Goal: Contribute content: Contribute content

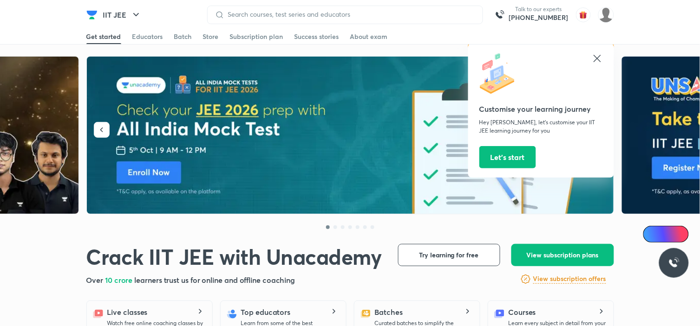
click at [600, 60] on icon at bounding box center [596, 58] width 11 height 11
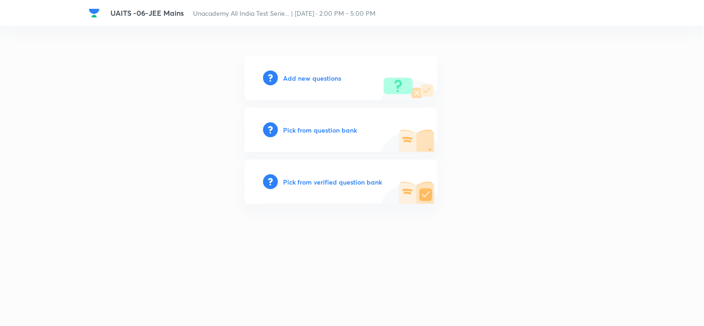
click at [309, 79] on h6 "Add new questions" at bounding box center [313, 78] width 58 height 10
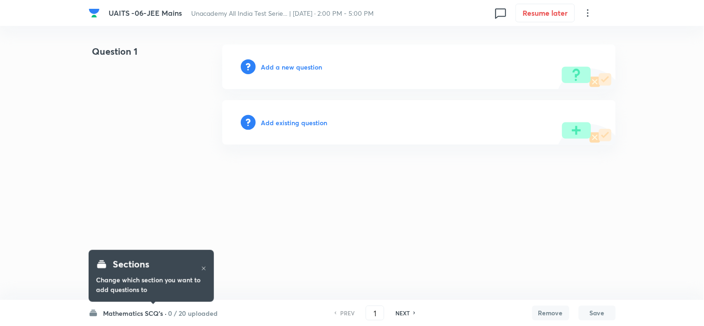
click at [279, 65] on h6 "Add a new question" at bounding box center [291, 67] width 61 height 10
click at [311, 68] on h6 "Choose a question type" at bounding box center [296, 67] width 71 height 10
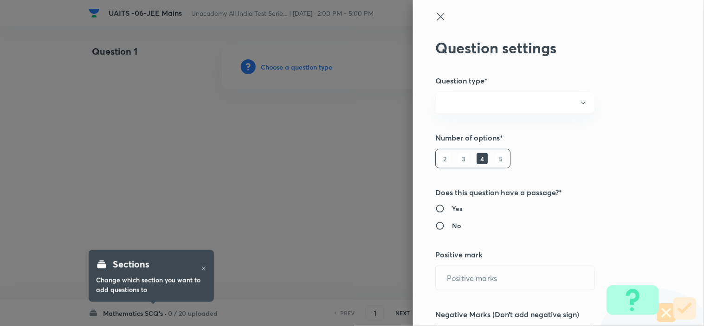
radio input "true"
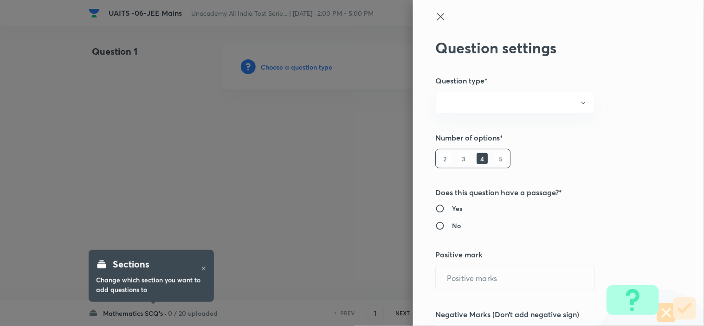
radio input "true"
type input "1"
type input "0"
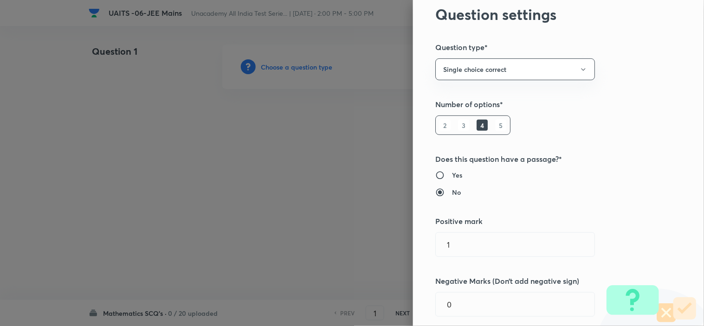
scroll to position [155, 0]
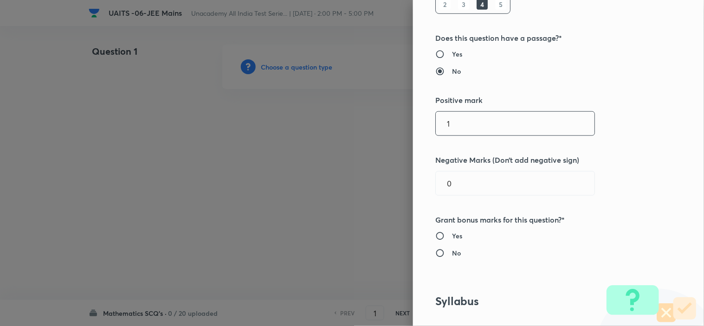
click at [451, 123] on input "1" at bounding box center [515, 124] width 159 height 24
type input "4"
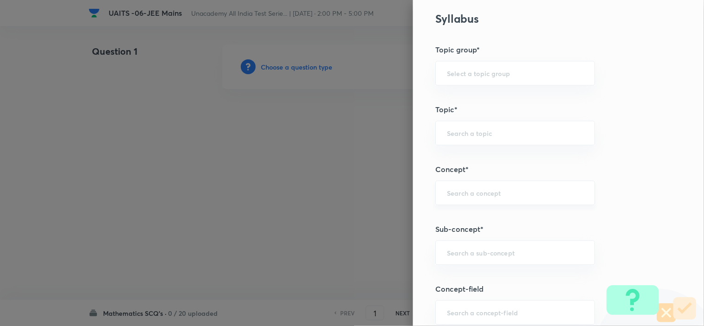
scroll to position [567, 0]
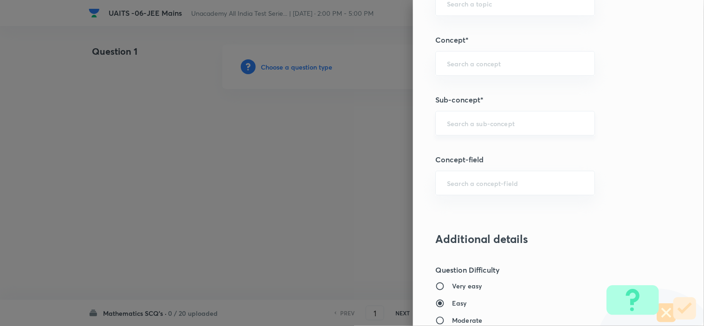
click at [481, 128] on div "​" at bounding box center [515, 123] width 160 height 25
type input "1"
paste input "Trigonometric Equation"
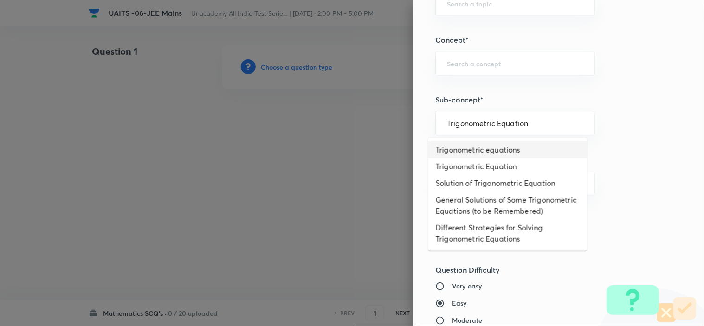
click at [512, 151] on li "Trigonometric equations" at bounding box center [507, 150] width 159 height 17
type input "Trigonometric equations"
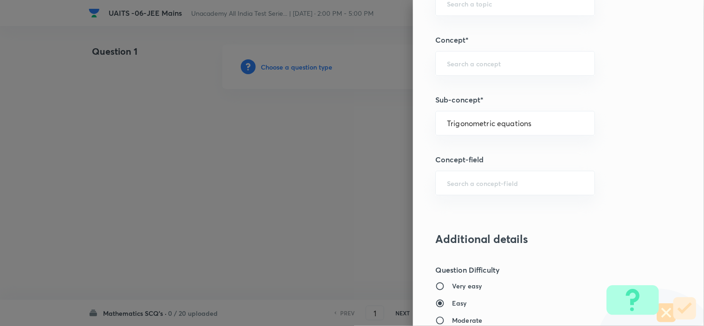
type input "Mathematics"
type input "Trigonometry"
type input "Trigonometric Equations"
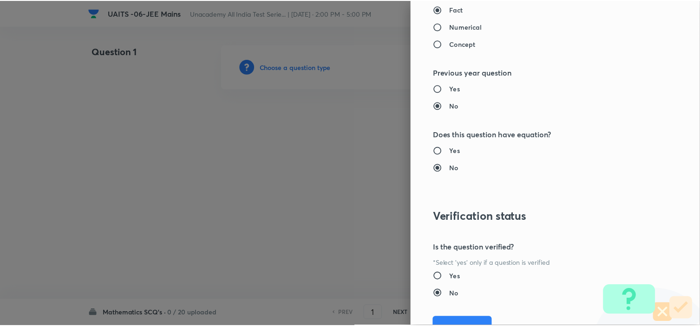
scroll to position [980, 0]
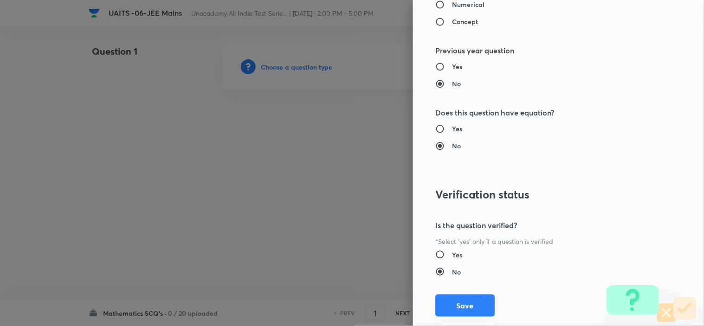
click at [470, 307] on button "Save" at bounding box center [464, 306] width 59 height 22
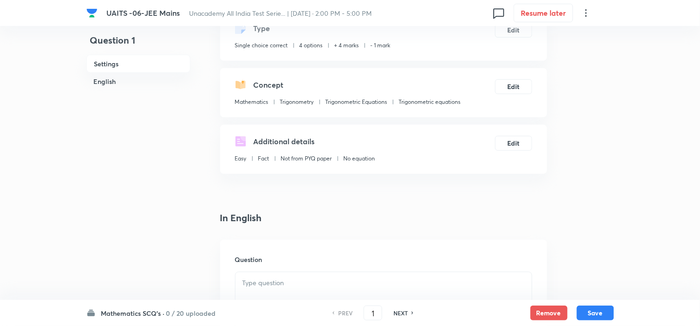
scroll to position [155, 0]
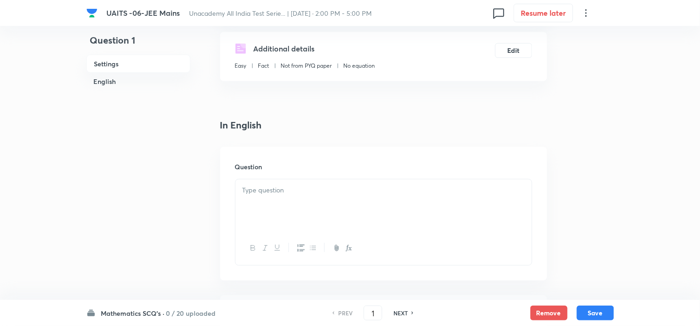
click at [299, 194] on p at bounding box center [383, 190] width 282 height 11
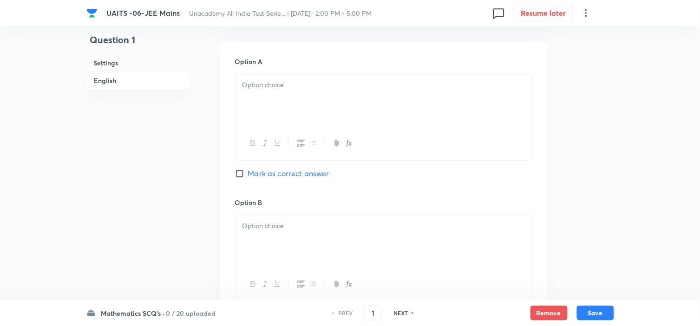
click at [287, 112] on div at bounding box center [383, 101] width 296 height 52
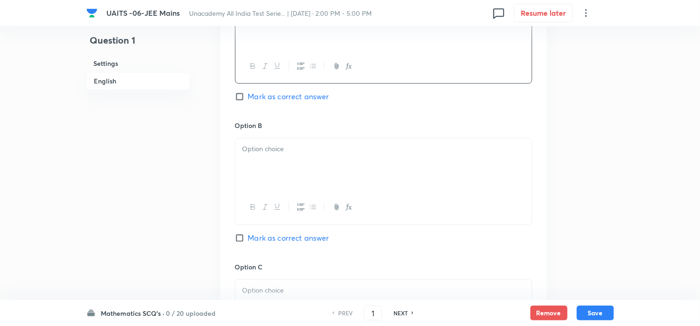
scroll to position [567, 0]
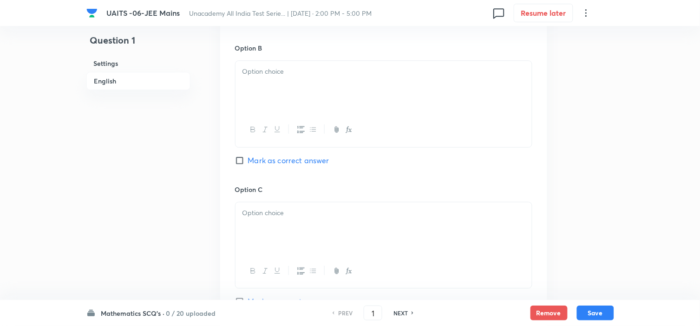
click at [299, 103] on div at bounding box center [383, 87] width 296 height 52
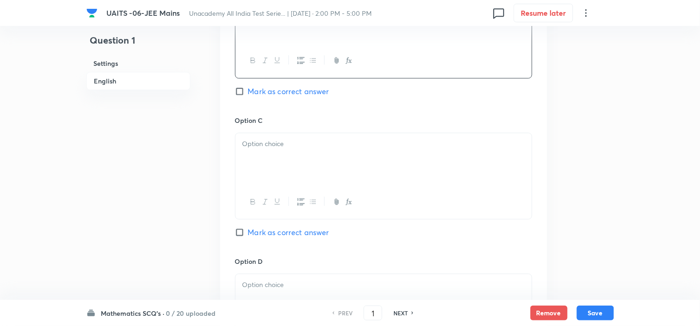
scroll to position [722, 0]
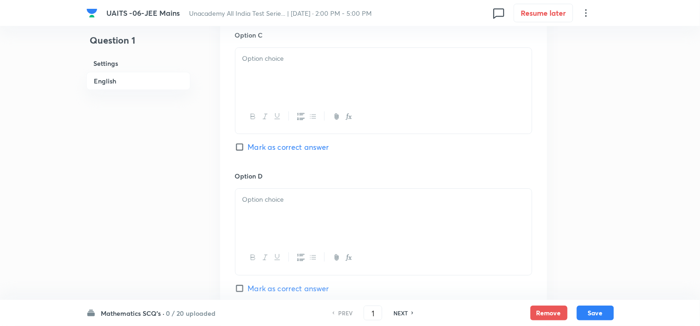
click at [280, 60] on p at bounding box center [383, 58] width 282 height 11
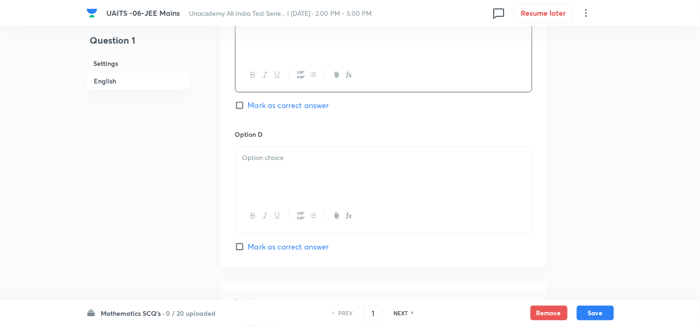
scroll to position [825, 0]
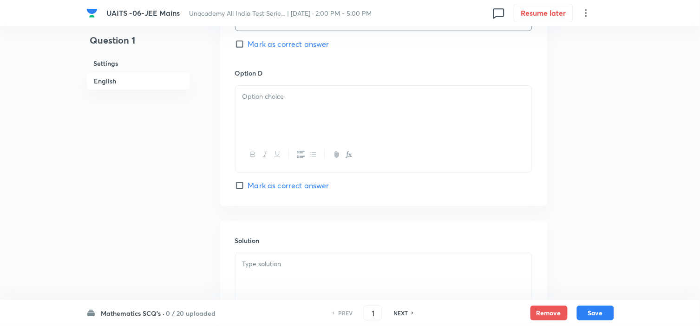
click at [275, 110] on div at bounding box center [383, 112] width 296 height 52
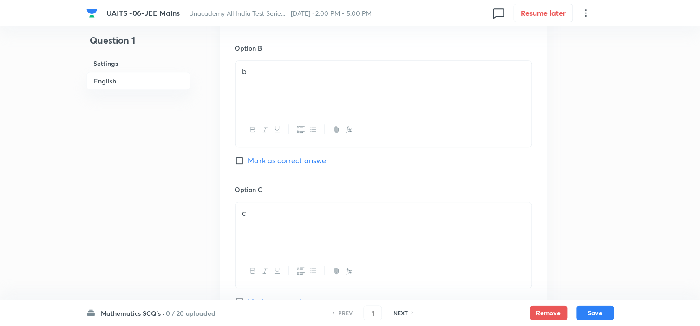
scroll to position [464, 0]
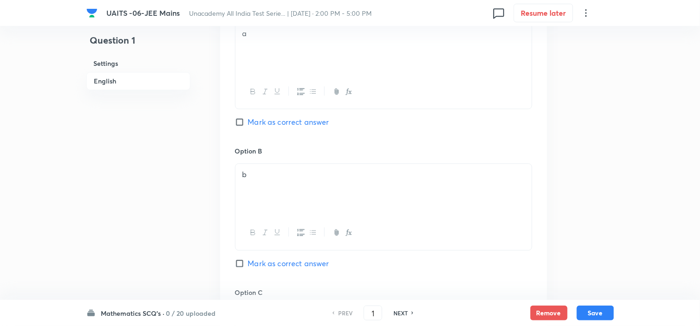
click at [261, 121] on span "Mark as correct answer" at bounding box center [288, 122] width 81 height 11
click at [248, 121] on input "Mark as correct answer" at bounding box center [241, 121] width 13 height 9
checkbox input "true"
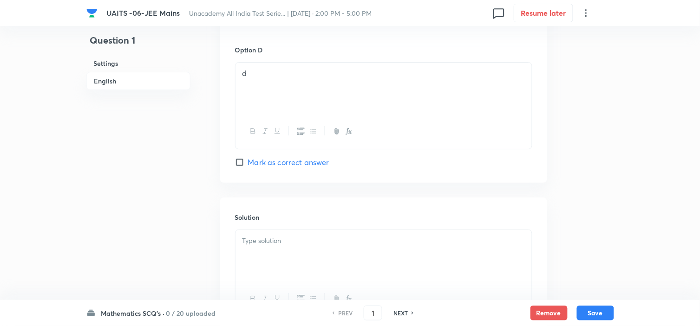
scroll to position [928, 0]
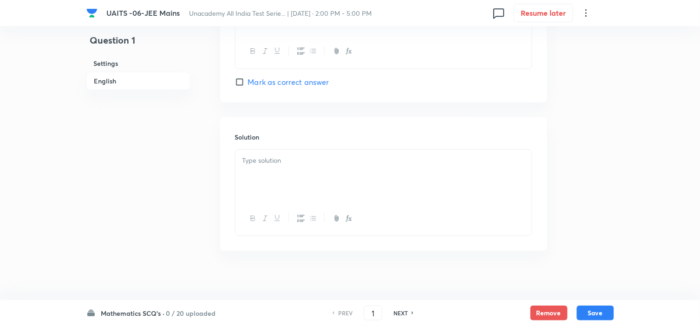
click at [287, 182] on div at bounding box center [383, 176] width 296 height 52
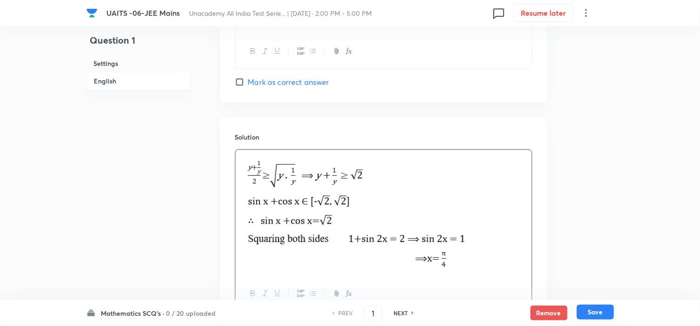
click at [599, 309] on button "Save" at bounding box center [595, 312] width 37 height 15
type input "2"
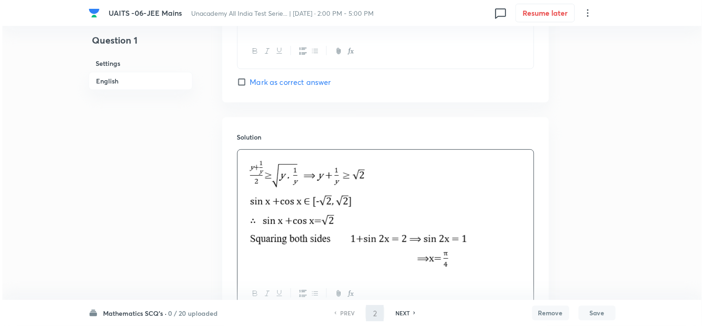
scroll to position [0, 0]
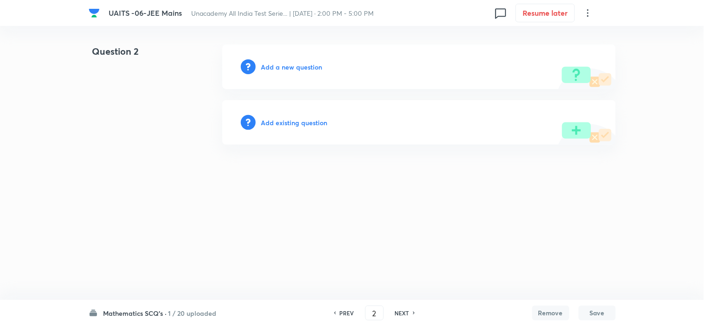
click at [289, 67] on h6 "Add a new question" at bounding box center [291, 67] width 61 height 10
click at [293, 67] on h6 "Choose a question type" at bounding box center [296, 67] width 71 height 10
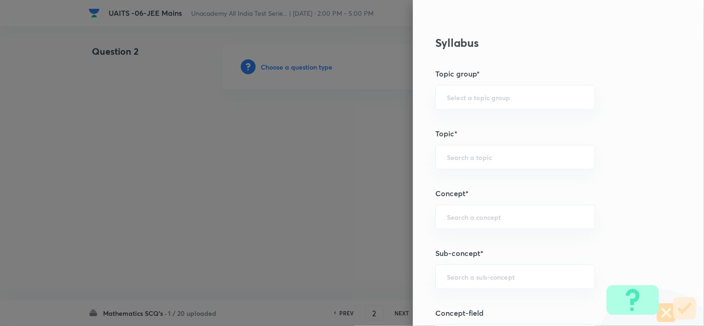
scroll to position [516, 0]
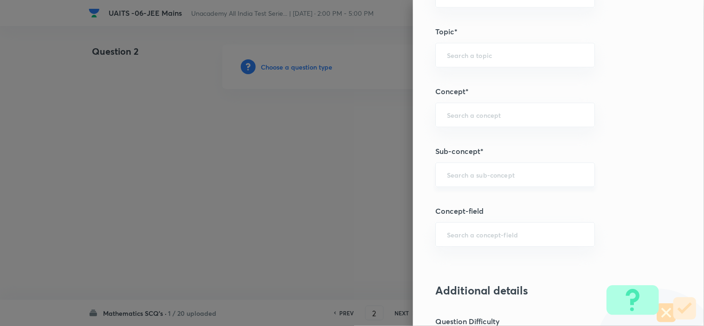
click at [487, 169] on div "​" at bounding box center [515, 174] width 160 height 25
paste input "Quadratic Equation"
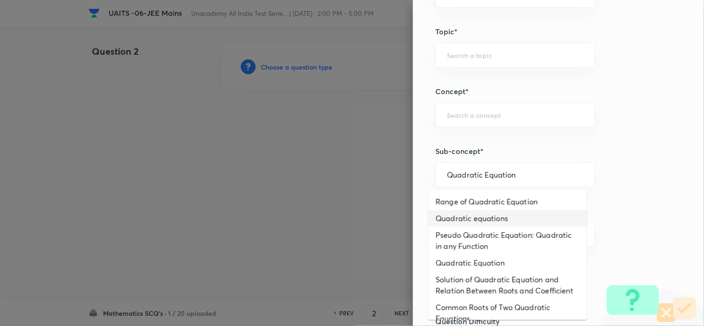
click at [476, 221] on li "Quadratic equations" at bounding box center [507, 218] width 159 height 17
type input "Quadratic equations"
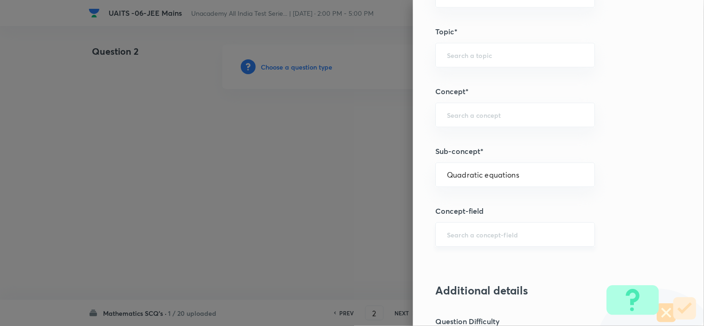
type input "Mathematics"
type input "Algebra"
type input "Theory of equations"
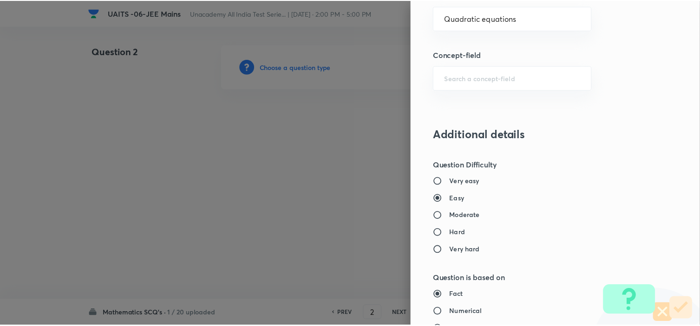
scroll to position [1001, 0]
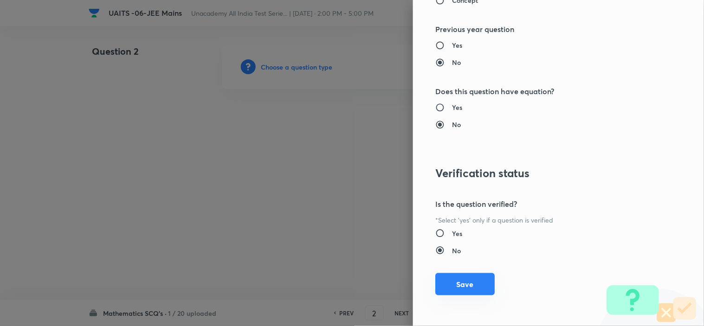
click at [461, 288] on button "Save" at bounding box center [464, 284] width 59 height 22
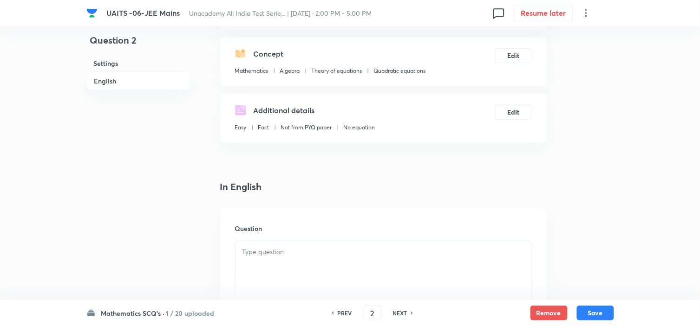
scroll to position [206, 0]
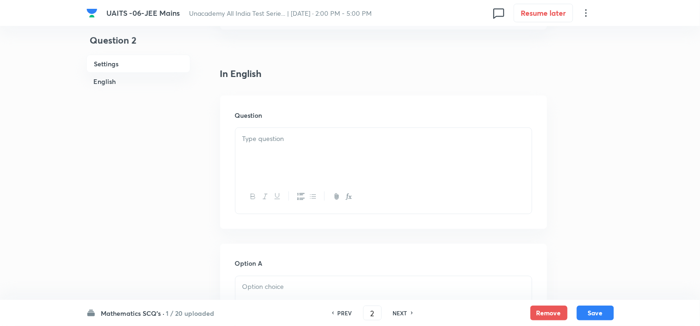
click at [321, 162] on div at bounding box center [383, 154] width 296 height 52
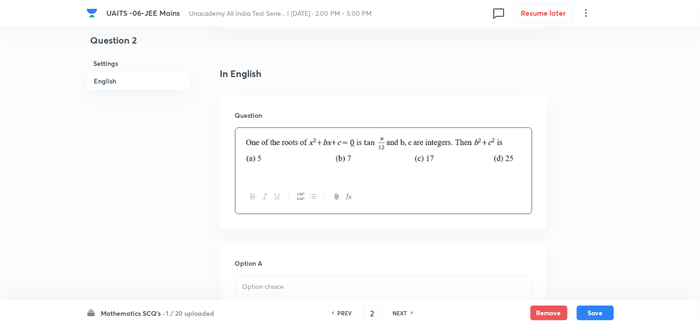
scroll to position [309, 0]
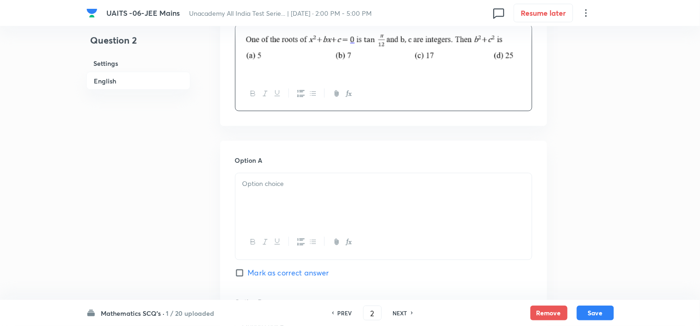
click at [308, 202] on div at bounding box center [383, 200] width 296 height 52
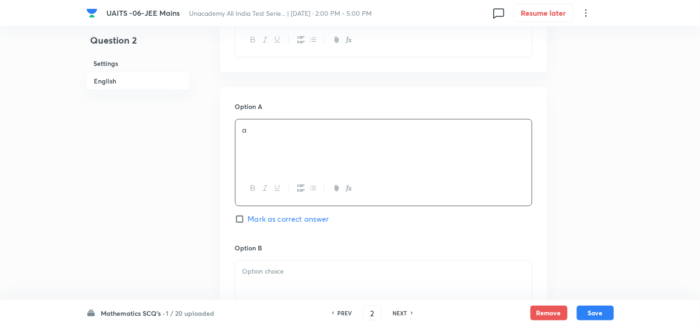
scroll to position [412, 0]
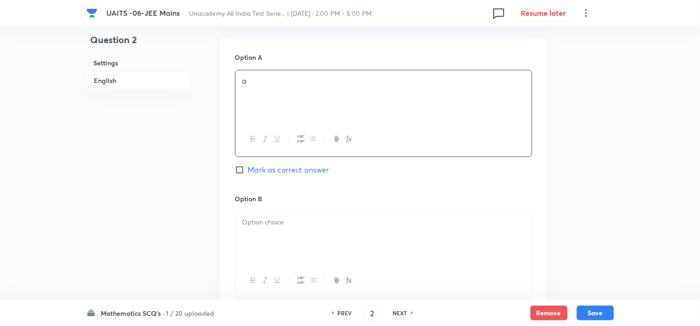
click at [314, 233] on div at bounding box center [383, 238] width 296 height 52
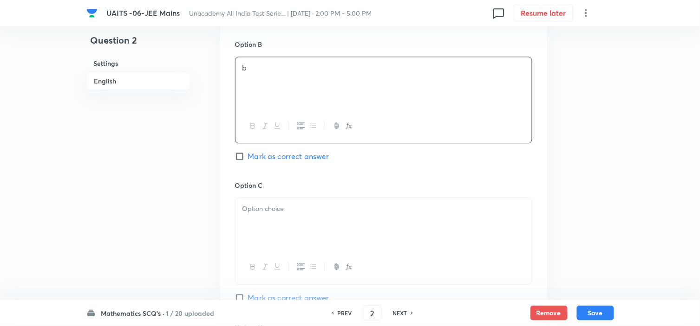
click at [314, 233] on div at bounding box center [383, 224] width 296 height 52
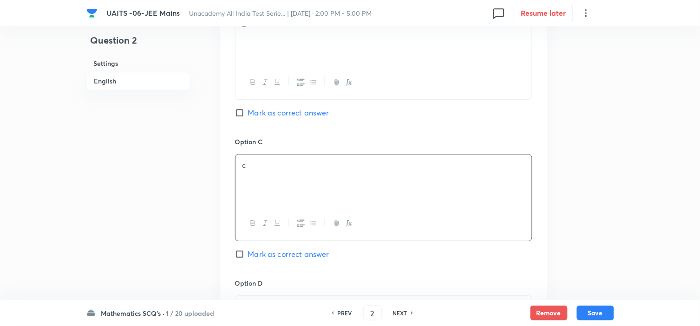
scroll to position [670, 0]
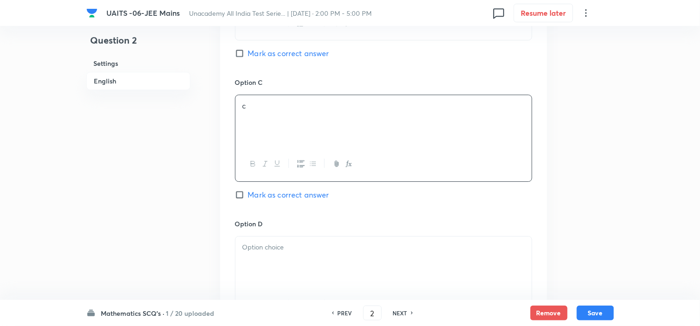
click at [298, 195] on span "Mark as correct answer" at bounding box center [288, 194] width 81 height 11
click at [248, 195] on input "Mark as correct answer" at bounding box center [241, 194] width 13 height 9
checkbox input "true"
click at [292, 254] on div at bounding box center [383, 263] width 296 height 52
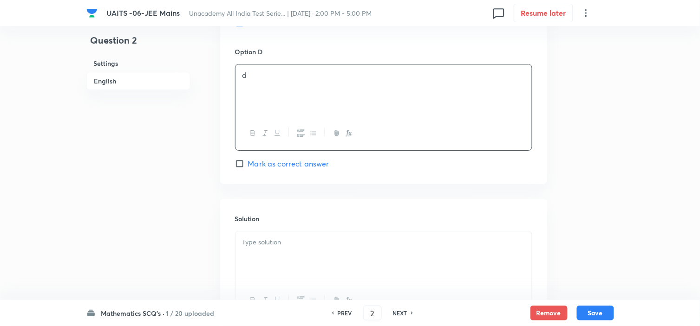
scroll to position [876, 0]
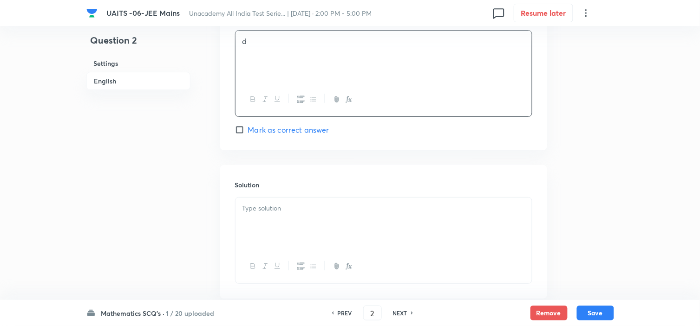
click at [316, 233] on div at bounding box center [383, 224] width 296 height 52
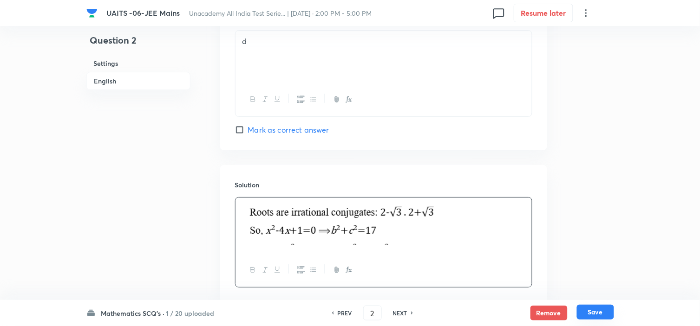
click at [591, 309] on button "Save" at bounding box center [595, 312] width 37 height 15
type input "3"
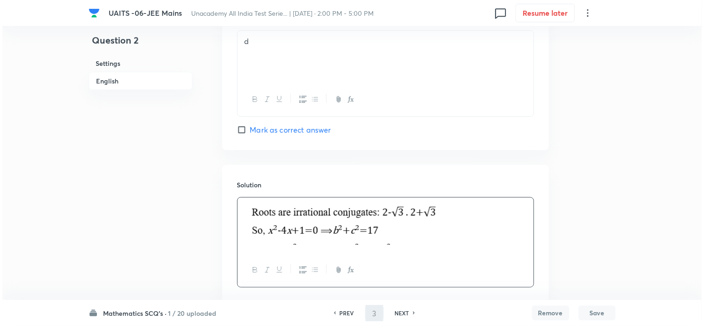
scroll to position [0, 0]
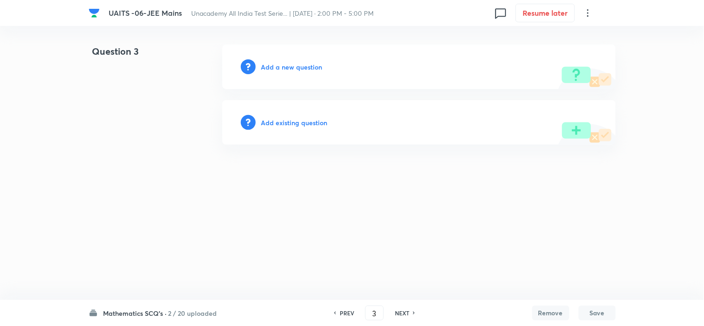
click at [308, 69] on h6 "Add a new question" at bounding box center [291, 67] width 61 height 10
click at [310, 63] on h6 "Choose a question type" at bounding box center [296, 67] width 71 height 10
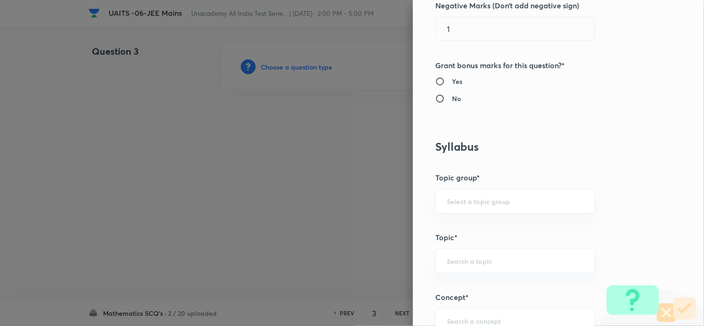
scroll to position [516, 0]
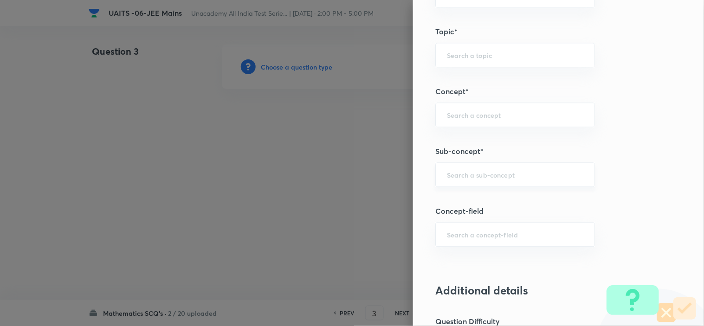
click at [461, 170] on input "text" at bounding box center [515, 174] width 136 height 9
paste input "Compound Angle"
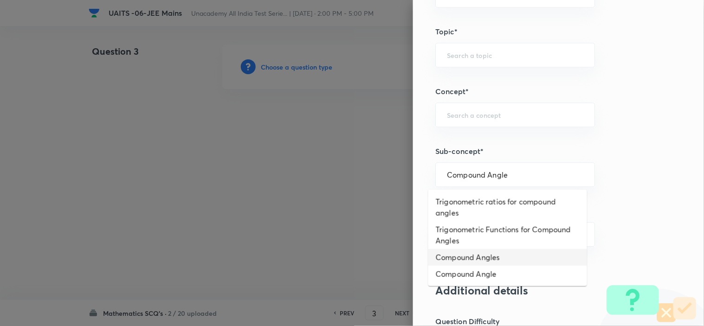
click at [473, 256] on li "Compound Angles" at bounding box center [507, 257] width 159 height 17
type input "Compound Angles"
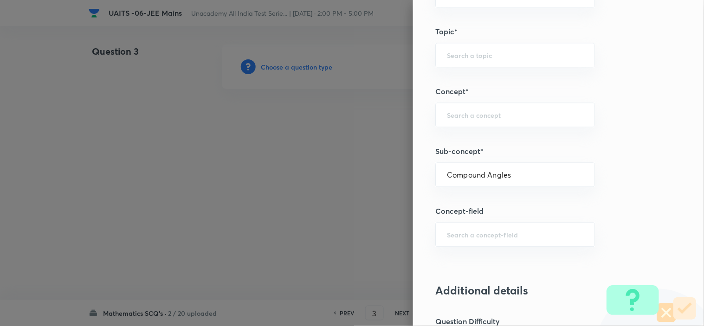
type input "Mathematics"
type input "Trigonometry"
type input "Compound Angle"
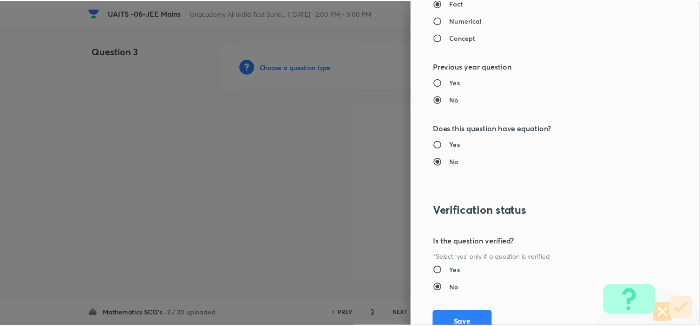
scroll to position [1001, 0]
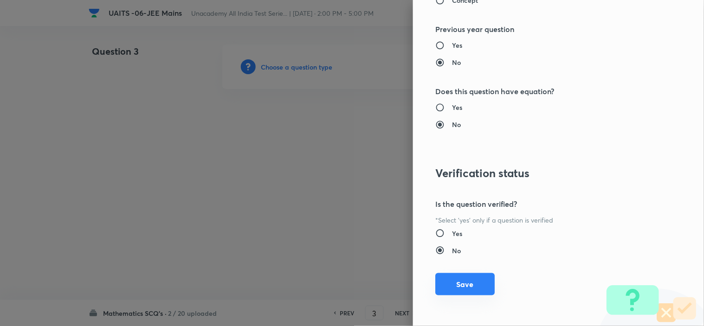
click at [475, 281] on button "Save" at bounding box center [464, 284] width 59 height 22
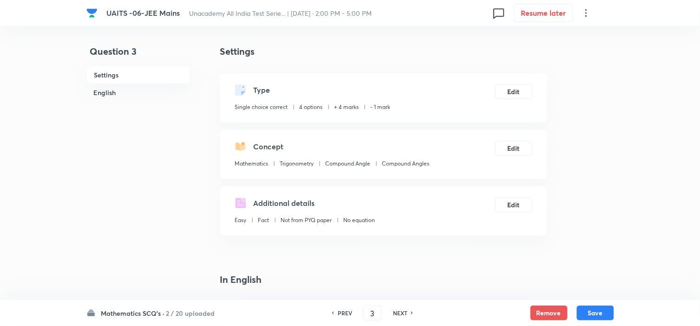
scroll to position [206, 0]
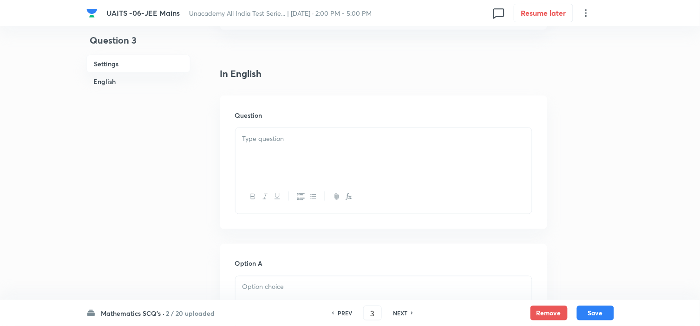
click at [285, 163] on div at bounding box center [383, 154] width 296 height 52
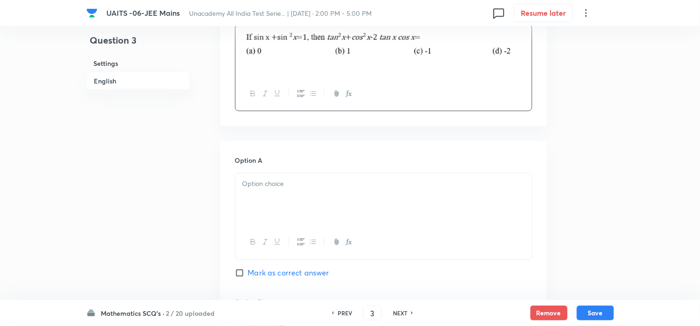
click at [310, 186] on p at bounding box center [383, 184] width 282 height 11
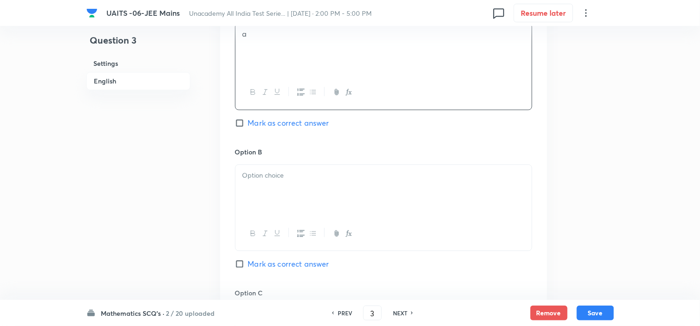
scroll to position [464, 0]
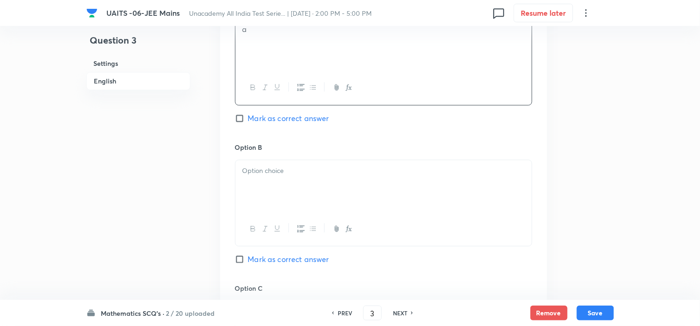
click at [288, 121] on span "Mark as correct answer" at bounding box center [288, 118] width 81 height 11
click at [248, 121] on input "Mark as correct answer" at bounding box center [241, 118] width 13 height 9
checkbox input "true"
click at [301, 201] on div at bounding box center [383, 186] width 296 height 52
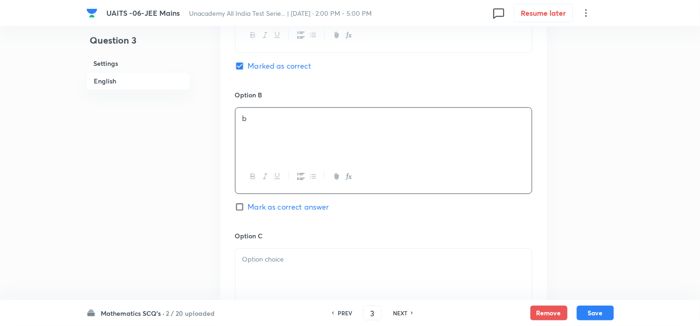
scroll to position [619, 0]
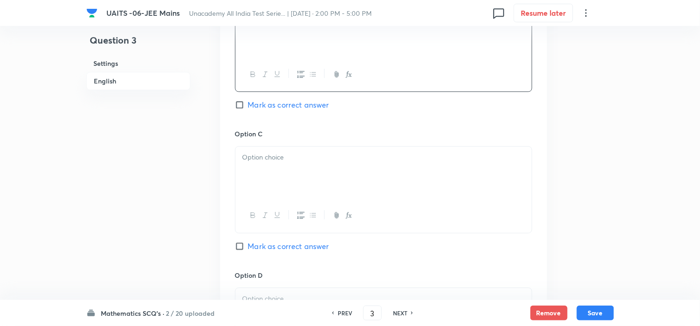
click at [296, 191] on div at bounding box center [383, 173] width 296 height 52
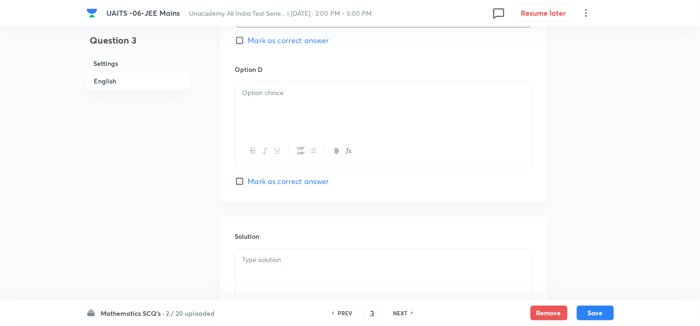
click at [290, 118] on div at bounding box center [383, 108] width 296 height 52
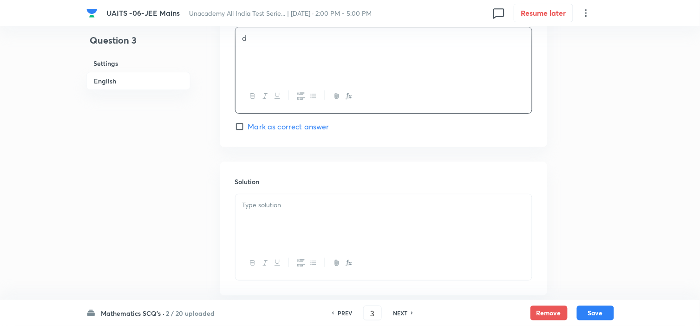
scroll to position [932, 0]
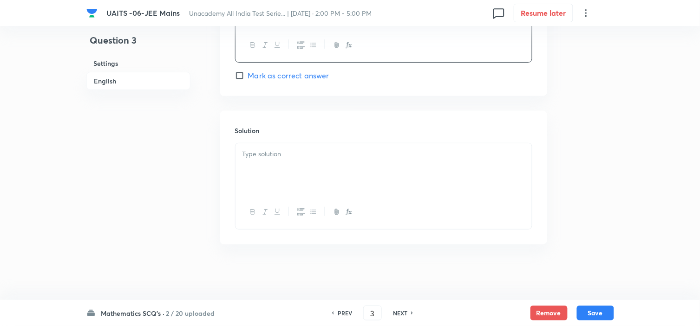
drag, startPoint x: 305, startPoint y: 135, endPoint x: 305, endPoint y: 161, distance: 25.5
click at [305, 140] on div "Solution" at bounding box center [383, 178] width 327 height 134
click at [305, 161] on div at bounding box center [383, 169] width 296 height 52
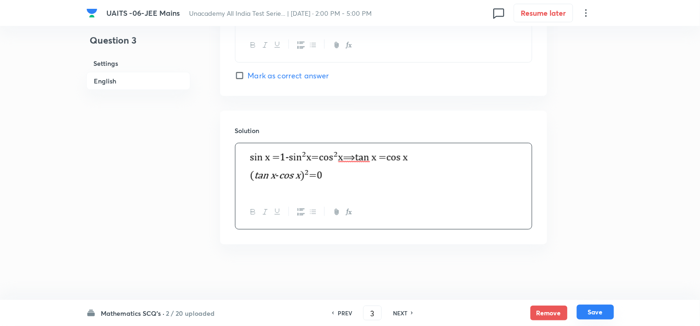
click at [596, 311] on button "Save" at bounding box center [595, 312] width 37 height 15
type input "4"
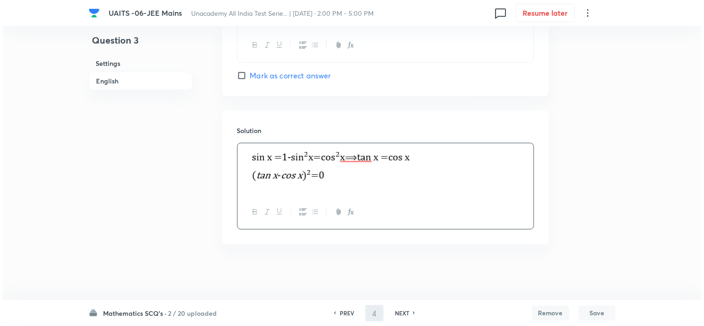
scroll to position [0, 0]
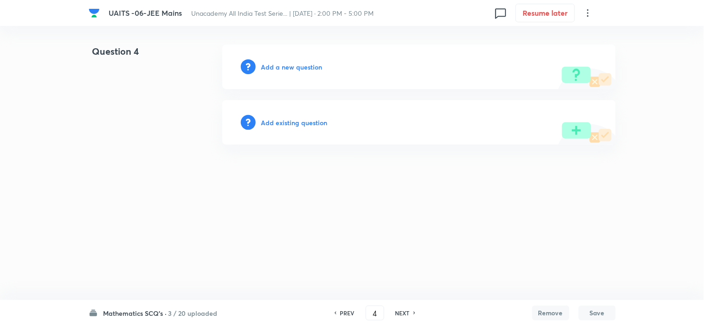
click at [298, 61] on div "Add a new question" at bounding box center [419, 67] width 394 height 45
click at [295, 64] on h6 "Add a new question" at bounding box center [291, 67] width 61 height 10
click at [295, 64] on h6 "Choose a question type" at bounding box center [296, 67] width 71 height 10
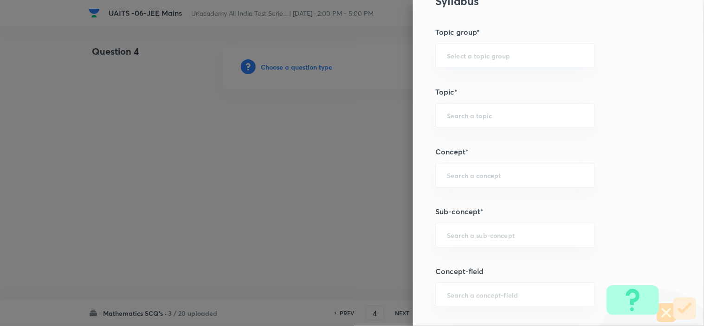
scroll to position [619, 0]
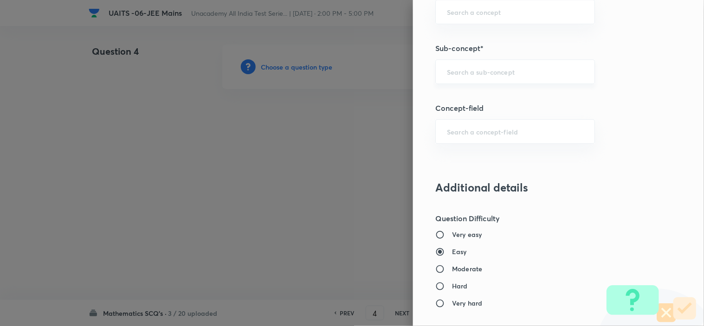
click at [489, 81] on div "​" at bounding box center [515, 71] width 160 height 25
paste input "Trigonometric Equation"
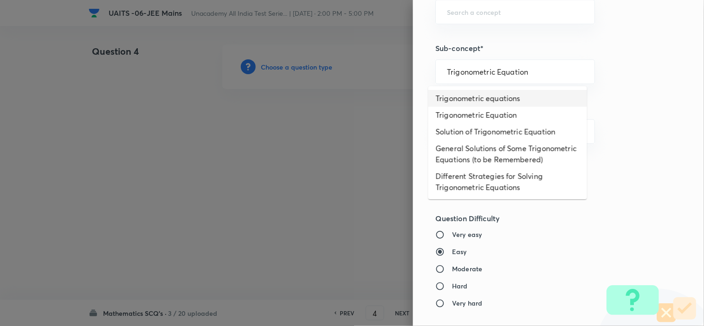
click at [508, 95] on li "Trigonometric equations" at bounding box center [507, 98] width 159 height 17
type input "Trigonometric equations"
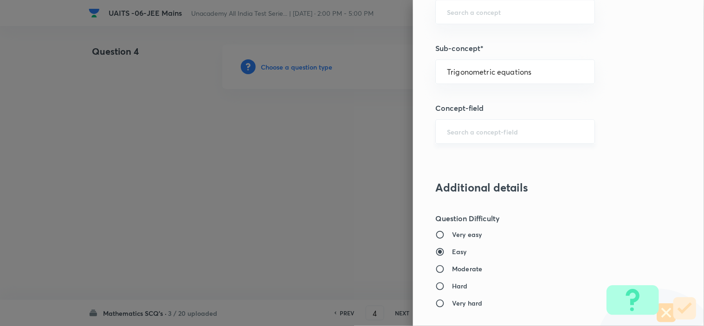
type input "Mathematics"
type input "Trigonometry"
type input "Trigonometric Equations"
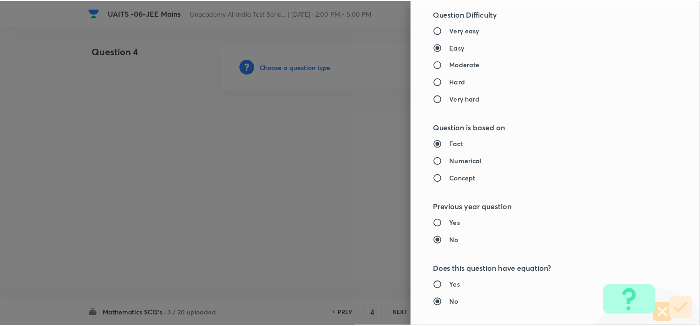
scroll to position [1001, 0]
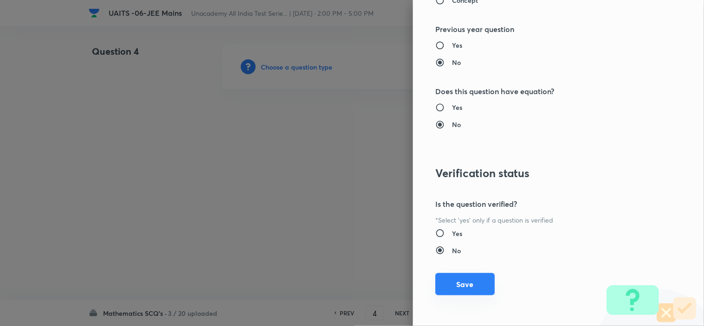
click at [484, 281] on button "Save" at bounding box center [464, 284] width 59 height 22
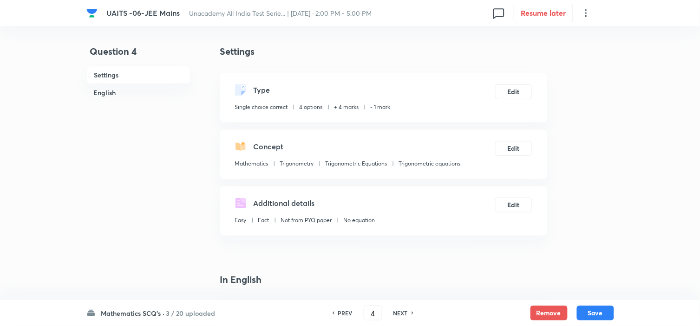
scroll to position [206, 0]
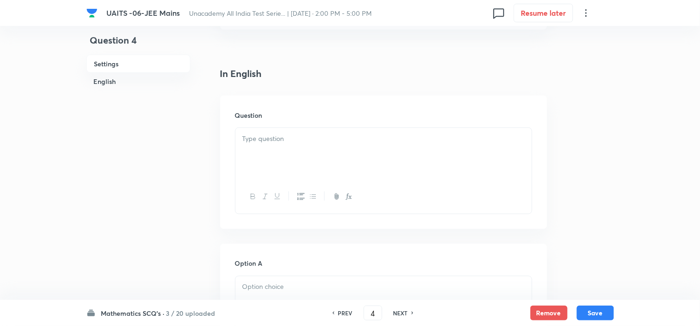
click at [288, 154] on div at bounding box center [383, 154] width 296 height 52
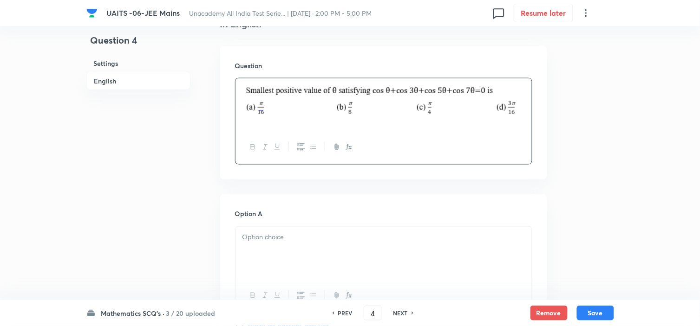
scroll to position [309, 0]
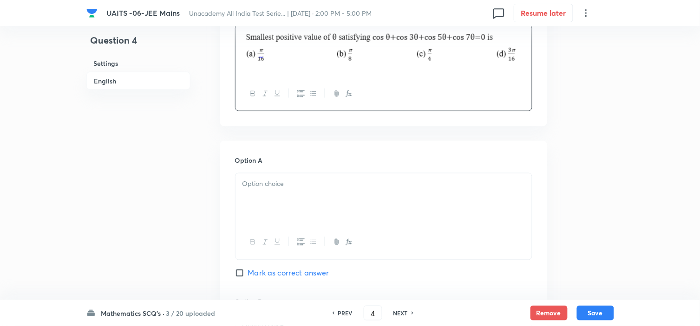
click at [275, 183] on p at bounding box center [383, 184] width 282 height 11
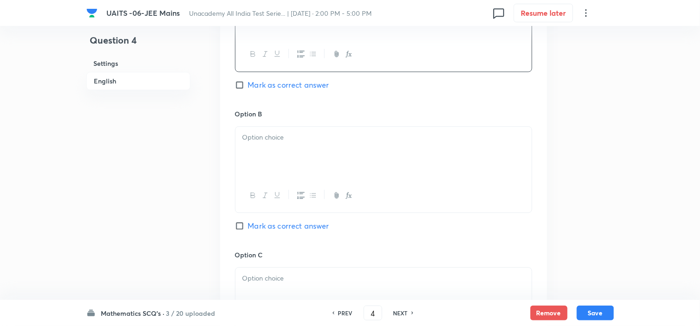
scroll to position [516, 0]
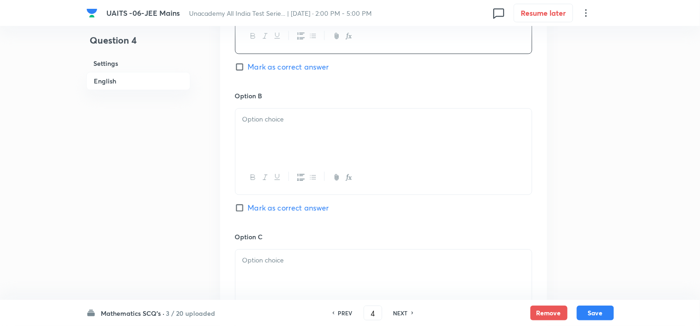
click at [253, 138] on div at bounding box center [383, 135] width 296 height 52
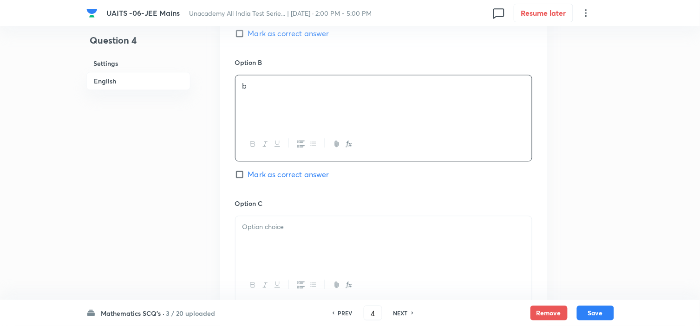
scroll to position [567, 0]
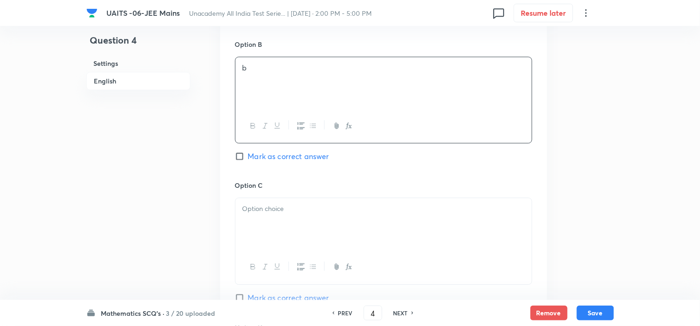
click at [262, 154] on span "Mark as correct answer" at bounding box center [288, 156] width 81 height 11
click at [248, 154] on input "Mark as correct answer" at bounding box center [241, 156] width 13 height 9
checkbox input "true"
click at [276, 220] on div at bounding box center [383, 224] width 296 height 52
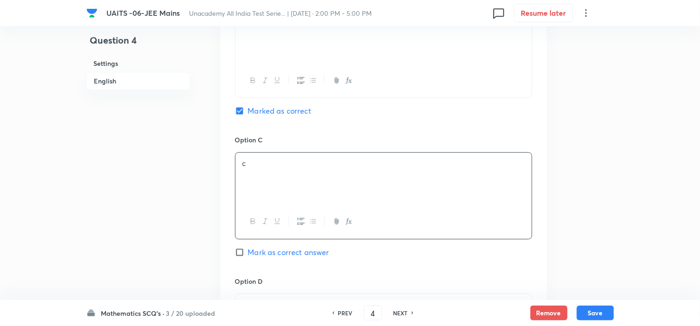
scroll to position [670, 0]
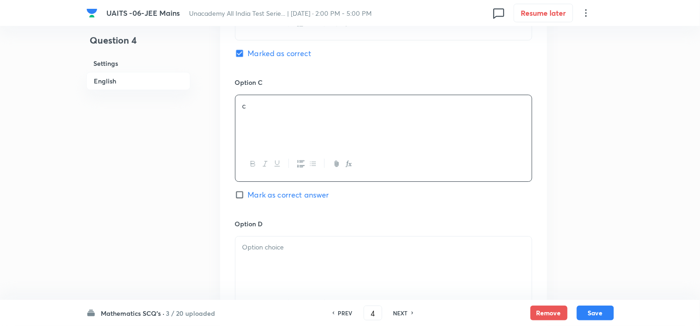
click at [280, 241] on div at bounding box center [383, 263] width 296 height 52
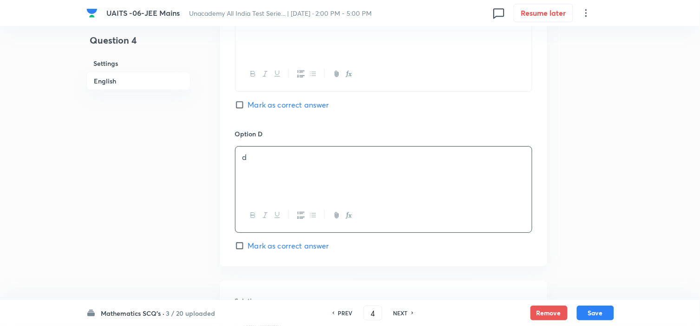
scroll to position [825, 0]
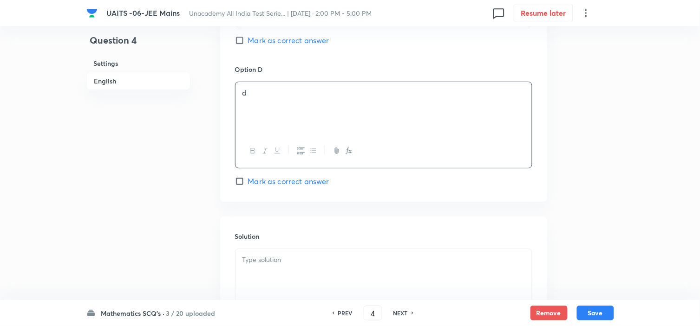
drag, startPoint x: 282, startPoint y: 278, endPoint x: 307, endPoint y: 271, distance: 25.6
click at [282, 277] on div at bounding box center [383, 275] width 296 height 52
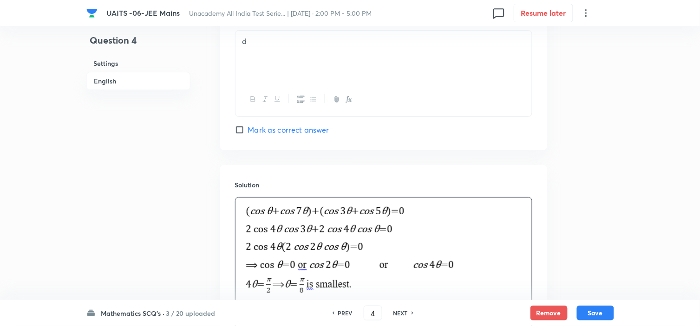
scroll to position [987, 0]
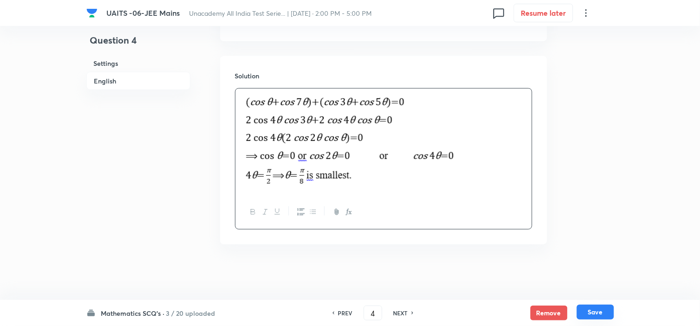
click at [600, 310] on button "Save" at bounding box center [595, 312] width 37 height 15
type input "5"
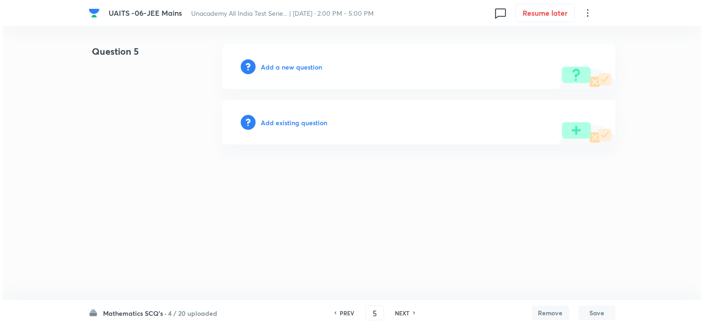
scroll to position [0, 0]
click at [284, 68] on h6 "Add a new question" at bounding box center [291, 67] width 61 height 10
click at [290, 69] on h6 "Choose a question type" at bounding box center [296, 67] width 71 height 10
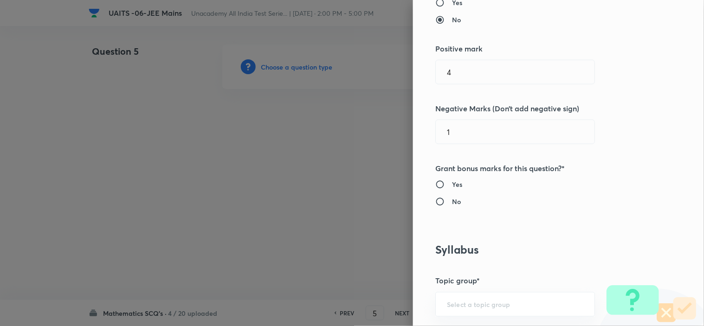
scroll to position [516, 0]
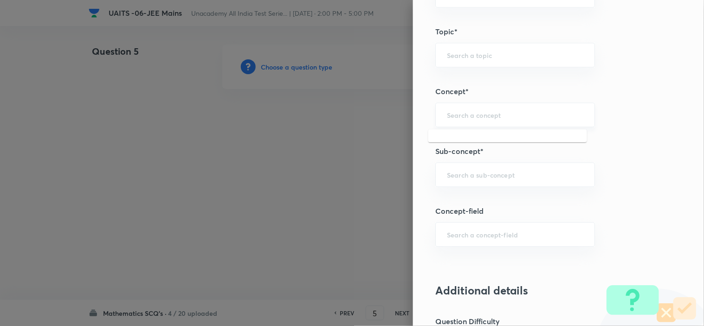
click at [476, 118] on input "text" at bounding box center [515, 114] width 136 height 9
click at [498, 182] on div "​" at bounding box center [515, 174] width 160 height 25
paste input "Quadratic Equation"
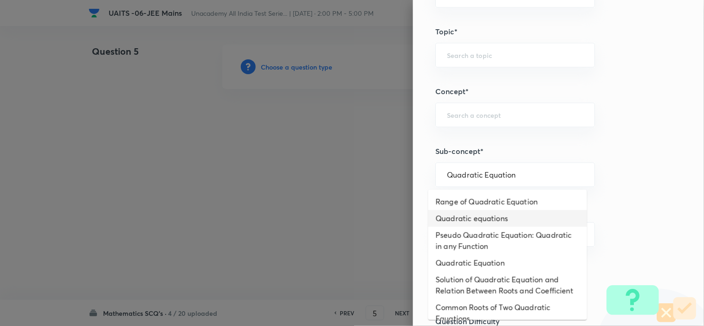
type input "Quadratic equations"
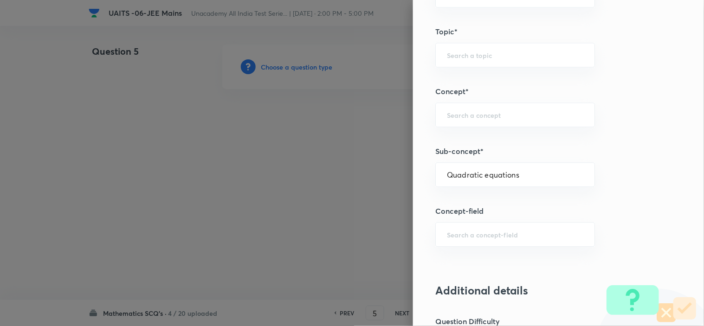
type input "Mathematics"
type input "Algebra"
type input "Theory of equations"
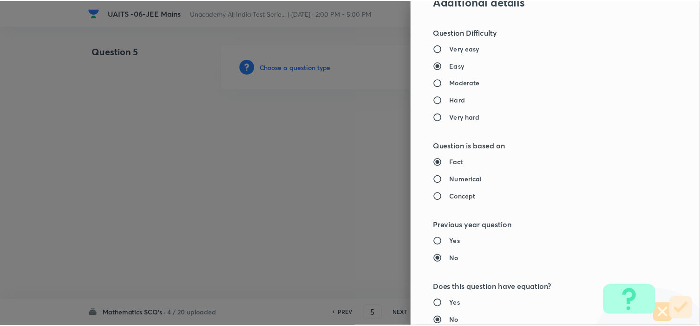
scroll to position [980, 0]
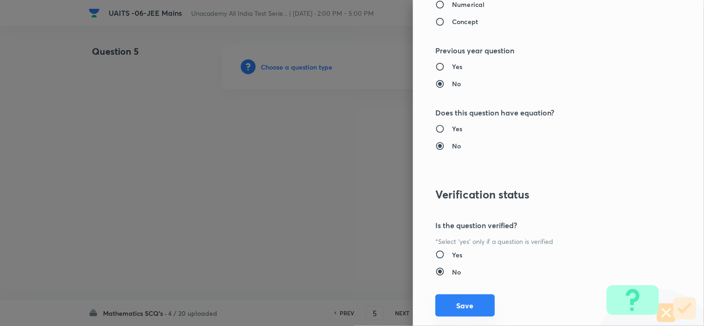
click at [467, 311] on button "Save" at bounding box center [464, 306] width 59 height 22
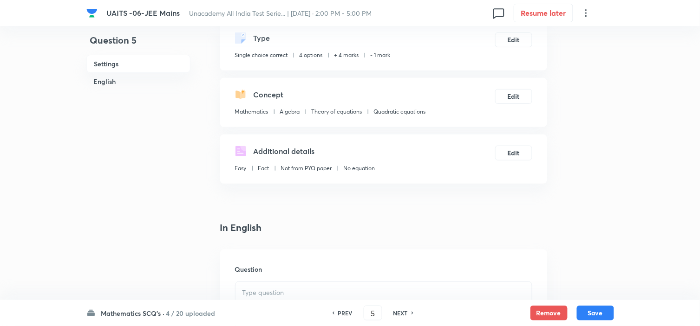
scroll to position [206, 0]
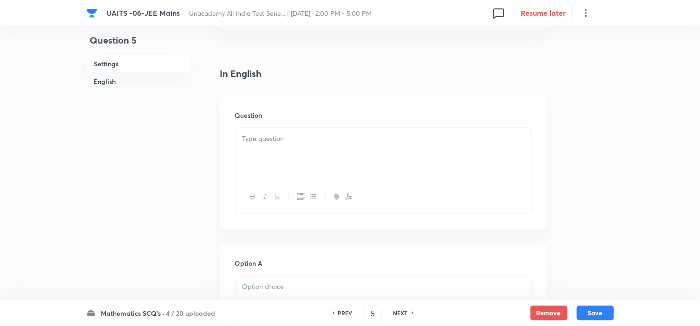
click at [336, 189] on div at bounding box center [383, 197] width 296 height 34
click at [336, 167] on div at bounding box center [383, 154] width 296 height 52
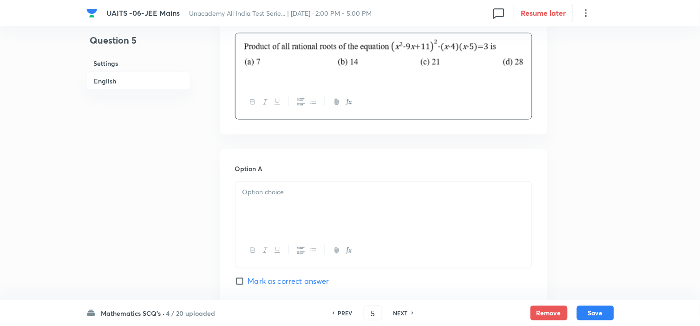
scroll to position [309, 0]
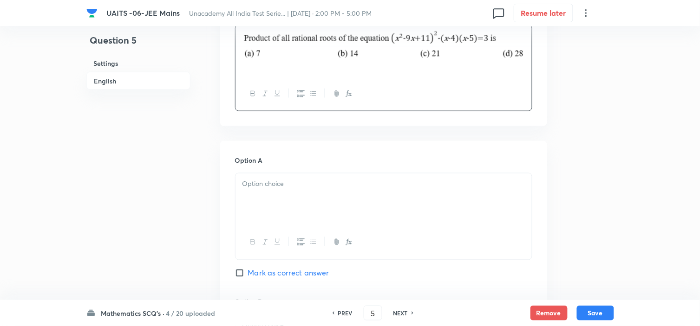
click at [311, 199] on div at bounding box center [383, 200] width 296 height 52
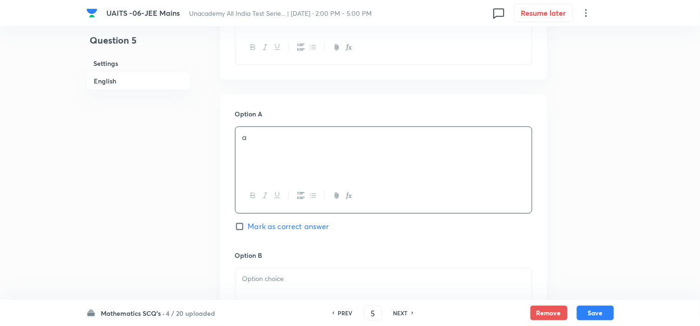
scroll to position [412, 0]
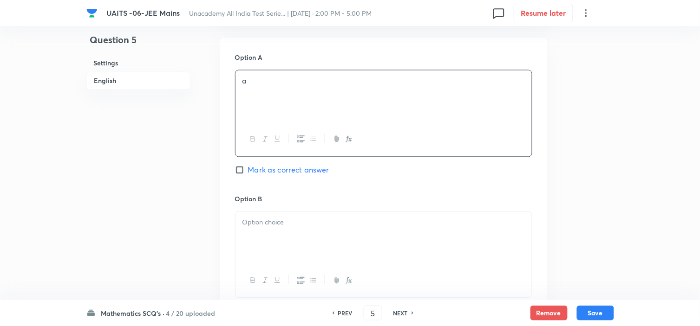
click at [316, 223] on p at bounding box center [383, 223] width 282 height 11
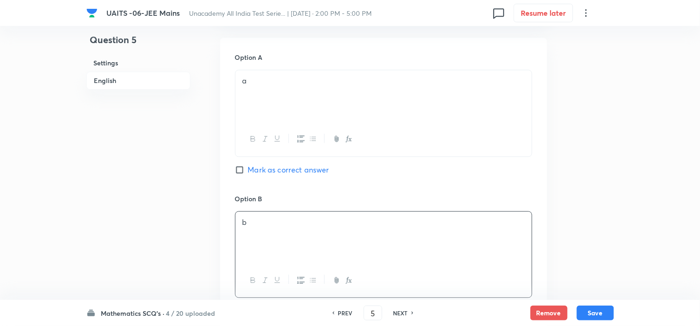
scroll to position [516, 0]
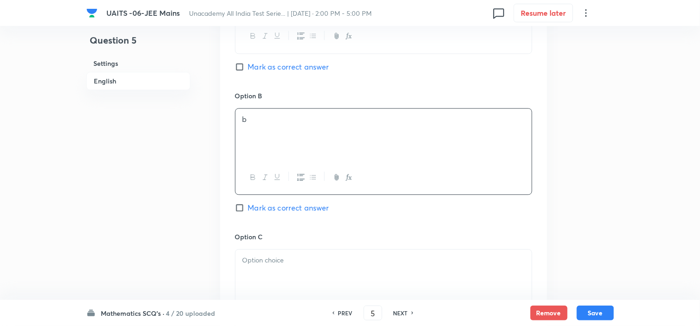
click at [261, 210] on span "Mark as correct answer" at bounding box center [288, 207] width 81 height 11
click at [248, 210] on input "Mark as correct answer" at bounding box center [241, 207] width 13 height 9
checkbox input "true"
click at [261, 253] on div at bounding box center [383, 276] width 296 height 52
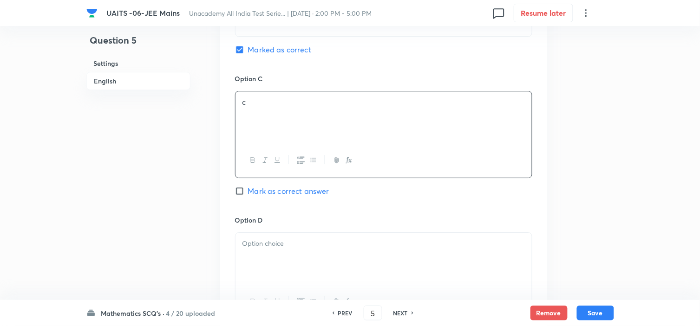
scroll to position [773, 0]
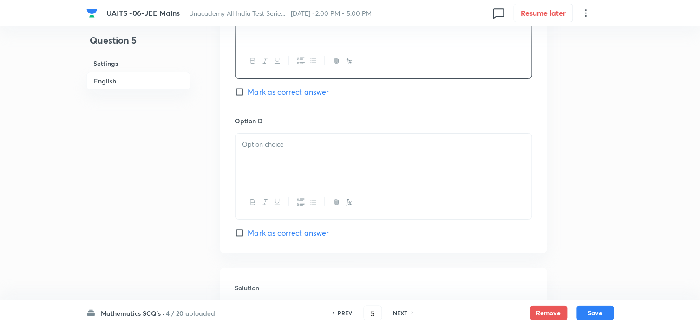
click at [269, 178] on div at bounding box center [383, 160] width 296 height 52
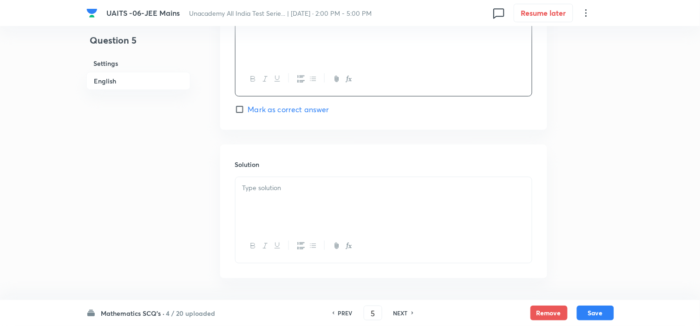
scroll to position [928, 0]
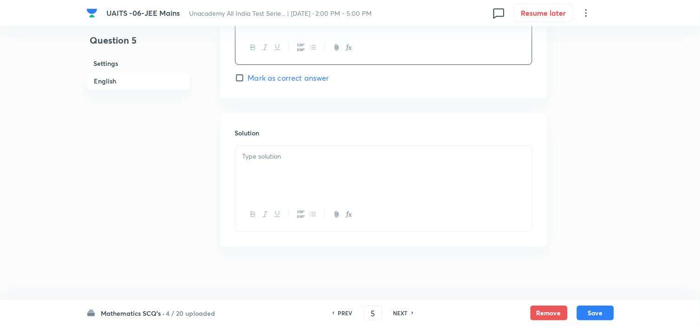
click at [288, 175] on div at bounding box center [383, 172] width 296 height 52
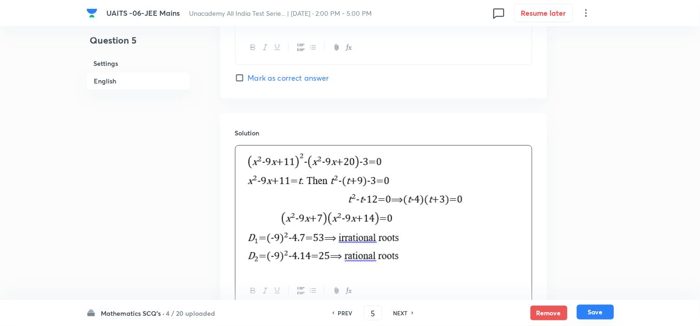
click at [591, 312] on button "Save" at bounding box center [595, 312] width 37 height 15
type input "6"
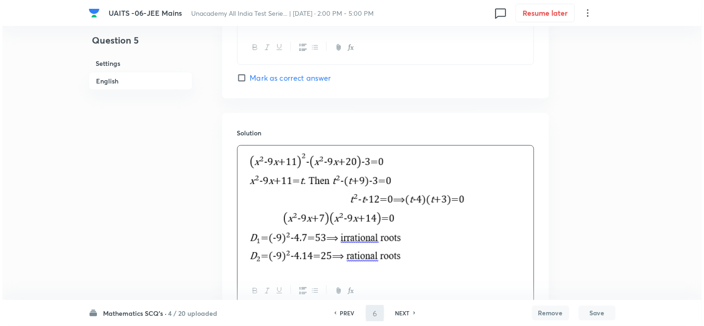
scroll to position [0, 0]
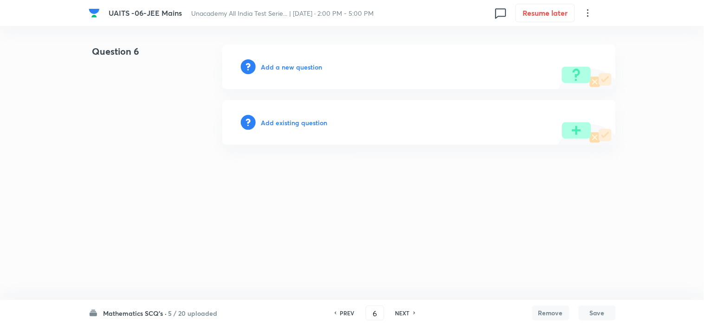
click at [285, 70] on h6 "Add a new question" at bounding box center [291, 67] width 61 height 10
click at [285, 69] on h6 "Choose a question type" at bounding box center [296, 67] width 71 height 10
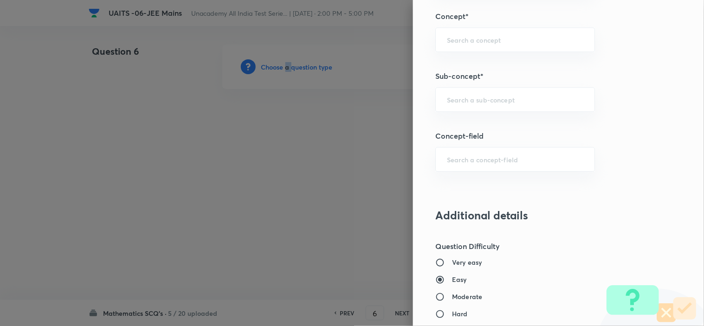
scroll to position [567, 0]
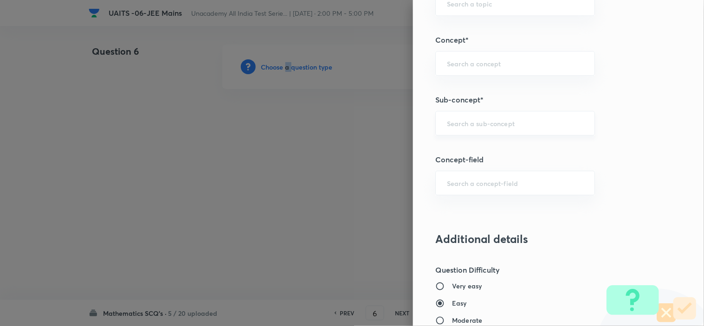
click at [476, 131] on div "​" at bounding box center [515, 123] width 160 height 25
paste input "Compound Angle"
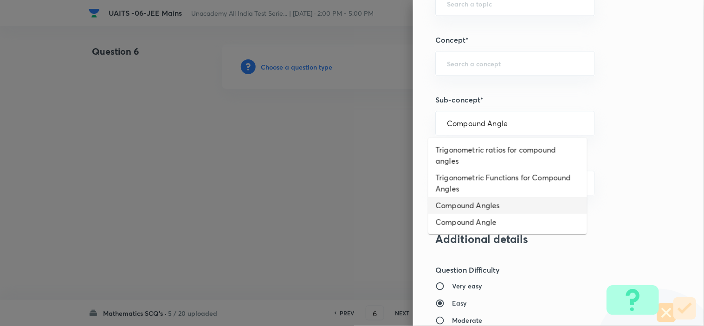
type input "Compound Angles"
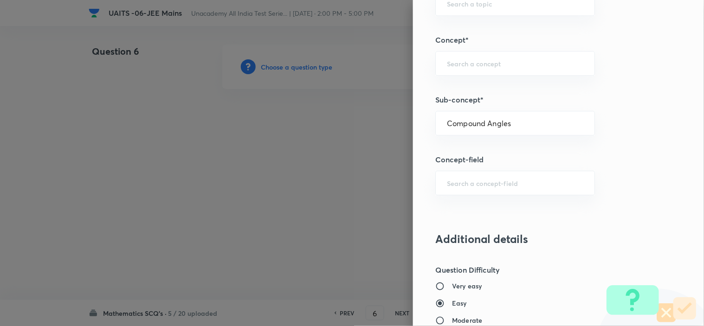
type input "Mathematics"
type input "Trigonometry"
type input "Compound Angle"
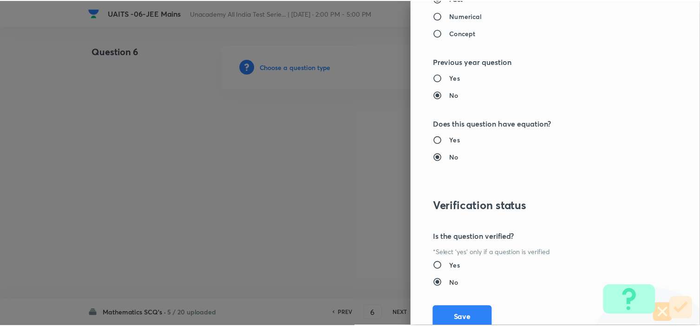
scroll to position [1001, 0]
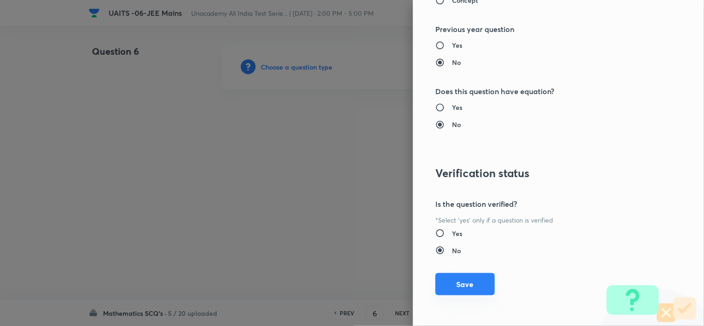
click at [474, 294] on button "Save" at bounding box center [464, 284] width 59 height 22
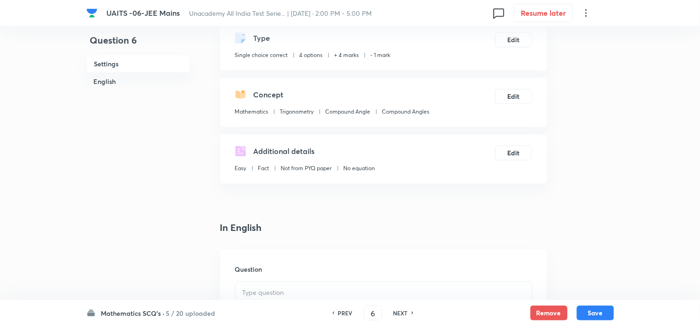
scroll to position [155, 0]
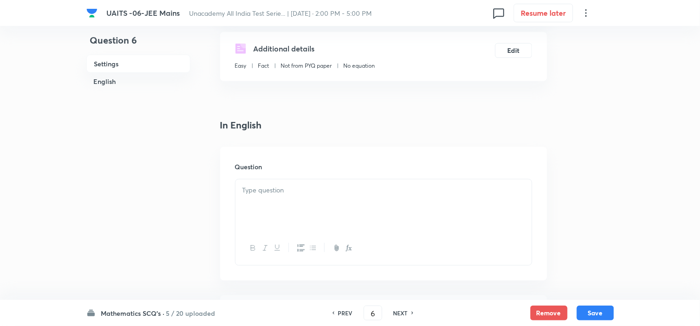
click at [274, 220] on div at bounding box center [383, 206] width 296 height 52
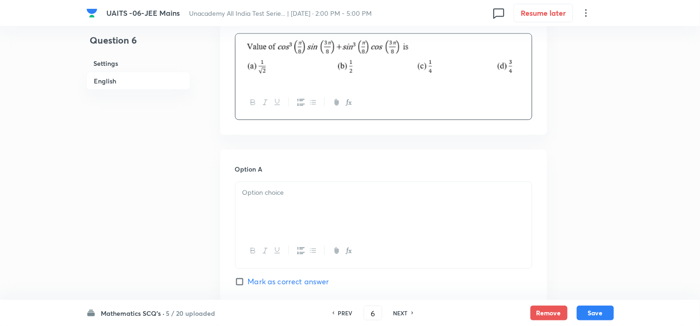
scroll to position [309, 0]
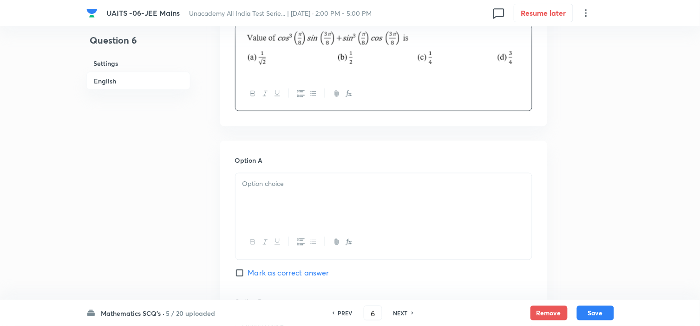
click at [304, 195] on div at bounding box center [383, 200] width 296 height 52
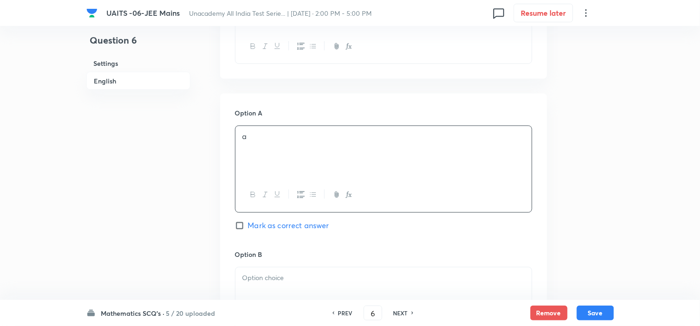
scroll to position [412, 0]
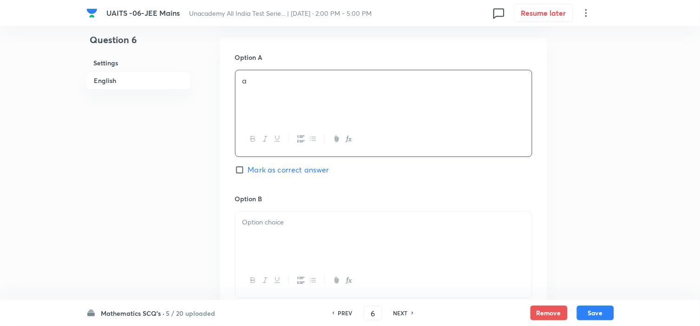
click at [296, 226] on p at bounding box center [383, 223] width 282 height 11
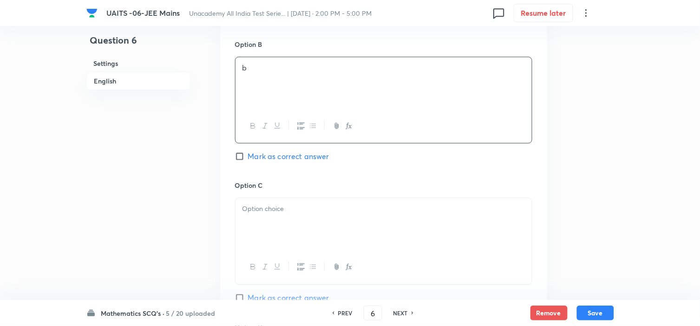
click at [335, 212] on p at bounding box center [383, 209] width 282 height 11
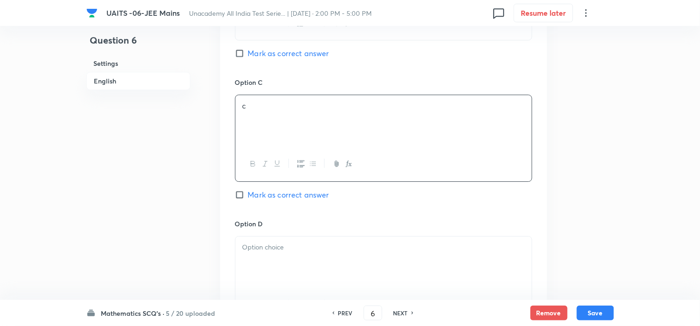
click at [329, 243] on p at bounding box center [383, 247] width 282 height 11
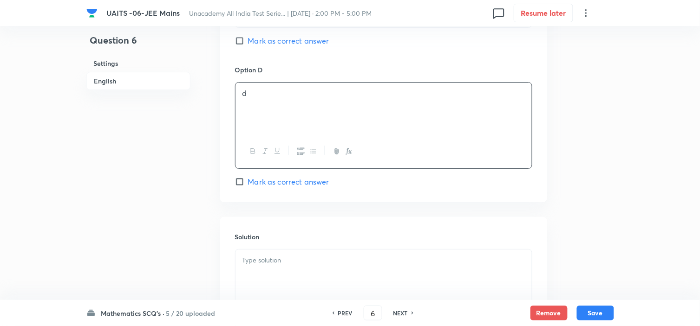
scroll to position [825, 0]
click at [286, 182] on span "Mark as correct answer" at bounding box center [288, 181] width 81 height 11
click at [248, 182] on input "Mark as correct answer" at bounding box center [241, 181] width 13 height 9
checkbox input "true"
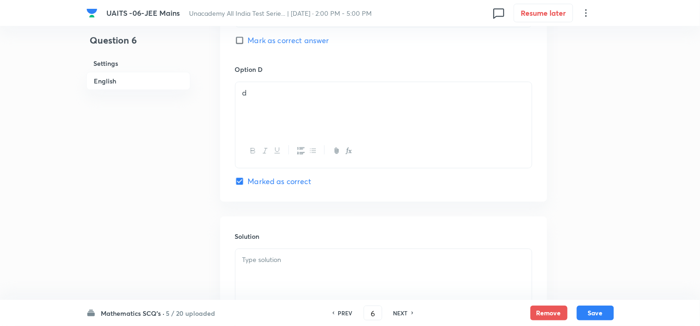
click at [259, 267] on div at bounding box center [383, 275] width 296 height 52
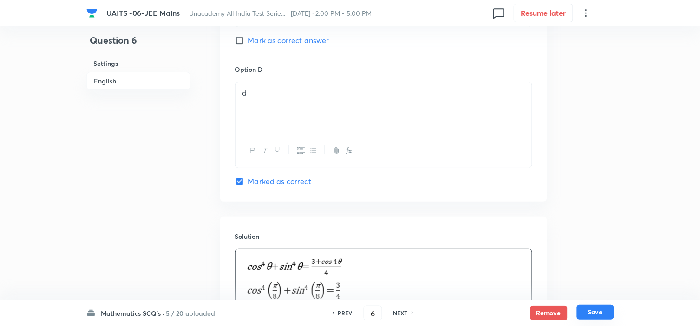
click at [596, 313] on button "Save" at bounding box center [595, 312] width 37 height 15
type input "7"
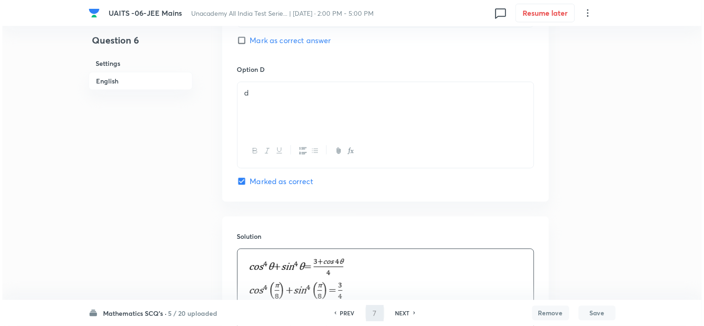
scroll to position [0, 0]
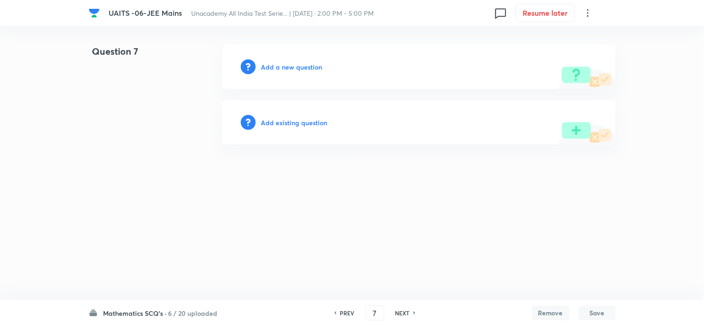
click at [289, 68] on h6 "Add a new question" at bounding box center [291, 67] width 61 height 10
click at [289, 68] on h6 "Choose a question type" at bounding box center [296, 67] width 71 height 10
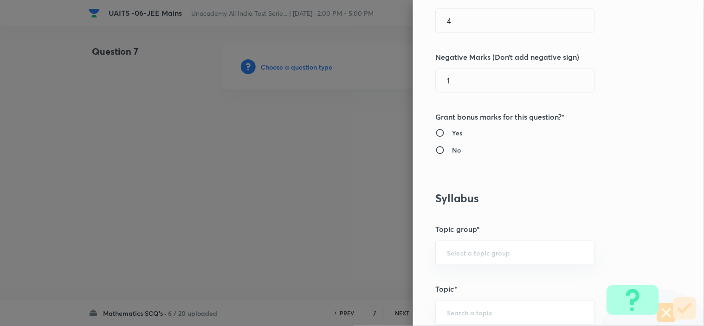
scroll to position [412, 0]
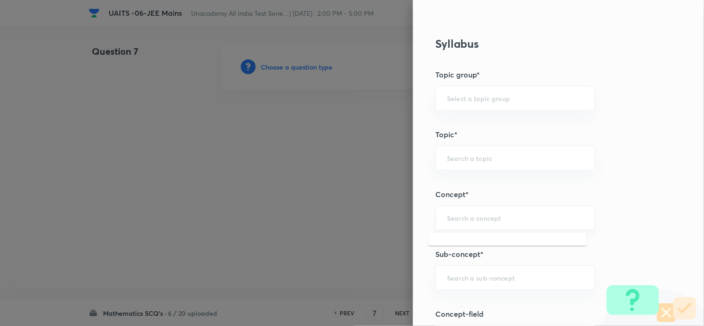
click at [470, 218] on input "text" at bounding box center [515, 218] width 136 height 9
paste input "Trigonometric Equation"
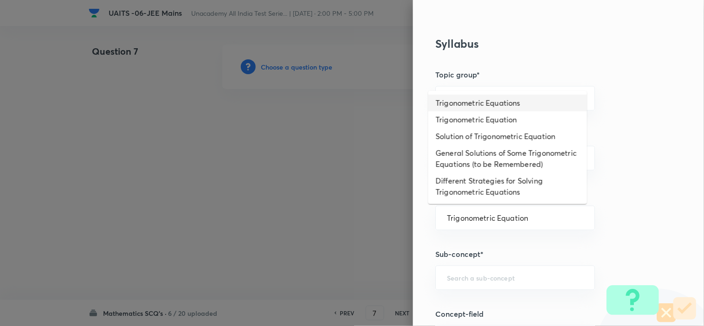
type input "Trigonometric Equations"
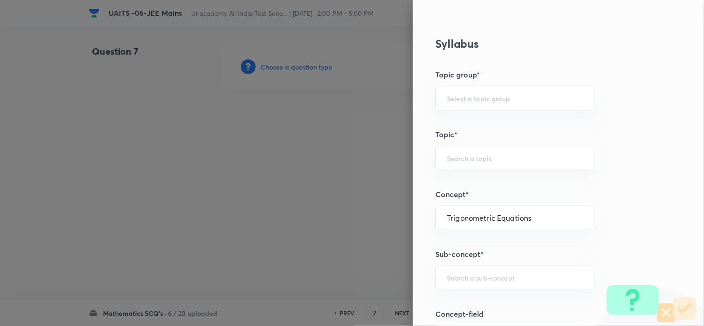
type input "Mathematics"
type input "Trigonometry"
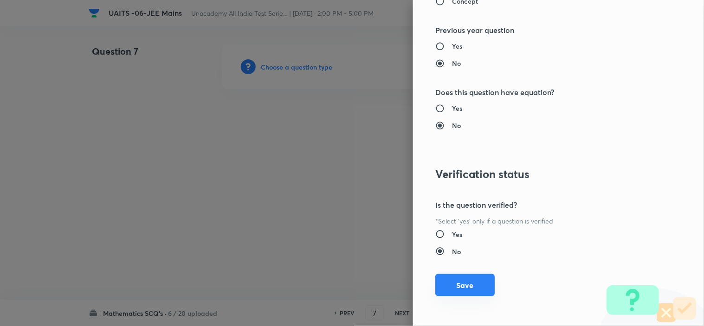
scroll to position [1001, 0]
click at [463, 295] on button "Save" at bounding box center [464, 284] width 59 height 22
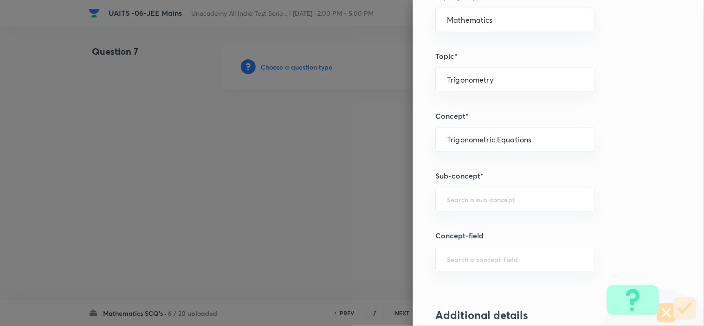
scroll to position [486, 0]
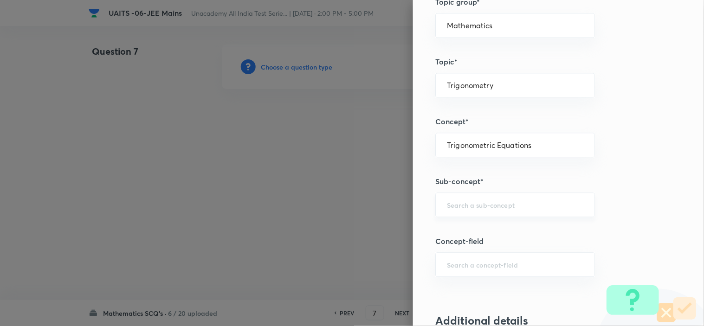
click at [495, 205] on input "text" at bounding box center [515, 205] width 136 height 9
paste input "Trigonometric Equation"
click at [513, 234] on li "Trigonometric equations" at bounding box center [507, 231] width 159 height 17
type input "Trigonometric equations"
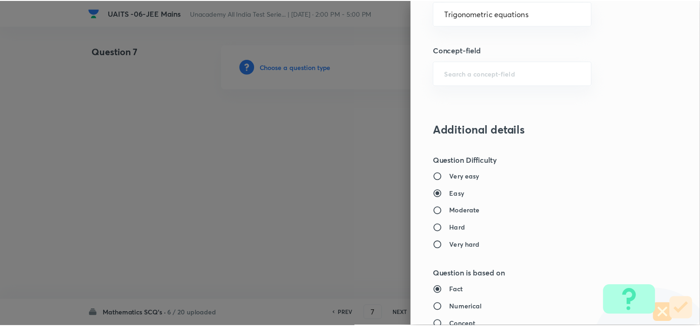
scroll to position [1001, 0]
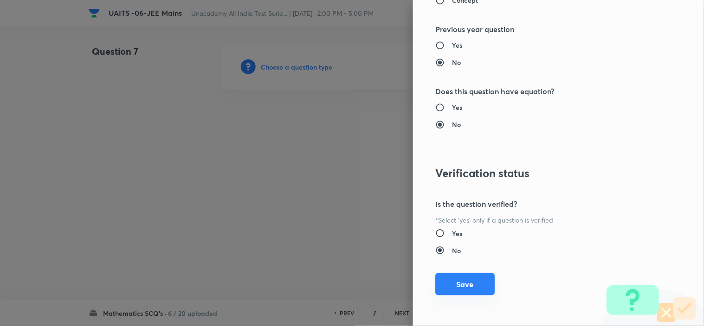
click at [456, 286] on button "Save" at bounding box center [464, 284] width 59 height 22
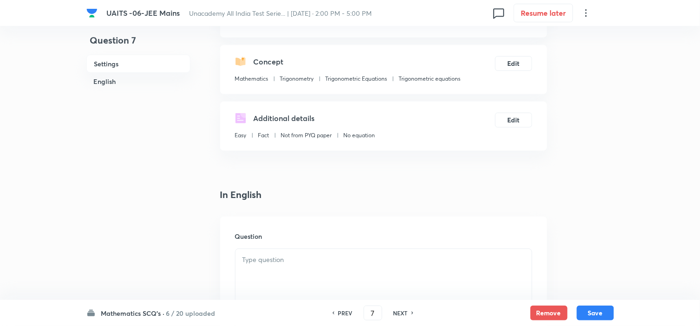
scroll to position [206, 0]
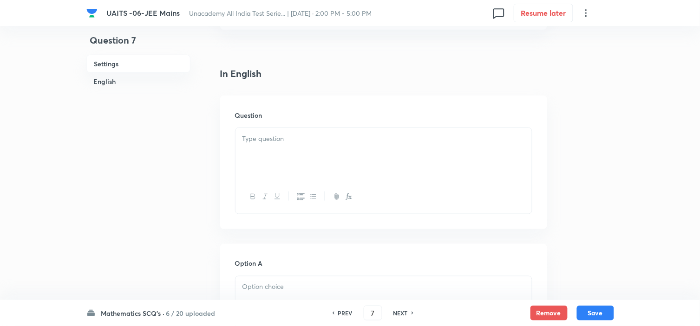
click at [319, 153] on div at bounding box center [383, 154] width 296 height 52
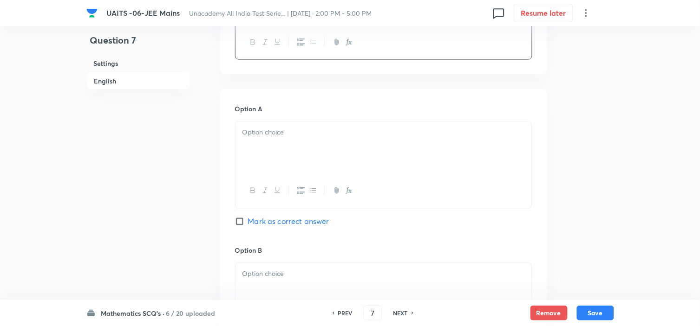
click at [298, 160] on div at bounding box center [383, 148] width 296 height 52
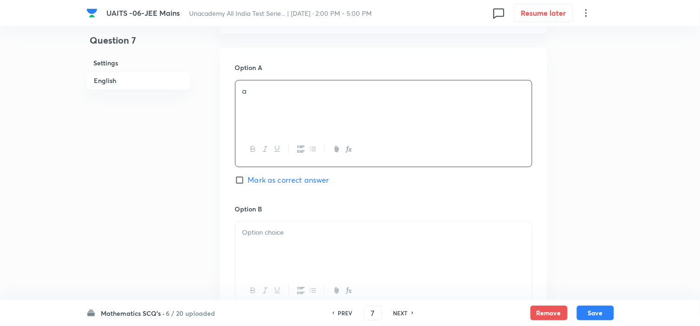
scroll to position [464, 0]
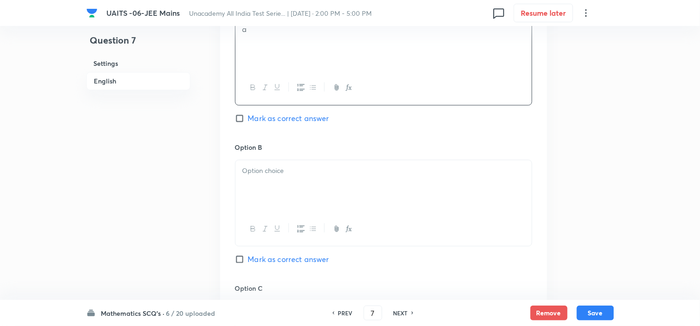
click at [318, 206] on div at bounding box center [383, 186] width 296 height 52
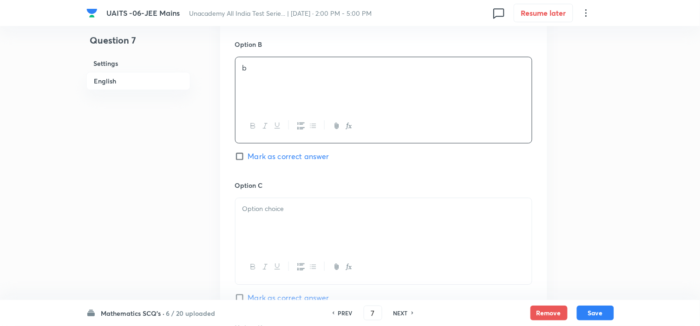
click at [318, 203] on div at bounding box center [383, 224] width 296 height 52
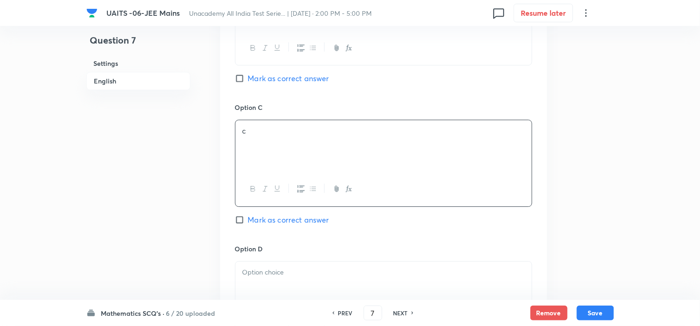
scroll to position [722, 0]
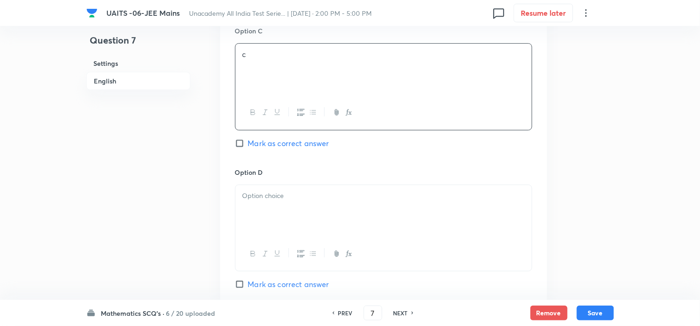
click at [312, 209] on div at bounding box center [383, 211] width 296 height 52
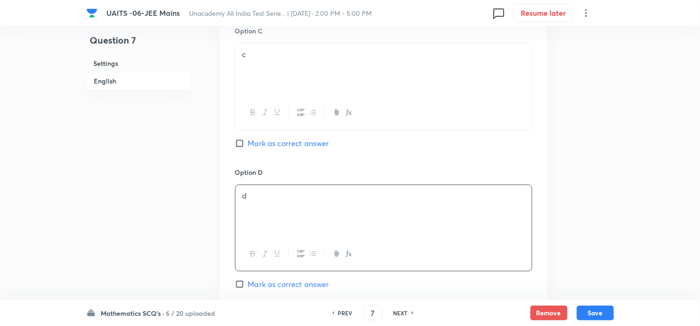
click at [270, 146] on span "Mark as correct answer" at bounding box center [288, 143] width 81 height 11
click at [248, 146] on input "Mark as correct answer" at bounding box center [241, 143] width 13 height 9
checkbox input "true"
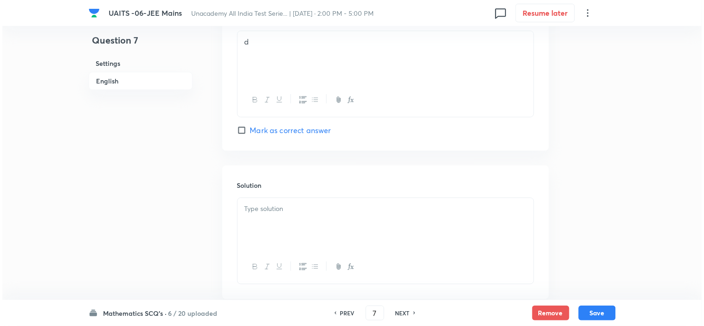
scroll to position [876, 0]
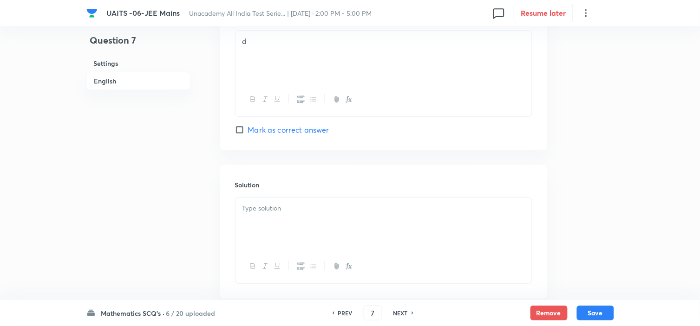
click at [307, 192] on div "Solution" at bounding box center [383, 232] width 327 height 134
click at [299, 201] on div at bounding box center [383, 224] width 296 height 52
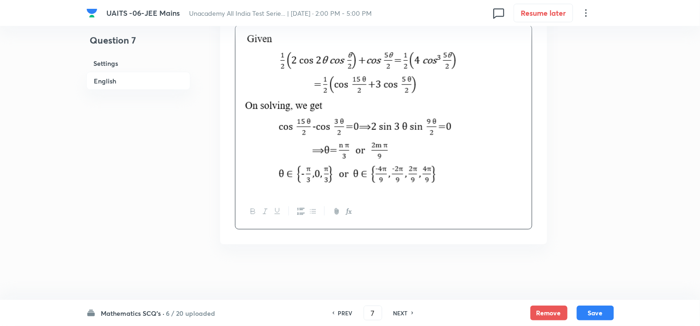
scroll to position [1050, 0]
click at [593, 319] on button "Save" at bounding box center [595, 312] width 37 height 15
type input "8"
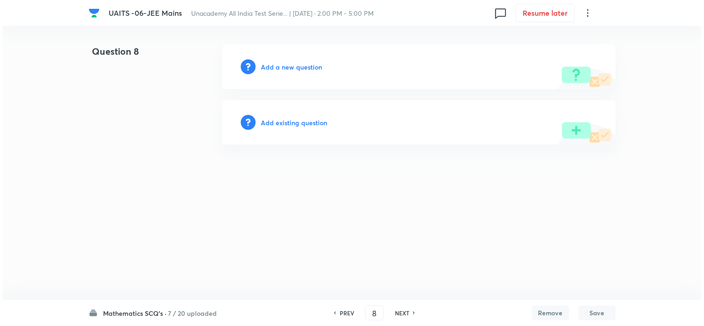
scroll to position [0, 0]
click at [304, 61] on div "Add a new question" at bounding box center [419, 67] width 394 height 45
click at [305, 64] on h6 "Add a new question" at bounding box center [291, 67] width 61 height 10
click at [313, 70] on h6 "Choose a question type" at bounding box center [296, 67] width 71 height 10
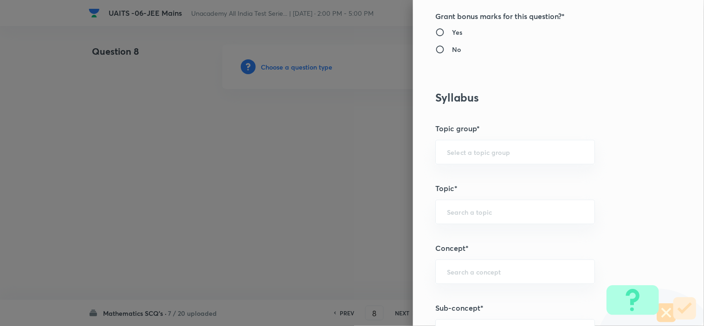
scroll to position [464, 0]
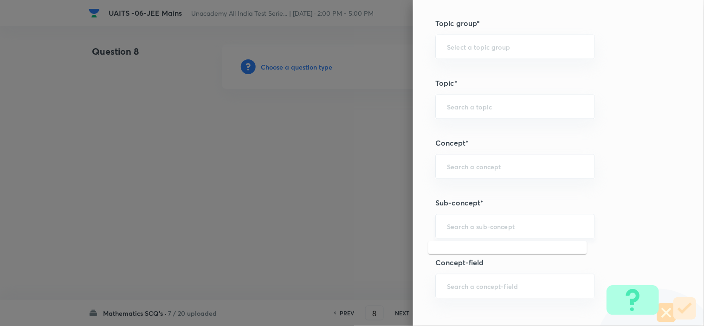
click at [498, 222] on input "text" at bounding box center [515, 226] width 136 height 9
paste input "Quadratic Equation"
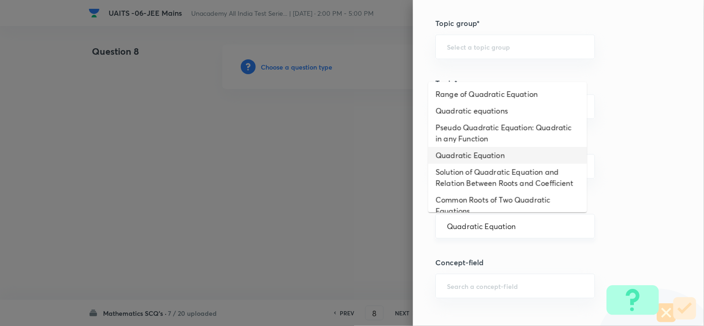
type input "Quadratic Equation"
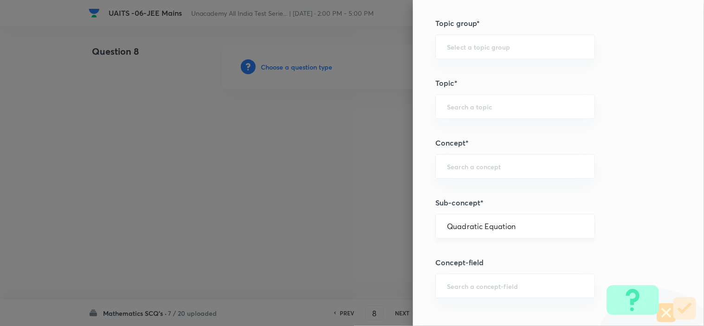
type input "Mathematics"
type input "Quadratic Equation"
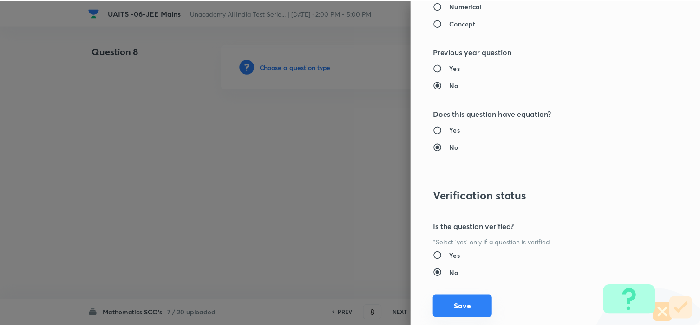
scroll to position [980, 0]
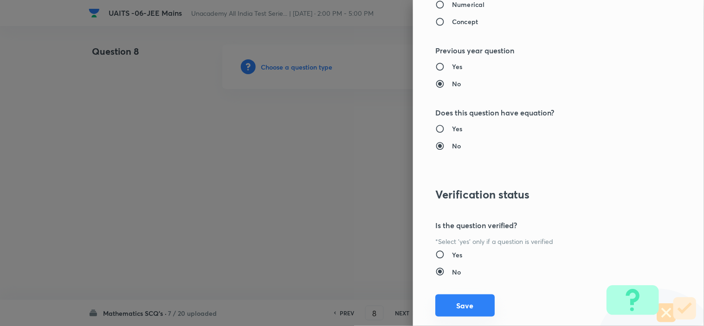
click at [451, 314] on button "Save" at bounding box center [464, 306] width 59 height 22
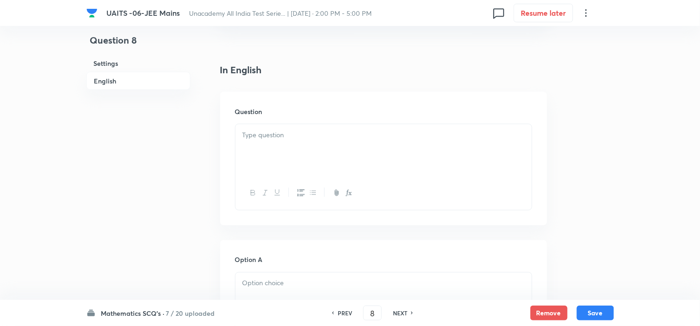
scroll to position [206, 0]
click at [298, 145] on div at bounding box center [383, 154] width 296 height 52
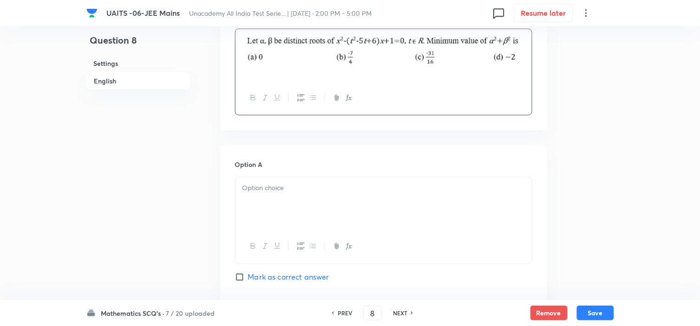
scroll to position [309, 0]
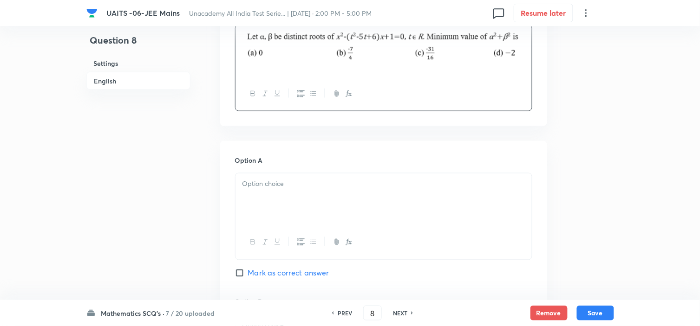
click at [300, 188] on p at bounding box center [383, 184] width 282 height 11
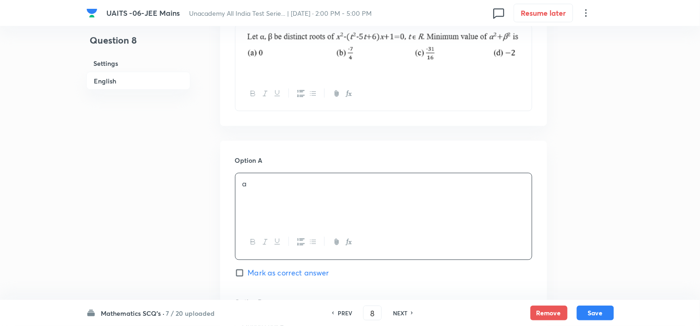
scroll to position [412, 0]
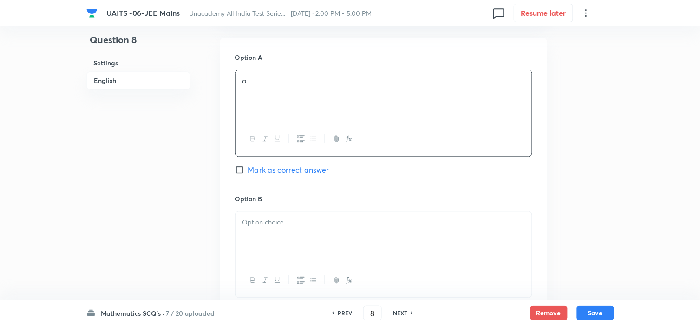
click at [261, 230] on div at bounding box center [383, 238] width 296 height 52
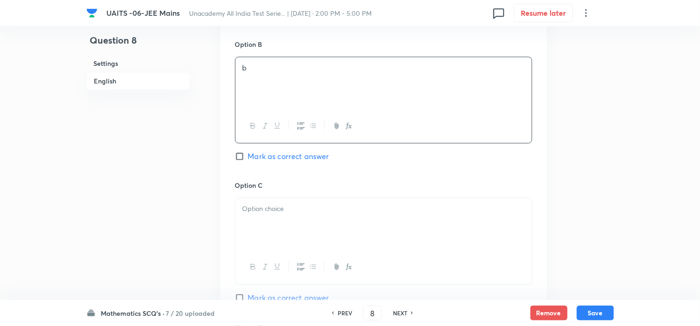
click at [300, 228] on div at bounding box center [383, 224] width 296 height 52
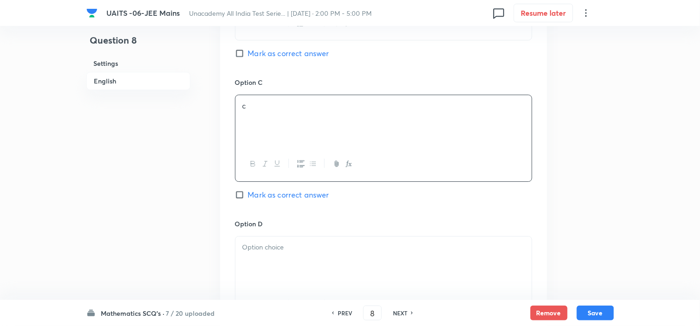
click at [288, 252] on p at bounding box center [383, 247] width 282 height 11
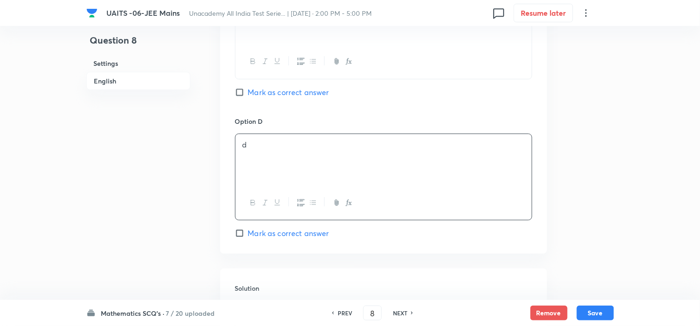
scroll to position [773, 0]
click at [285, 234] on span "Mark as correct answer" at bounding box center [288, 232] width 81 height 11
click at [248, 234] on input "Mark as correct answer" at bounding box center [241, 232] width 13 height 9
checkbox input "true"
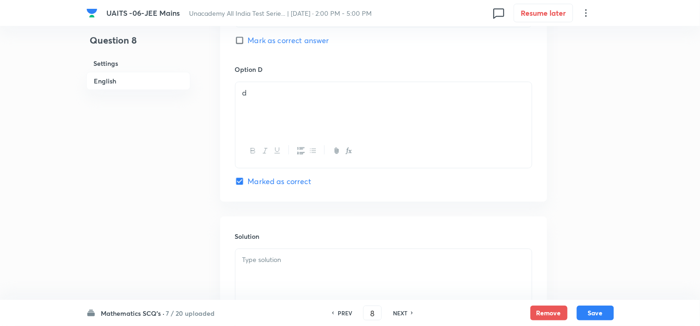
click at [319, 273] on div at bounding box center [383, 275] width 296 height 52
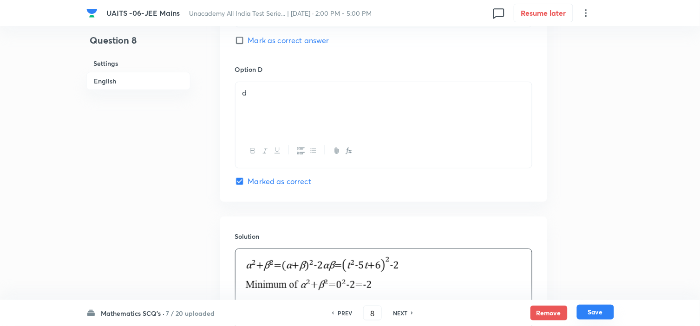
click at [605, 314] on button "Save" at bounding box center [595, 312] width 37 height 15
type input "9"
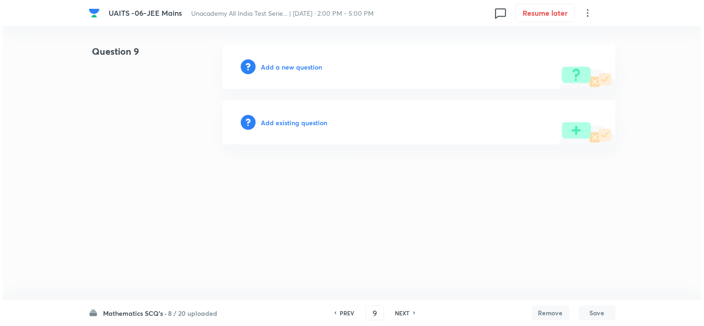
scroll to position [0, 0]
click at [315, 64] on h6 "Add a new question" at bounding box center [291, 67] width 61 height 10
click at [316, 66] on h6 "Choose a question type" at bounding box center [296, 67] width 71 height 10
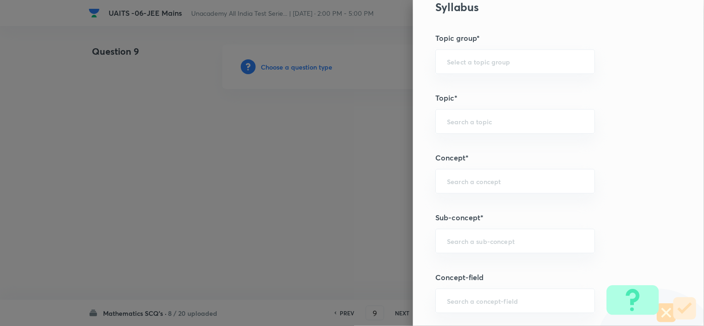
scroll to position [567, 0]
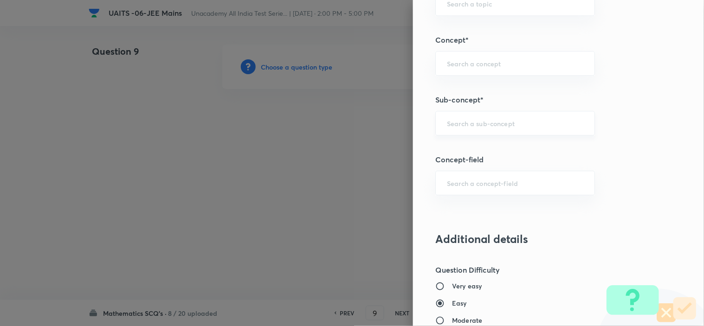
click at [476, 123] on input "text" at bounding box center [515, 123] width 136 height 9
paste input "Compound Angle"
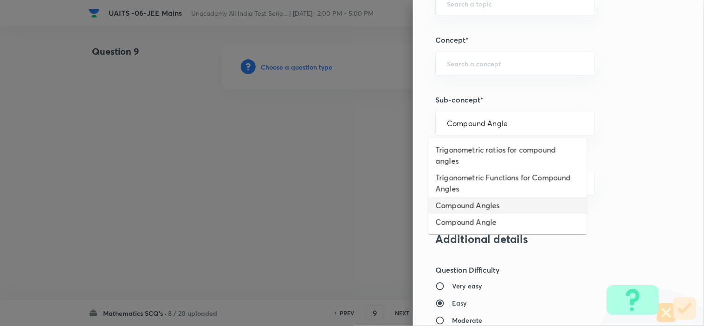
type input "Compound Angles"
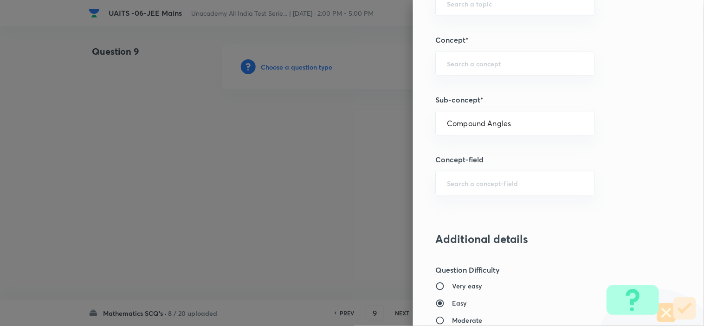
type input "Mathematics"
type input "Trigonometry"
type input "Compound Angle"
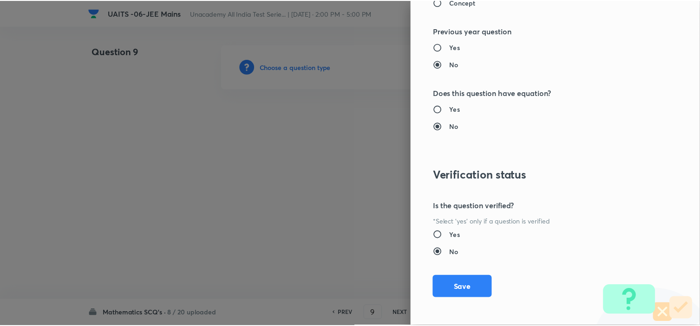
scroll to position [1001, 0]
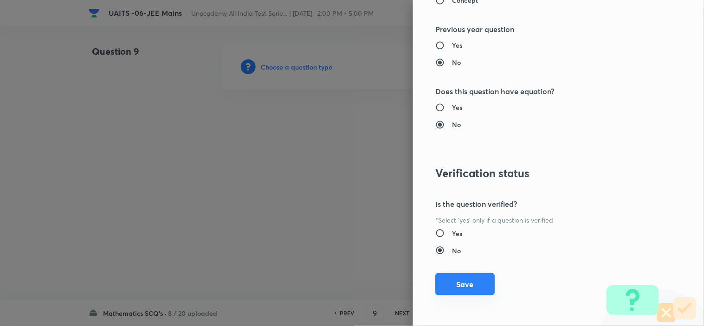
click at [475, 285] on button "Save" at bounding box center [464, 284] width 59 height 22
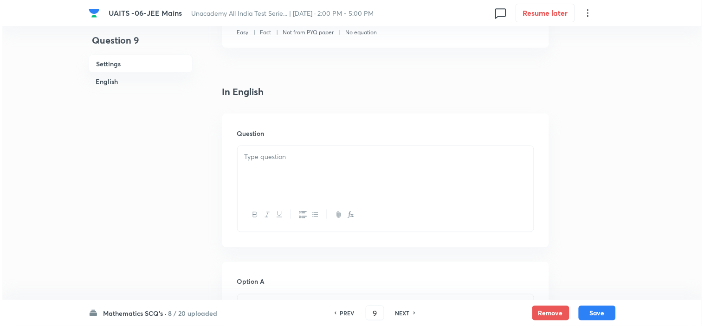
scroll to position [206, 0]
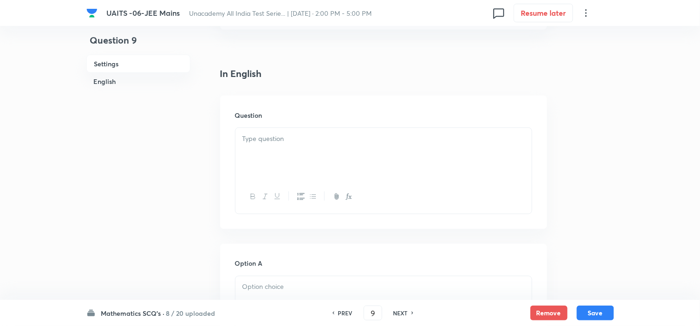
click at [260, 155] on div at bounding box center [383, 154] width 296 height 52
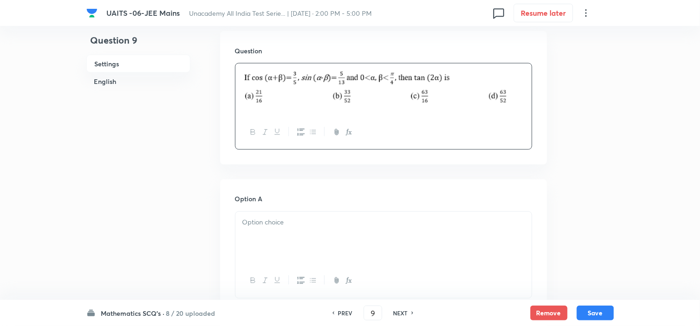
scroll to position [361, 0]
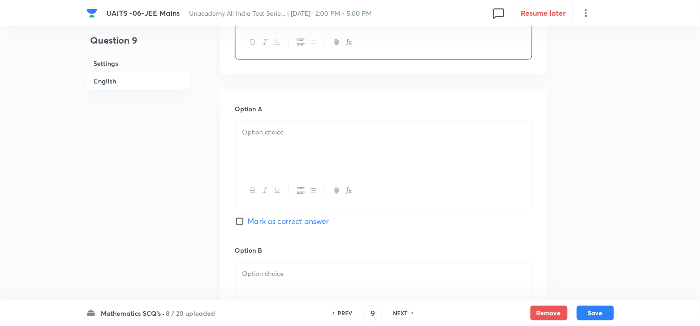
click at [317, 123] on div at bounding box center [383, 148] width 296 height 52
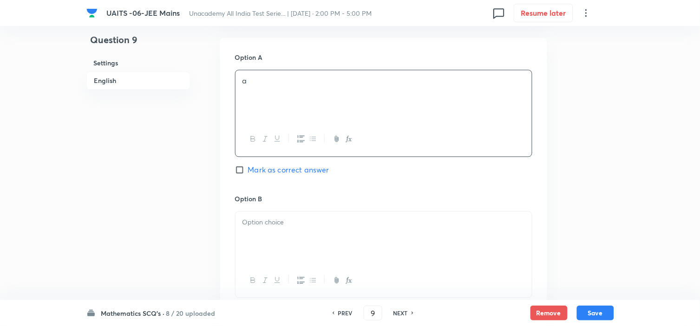
scroll to position [516, 0]
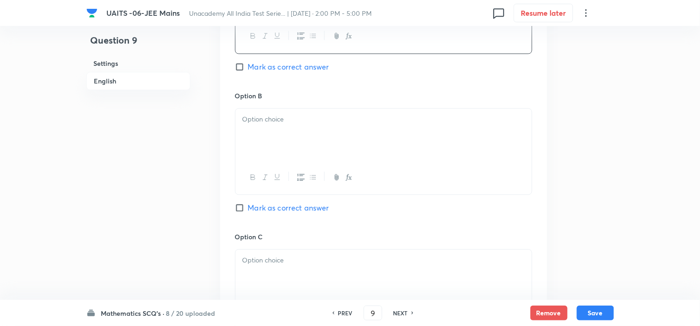
click at [320, 152] on div at bounding box center [383, 135] width 296 height 52
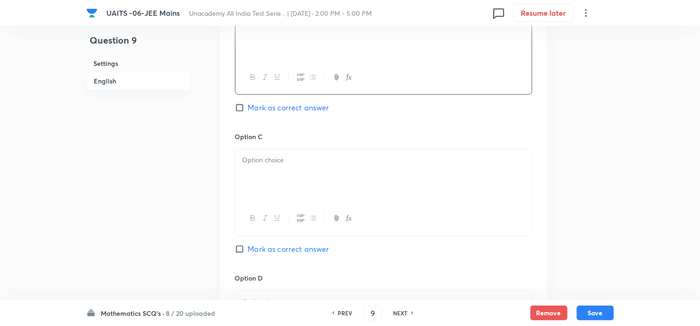
scroll to position [619, 0]
click at [336, 186] on div at bounding box center [383, 173] width 296 height 52
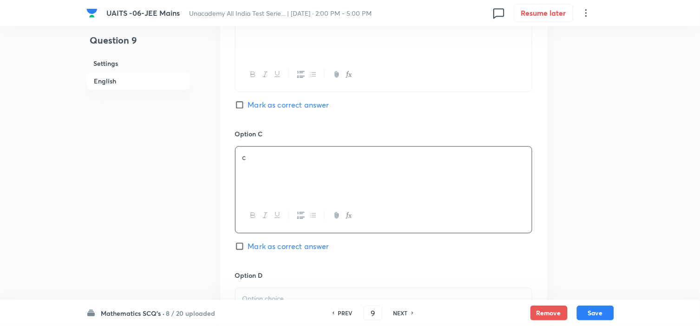
click at [268, 253] on div "Option C c [PERSON_NAME] as correct answer" at bounding box center [383, 199] width 297 height 141
click at [272, 249] on span "Mark as correct answer" at bounding box center [288, 246] width 81 height 11
click at [248, 249] on input "Mark as correct answer" at bounding box center [241, 246] width 13 height 9
checkbox input "true"
click at [266, 289] on div at bounding box center [383, 331] width 297 height 87
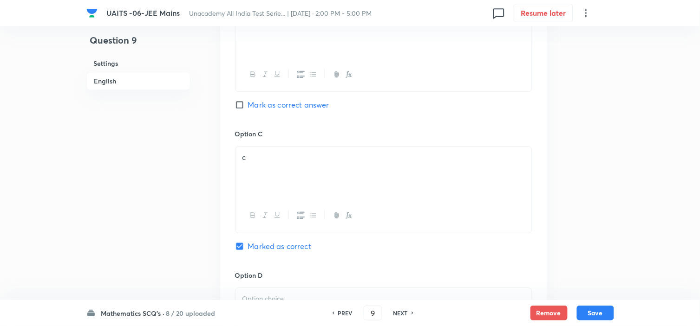
click at [266, 296] on p at bounding box center [383, 299] width 282 height 11
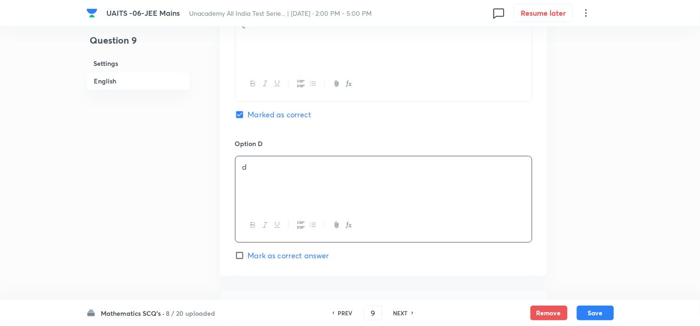
scroll to position [773, 0]
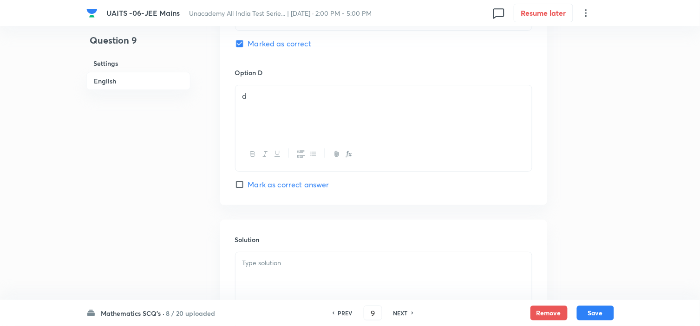
scroll to position [876, 0]
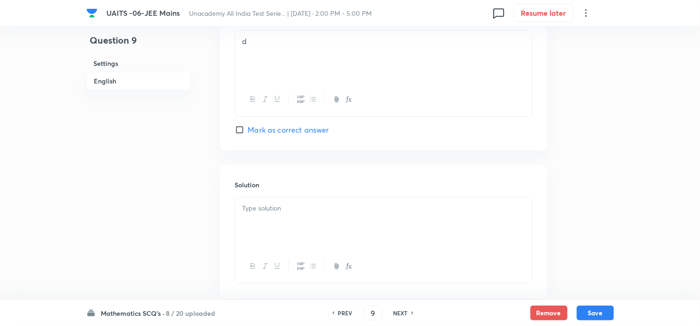
click at [325, 225] on div at bounding box center [383, 224] width 296 height 52
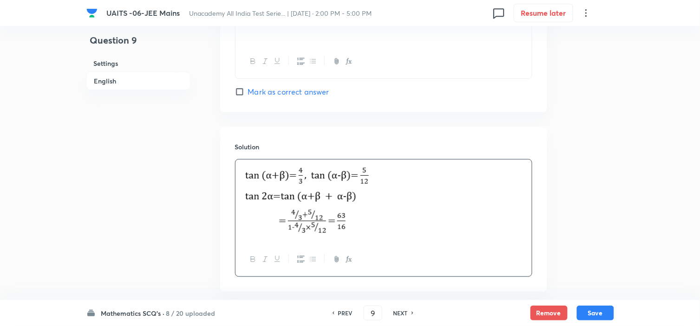
scroll to position [964, 0]
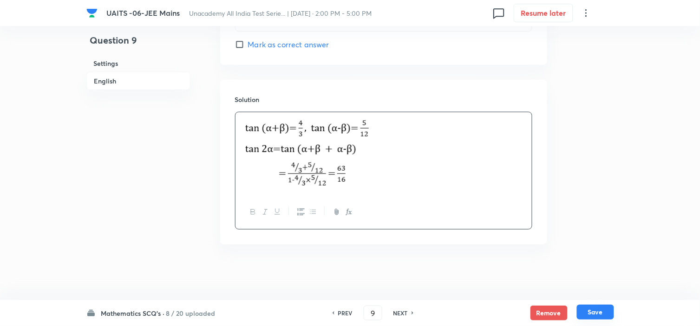
click at [596, 311] on button "Save" at bounding box center [595, 312] width 37 height 15
type input "10"
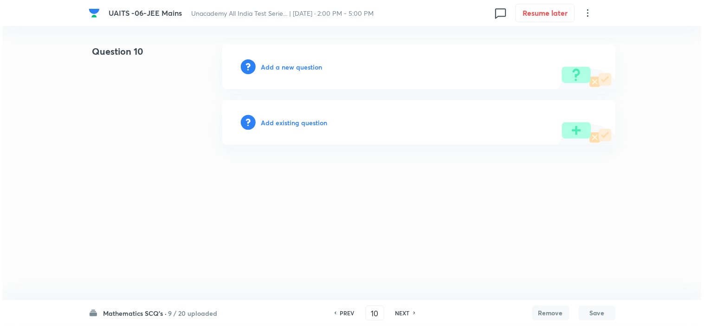
scroll to position [0, 0]
click at [306, 71] on h6 "Add a new question" at bounding box center [291, 67] width 61 height 10
click at [309, 68] on h6 "Choose a question type" at bounding box center [296, 67] width 71 height 10
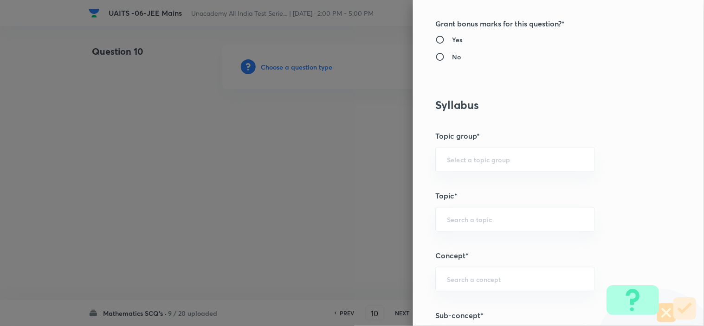
scroll to position [464, 0]
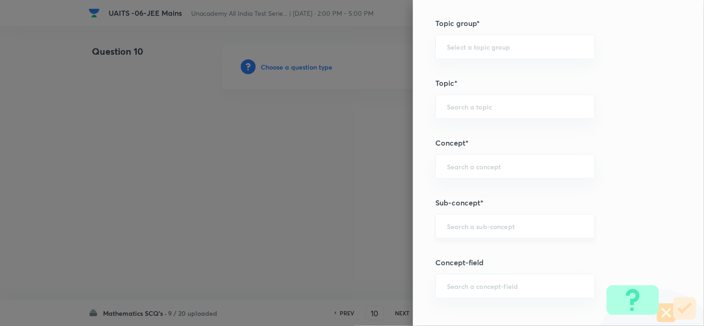
click at [450, 238] on div "​" at bounding box center [515, 226] width 160 height 25
paste input "Trigonometric Equation"
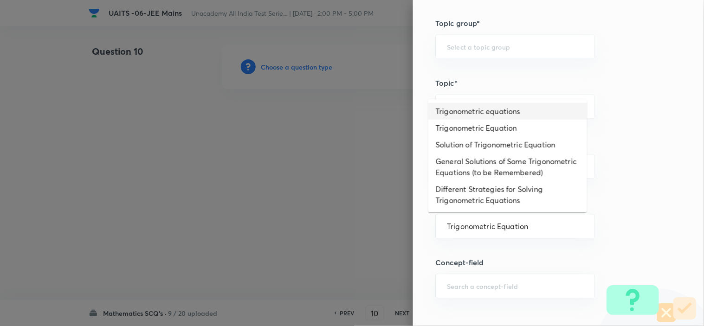
type input "Trigonometric equations"
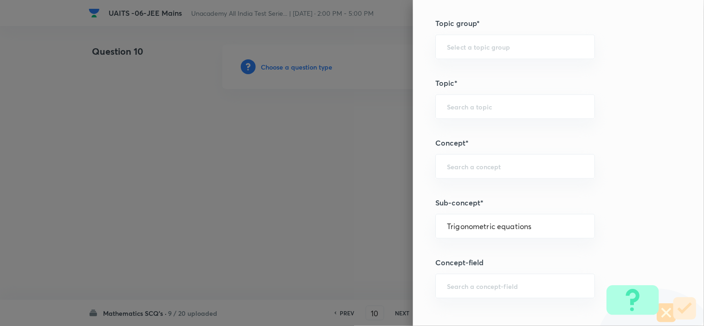
type input "Mathematics"
type input "Trigonometry"
type input "Trigonometric Equations"
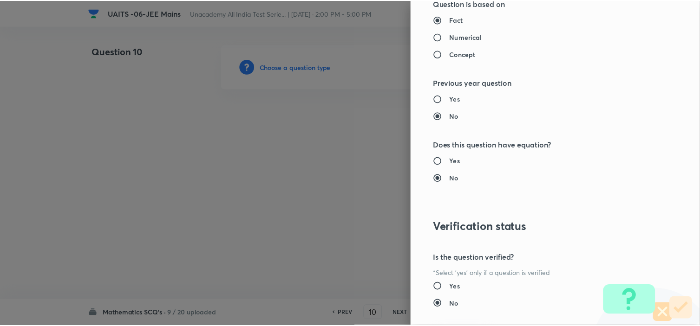
scroll to position [1001, 0]
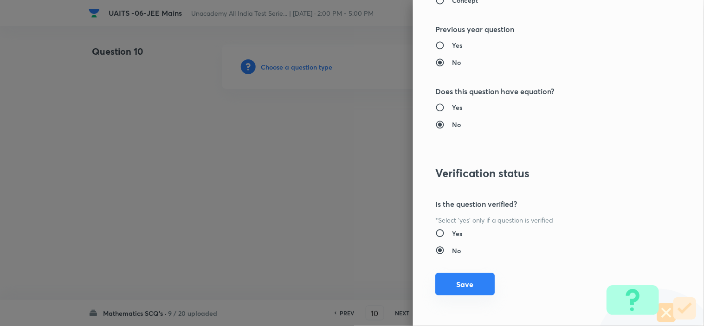
click at [480, 281] on button "Save" at bounding box center [464, 284] width 59 height 22
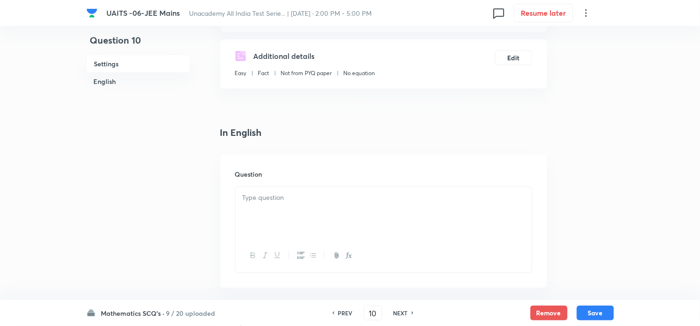
scroll to position [155, 0]
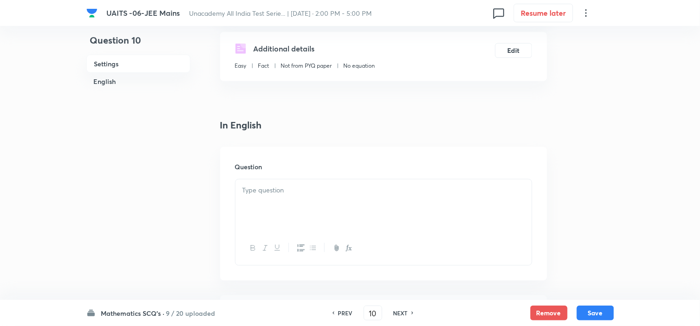
click at [310, 220] on div at bounding box center [383, 206] width 296 height 52
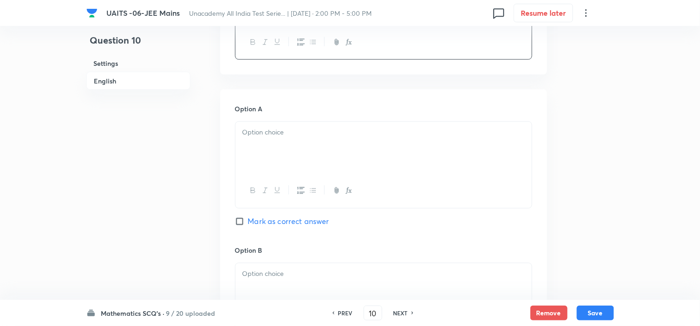
click at [285, 169] on div at bounding box center [383, 148] width 296 height 52
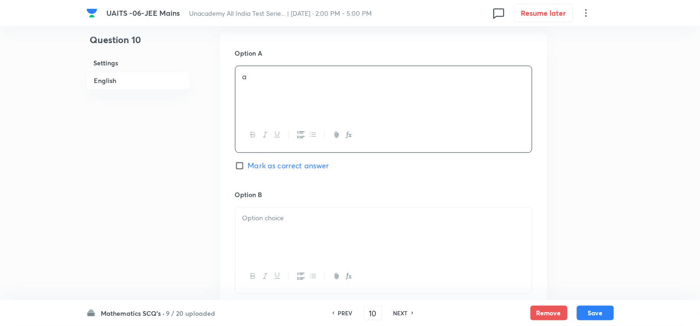
scroll to position [516, 0]
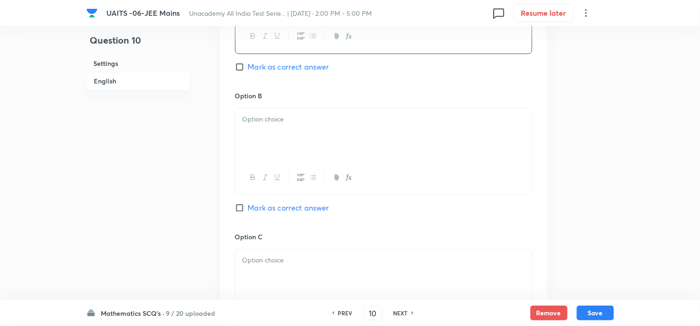
click at [311, 163] on div at bounding box center [383, 178] width 296 height 34
click at [314, 146] on div at bounding box center [383, 135] width 296 height 52
click at [267, 75] on div "Option A a Mark as correct answer" at bounding box center [383, 19] width 297 height 141
click at [273, 68] on span "Mark as correct answer" at bounding box center [288, 66] width 81 height 11
click at [248, 68] on input "Mark as correct answer" at bounding box center [241, 66] width 13 height 9
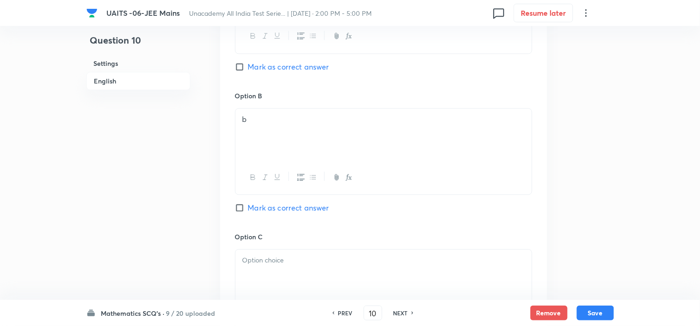
checkbox input "true"
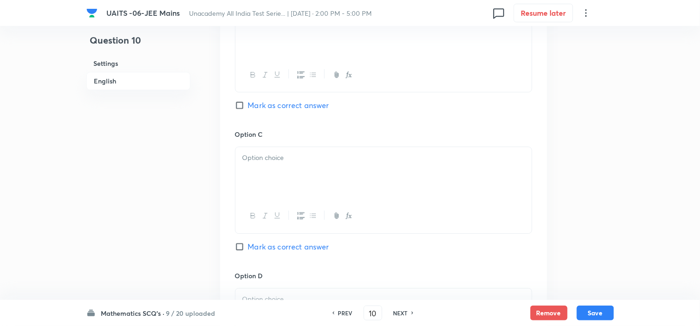
scroll to position [619, 0]
click at [309, 178] on div at bounding box center [383, 173] width 296 height 52
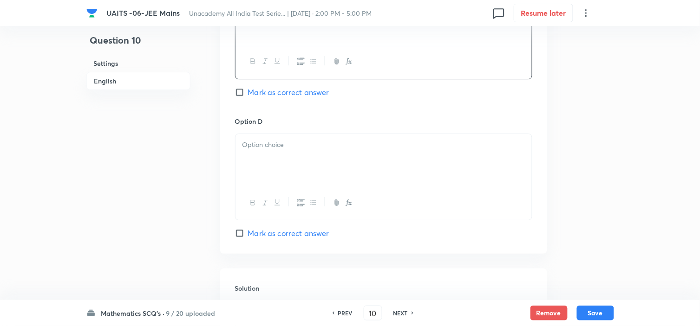
scroll to position [773, 0]
click at [286, 177] on div at bounding box center [383, 160] width 296 height 52
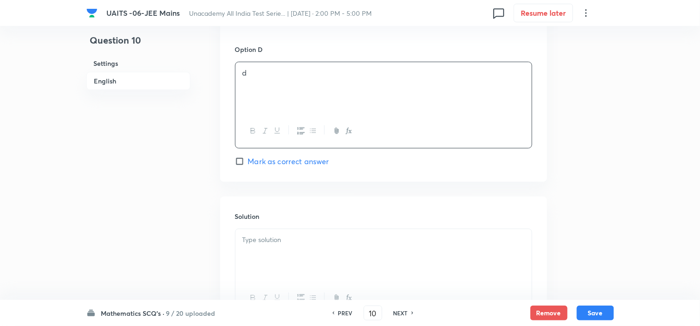
scroll to position [928, 0]
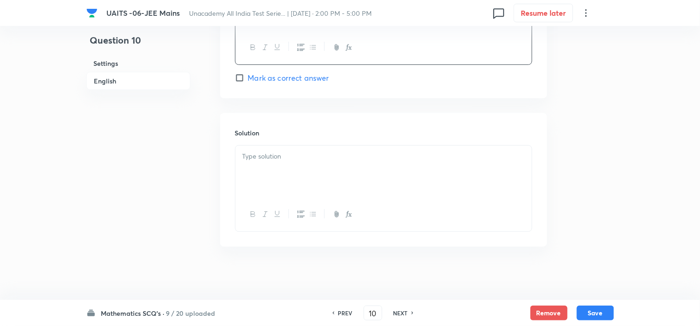
click at [336, 181] on div at bounding box center [383, 172] width 296 height 52
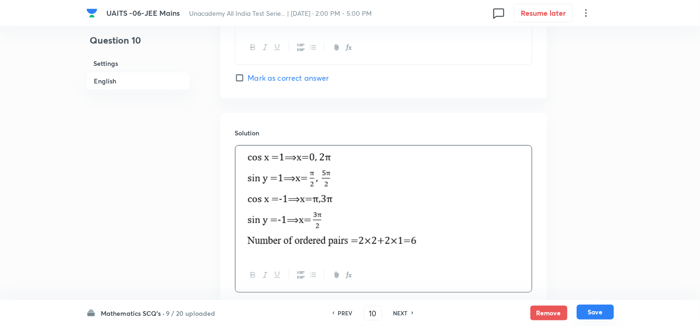
click at [600, 312] on button "Save" at bounding box center [595, 312] width 37 height 15
type input "11"
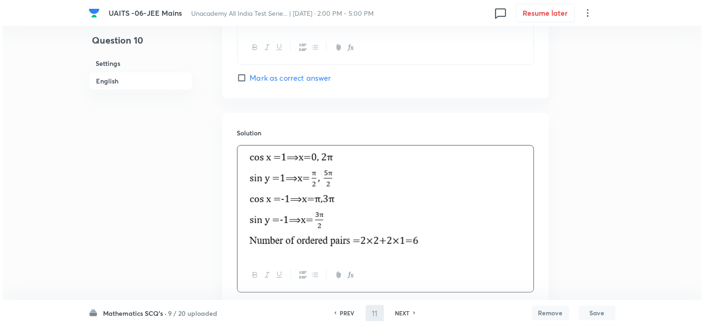
scroll to position [0, 0]
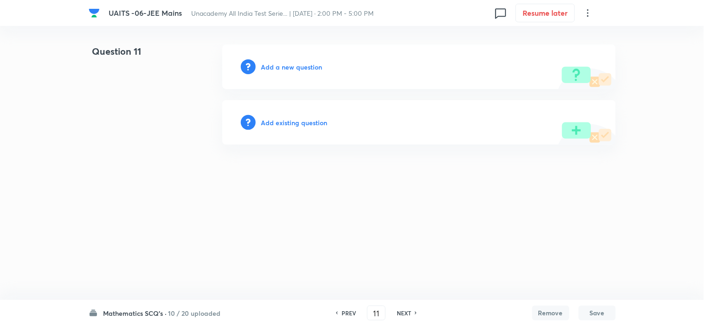
click at [274, 71] on h6 "Add a new question" at bounding box center [291, 67] width 61 height 10
click at [281, 70] on h6 "Choose a question type" at bounding box center [296, 67] width 71 height 10
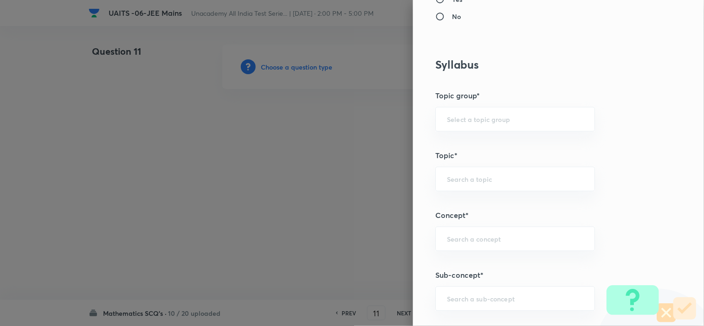
scroll to position [464, 0]
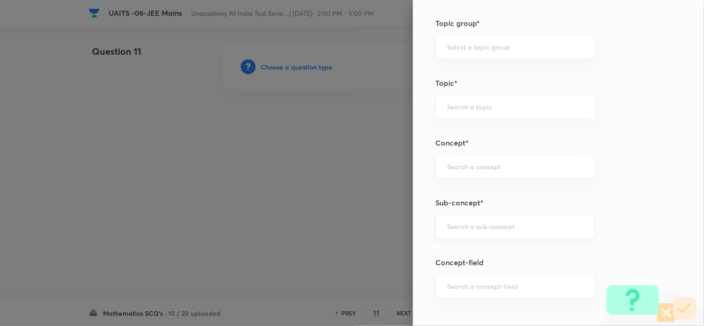
click at [467, 232] on div "​" at bounding box center [515, 226] width 160 height 25
paste input "Quadratic Equation"
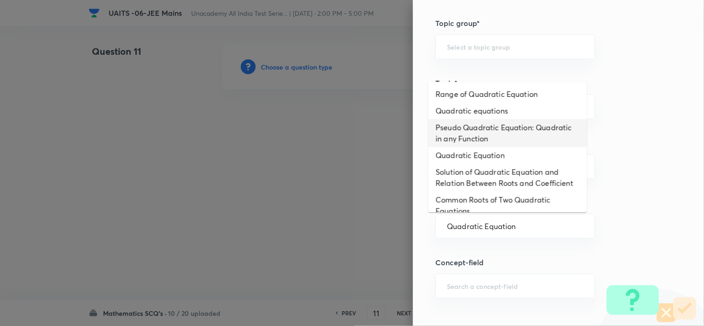
click at [487, 120] on li "Pseudo Quadratic Equation: Quadratic in any Function" at bounding box center [507, 133] width 159 height 28
type input "Pseudo Quadratic Equation: Quadratic in any Function"
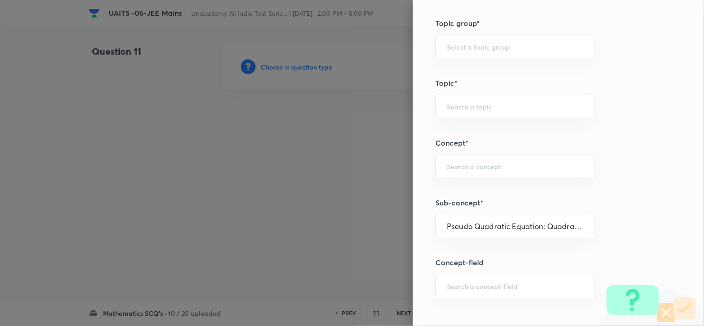
type input "Mathematics"
type input "Algebra"
type input "Theory of equations"
click at [548, 228] on input "Pseudo Quadratic Equation: Quadratic in any Function" at bounding box center [515, 226] width 136 height 9
paste input "Quadratic Equation"
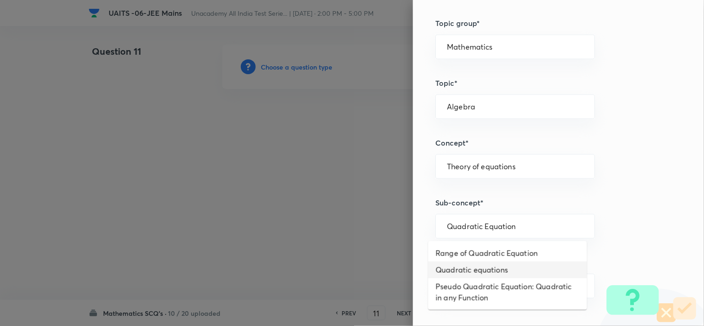
type input "Quadratic equations"
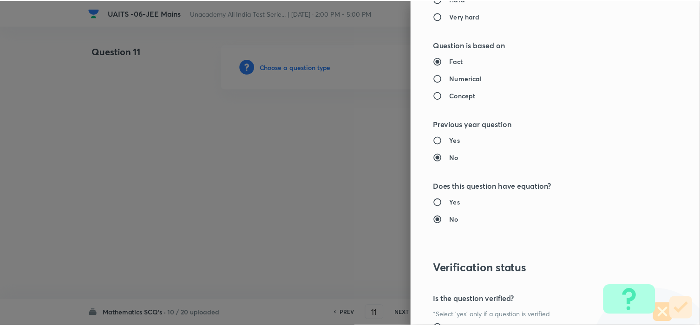
scroll to position [1001, 0]
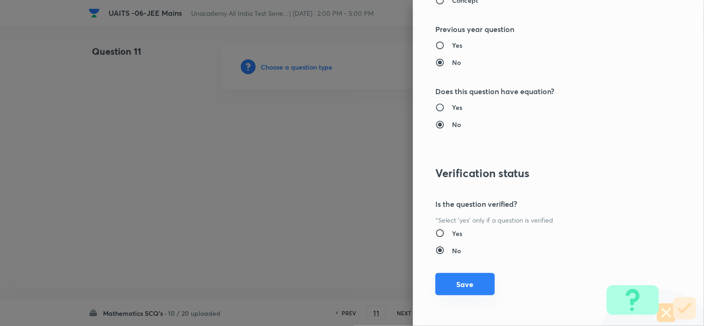
click at [453, 289] on button "Save" at bounding box center [464, 284] width 59 height 22
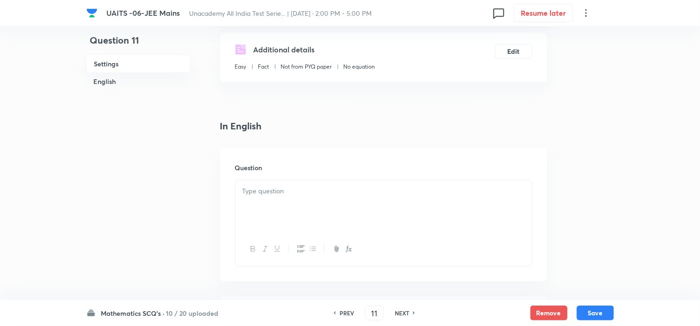
scroll to position [155, 0]
click at [367, 191] on p at bounding box center [383, 190] width 282 height 11
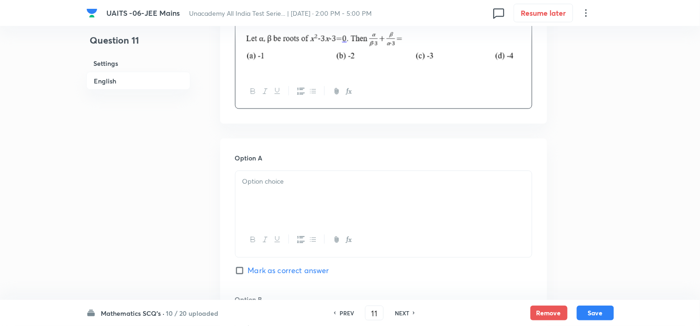
scroll to position [361, 0]
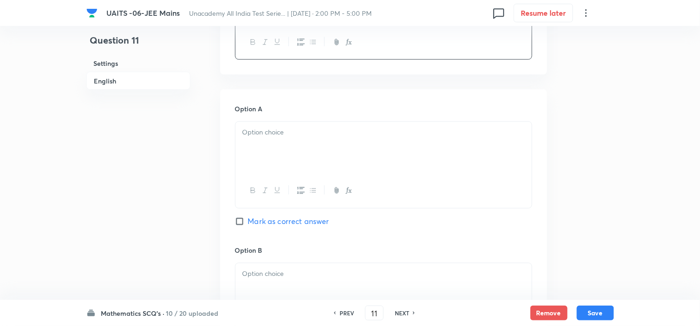
click at [356, 153] on div at bounding box center [383, 148] width 296 height 52
click at [341, 277] on p at bounding box center [383, 274] width 282 height 11
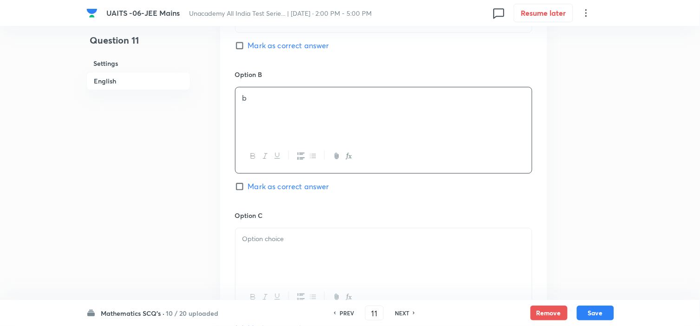
scroll to position [567, 0]
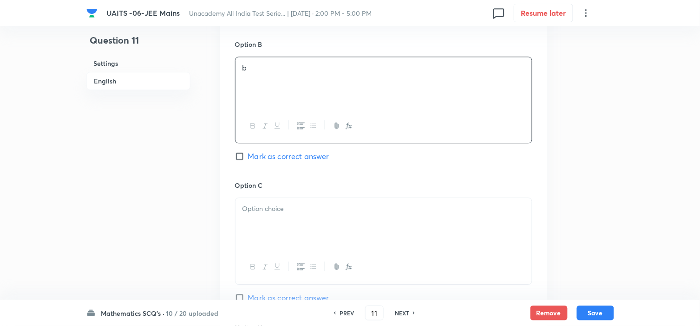
click at [273, 160] on span "Mark as correct answer" at bounding box center [288, 156] width 81 height 11
click at [248, 160] on input "Mark as correct answer" at bounding box center [241, 156] width 13 height 9
checkbox input "true"
click at [280, 220] on div at bounding box center [383, 224] width 296 height 52
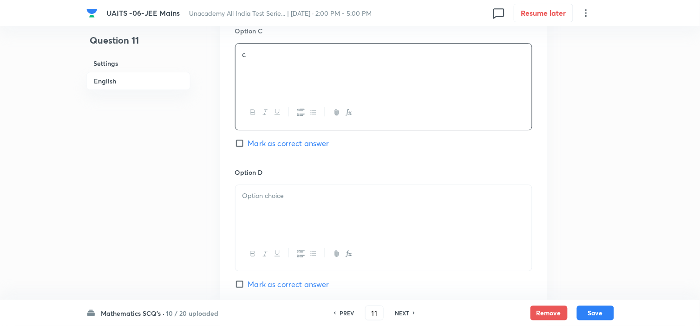
click at [310, 205] on div at bounding box center [383, 211] width 296 height 52
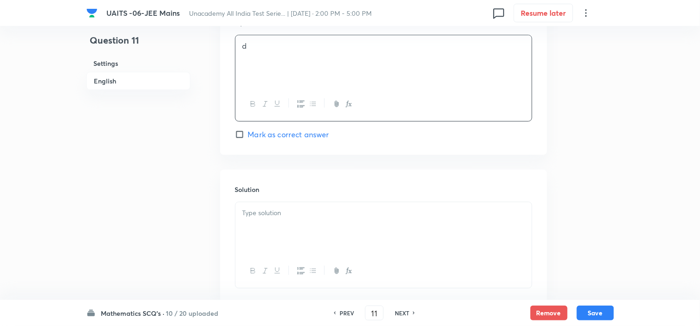
scroll to position [876, 0]
click at [313, 216] on div at bounding box center [383, 224] width 296 height 52
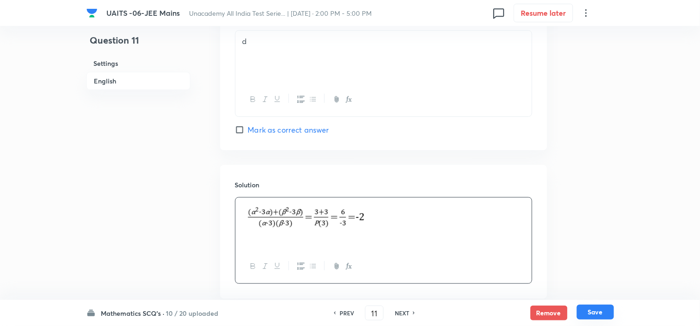
click at [602, 312] on button "Save" at bounding box center [595, 312] width 37 height 15
type input "12"
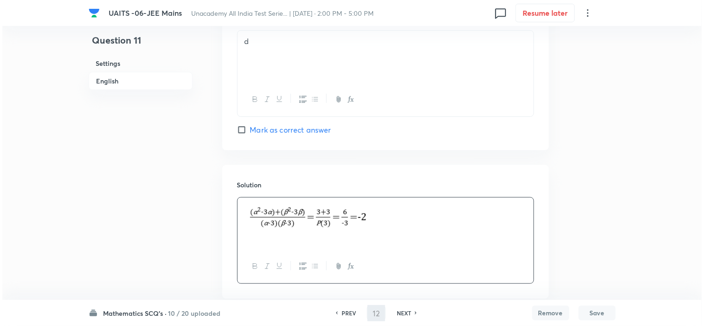
scroll to position [0, 0]
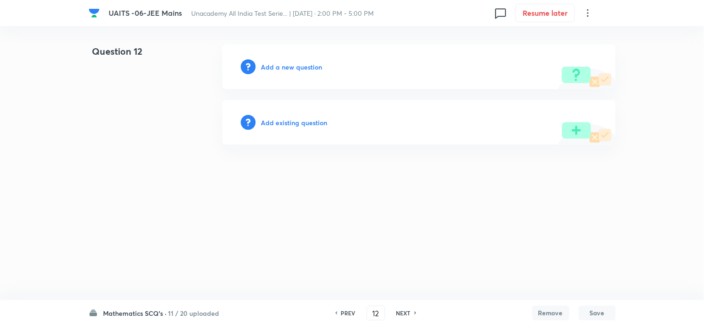
click at [280, 68] on h6 "Add a new question" at bounding box center [291, 67] width 61 height 10
click at [289, 65] on h6 "Choose a question type" at bounding box center [296, 67] width 71 height 10
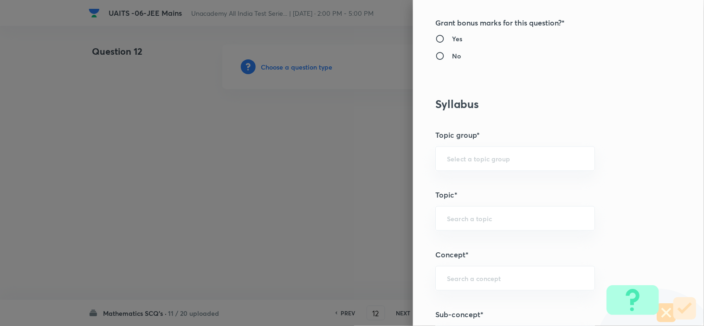
scroll to position [412, 0]
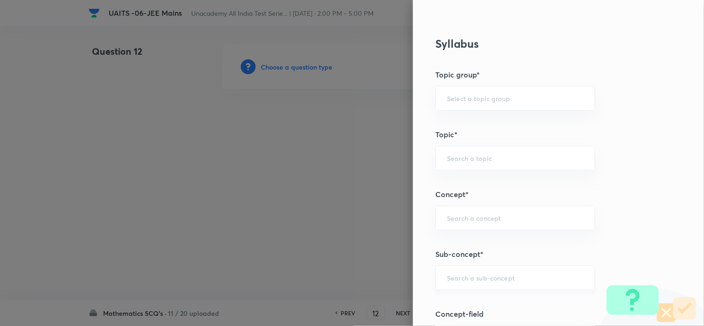
click at [477, 277] on input "text" at bounding box center [515, 278] width 136 height 9
paste input "Compound Angle"
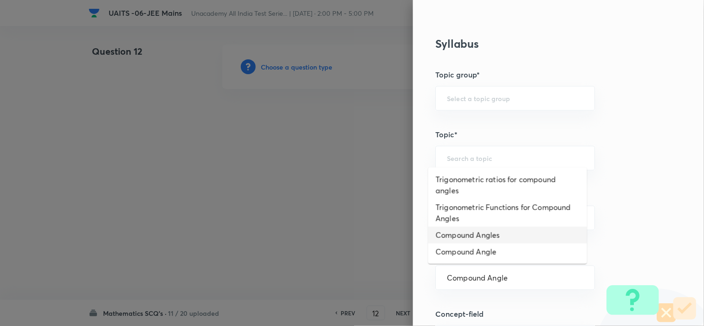
type input "Compound Angles"
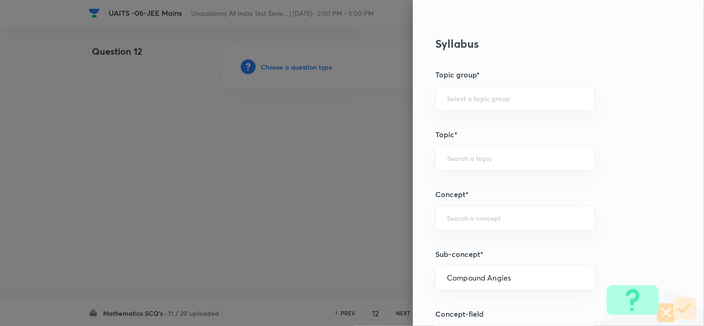
type input "Mathematics"
type input "Trigonometry"
type input "Compound Angle"
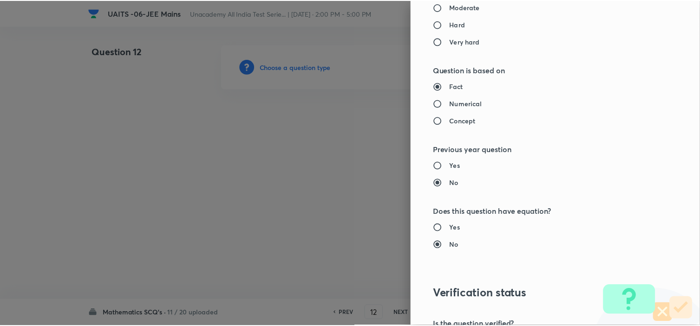
scroll to position [1001, 0]
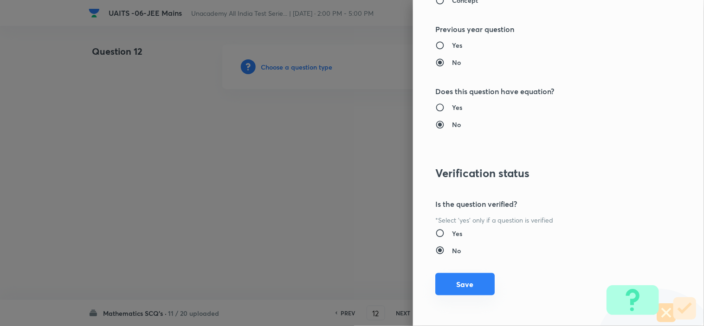
click at [470, 279] on button "Save" at bounding box center [464, 284] width 59 height 22
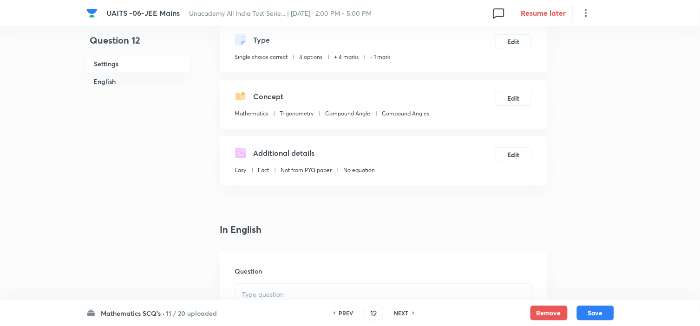
scroll to position [155, 0]
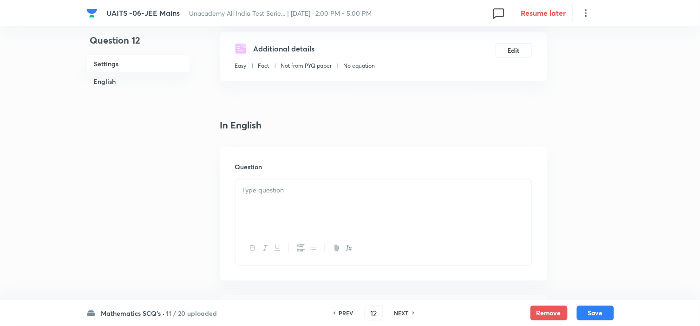
click at [269, 188] on p at bounding box center [383, 190] width 282 height 11
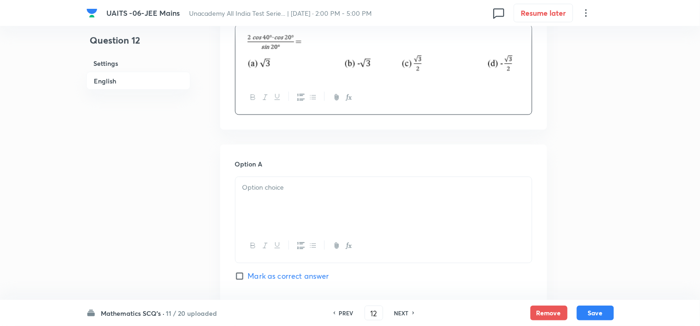
click at [298, 209] on div at bounding box center [383, 203] width 296 height 52
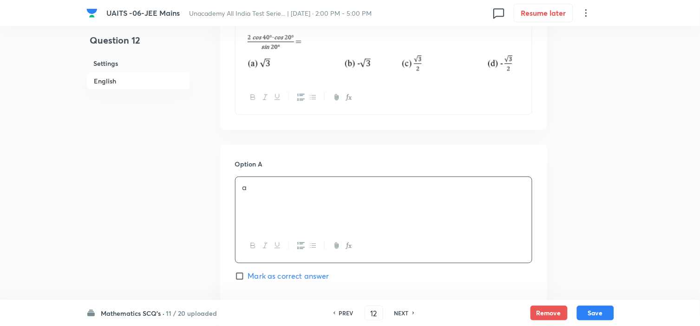
scroll to position [464, 0]
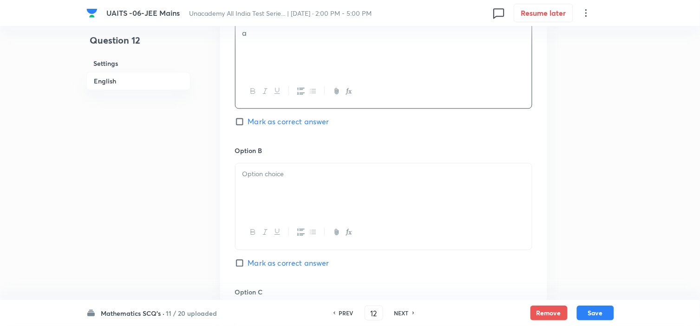
click at [294, 201] on div at bounding box center [383, 189] width 296 height 52
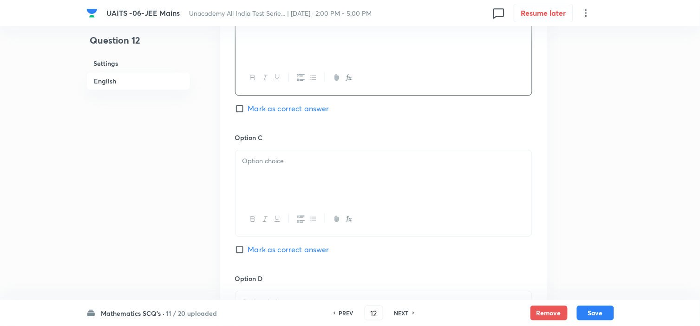
click at [292, 201] on div at bounding box center [383, 176] width 296 height 52
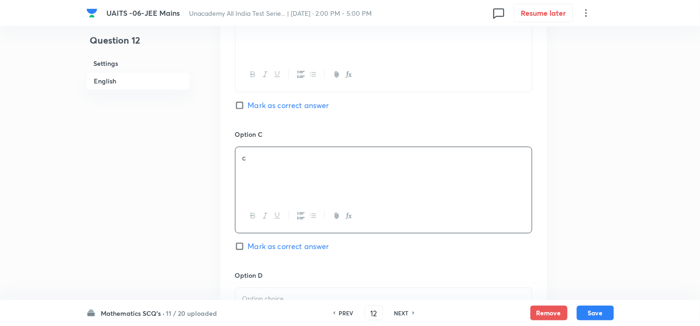
scroll to position [722, 0]
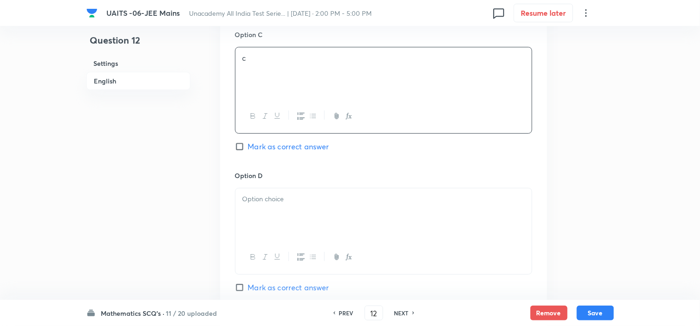
click at [294, 205] on p at bounding box center [383, 199] width 282 height 11
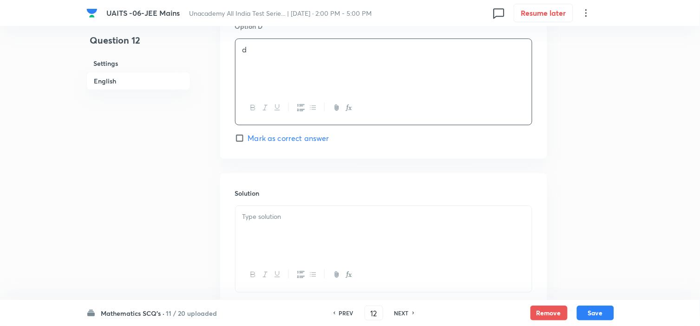
scroll to position [876, 0]
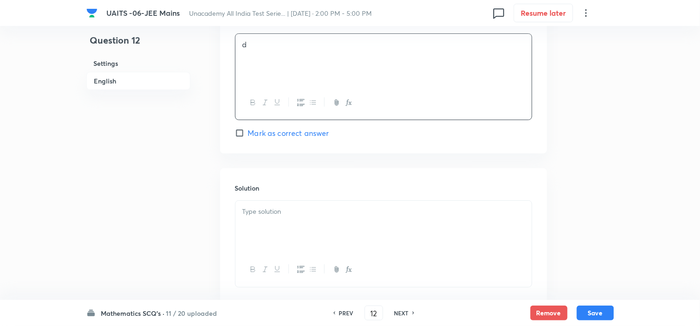
click at [339, 215] on p at bounding box center [383, 212] width 282 height 11
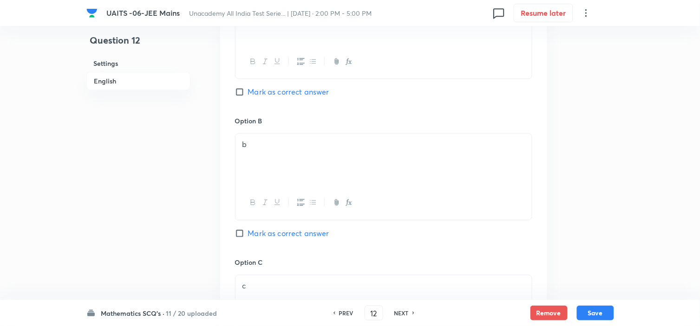
scroll to position [464, 0]
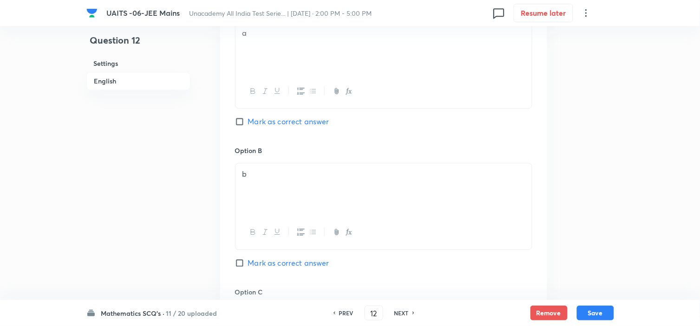
click at [278, 125] on span "Mark as correct answer" at bounding box center [288, 121] width 81 height 11
click at [248, 125] on input "Mark as correct answer" at bounding box center [241, 121] width 13 height 9
checkbox input "true"
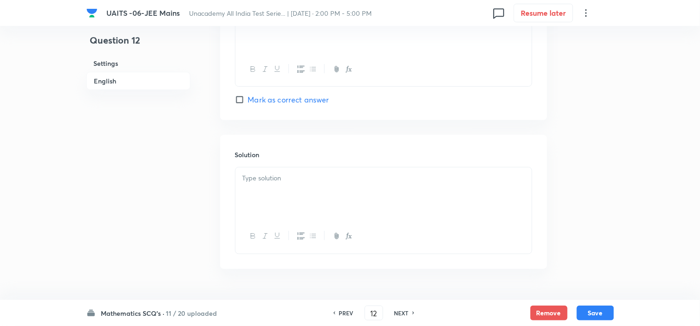
scroll to position [936, 0]
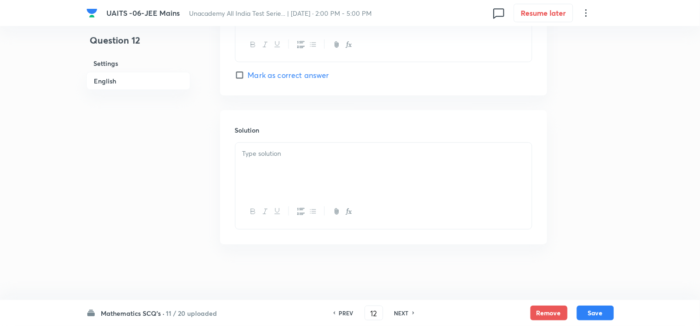
click at [304, 160] on div at bounding box center [383, 169] width 296 height 52
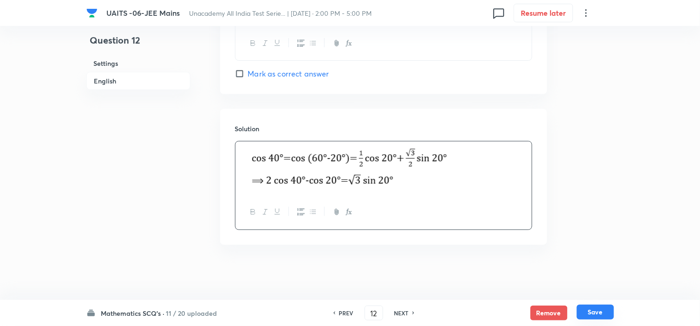
click at [601, 307] on button "Save" at bounding box center [595, 312] width 37 height 15
type input "13"
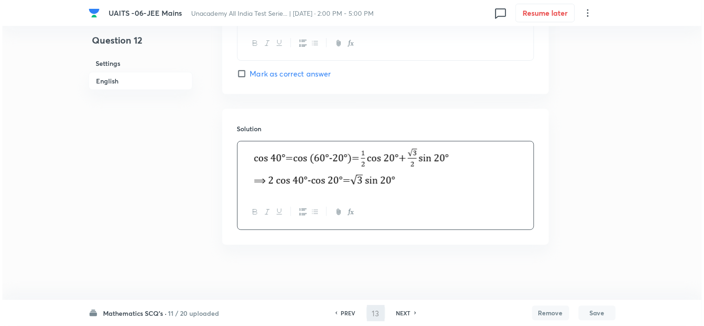
scroll to position [0, 0]
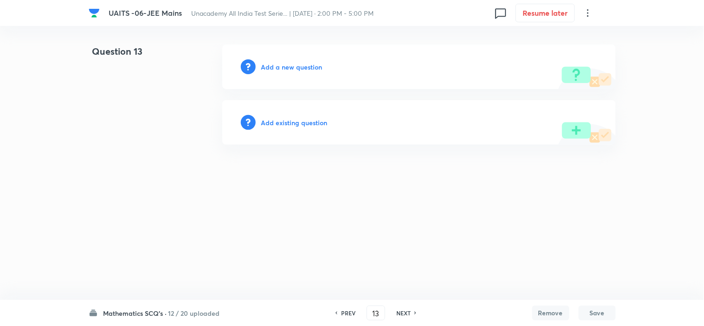
click at [310, 64] on h6 "Add a new question" at bounding box center [291, 67] width 61 height 10
click at [320, 63] on h6 "Choose a question type" at bounding box center [296, 67] width 71 height 10
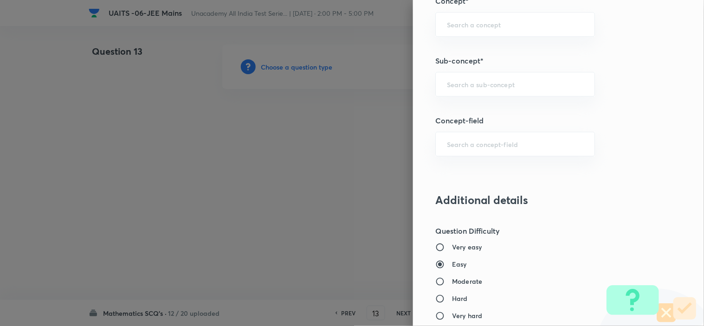
scroll to position [619, 0]
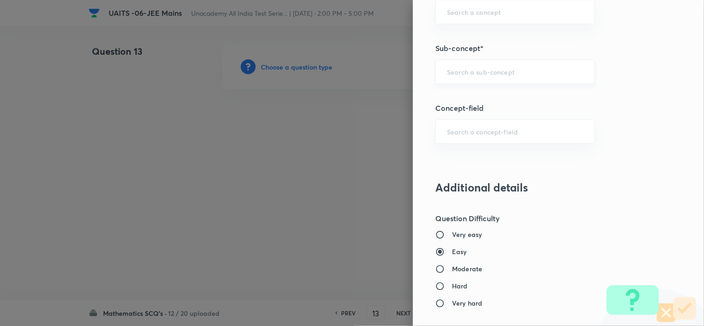
click at [466, 80] on div "​" at bounding box center [515, 71] width 160 height 25
paste input "Trigonometric Equation"
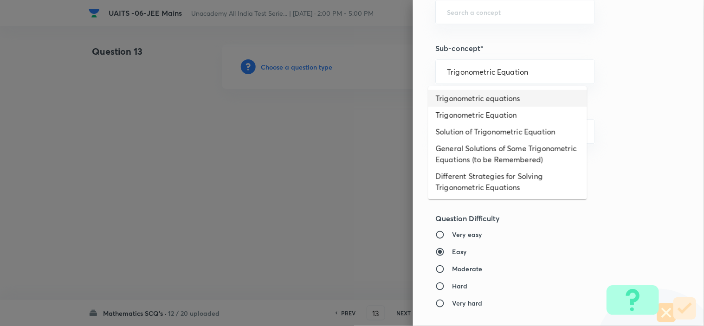
type input "Trigonometric equations"
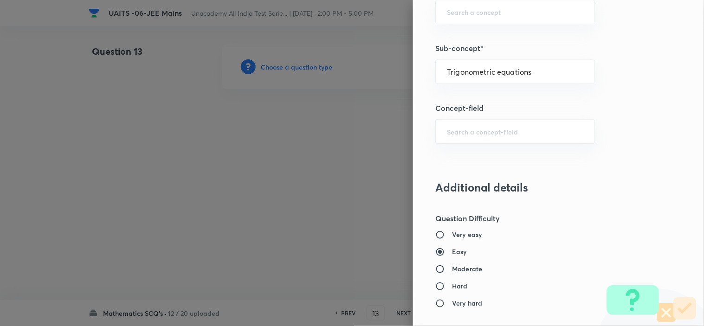
type input "Mathematics"
type input "Trigonometry"
type input "Trigonometric Equations"
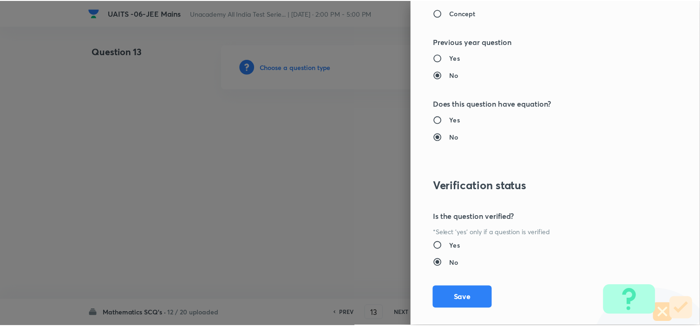
scroll to position [1001, 0]
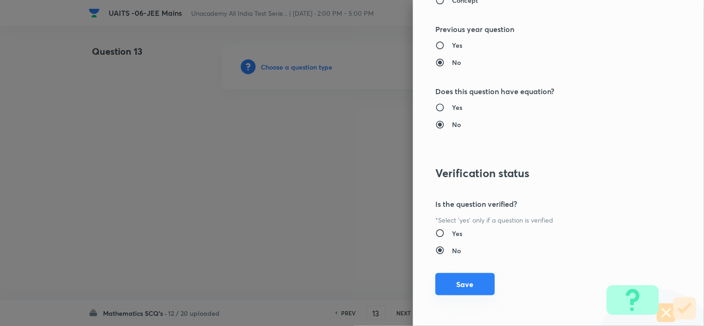
click at [454, 285] on button "Save" at bounding box center [464, 284] width 59 height 22
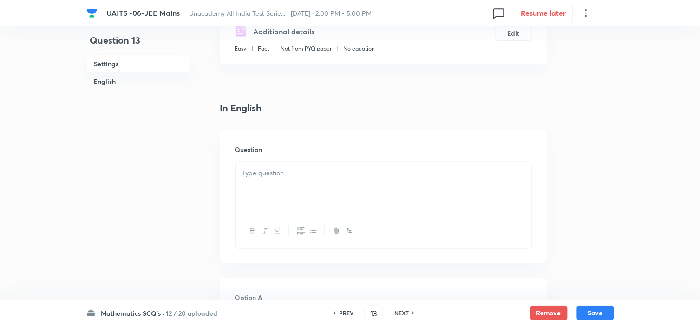
scroll to position [206, 0]
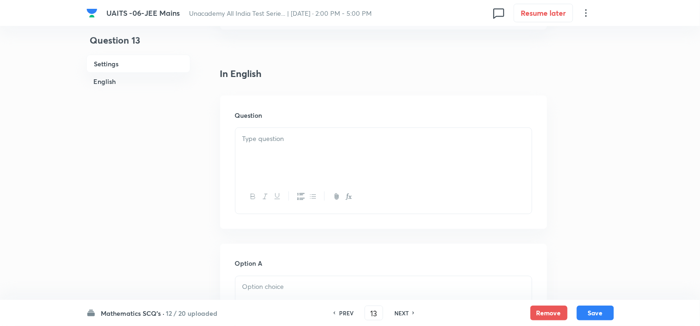
click at [302, 154] on div at bounding box center [383, 154] width 296 height 52
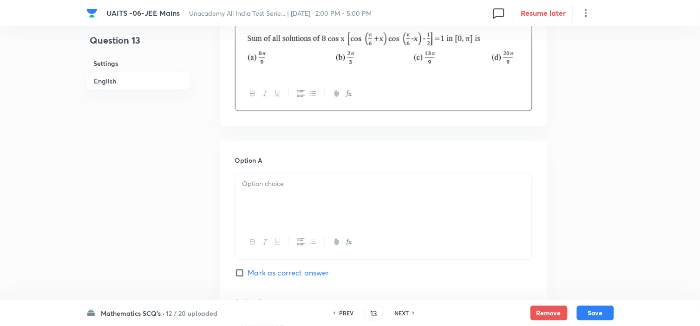
click at [313, 196] on div at bounding box center [383, 200] width 296 height 52
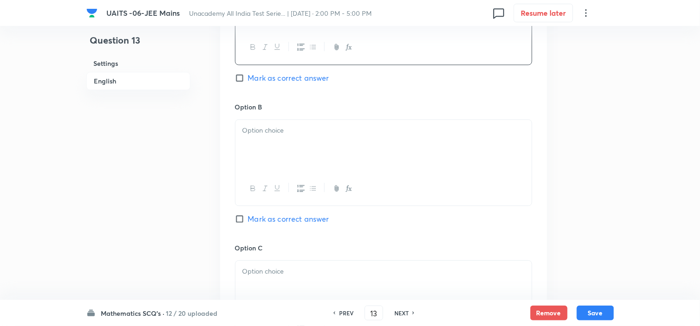
scroll to position [516, 0]
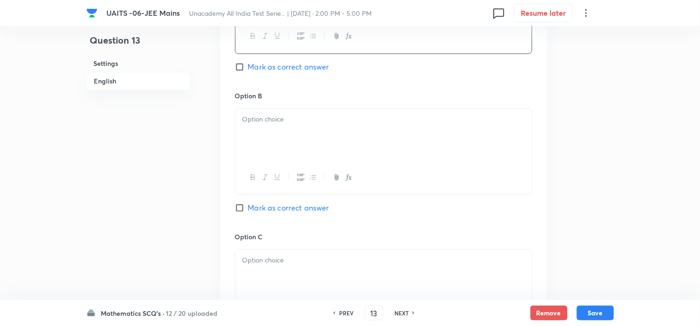
click at [321, 194] on div at bounding box center [383, 178] width 296 height 34
click at [312, 135] on div at bounding box center [383, 135] width 296 height 52
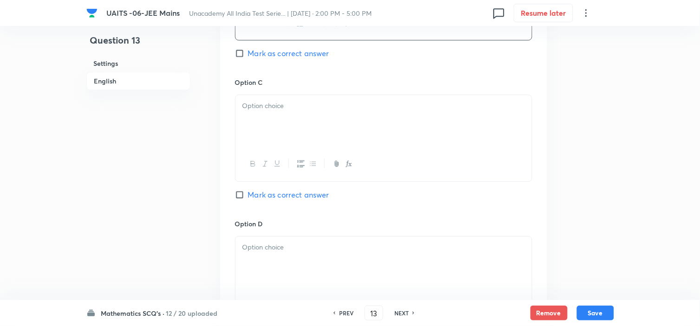
click at [310, 142] on div at bounding box center [383, 121] width 296 height 52
click at [259, 191] on span "Mark as correct answer" at bounding box center [288, 194] width 81 height 11
click at [248, 191] on input "Mark as correct answer" at bounding box center [241, 194] width 13 height 9
checkbox input "true"
click at [280, 263] on div at bounding box center [383, 263] width 296 height 52
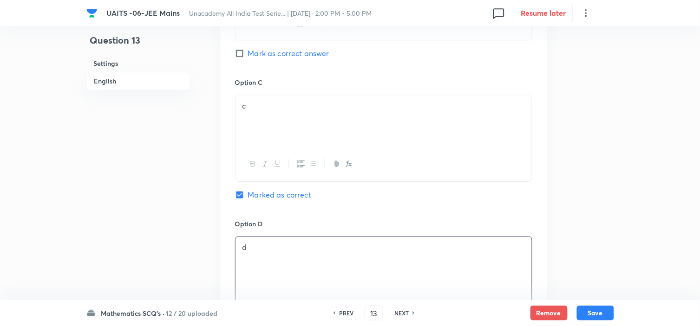
scroll to position [825, 0]
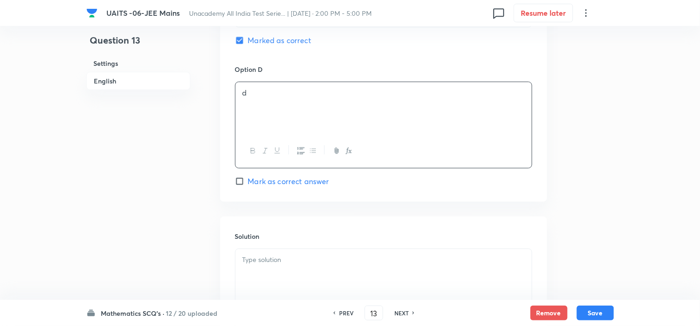
click at [304, 262] on p at bounding box center [383, 260] width 282 height 11
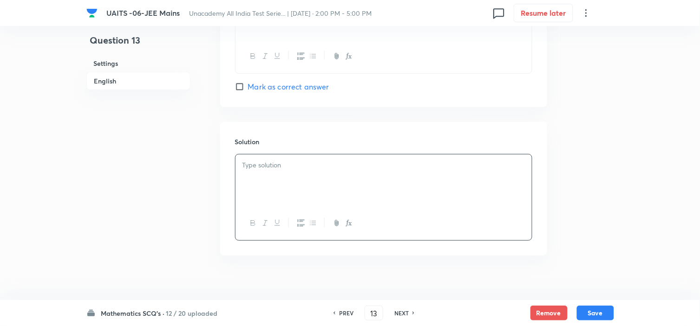
scroll to position [928, 0]
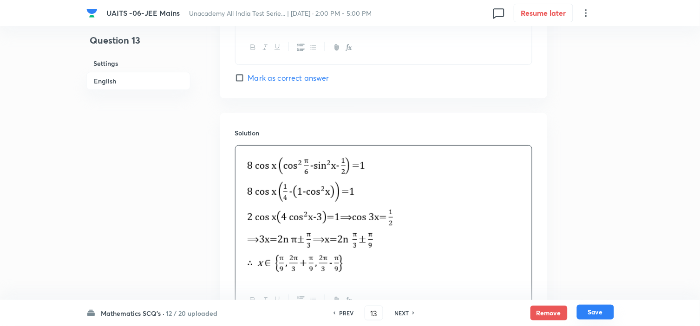
click at [590, 315] on button "Save" at bounding box center [595, 312] width 37 height 15
type input "14"
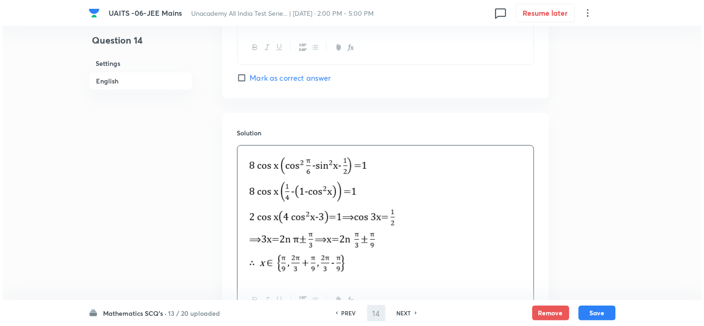
scroll to position [0, 0]
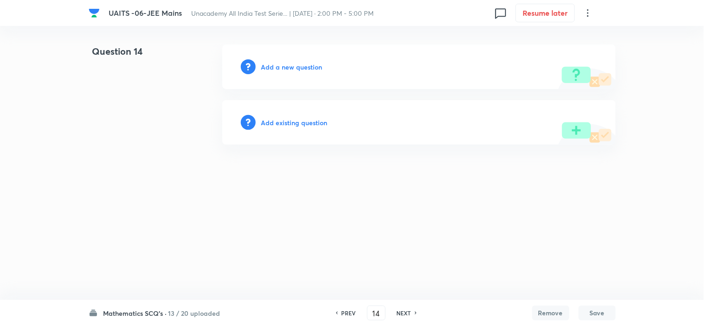
click at [299, 67] on h6 "Add a new question" at bounding box center [291, 67] width 61 height 10
click at [310, 68] on h6 "Choose a question type" at bounding box center [296, 67] width 71 height 10
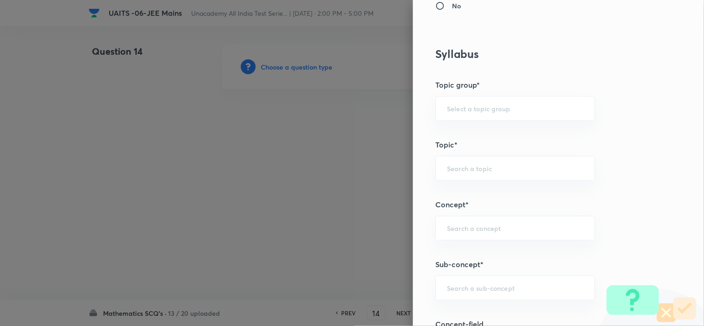
scroll to position [516, 0]
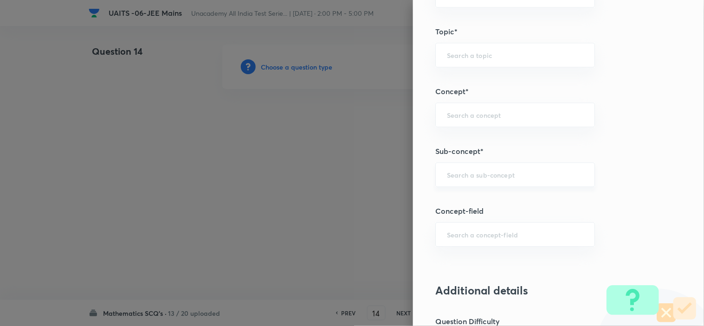
click at [467, 174] on input "text" at bounding box center [515, 174] width 136 height 9
paste input "Quadratic Equation"
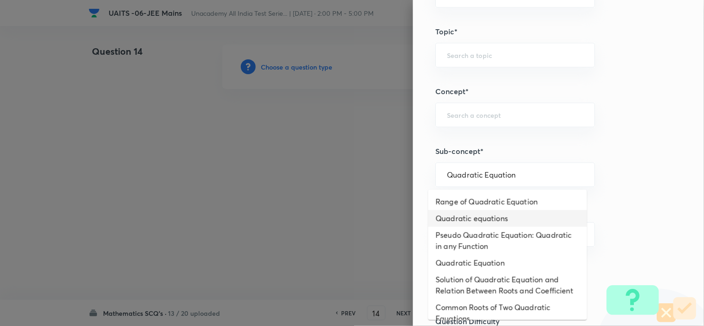
type input "Quadratic equations"
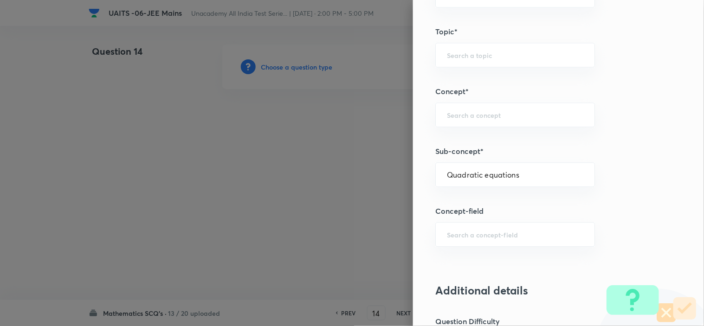
type input "Mathematics"
type input "Algebra"
type input "Theory of equations"
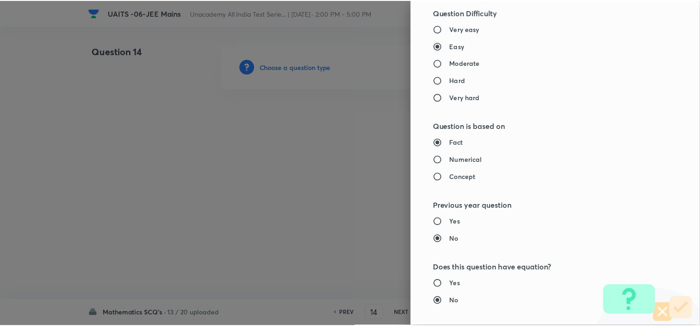
scroll to position [1001, 0]
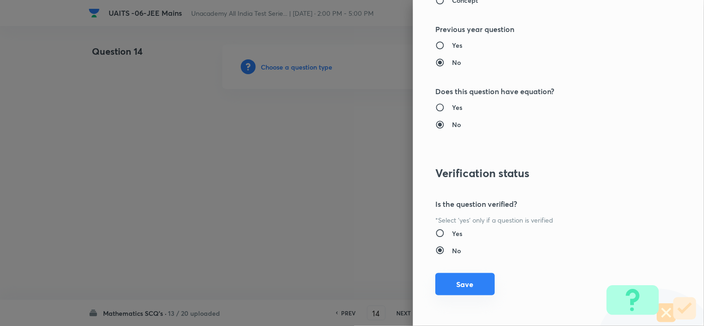
click at [472, 281] on button "Save" at bounding box center [464, 284] width 59 height 22
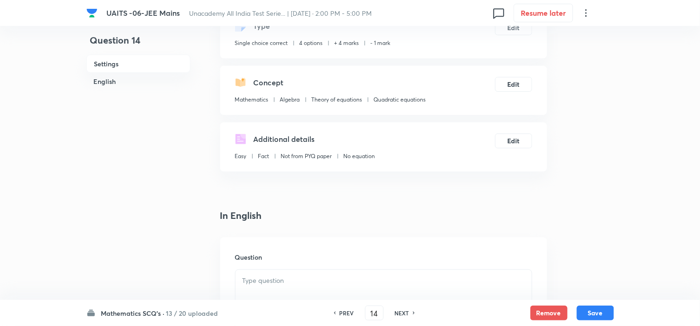
scroll to position [155, 0]
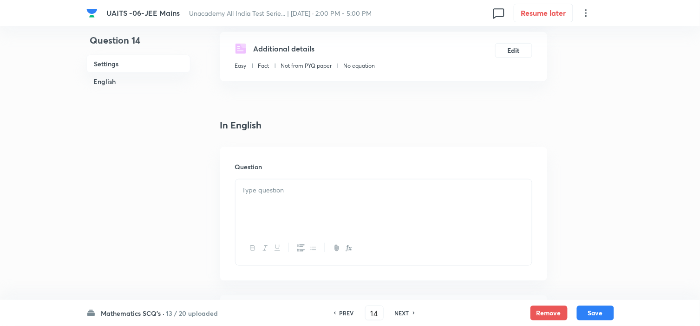
click at [330, 215] on div at bounding box center [383, 206] width 296 height 52
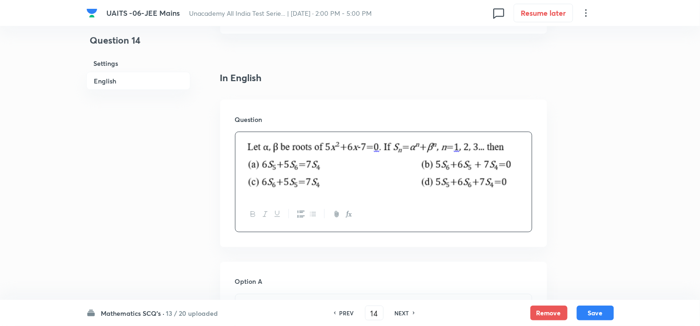
scroll to position [309, 0]
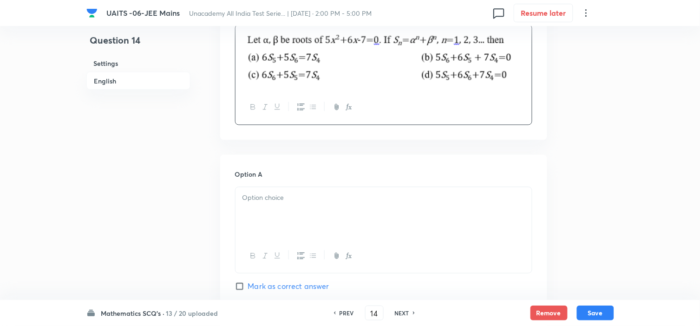
click at [340, 197] on p at bounding box center [383, 198] width 282 height 11
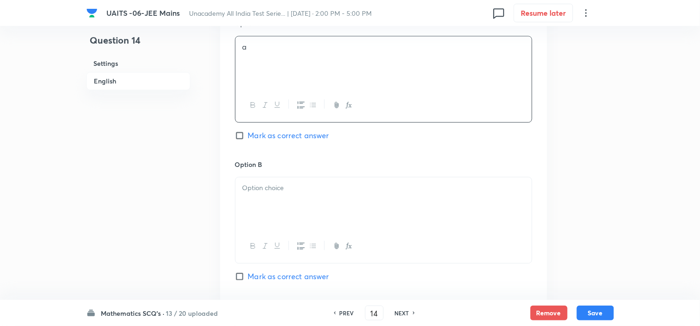
scroll to position [464, 0]
click at [288, 134] on span "Mark as correct answer" at bounding box center [288, 131] width 81 height 11
click at [248, 134] on input "Mark as correct answer" at bounding box center [241, 131] width 13 height 9
checkbox input "true"
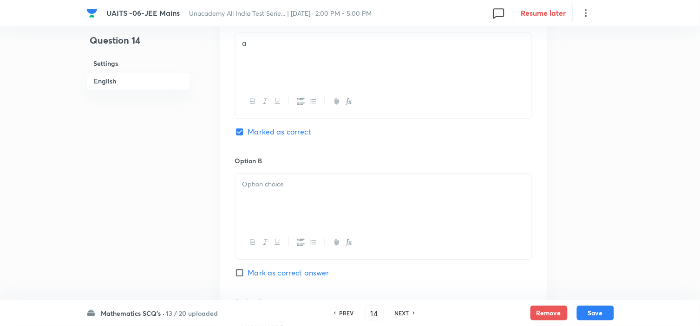
click at [272, 187] on p at bounding box center [383, 184] width 282 height 11
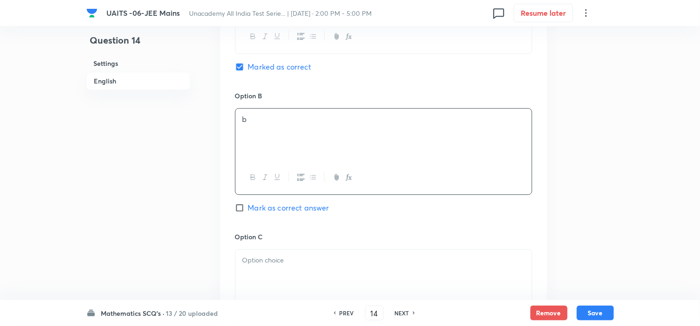
scroll to position [567, 0]
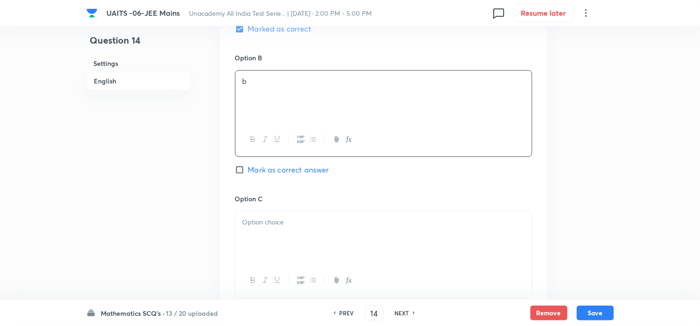
click at [275, 224] on p at bounding box center [383, 222] width 282 height 11
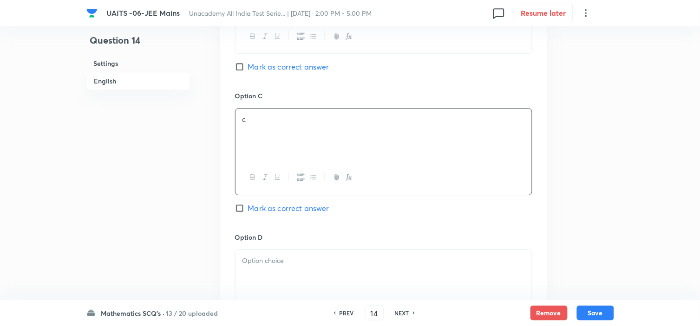
click at [286, 253] on div at bounding box center [383, 276] width 296 height 52
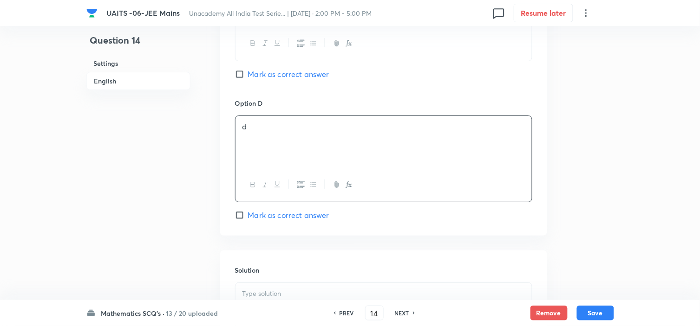
scroll to position [825, 0]
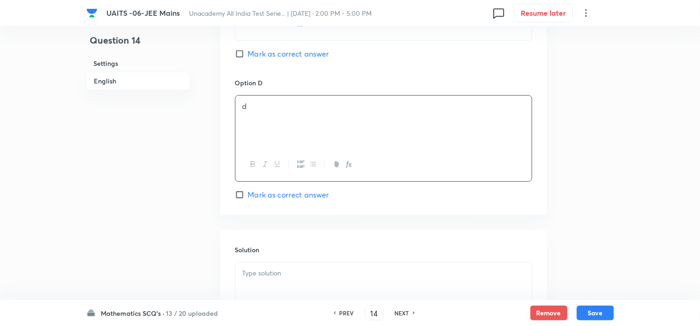
click at [285, 276] on p at bounding box center [383, 273] width 282 height 11
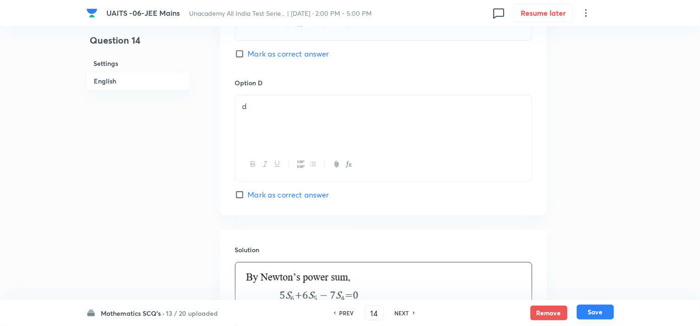
click at [591, 314] on button "Save" at bounding box center [595, 312] width 37 height 15
type input "15"
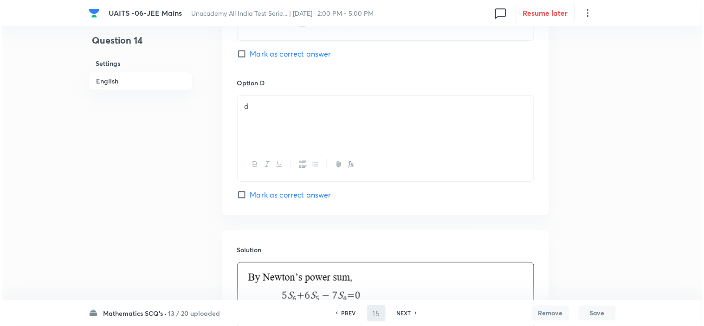
scroll to position [0, 0]
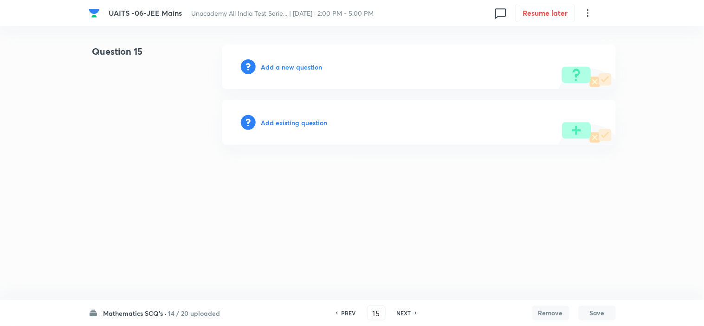
click at [285, 67] on h6 "Add a new question" at bounding box center [291, 67] width 61 height 10
click at [285, 67] on h6 "Choose a question type" at bounding box center [296, 67] width 71 height 10
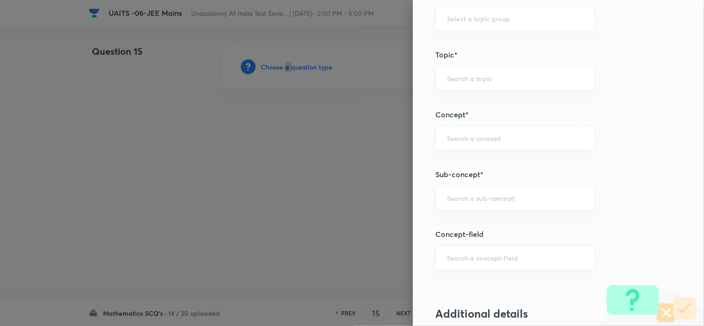
scroll to position [516, 0]
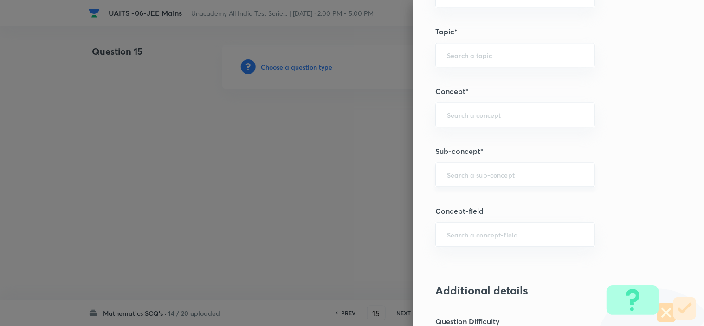
click at [481, 175] on input "text" at bounding box center [515, 174] width 136 height 9
paste input "Compound Angle"
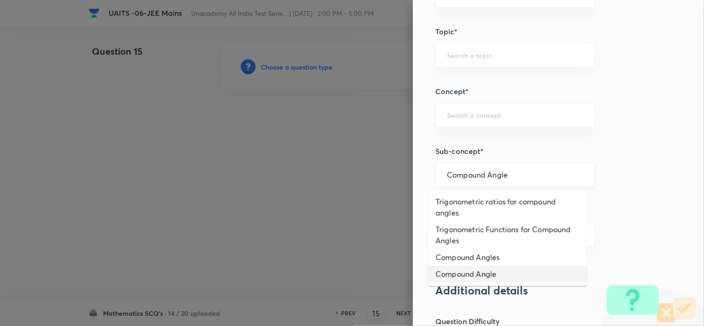
type input "Compound Angle"
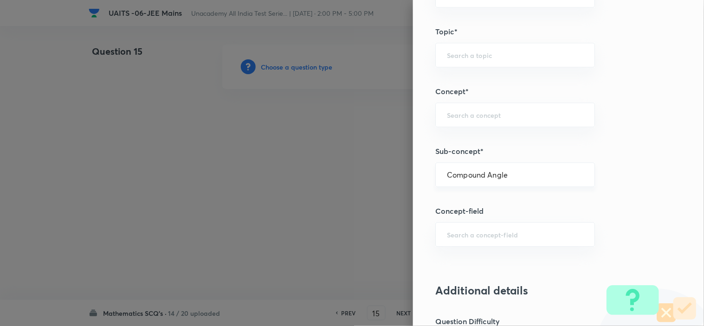
type input "Mathematics"
type input "Compound Angle"
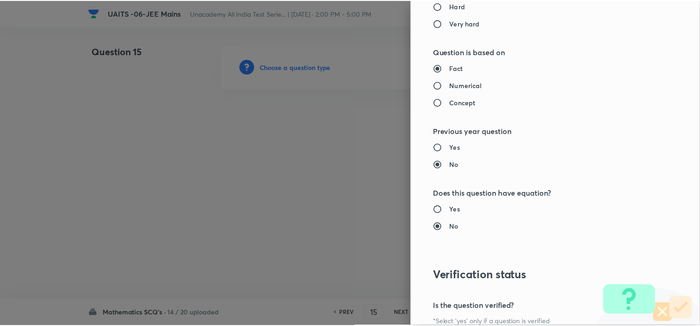
scroll to position [1001, 0]
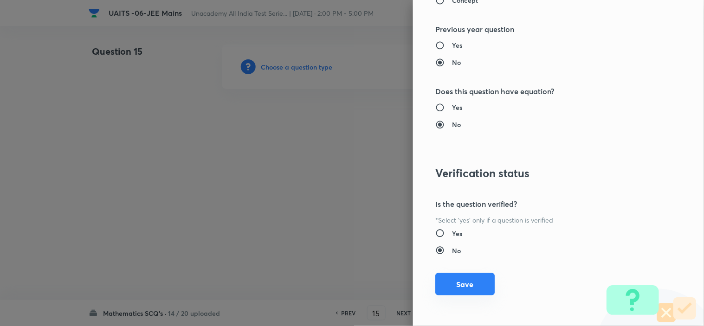
click at [471, 281] on button "Save" at bounding box center [464, 284] width 59 height 22
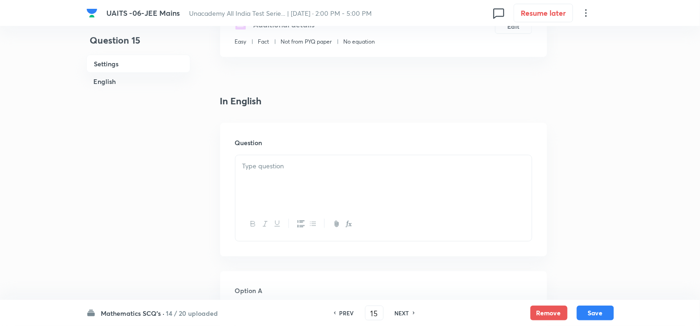
scroll to position [206, 0]
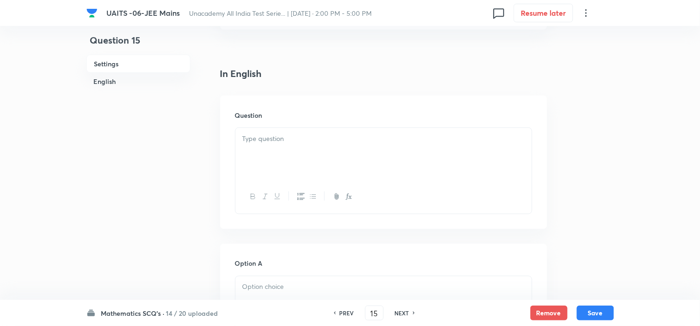
click at [294, 136] on p at bounding box center [383, 139] width 282 height 11
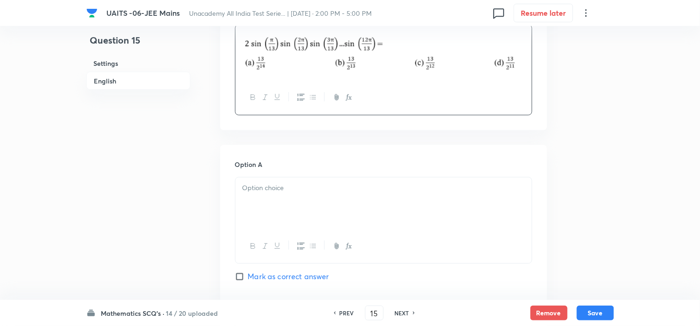
click at [323, 198] on div at bounding box center [383, 204] width 296 height 52
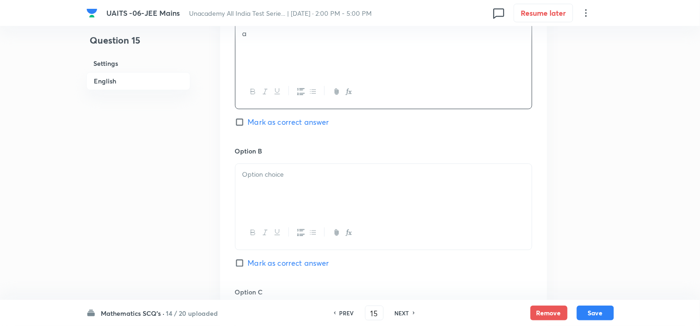
scroll to position [468, 0]
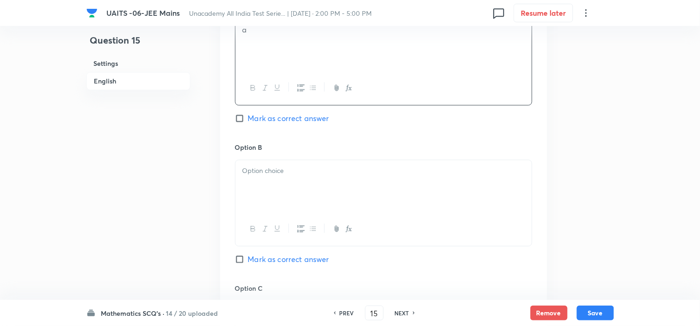
click at [274, 201] on div at bounding box center [383, 186] width 296 height 52
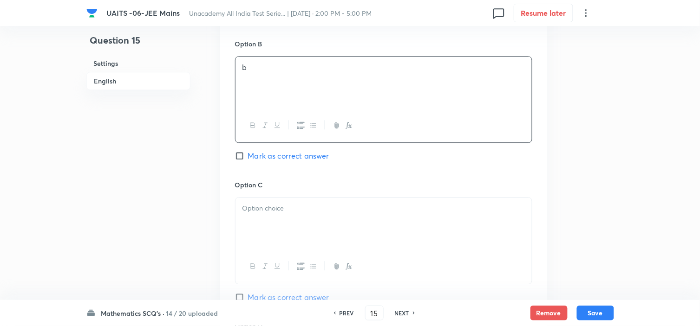
click at [277, 209] on p at bounding box center [383, 208] width 282 height 11
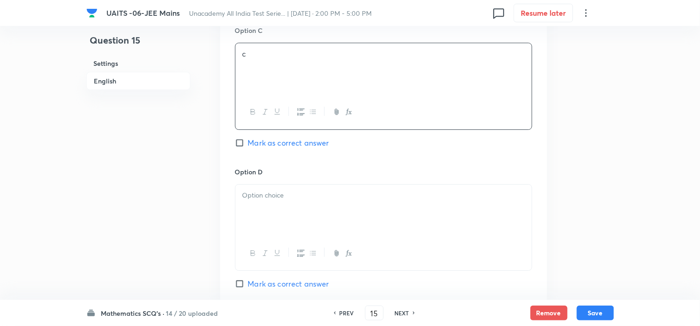
click at [288, 217] on div at bounding box center [383, 211] width 296 height 52
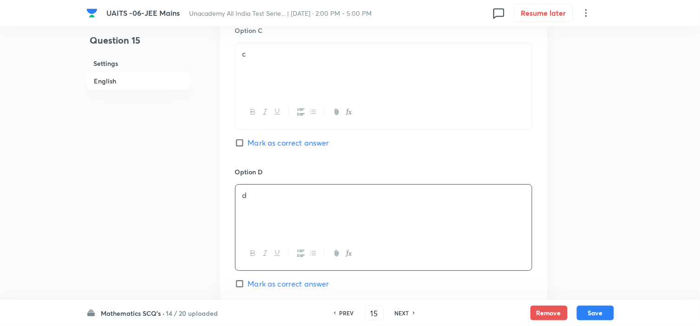
drag, startPoint x: 270, startPoint y: 274, endPoint x: 286, endPoint y: 282, distance: 18.1
click at [270, 274] on div "Option D d [PERSON_NAME] as correct answer" at bounding box center [383, 228] width 297 height 123
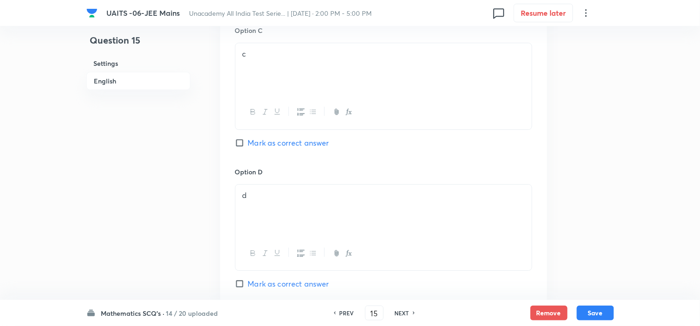
click at [286, 282] on span "Mark as correct answer" at bounding box center [288, 284] width 81 height 11
click at [248, 282] on input "Mark as correct answer" at bounding box center [241, 283] width 13 height 9
checkbox input "true"
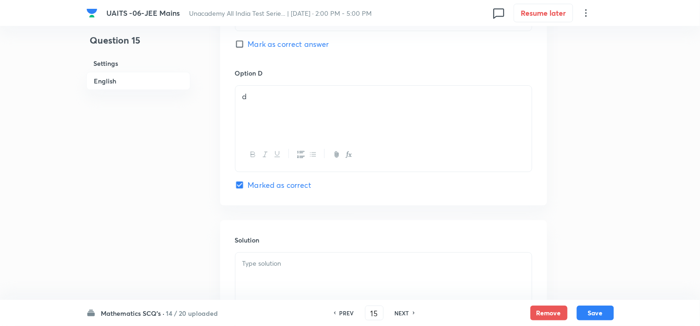
scroll to position [829, 0]
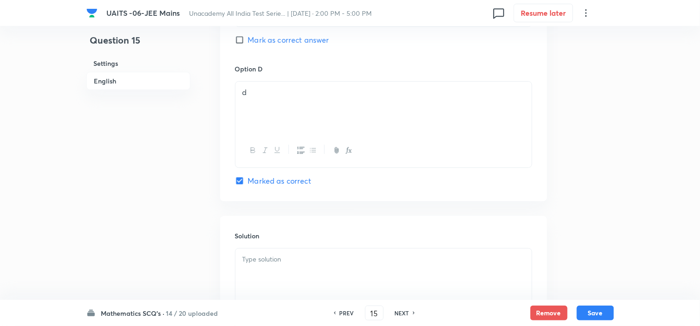
click at [305, 263] on p at bounding box center [383, 259] width 282 height 11
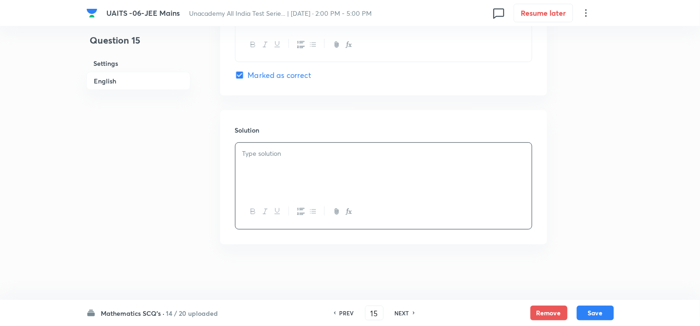
scroll to position [936, 0]
click at [326, 187] on div at bounding box center [383, 169] width 296 height 52
click at [316, 178] on div at bounding box center [383, 169] width 296 height 52
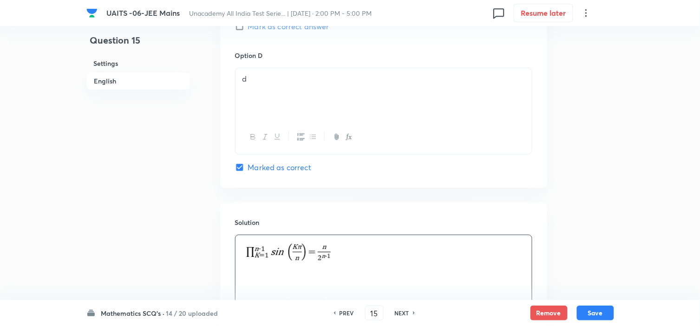
scroll to position [576, 0]
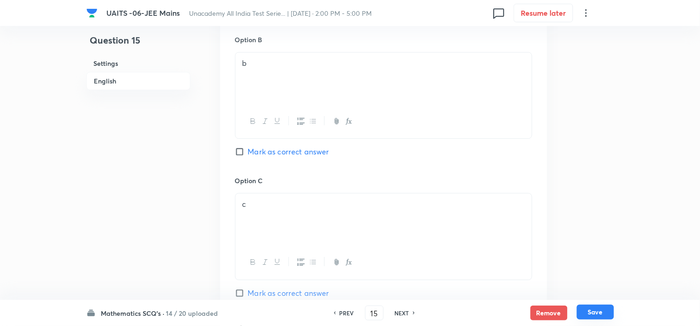
click at [595, 307] on button "Save" at bounding box center [595, 312] width 37 height 15
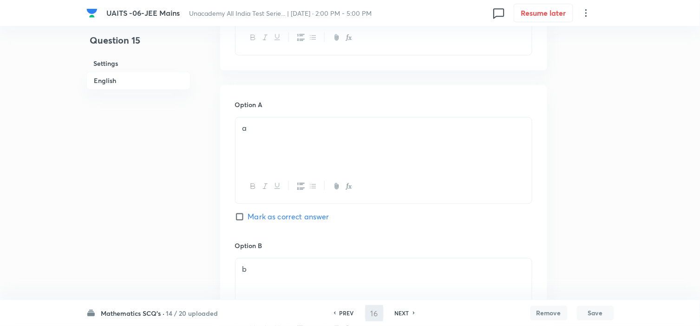
scroll to position [0, 0]
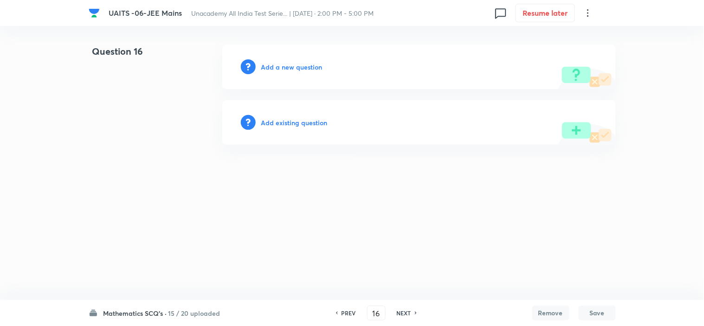
click at [346, 315] on h6 "PREV" at bounding box center [349, 313] width 14 height 8
type input "15"
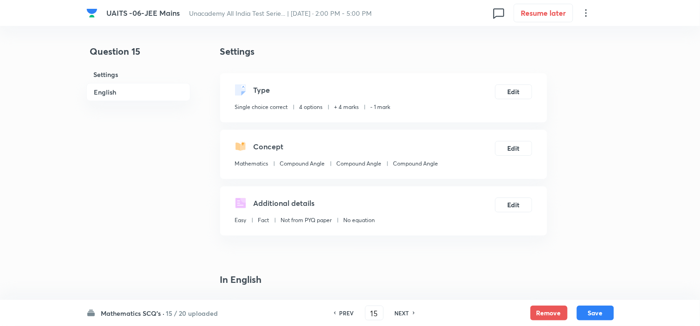
checkbox input "true"
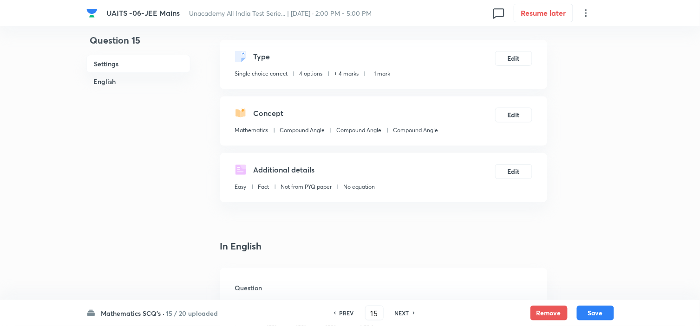
scroll to position [52, 0]
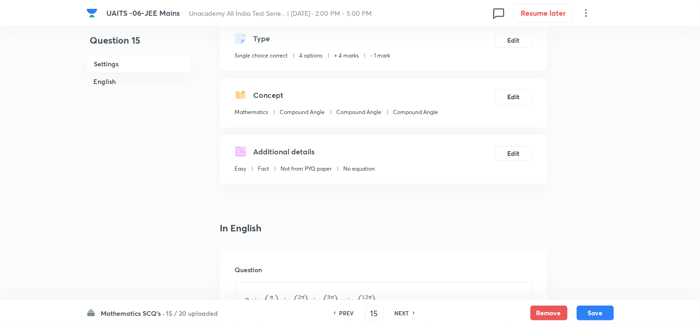
click at [349, 317] on h6 "PREV" at bounding box center [346, 313] width 14 height 8
type input "14"
checkbox input "false"
checkbox input "true"
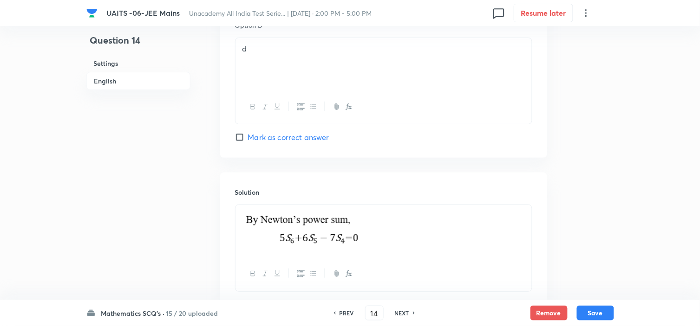
scroll to position [946, 0]
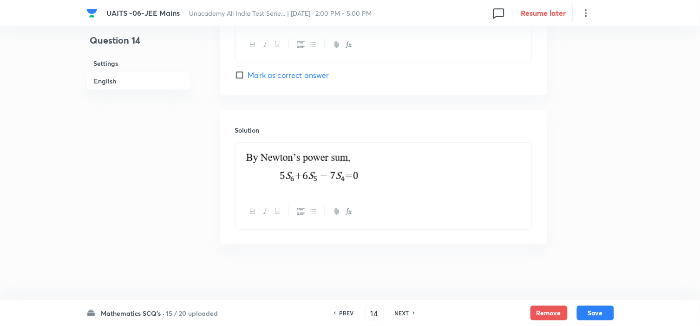
click at [402, 304] on div "Mathematics SCQ's · 15 / 20 uploaded PREV 14 ​ NEXT Remove Save" at bounding box center [349, 313] width 527 height 26
click at [402, 309] on h6 "NEXT" at bounding box center [402, 313] width 14 height 8
type input "15"
checkbox input "false"
checkbox input "true"
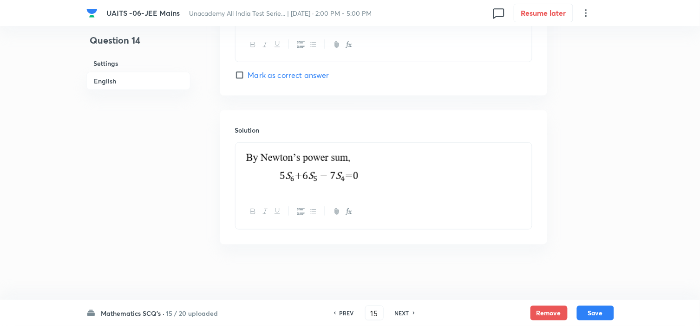
scroll to position [936, 0]
click at [402, 311] on h6 "NEXT" at bounding box center [402, 313] width 14 height 8
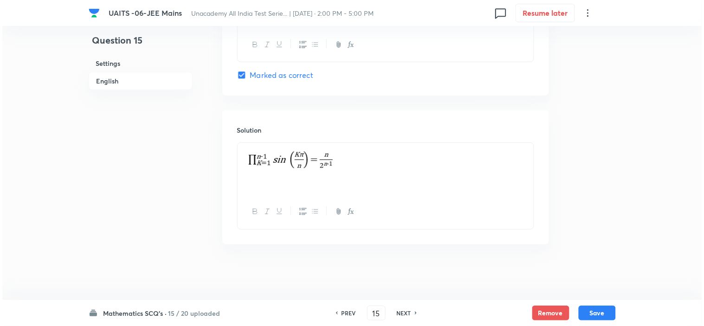
scroll to position [0, 0]
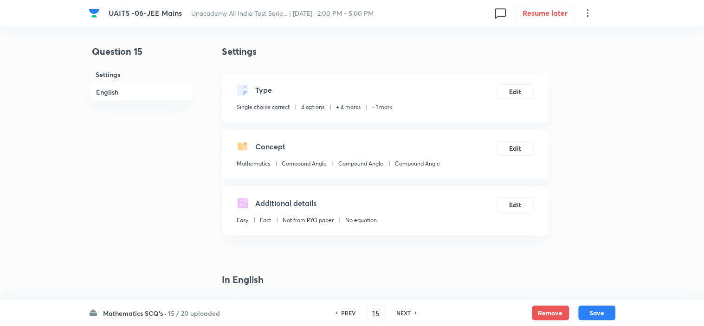
type input "16"
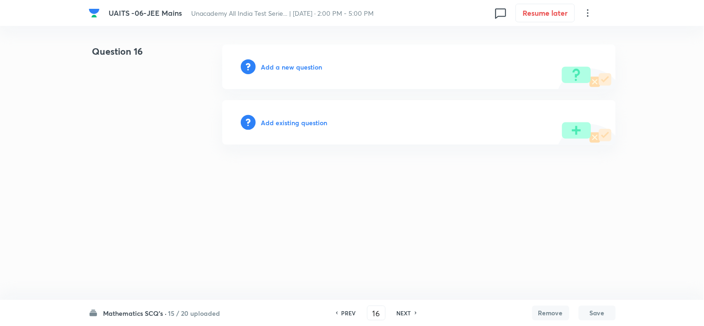
click at [285, 71] on h6 "Add a new question" at bounding box center [291, 67] width 61 height 10
click at [295, 67] on h6 "Choose a question type" at bounding box center [296, 67] width 71 height 10
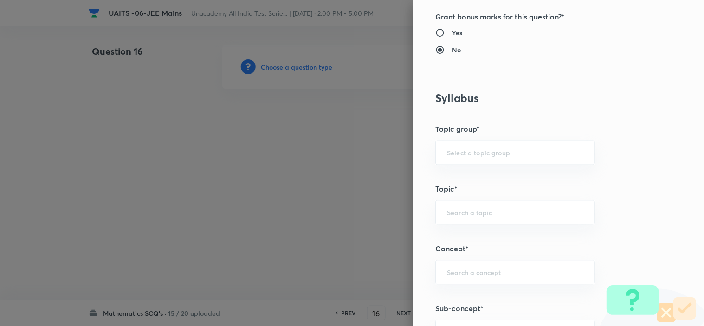
scroll to position [464, 0]
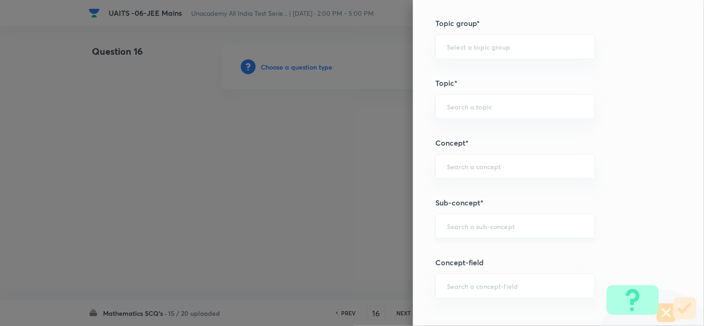
click at [458, 225] on input "text" at bounding box center [515, 226] width 136 height 9
paste input "Trigonometric Equation"
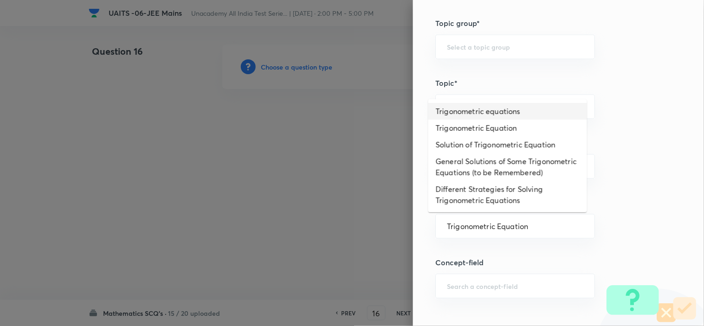
type input "Trigonometric equations"
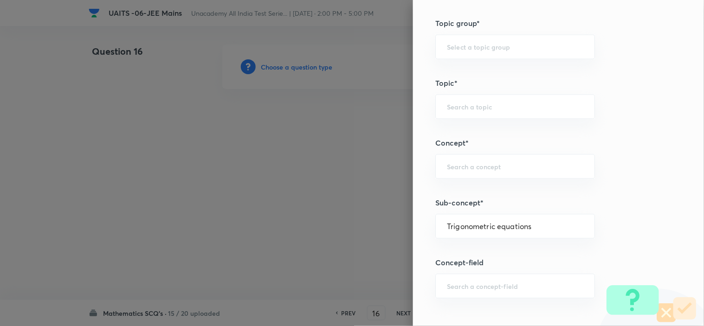
type input "Mathematics"
type input "Trigonometry"
type input "Trigonometric Equations"
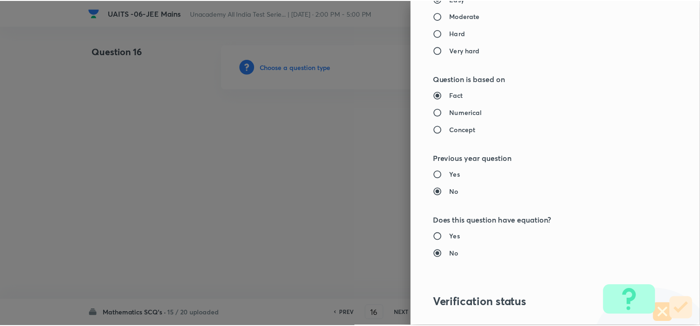
scroll to position [1001, 0]
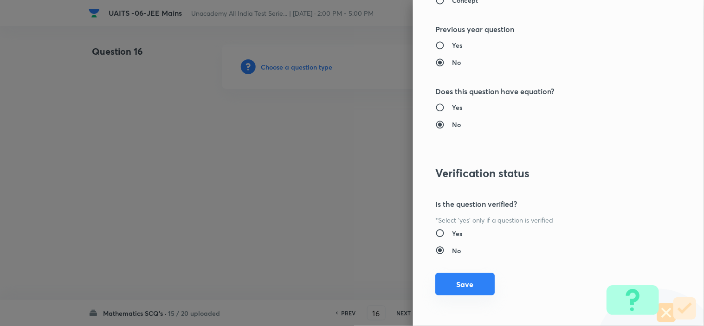
click at [459, 287] on button "Save" at bounding box center [464, 284] width 59 height 22
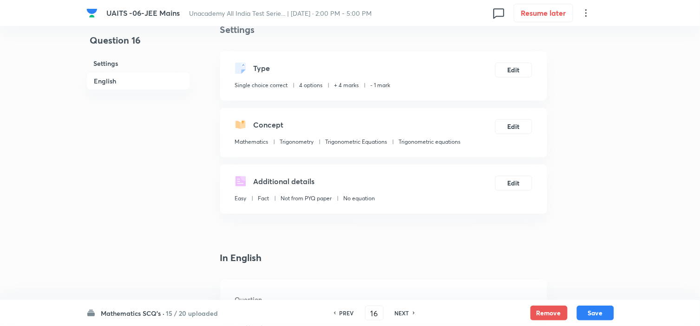
scroll to position [206, 0]
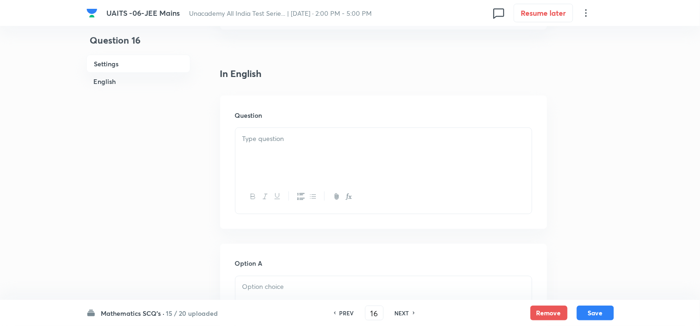
click at [299, 155] on div at bounding box center [383, 154] width 296 height 52
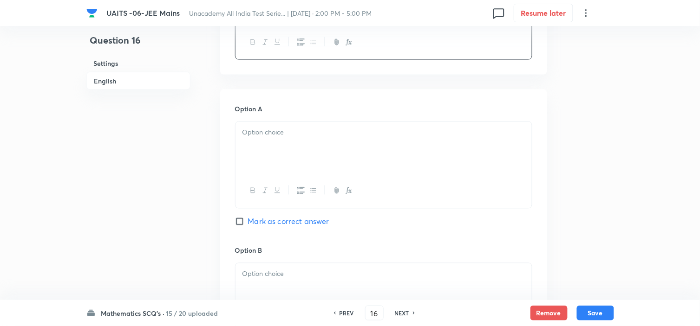
click at [307, 142] on div at bounding box center [383, 148] width 296 height 52
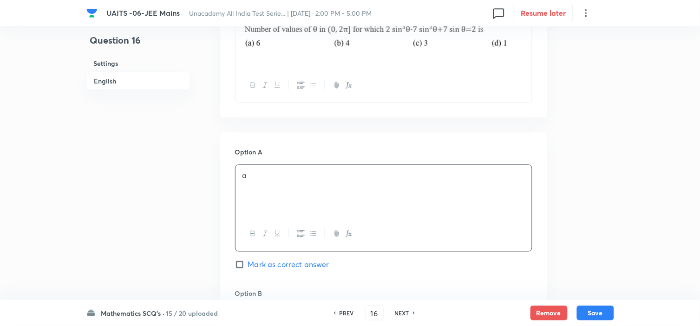
scroll to position [412, 0]
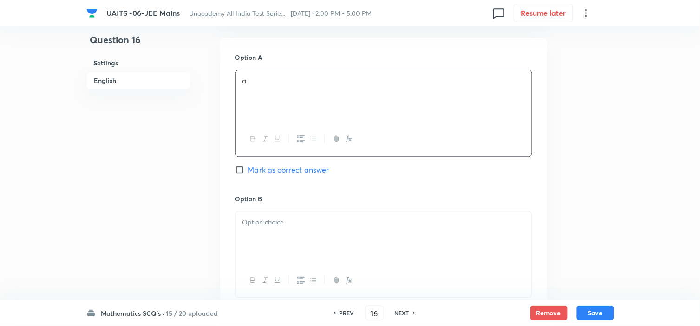
drag, startPoint x: 323, startPoint y: 212, endPoint x: 323, endPoint y: 219, distance: 7.0
click at [323, 212] on div at bounding box center [383, 238] width 296 height 52
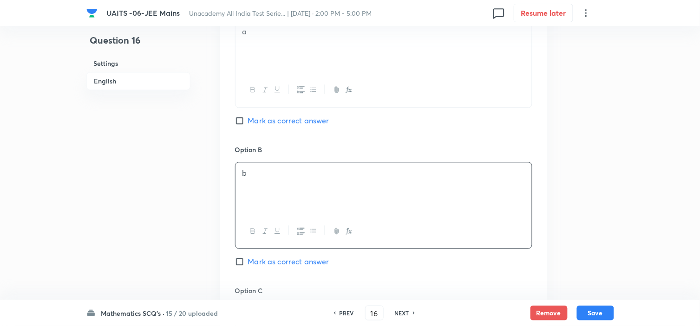
scroll to position [516, 0]
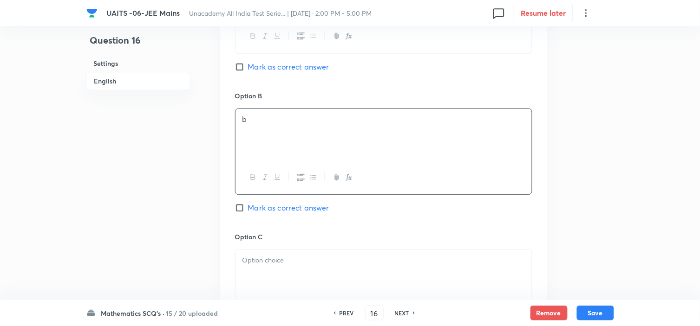
click at [253, 271] on div at bounding box center [383, 276] width 296 height 52
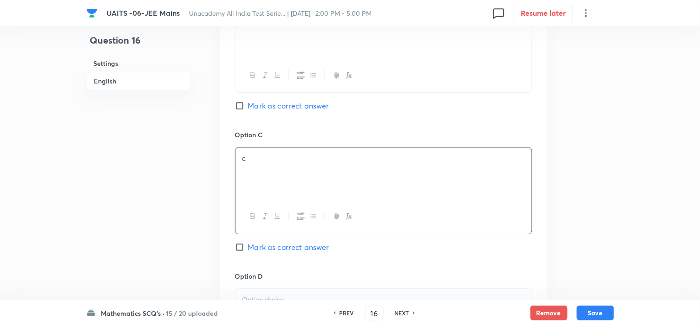
scroll to position [619, 0]
click at [271, 240] on div "Option C c [PERSON_NAME] as correct answer" at bounding box center [383, 199] width 297 height 141
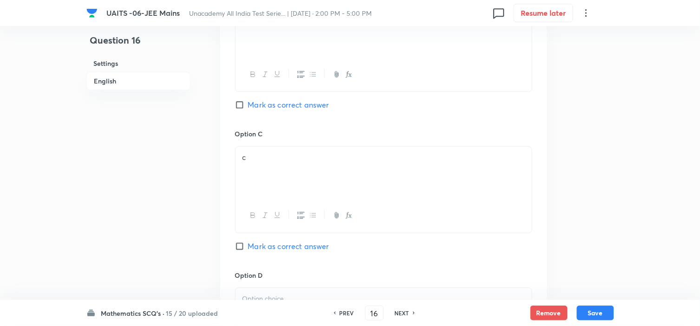
click at [274, 252] on span "Mark as correct answer" at bounding box center [288, 246] width 81 height 11
click at [248, 251] on input "Mark as correct answer" at bounding box center [241, 246] width 13 height 9
checkbox input "true"
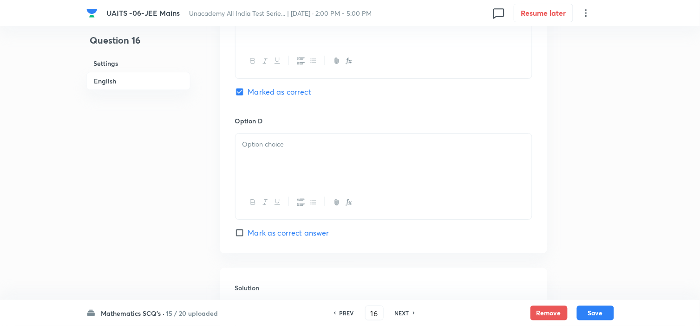
click at [297, 153] on div at bounding box center [383, 160] width 296 height 52
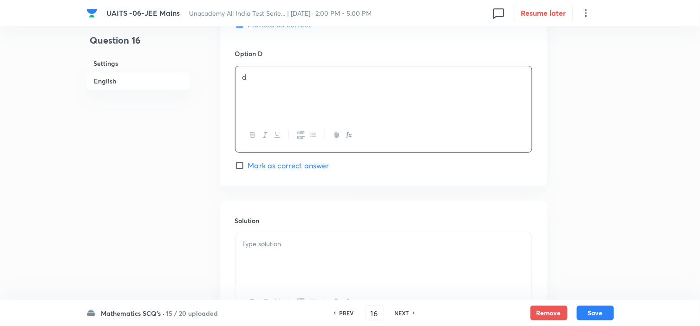
scroll to position [928, 0]
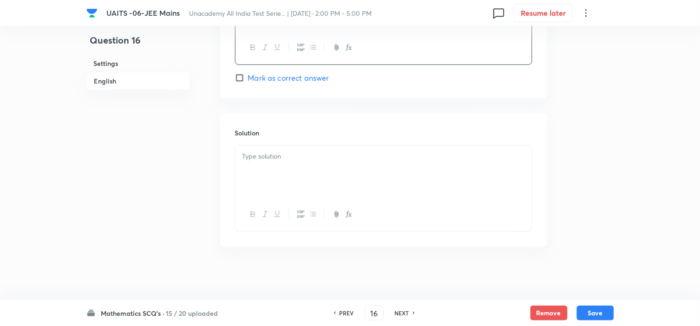
click at [318, 170] on div at bounding box center [383, 172] width 296 height 52
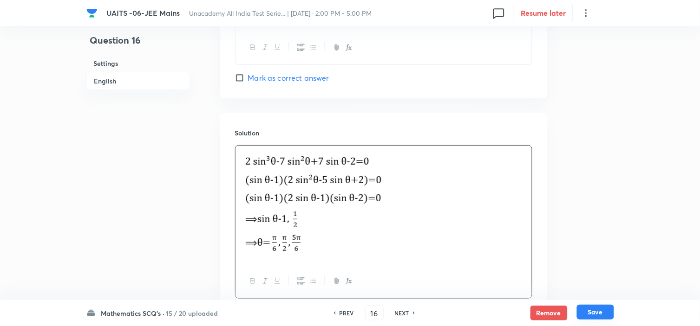
click at [604, 316] on button "Save" at bounding box center [595, 312] width 37 height 15
type input "17"
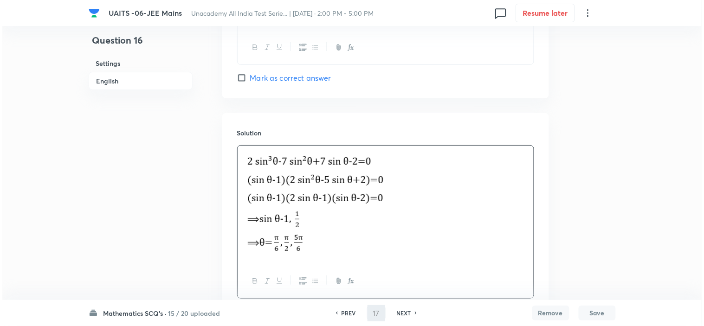
scroll to position [0, 0]
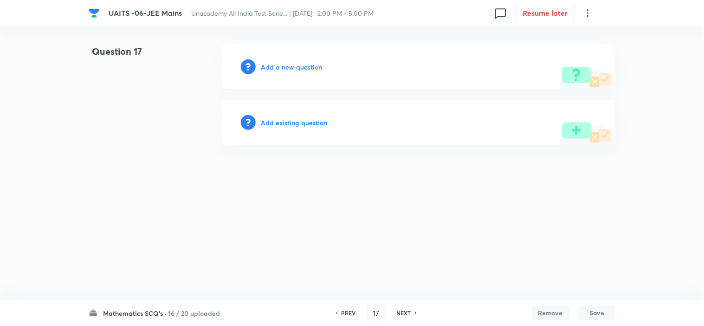
click at [285, 68] on h6 "Add a new question" at bounding box center [291, 67] width 61 height 10
click at [294, 66] on h6 "Choose a question type" at bounding box center [296, 67] width 71 height 10
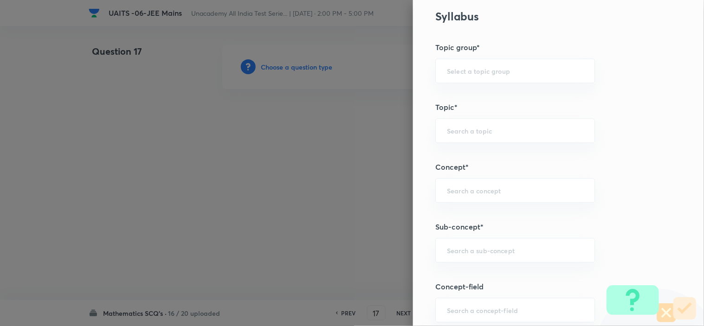
scroll to position [464, 0]
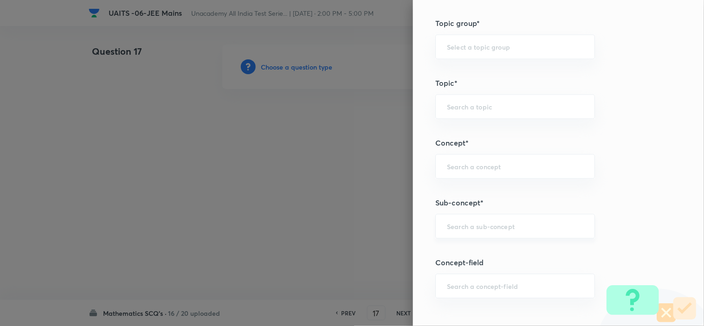
click at [463, 218] on div "​" at bounding box center [515, 226] width 160 height 25
paste input "Quadratic Equation"
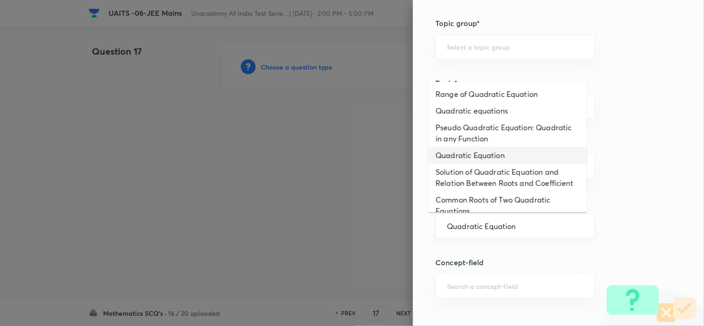
type input "Quadratic Equation"
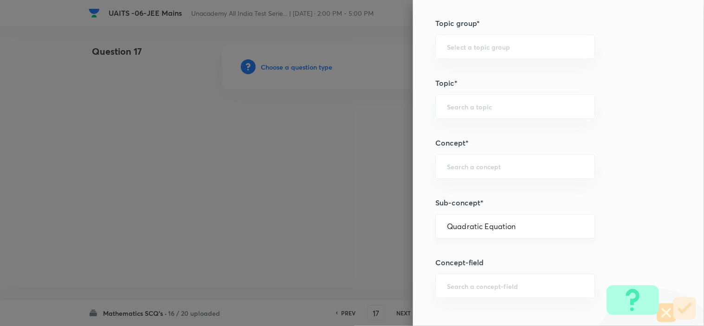
type input "Mathematics"
type input "Quadratic Equation"
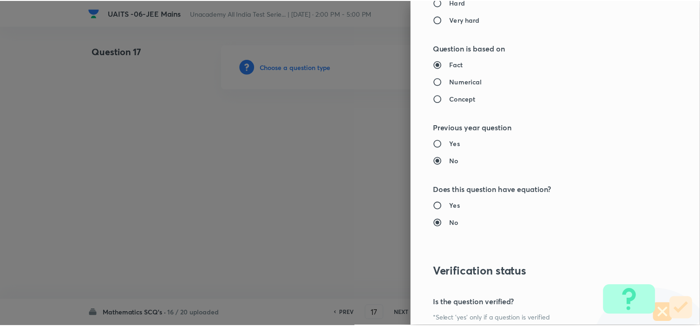
scroll to position [1001, 0]
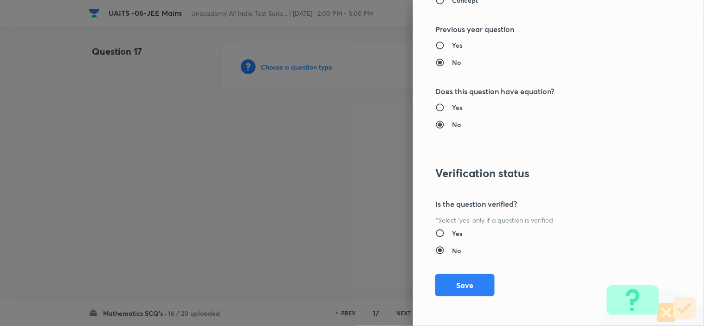
click at [467, 268] on div "Question settings Question type* Single choice correct Number of options* 2 3 4…" at bounding box center [558, 163] width 291 height 326
click at [467, 274] on button "Save" at bounding box center [464, 284] width 59 height 22
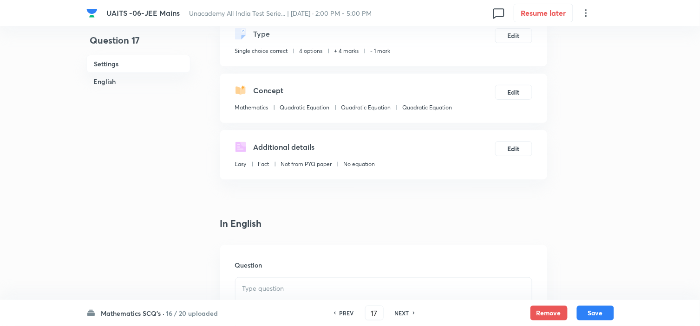
scroll to position [155, 0]
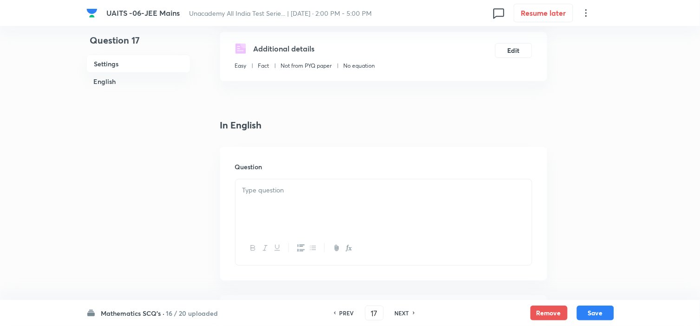
click at [285, 203] on div at bounding box center [383, 206] width 296 height 52
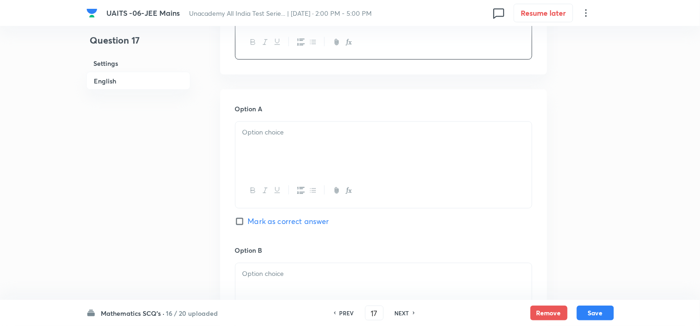
click at [300, 147] on div at bounding box center [383, 148] width 296 height 52
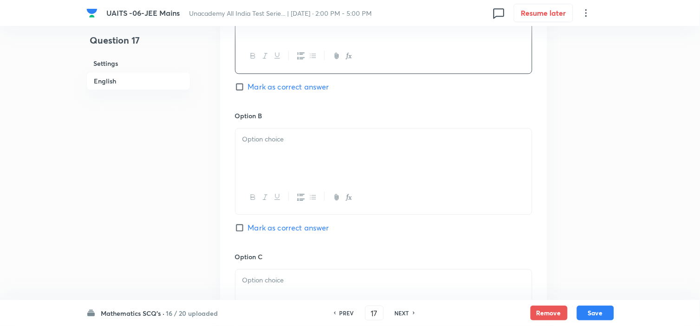
scroll to position [516, 0]
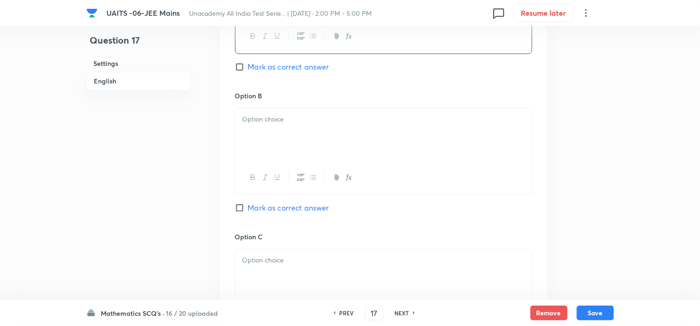
click at [300, 163] on div at bounding box center [383, 178] width 296 height 34
click at [298, 138] on div at bounding box center [383, 135] width 296 height 52
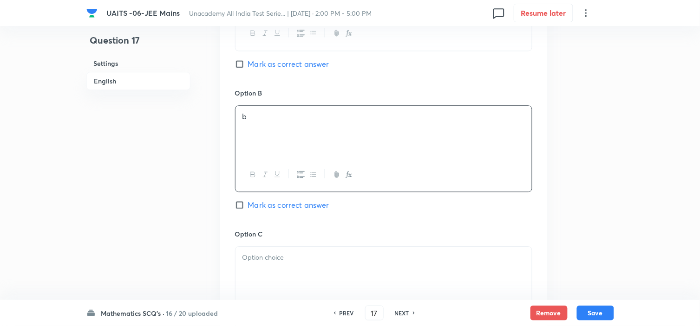
scroll to position [619, 0]
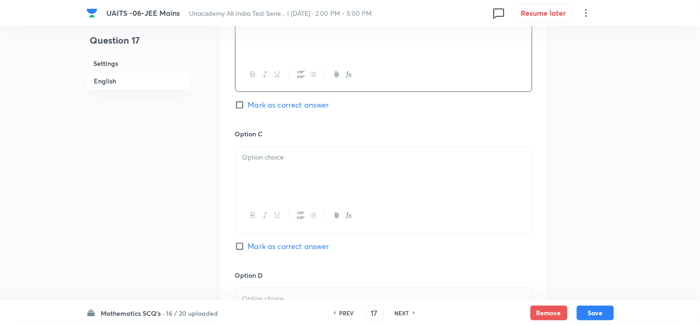
click at [293, 169] on div at bounding box center [383, 173] width 296 height 52
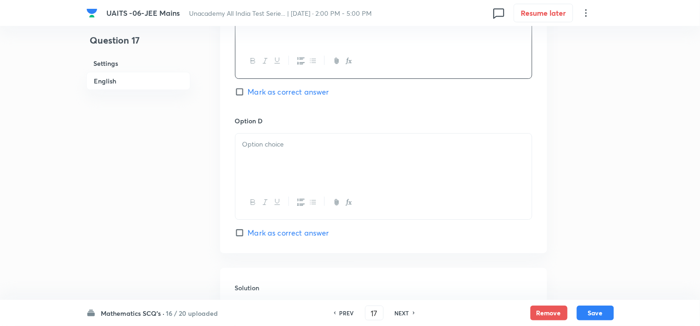
click at [281, 188] on div at bounding box center [383, 203] width 296 height 34
click at [299, 152] on div at bounding box center [383, 160] width 296 height 52
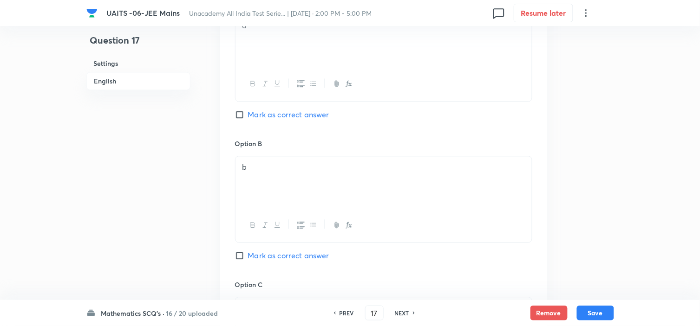
scroll to position [412, 0]
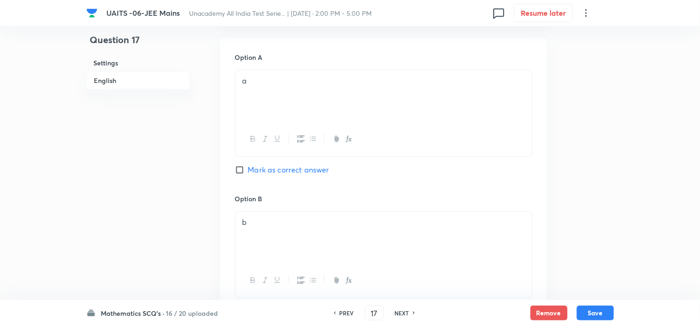
click at [266, 163] on div "Option A a Mark as correct answer" at bounding box center [383, 123] width 297 height 141
click at [275, 170] on span "Mark as correct answer" at bounding box center [288, 170] width 81 height 11
click at [248, 170] on input "Mark as correct answer" at bounding box center [241, 170] width 13 height 9
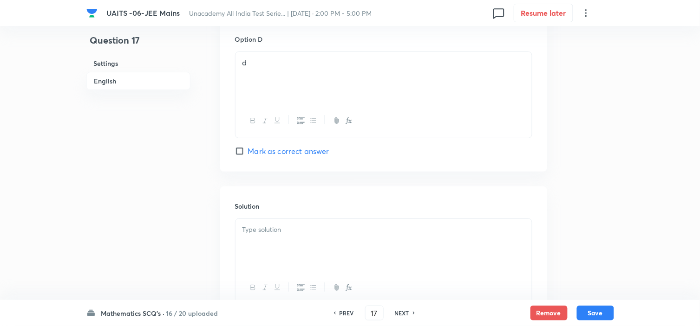
scroll to position [932, 0]
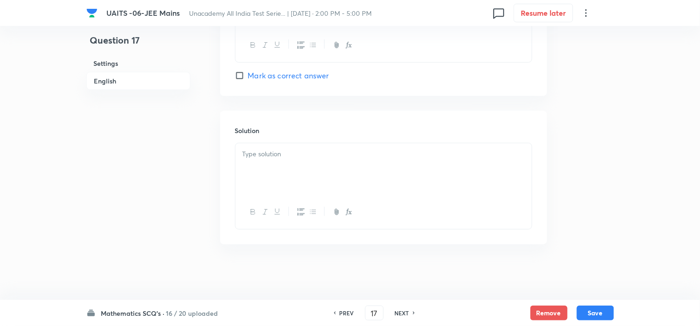
click at [309, 177] on div at bounding box center [383, 169] width 296 height 52
click at [285, 160] on div at bounding box center [383, 169] width 296 height 52
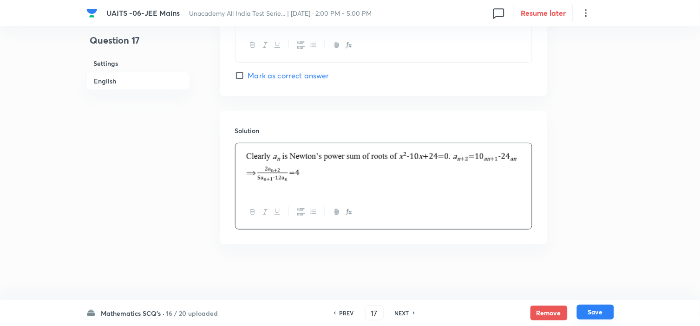
click at [590, 312] on button "Save" at bounding box center [595, 312] width 37 height 15
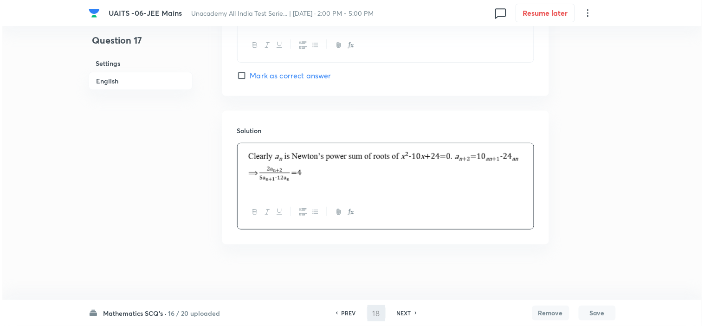
scroll to position [0, 0]
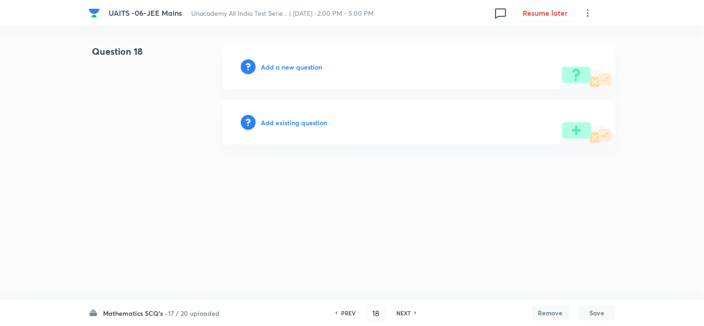
click at [281, 64] on h6 "Add a new question" at bounding box center [291, 67] width 61 height 10
click at [281, 64] on h6 "Choose a question type" at bounding box center [296, 67] width 71 height 10
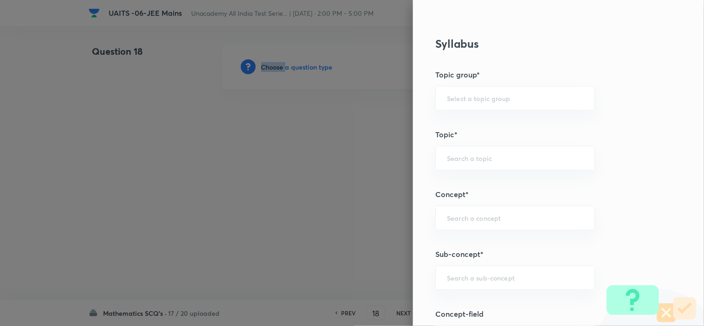
scroll to position [619, 0]
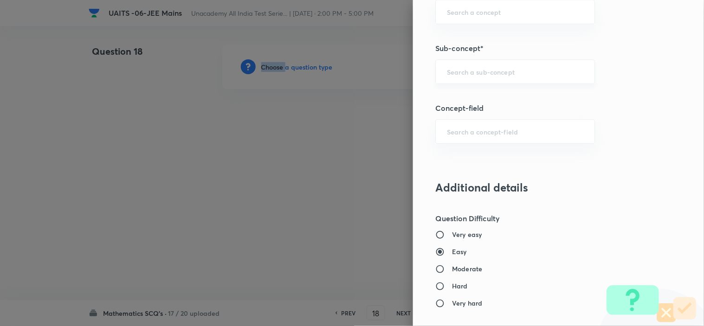
click at [460, 80] on div "​" at bounding box center [515, 71] width 160 height 25
paste input "Compound Angle"
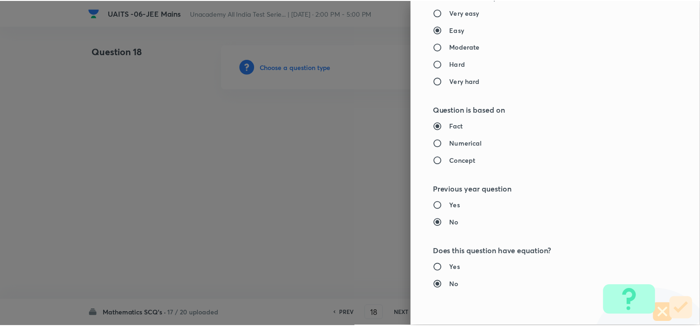
scroll to position [1001, 0]
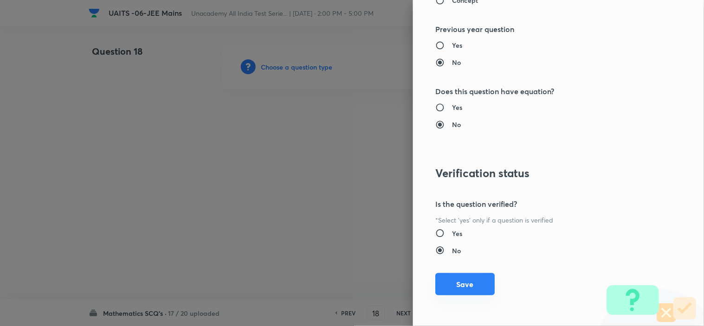
click at [449, 279] on button "Save" at bounding box center [464, 284] width 59 height 22
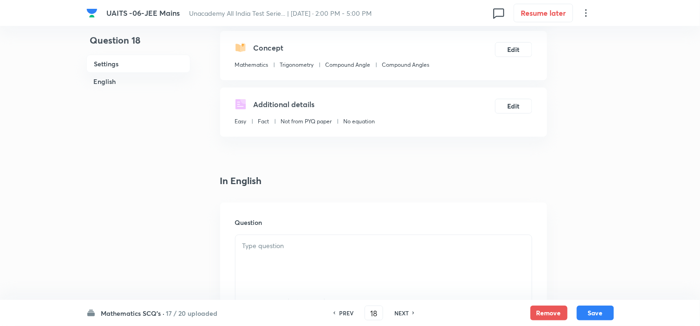
scroll to position [206, 0]
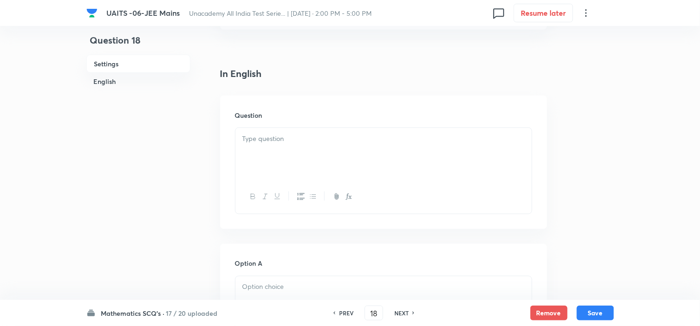
click at [293, 137] on p at bounding box center [383, 139] width 282 height 11
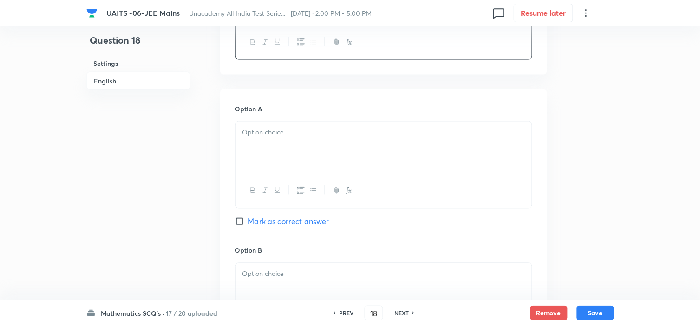
click at [317, 147] on div at bounding box center [383, 148] width 296 height 52
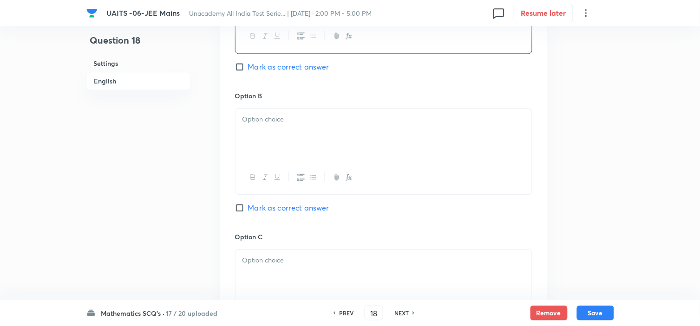
click at [321, 137] on div at bounding box center [383, 135] width 296 height 52
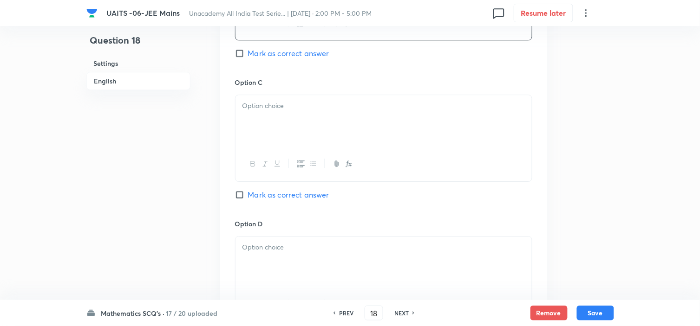
click at [282, 133] on div at bounding box center [383, 121] width 296 height 52
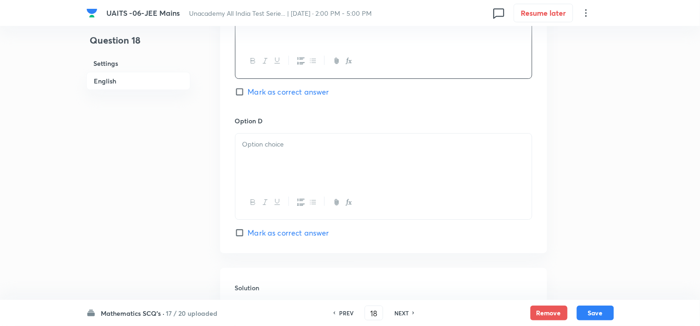
click at [285, 145] on p at bounding box center [383, 144] width 282 height 11
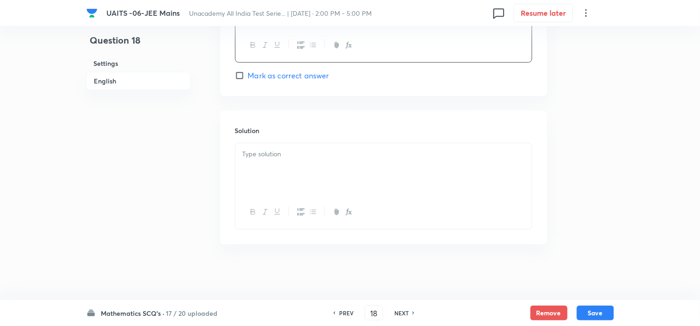
click at [323, 162] on div at bounding box center [383, 169] width 296 height 52
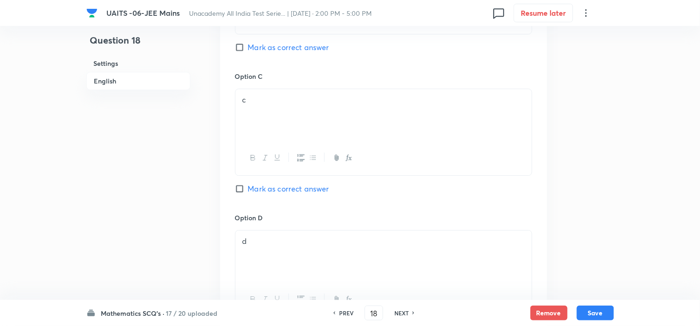
scroll to position [674, 0]
click at [324, 192] on span "Mark as correct answer" at bounding box center [288, 190] width 81 height 11
click at [248, 192] on input "Mark as correct answer" at bounding box center [241, 190] width 13 height 9
click at [601, 322] on div "Mathematics SCQ's · 17 / 20 uploaded PREV 18 ​ NEXT Remove Save" at bounding box center [349, 313] width 527 height 26
click at [596, 312] on button "Save" at bounding box center [595, 312] width 37 height 15
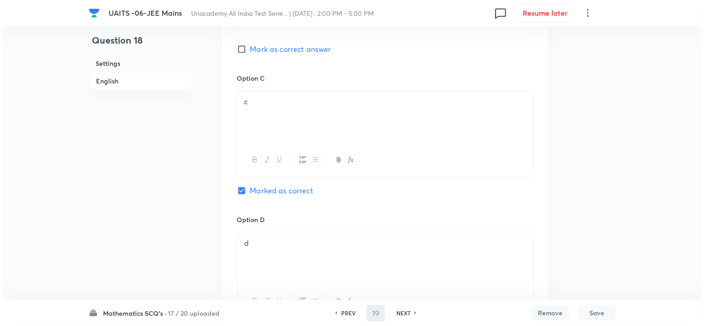
scroll to position [0, 0]
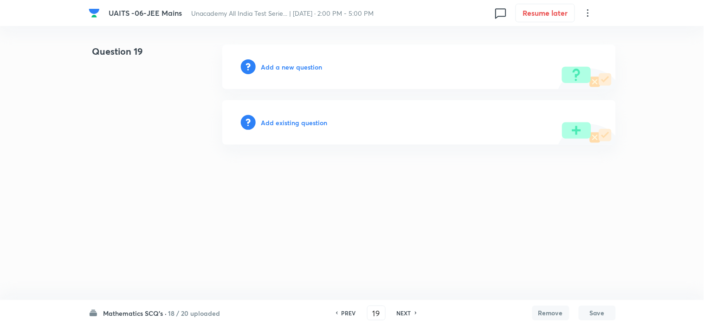
click at [305, 64] on h6 "Add a new question" at bounding box center [291, 67] width 61 height 10
click at [309, 65] on h6 "Choose a question type" at bounding box center [296, 67] width 71 height 10
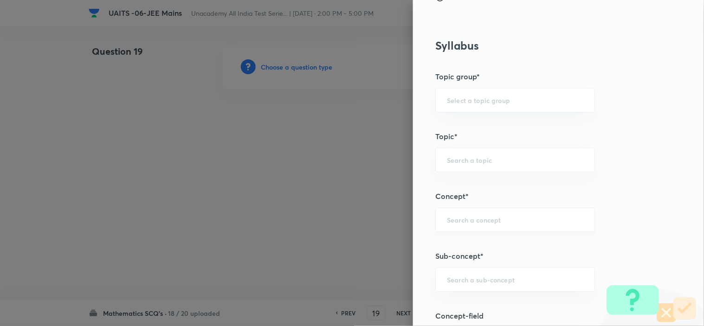
scroll to position [464, 0]
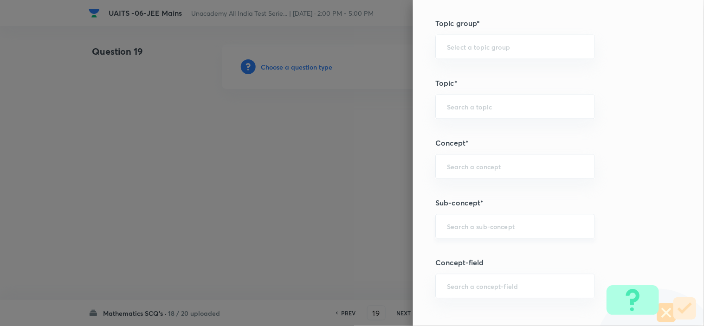
click at [466, 223] on input "text" at bounding box center [515, 226] width 136 height 9
paste input "Trigonometric Equation"
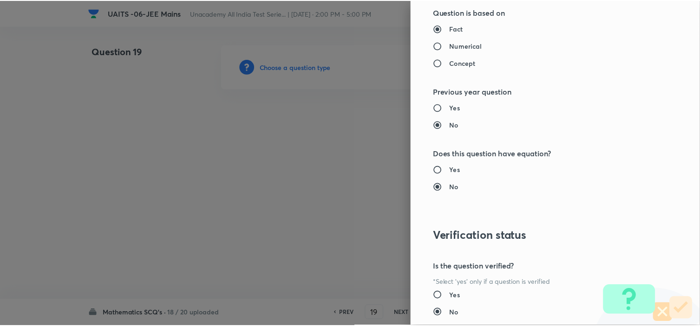
scroll to position [1001, 0]
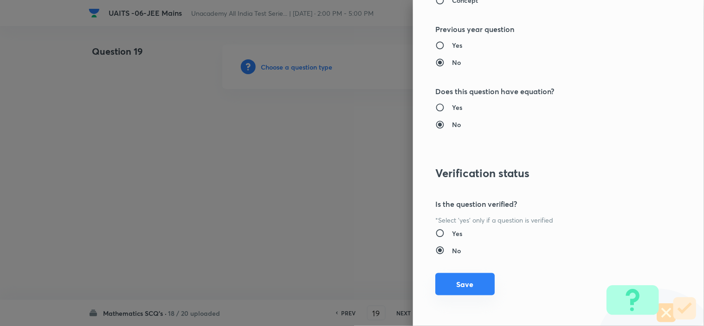
click at [440, 296] on div "Question settings Question type* Single choice correct Number of options* 2 3 4…" at bounding box center [558, 163] width 291 height 326
click at [444, 285] on button "Save" at bounding box center [464, 284] width 59 height 22
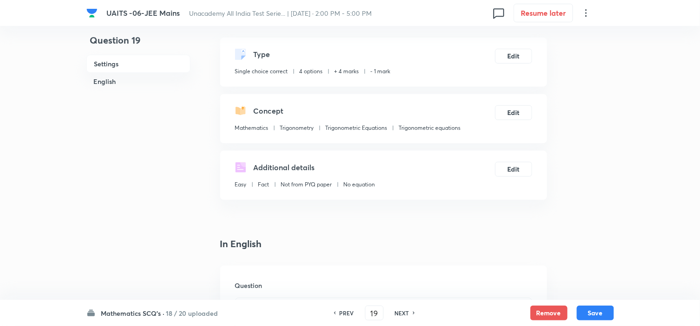
scroll to position [155, 0]
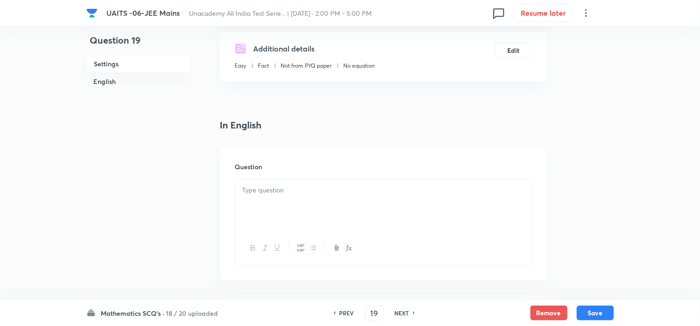
click at [332, 201] on div at bounding box center [383, 206] width 296 height 52
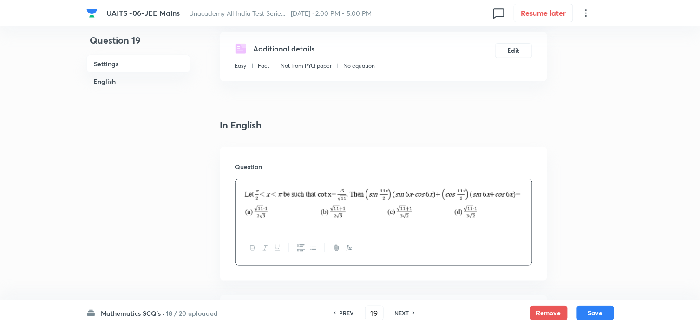
scroll to position [258, 0]
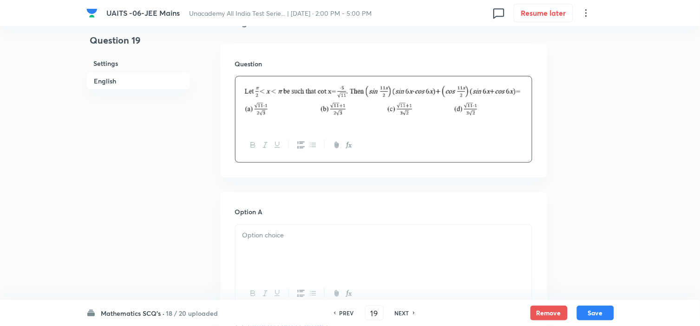
click at [334, 231] on p at bounding box center [383, 236] width 282 height 11
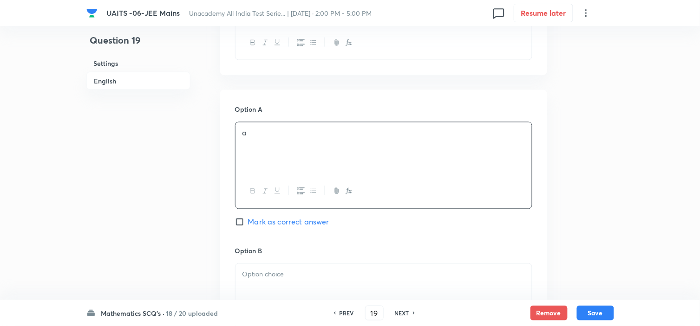
scroll to position [361, 0]
click at [270, 275] on p at bounding box center [383, 274] width 282 height 11
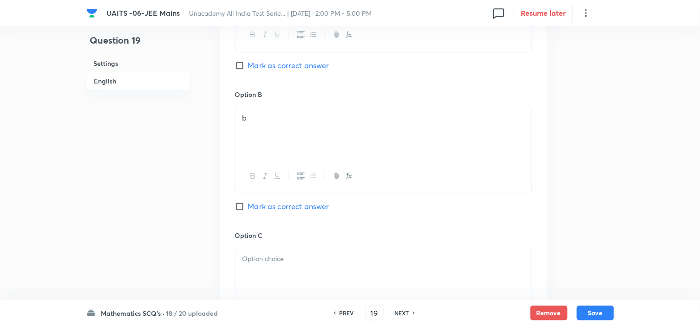
scroll to position [567, 0]
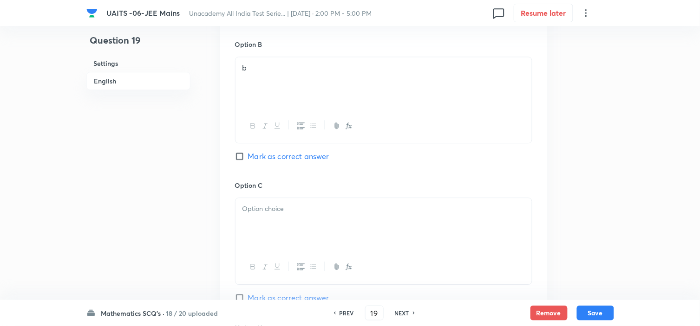
click at [282, 227] on div at bounding box center [383, 224] width 296 height 52
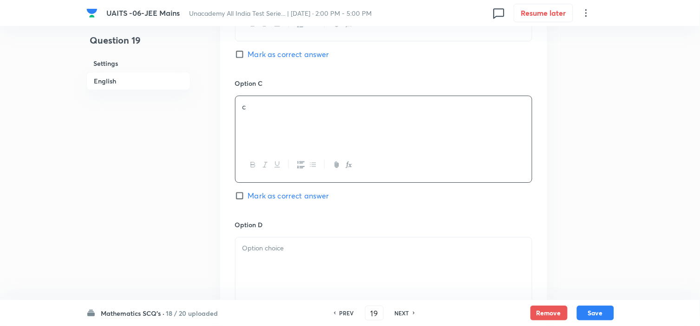
scroll to position [670, 0]
click at [279, 231] on div "Option D [PERSON_NAME] as correct answer" at bounding box center [383, 280] width 297 height 123
click at [281, 248] on p at bounding box center [383, 247] width 282 height 11
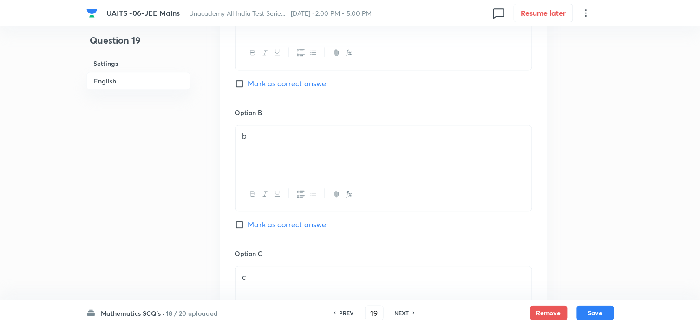
scroll to position [464, 0]
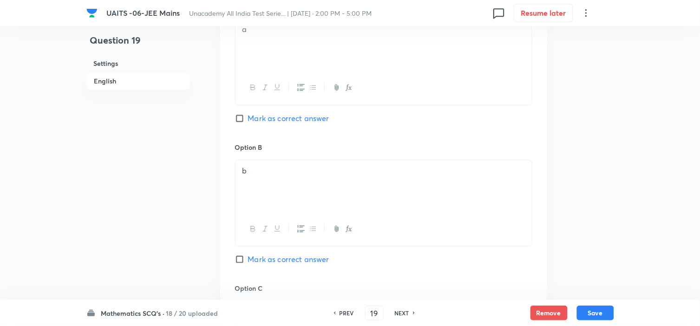
click at [262, 259] on span "Mark as correct answer" at bounding box center [288, 259] width 81 height 11
click at [248, 259] on input "Mark as correct answer" at bounding box center [241, 259] width 13 height 9
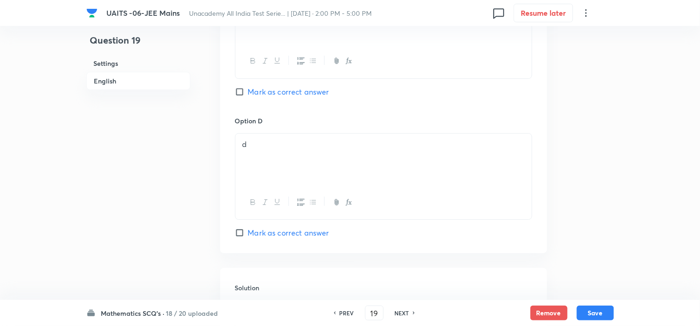
scroll to position [876, 0]
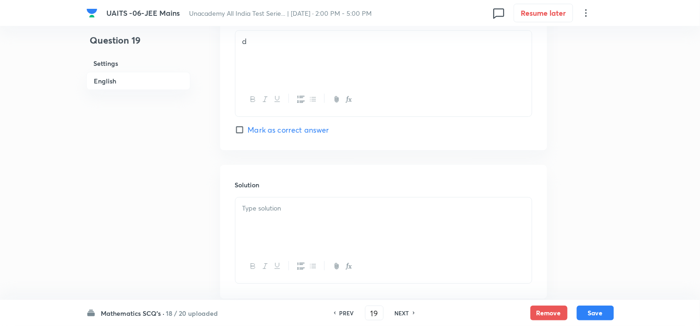
click at [305, 230] on div at bounding box center [383, 224] width 296 height 52
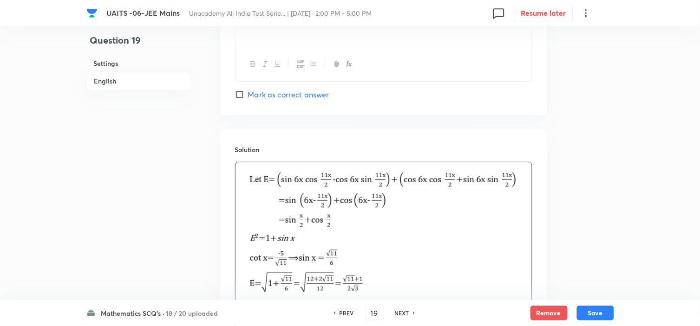
scroll to position [1019, 0]
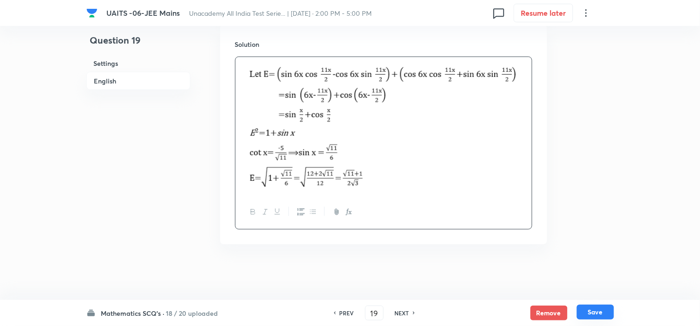
click at [600, 309] on button "Save" at bounding box center [595, 312] width 37 height 15
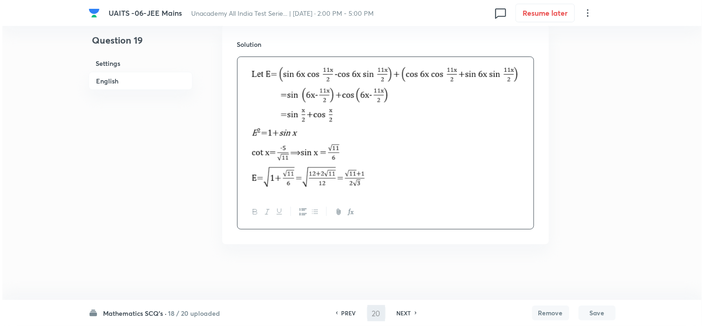
scroll to position [0, 0]
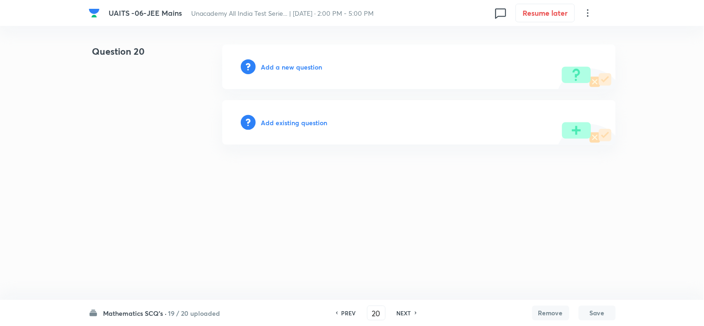
click at [305, 64] on h6 "Add a new question" at bounding box center [291, 67] width 61 height 10
click at [309, 66] on h6 "Choose a question type" at bounding box center [296, 67] width 71 height 10
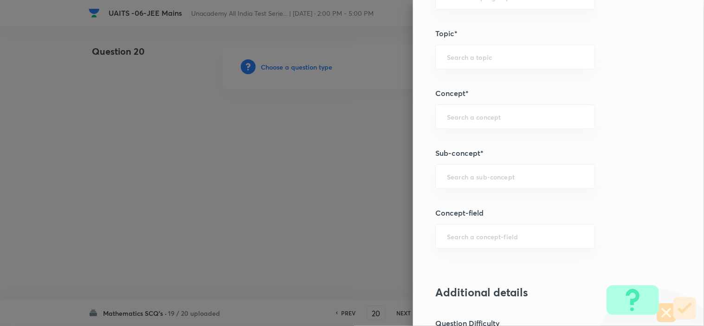
scroll to position [619, 0]
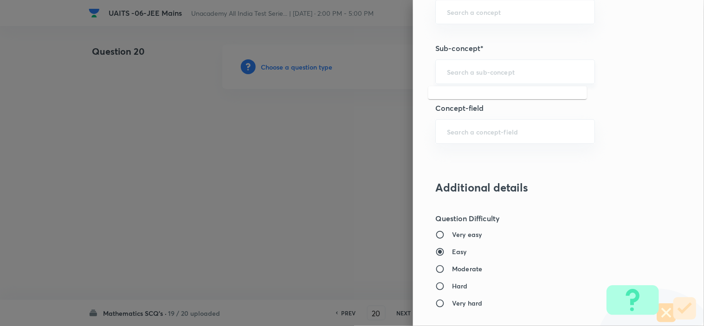
click at [455, 75] on input "text" at bounding box center [515, 71] width 136 height 9
paste input "Quadratic Equation"
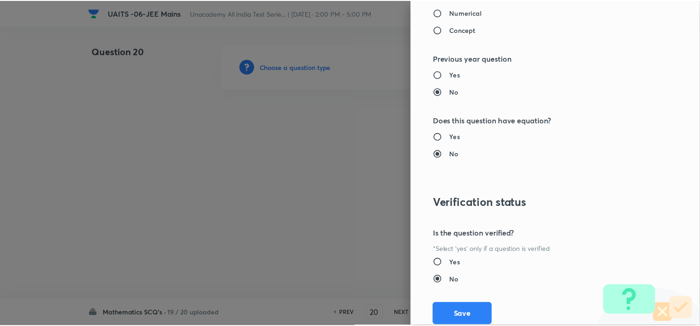
scroll to position [1001, 0]
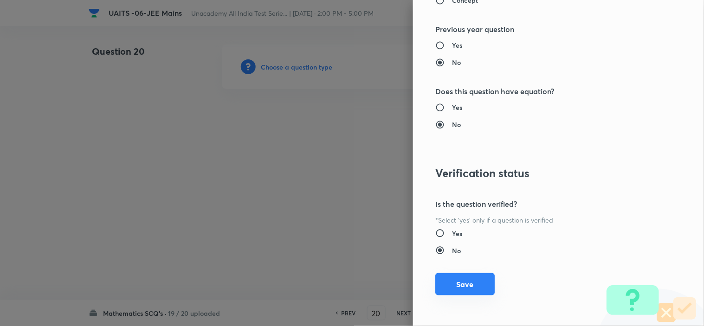
click at [457, 290] on button "Save" at bounding box center [464, 284] width 59 height 22
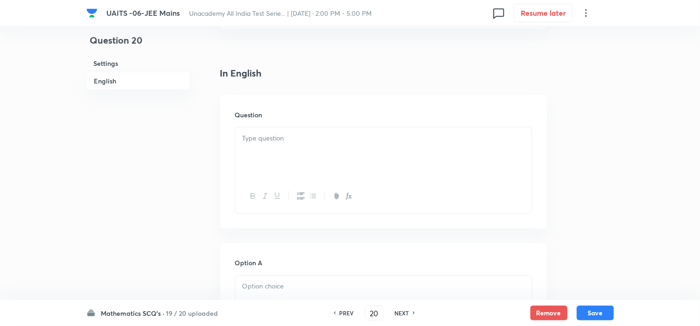
scroll to position [258, 0]
click at [280, 119] on div at bounding box center [383, 103] width 296 height 52
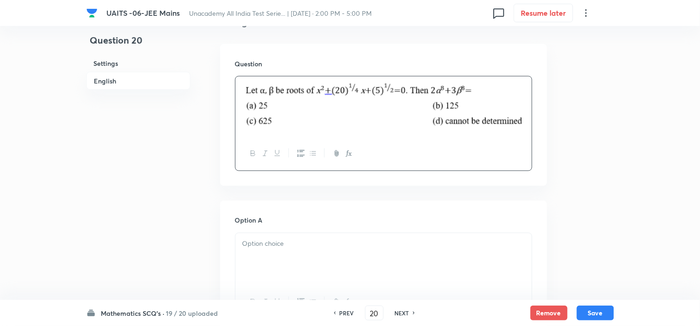
click at [307, 237] on div at bounding box center [383, 259] width 296 height 52
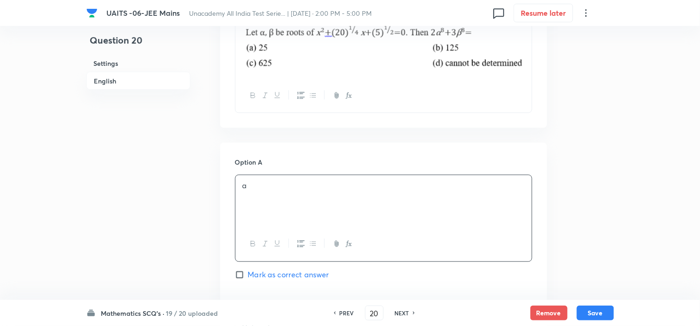
scroll to position [361, 0]
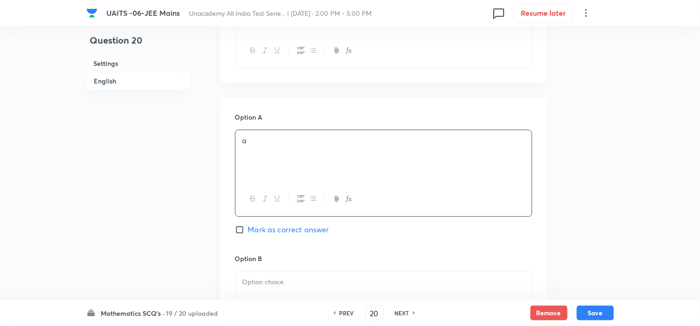
click at [289, 279] on p at bounding box center [383, 283] width 282 height 11
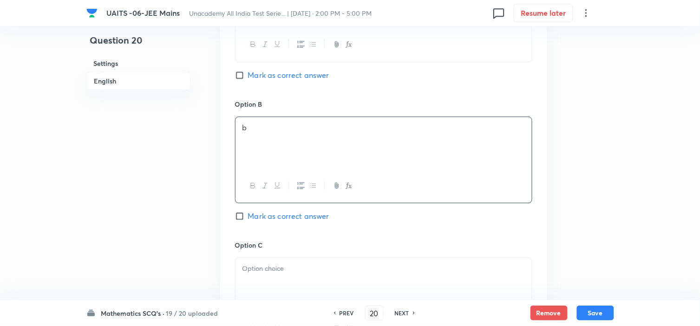
click at [290, 274] on p at bounding box center [383, 269] width 282 height 11
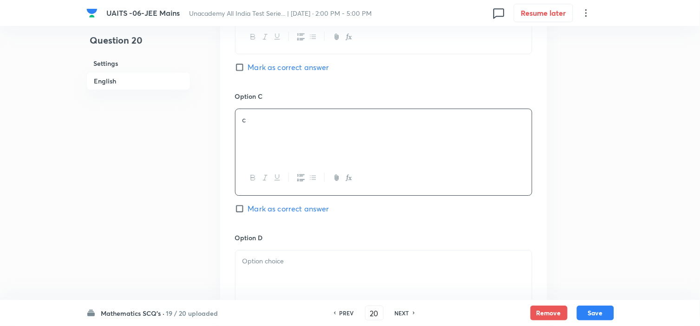
scroll to position [773, 0]
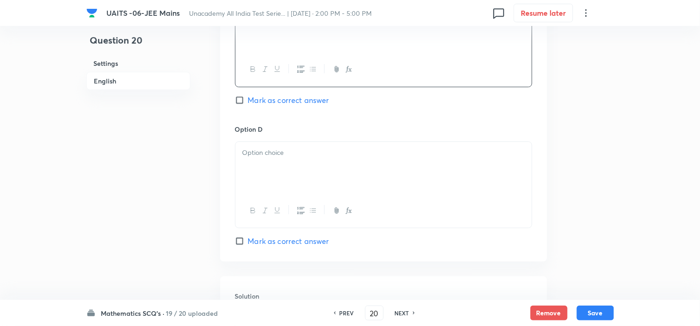
click at [273, 171] on div at bounding box center [383, 168] width 296 height 52
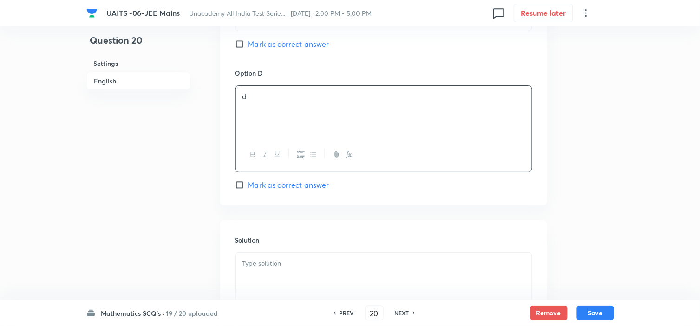
scroll to position [928, 0]
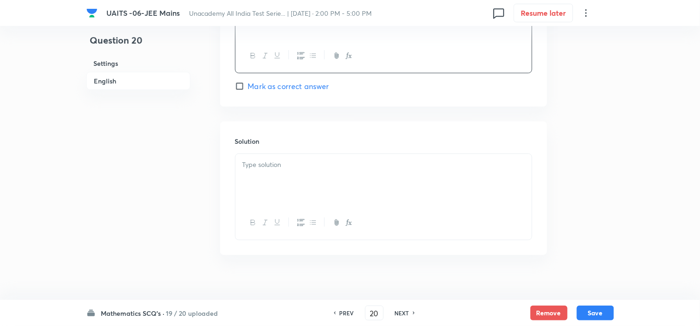
click at [285, 194] on div at bounding box center [383, 180] width 296 height 52
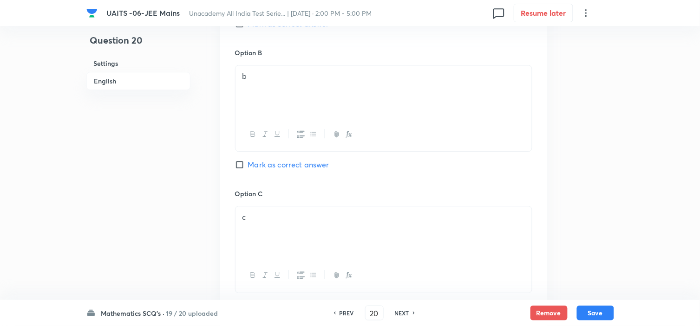
click at [272, 160] on span "Mark as correct answer" at bounding box center [288, 164] width 81 height 11
click at [248, 160] on input "Mark as correct answer" at bounding box center [241, 164] width 13 height 9
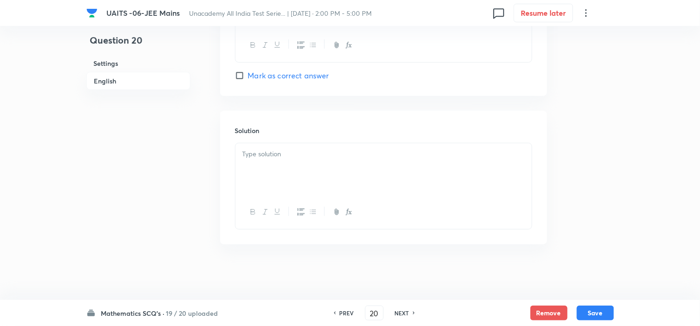
click at [296, 146] on div at bounding box center [383, 169] width 296 height 52
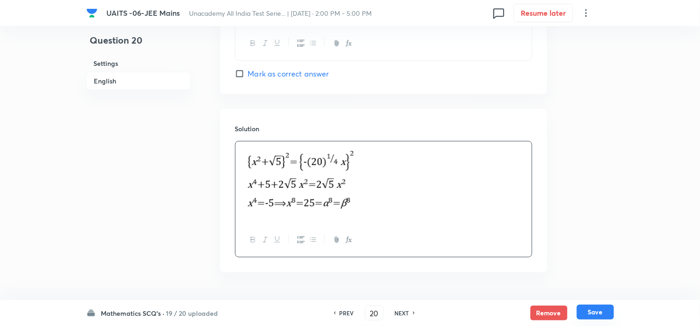
click at [597, 310] on button "Save" at bounding box center [595, 312] width 37 height 15
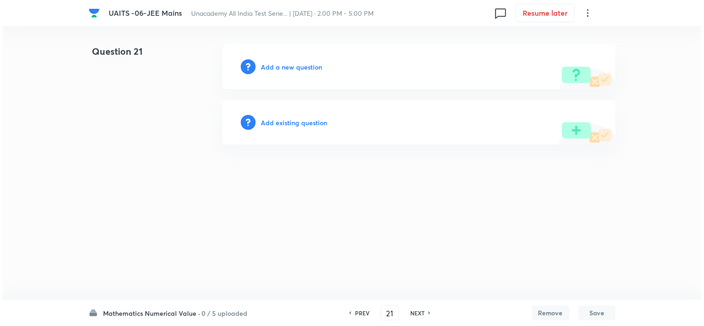
scroll to position [0, 0]
click at [273, 67] on h6 "Add a new question" at bounding box center [291, 67] width 61 height 10
click at [274, 66] on h6 "Choose a question type" at bounding box center [296, 67] width 71 height 10
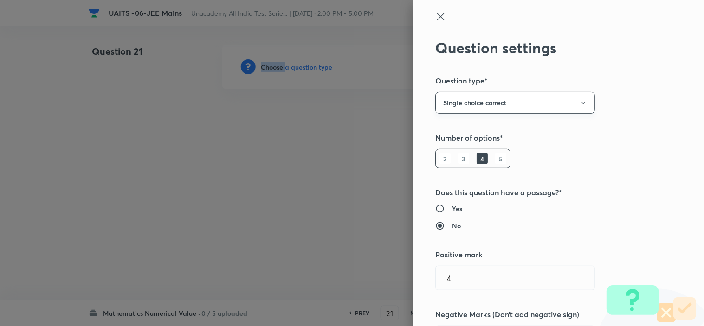
click at [479, 101] on button "Single choice correct" at bounding box center [515, 103] width 160 height 22
click at [460, 165] on span "Integer" at bounding box center [508, 166] width 148 height 10
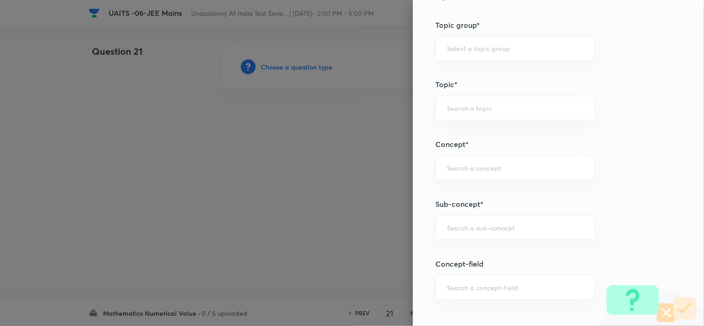
scroll to position [464, 0]
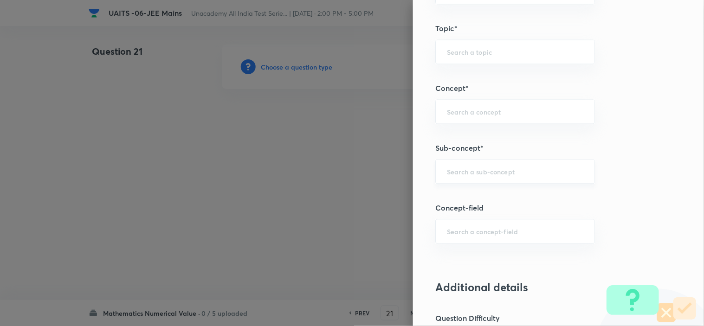
click at [466, 177] on div "​" at bounding box center [515, 171] width 160 height 25
paste input "Compound Angle"
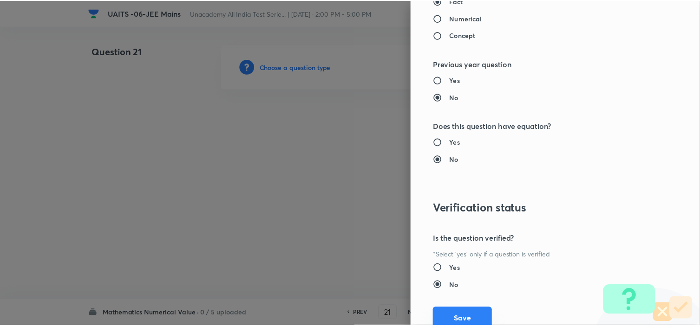
scroll to position [947, 0]
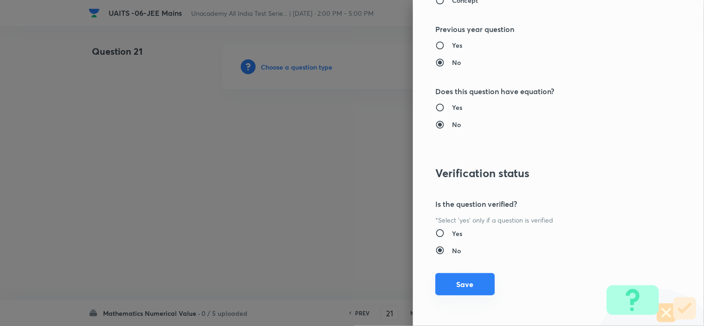
click at [457, 292] on button "Save" at bounding box center [464, 284] width 59 height 22
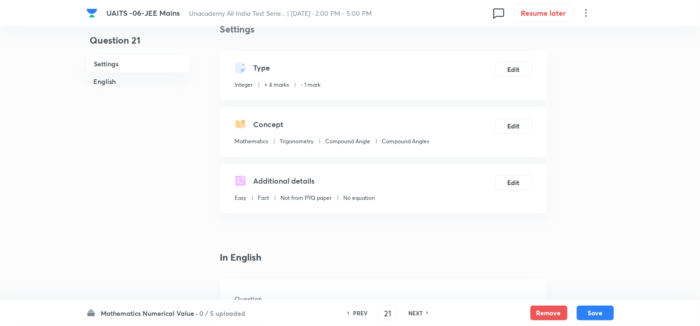
scroll to position [206, 0]
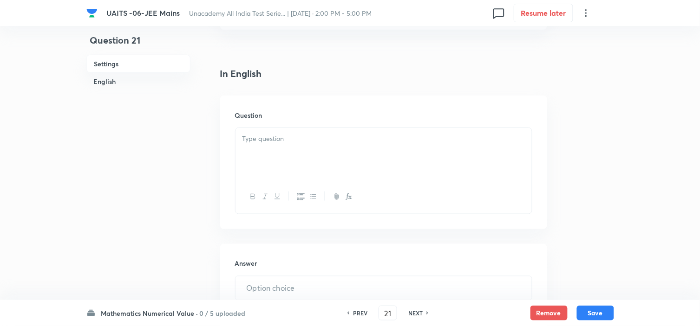
click at [272, 154] on div at bounding box center [383, 154] width 296 height 52
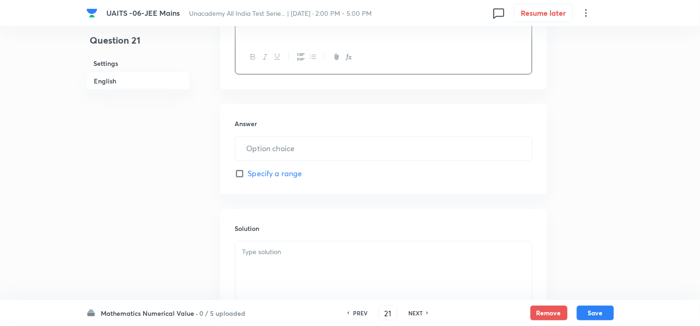
scroll to position [361, 0]
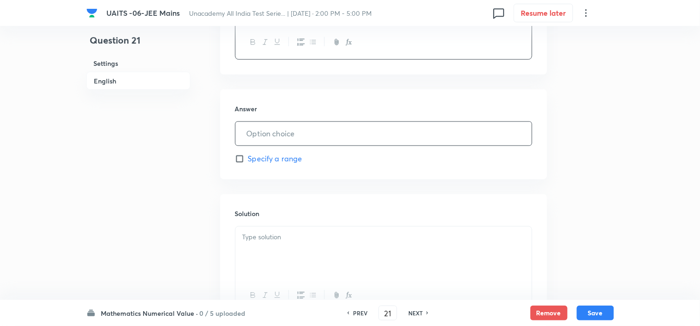
click at [303, 134] on input "text" at bounding box center [383, 134] width 296 height 24
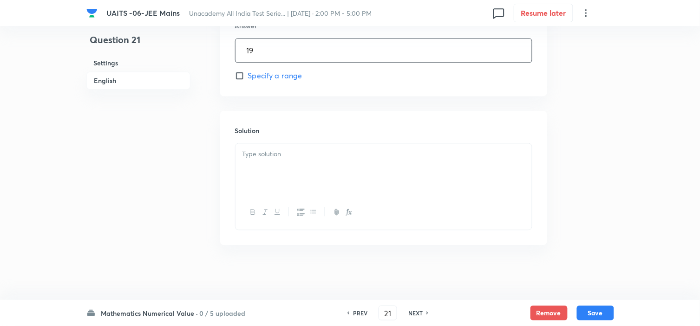
scroll to position [445, 0]
click at [372, 157] on p at bounding box center [383, 154] width 282 height 11
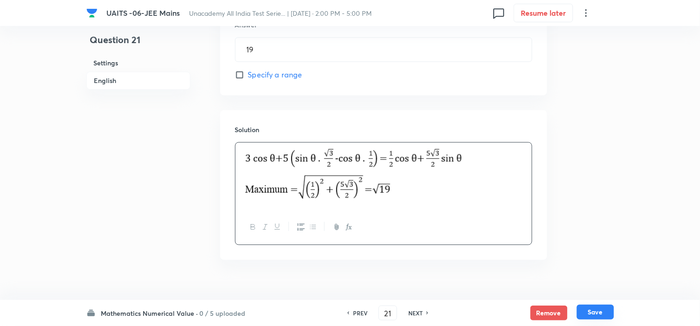
click at [591, 313] on button "Save" at bounding box center [595, 312] width 37 height 15
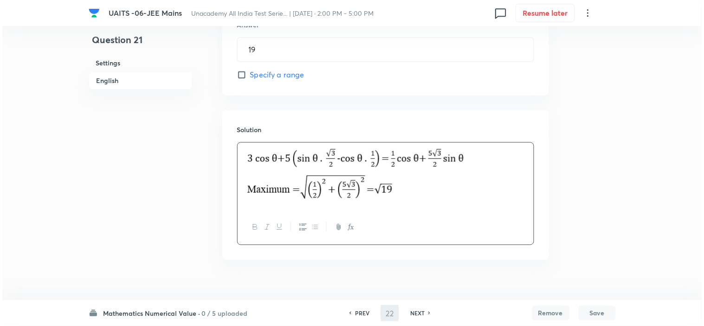
scroll to position [0, 0]
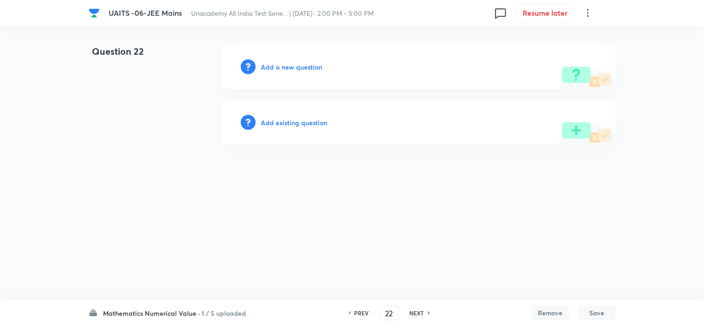
click at [293, 57] on div "Add a new question" at bounding box center [419, 67] width 394 height 45
click at [290, 65] on h6 "Add a new question" at bounding box center [291, 67] width 61 height 10
click at [289, 67] on h6 "Choose a question type" at bounding box center [296, 67] width 71 height 10
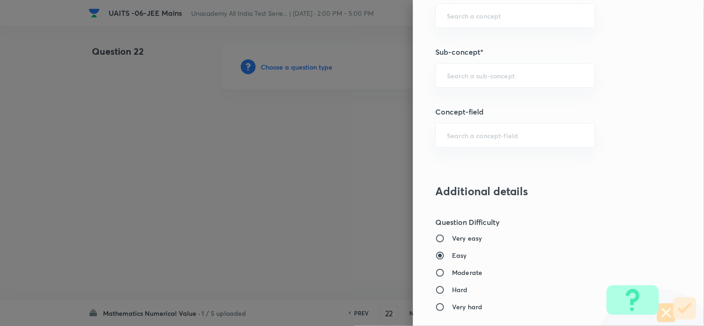
scroll to position [567, 0]
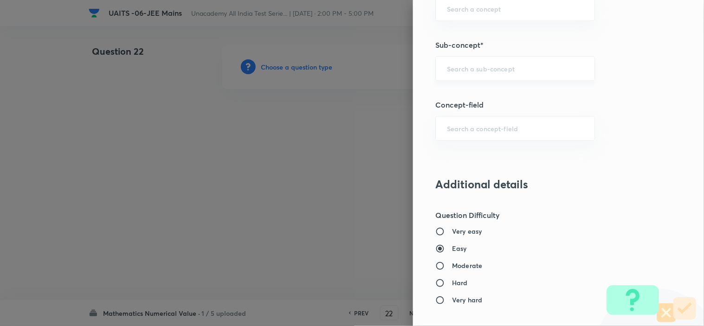
click at [479, 74] on div "​" at bounding box center [515, 68] width 160 height 25
paste input "Quadratic Equation"
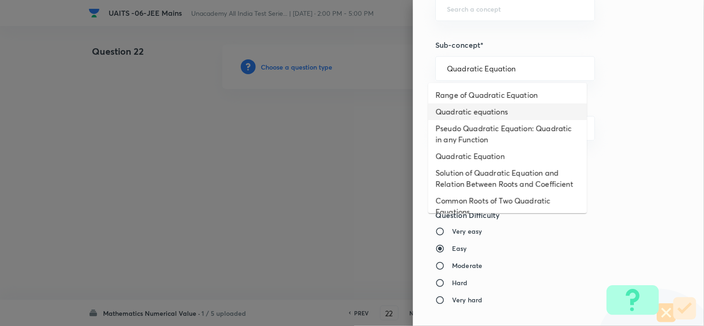
click at [495, 112] on li "Quadratic equations" at bounding box center [507, 112] width 159 height 17
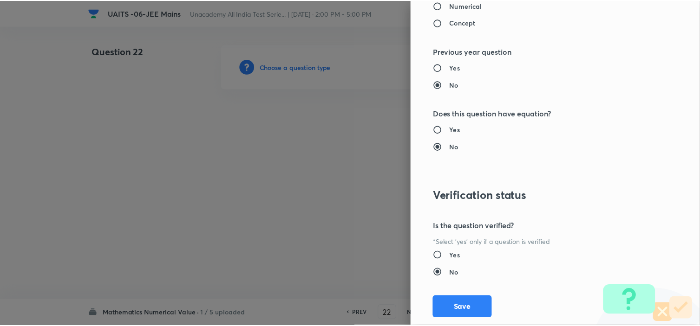
scroll to position [928, 0]
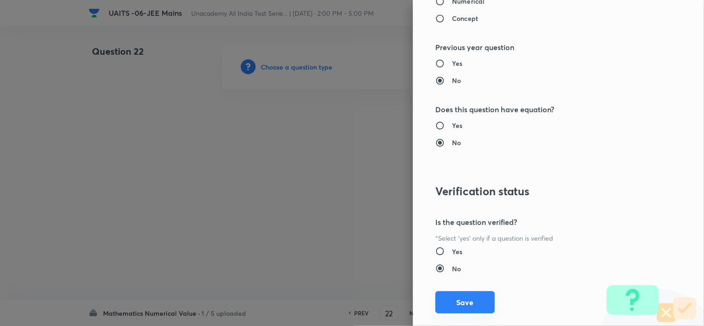
click at [443, 295] on button "Save" at bounding box center [464, 303] width 59 height 22
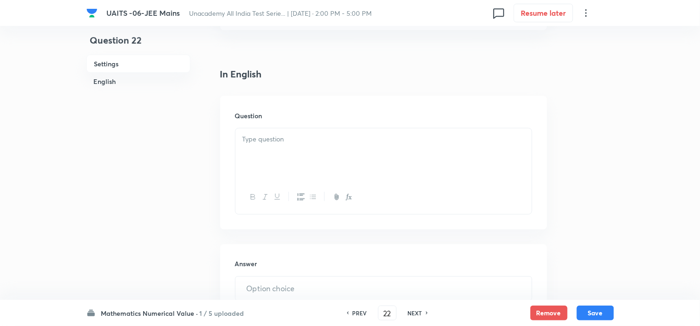
scroll to position [206, 0]
click at [294, 156] on div at bounding box center [383, 154] width 296 height 52
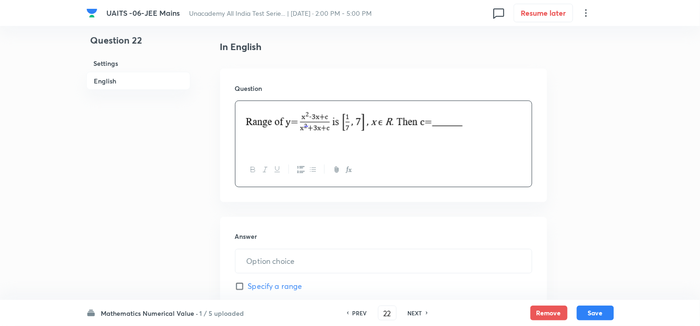
scroll to position [258, 0]
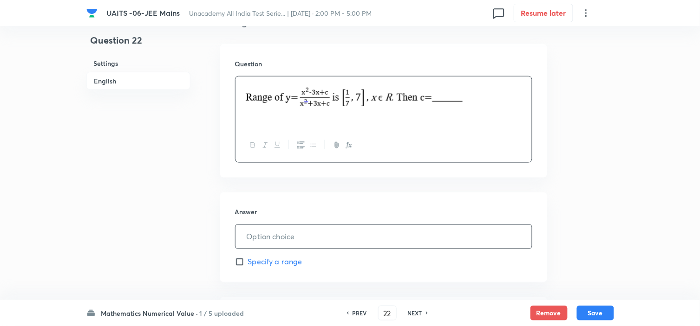
click at [312, 245] on input "text" at bounding box center [383, 237] width 296 height 24
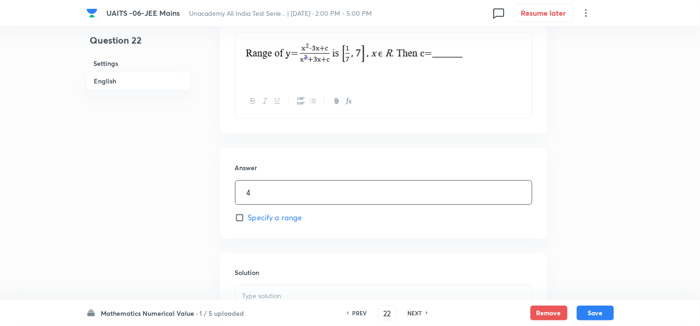
scroll to position [412, 0]
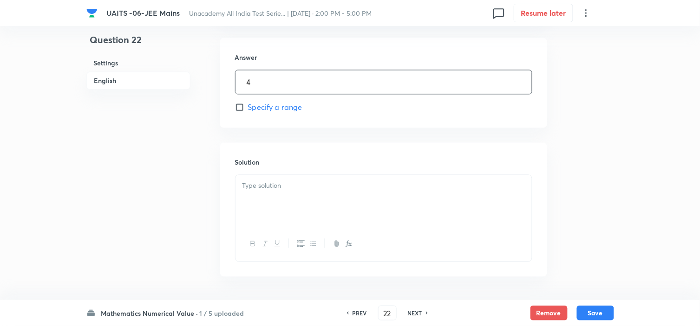
click at [288, 184] on p at bounding box center [383, 186] width 282 height 11
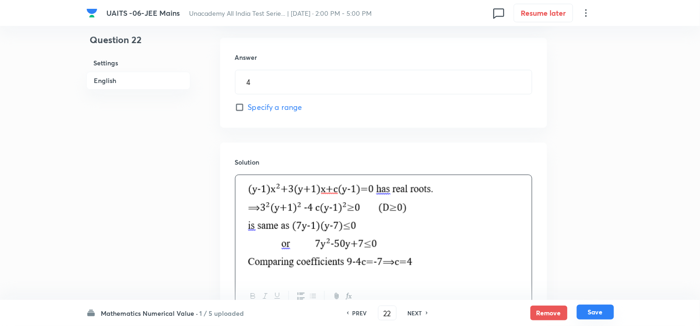
click at [590, 310] on button "Save" at bounding box center [595, 312] width 37 height 15
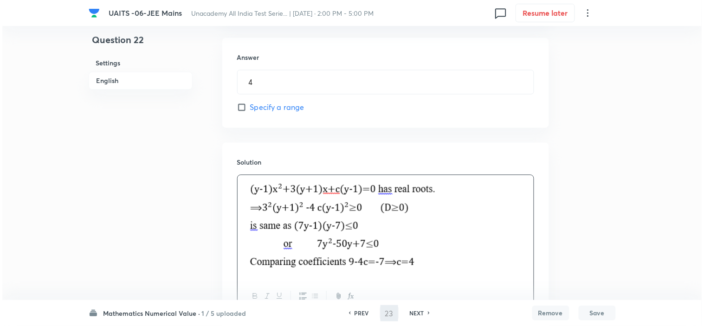
scroll to position [0, 0]
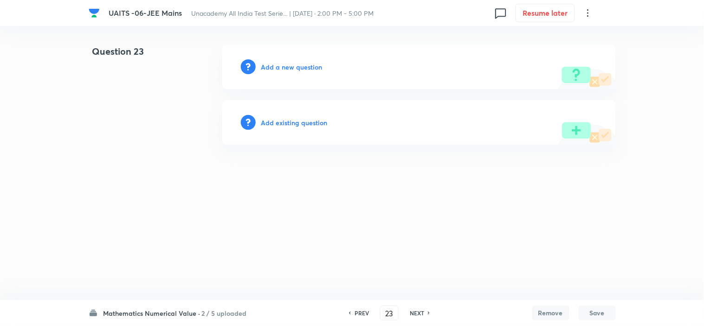
click at [298, 68] on h6 "Add a new question" at bounding box center [291, 67] width 61 height 10
click at [298, 68] on h6 "Choose a question type" at bounding box center [296, 67] width 71 height 10
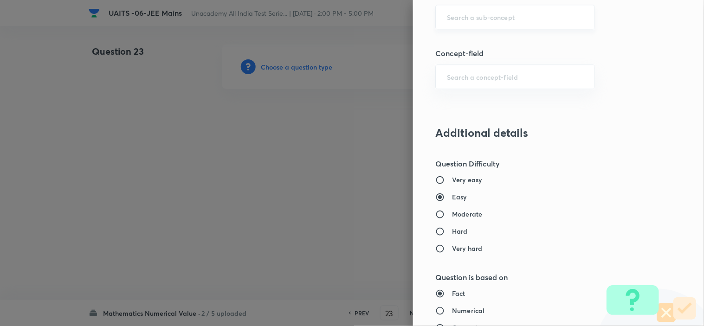
scroll to position [464, 0]
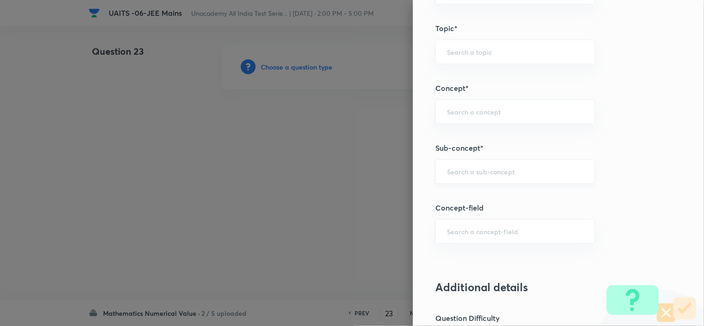
click at [472, 168] on input "text" at bounding box center [515, 171] width 136 height 9
paste input "Quadratic Equation"
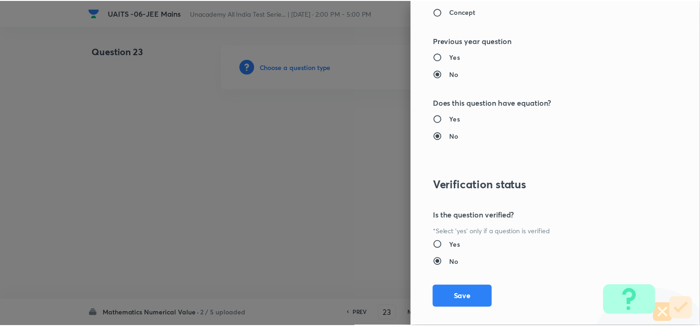
scroll to position [947, 0]
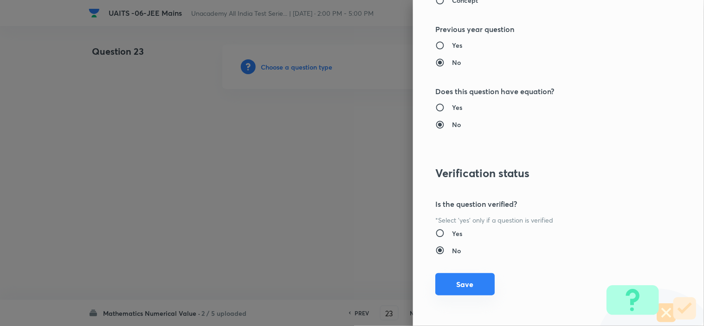
click at [466, 280] on button "Save" at bounding box center [464, 284] width 59 height 22
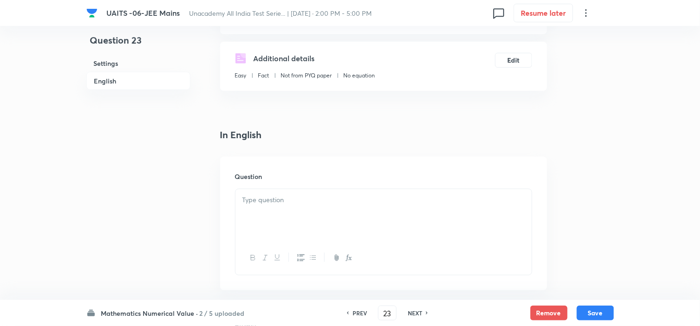
scroll to position [258, 0]
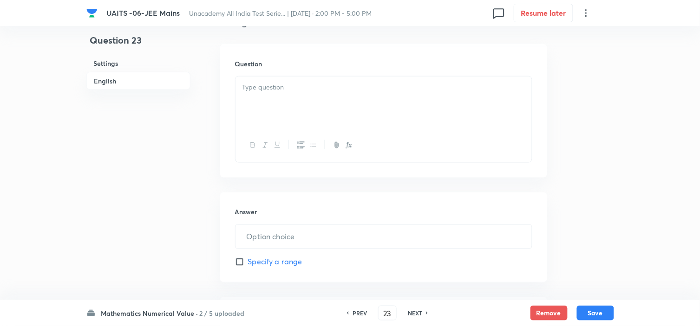
click at [337, 129] on div at bounding box center [383, 146] width 296 height 34
click at [308, 84] on p at bounding box center [383, 87] width 282 height 11
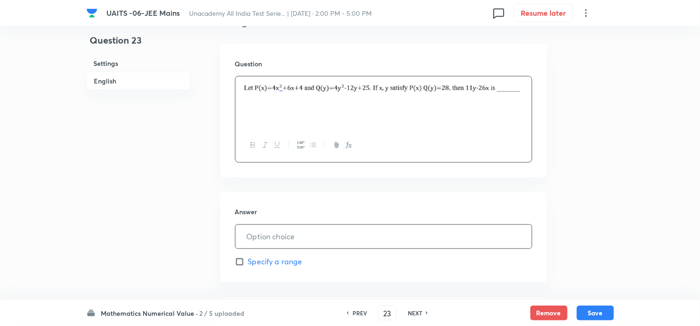
click at [276, 240] on input "text" at bounding box center [383, 237] width 296 height 24
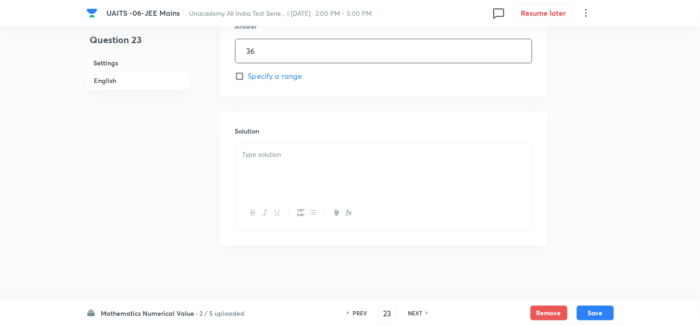
scroll to position [445, 0]
click at [298, 168] on div at bounding box center [383, 169] width 296 height 52
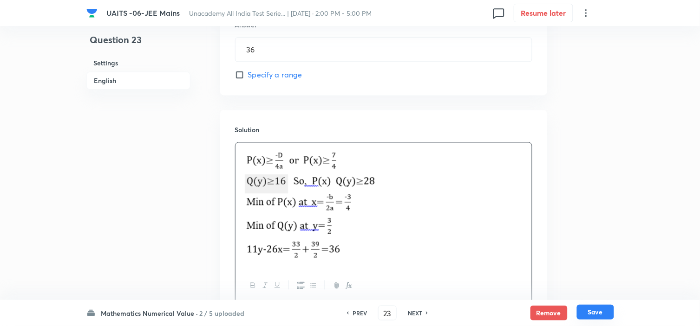
click at [592, 311] on button "Save" at bounding box center [595, 312] width 37 height 15
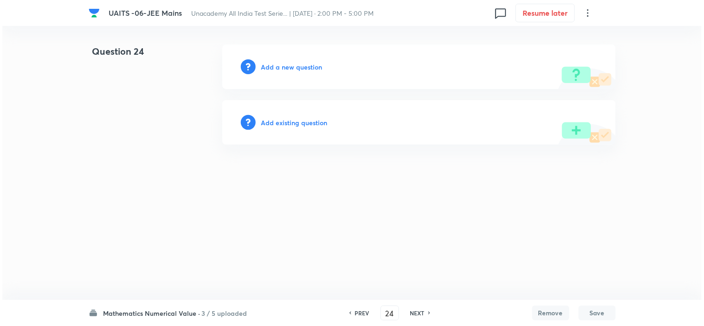
scroll to position [0, 0]
click at [272, 66] on h6 "Add a new question" at bounding box center [291, 67] width 61 height 10
click at [288, 64] on h6 "Choose a question type" at bounding box center [296, 67] width 71 height 10
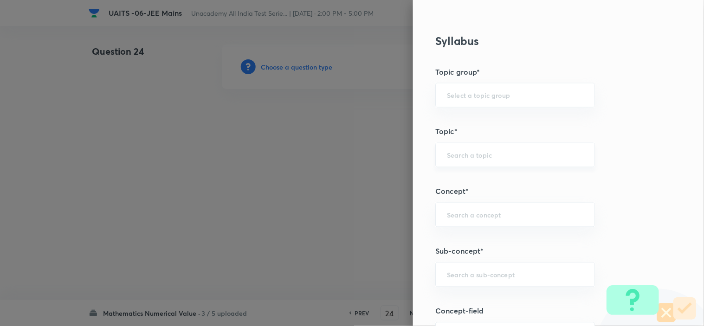
scroll to position [464, 0]
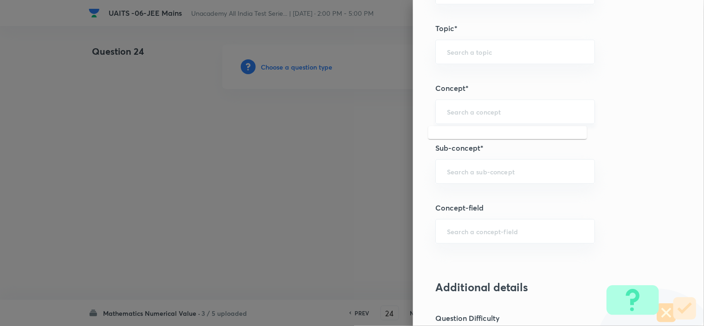
click at [453, 110] on input "text" at bounding box center [515, 111] width 136 height 9
paste input "Compound Angle"
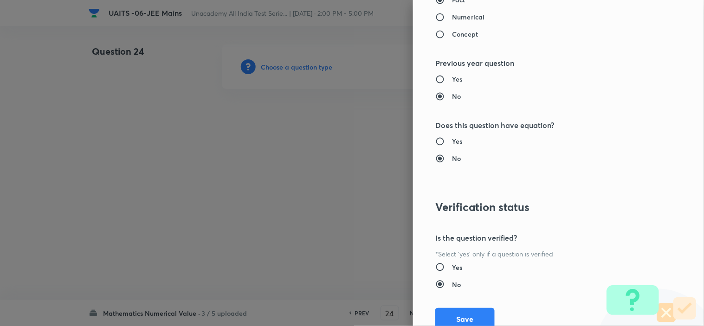
scroll to position [947, 0]
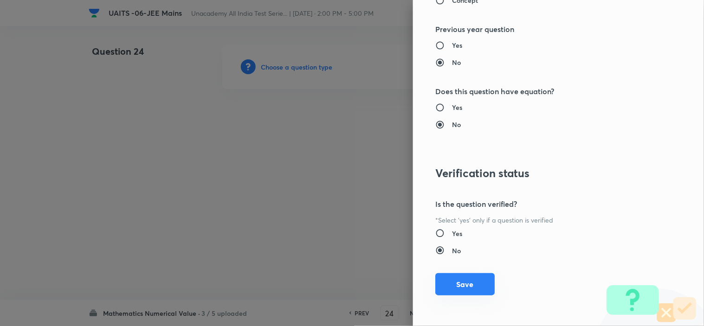
click at [458, 290] on button "Save" at bounding box center [464, 284] width 59 height 22
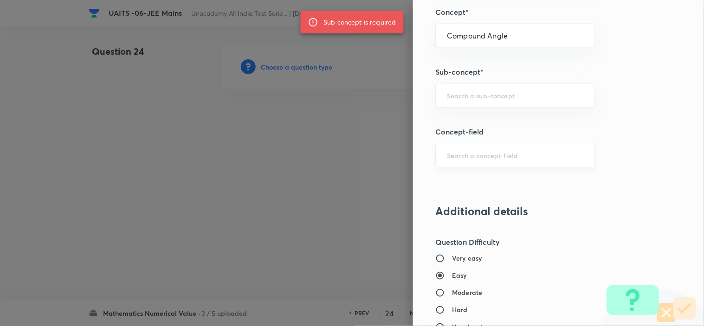
scroll to position [534, 0]
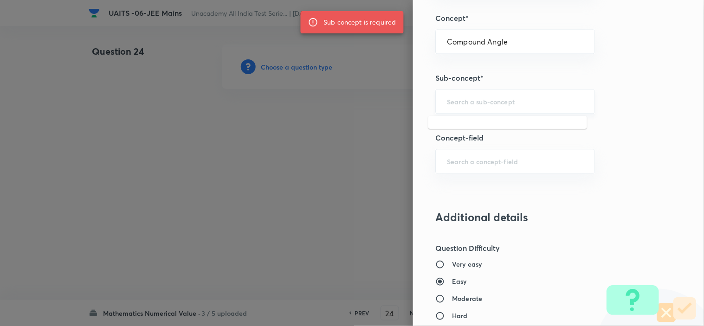
click at [479, 103] on input "text" at bounding box center [515, 101] width 136 height 9
paste input "Compound Angle"
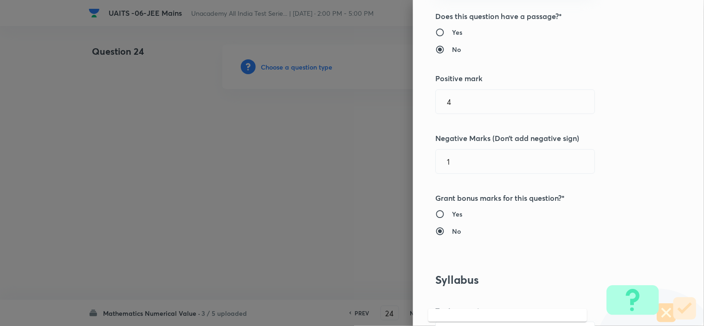
scroll to position [0, 0]
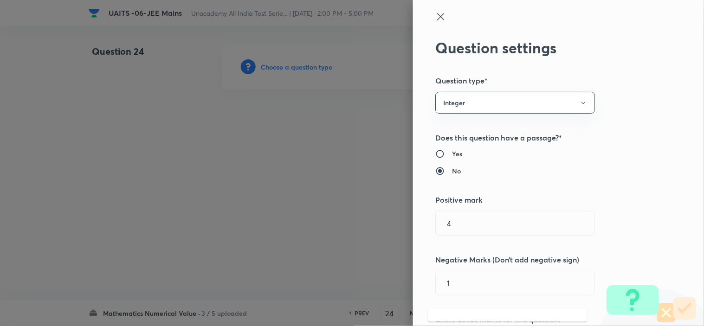
click at [437, 15] on icon at bounding box center [440, 16] width 7 height 7
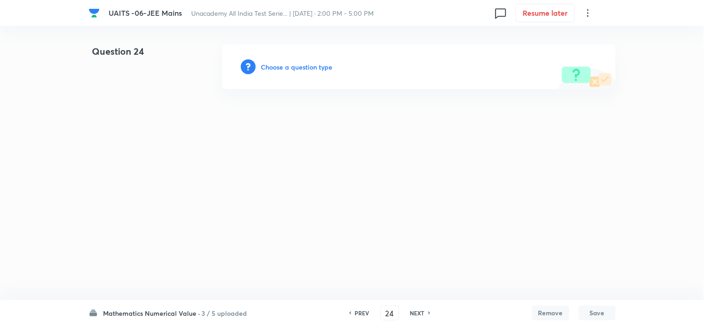
click at [331, 63] on h6 "Choose a question type" at bounding box center [296, 67] width 71 height 10
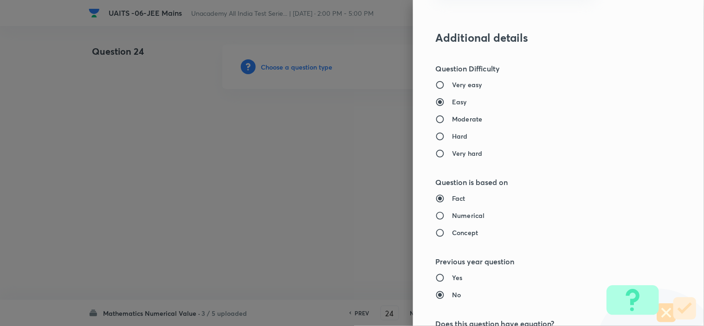
scroll to position [619, 0]
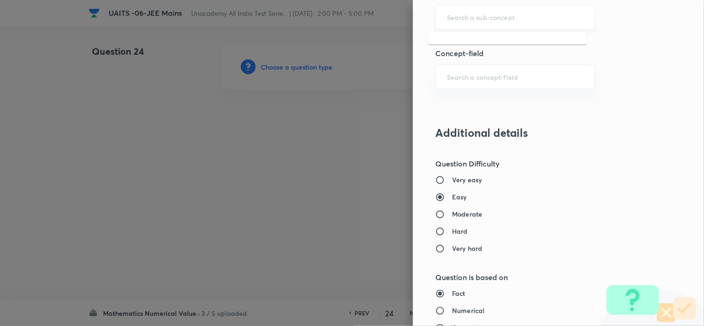
click at [481, 19] on input "text" at bounding box center [515, 17] width 136 height 9
paste input "Compound Angle"
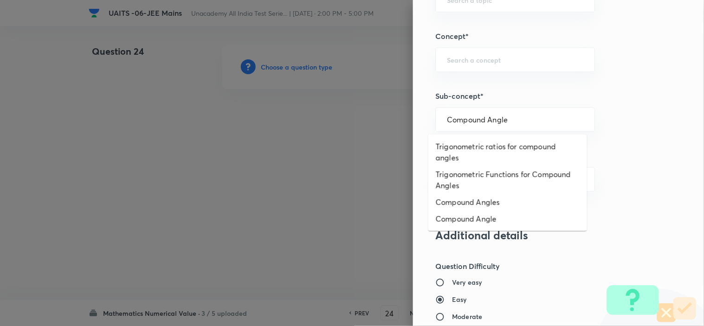
scroll to position [516, 0]
click at [479, 200] on li "Compound Angles" at bounding box center [507, 202] width 159 height 17
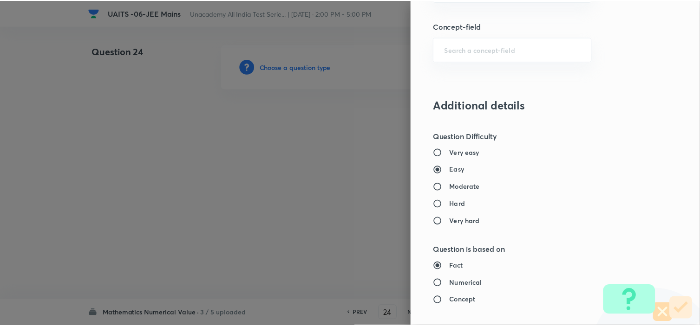
scroll to position [947, 0]
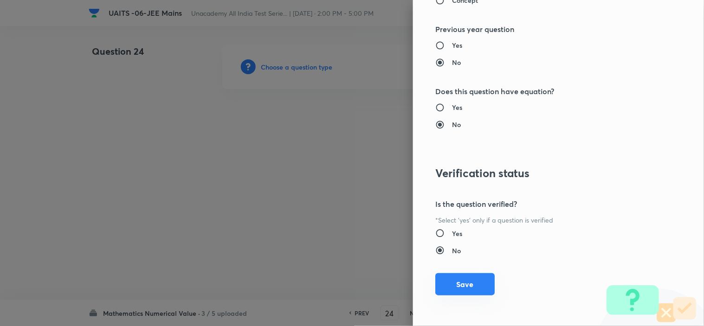
click at [472, 285] on button "Save" at bounding box center [464, 284] width 59 height 22
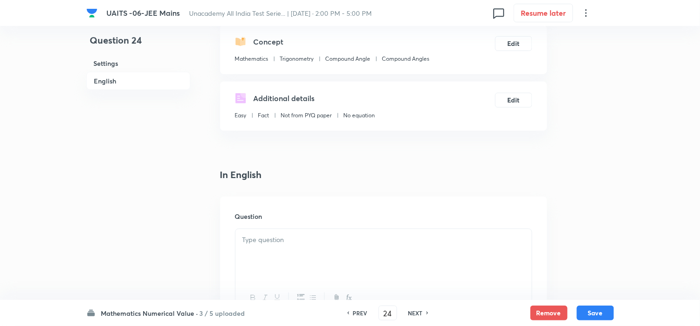
scroll to position [206, 0]
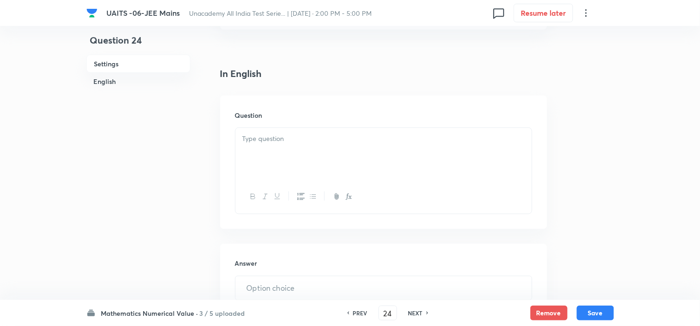
click at [291, 156] on div at bounding box center [383, 154] width 296 height 52
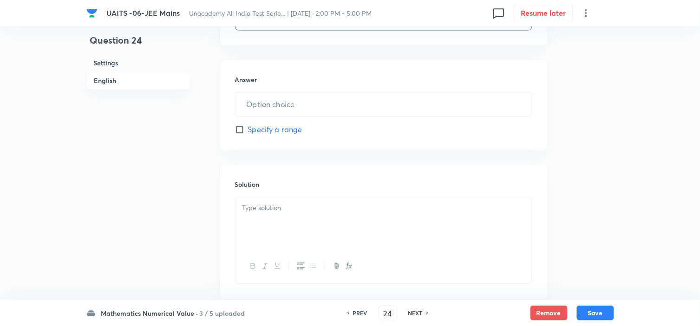
scroll to position [412, 0]
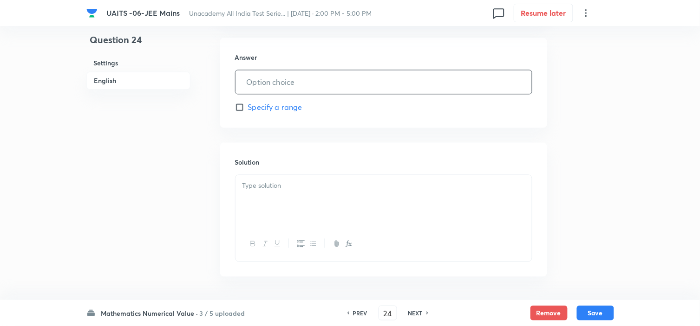
click at [281, 70] on div "​" at bounding box center [383, 82] width 297 height 25
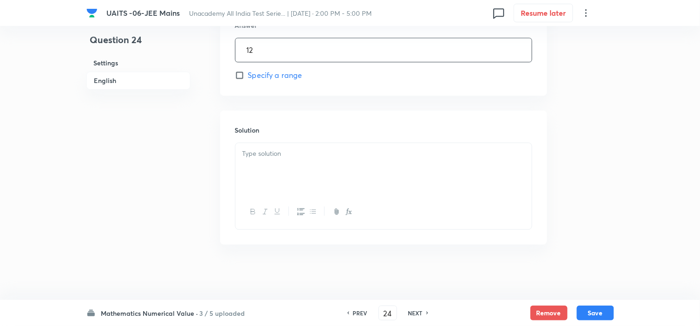
scroll to position [445, 0]
click at [351, 150] on p at bounding box center [383, 154] width 282 height 11
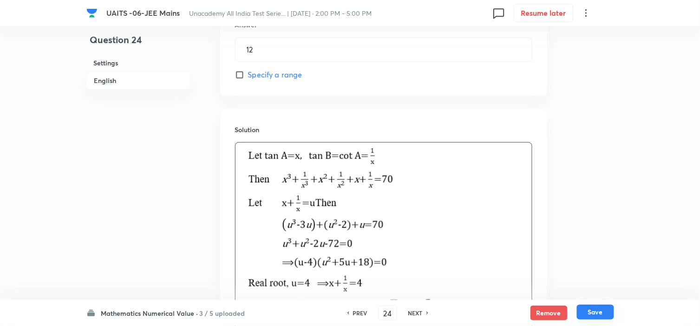
click at [593, 315] on button "Save" at bounding box center [595, 312] width 37 height 15
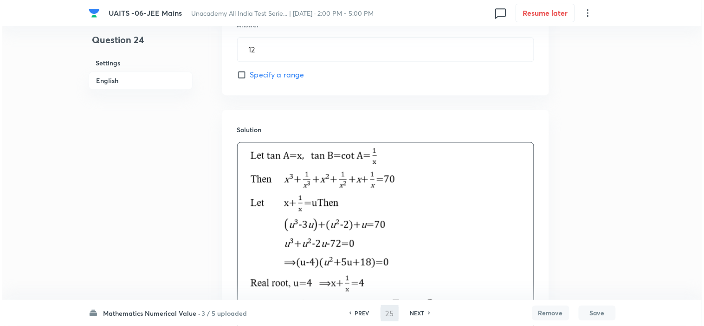
scroll to position [0, 0]
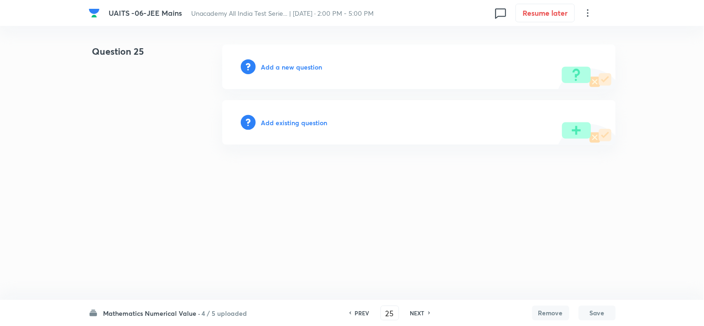
click at [288, 67] on h6 "Add a new question" at bounding box center [291, 67] width 61 height 10
click at [295, 63] on h6 "Choose a question type" at bounding box center [296, 67] width 71 height 10
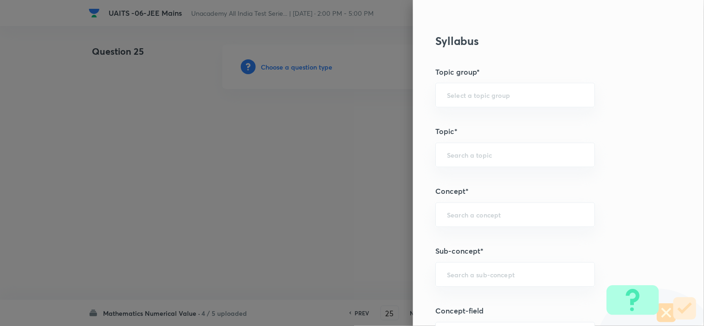
scroll to position [464, 0]
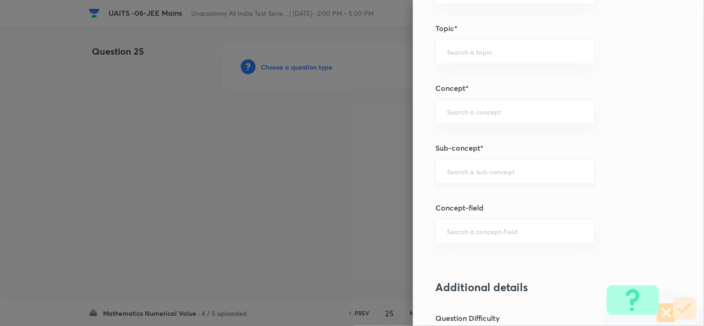
click at [463, 163] on div "​" at bounding box center [515, 171] width 160 height 25
paste input "Trigonometric Equation"
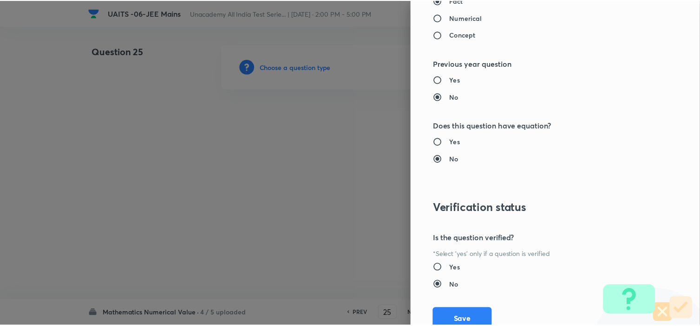
scroll to position [947, 0]
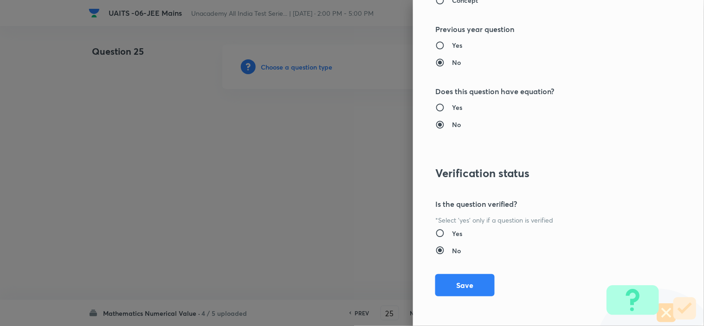
click at [494, 285] on div "Question settings Question type* Integer Does this question have a passage?* Ye…" at bounding box center [558, 163] width 291 height 326
click at [475, 282] on button "Save" at bounding box center [464, 284] width 59 height 22
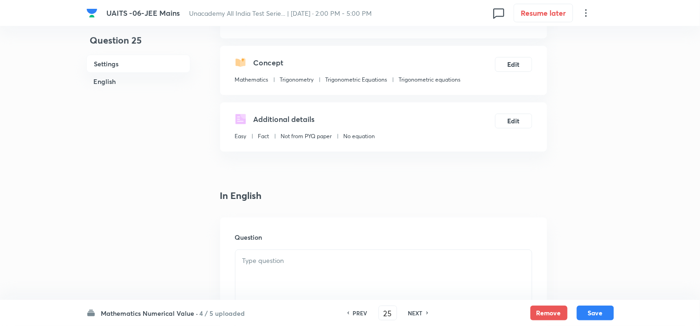
scroll to position [155, 0]
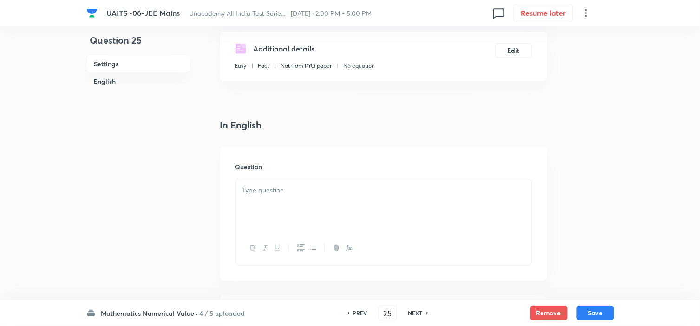
click at [285, 214] on div at bounding box center [383, 206] width 296 height 52
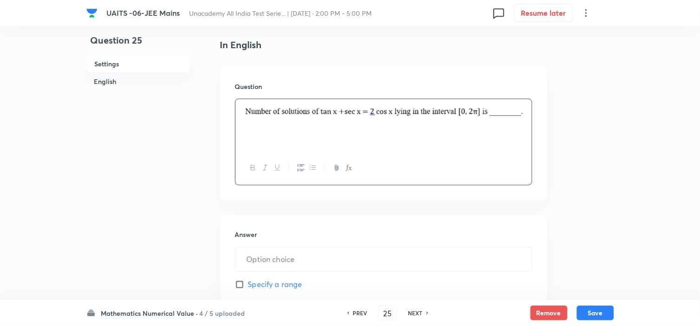
scroll to position [309, 0]
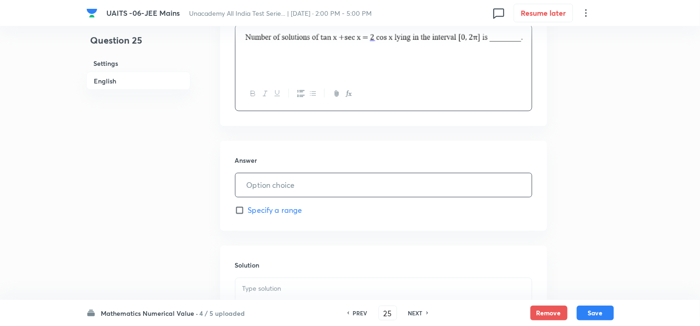
click at [340, 191] on input "text" at bounding box center [383, 186] width 296 height 24
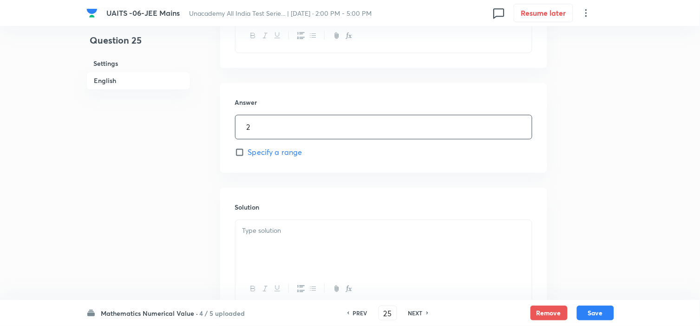
scroll to position [412, 0]
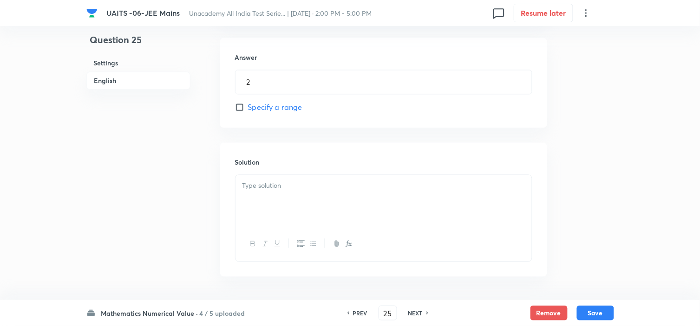
click at [299, 191] on p at bounding box center [383, 186] width 282 height 11
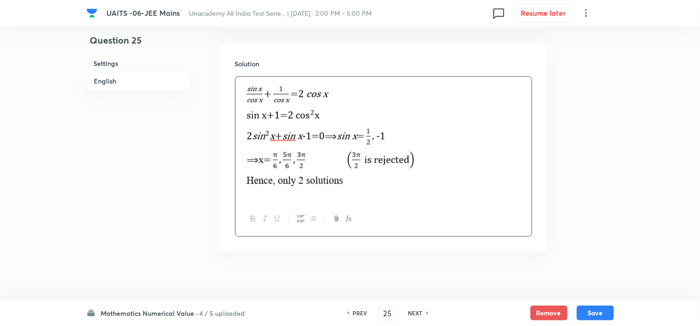
scroll to position [518, 0]
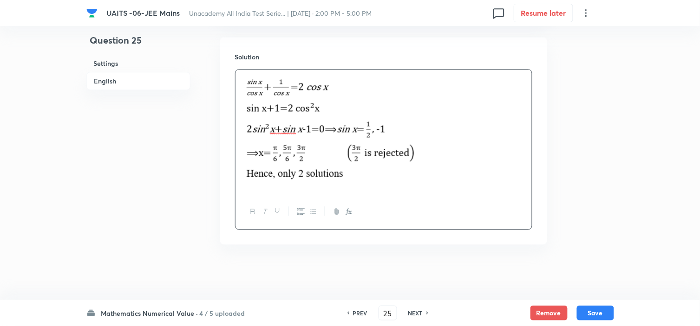
click at [595, 303] on div "Mathematics Numerical Value · 4 / 5 uploaded PREV 25 ​ NEXT Remove Save" at bounding box center [349, 313] width 527 height 26
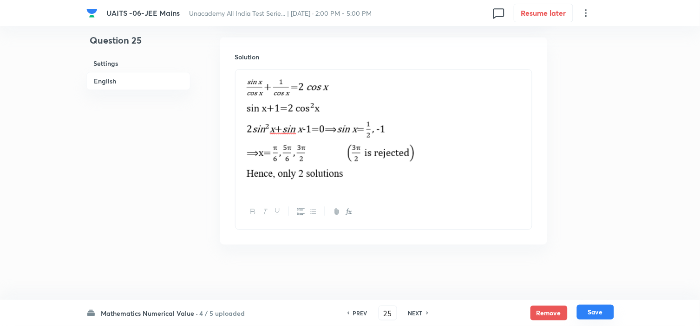
click at [594, 309] on button "Save" at bounding box center [595, 312] width 37 height 15
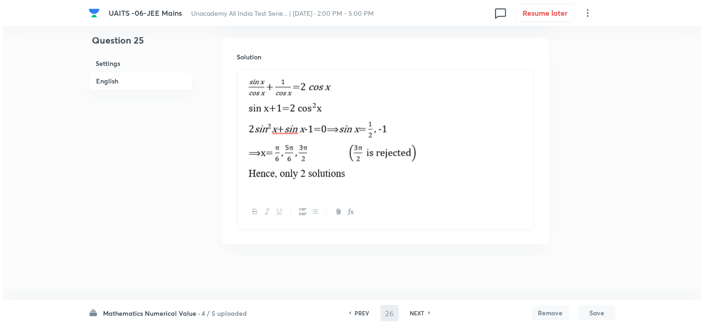
scroll to position [0, 0]
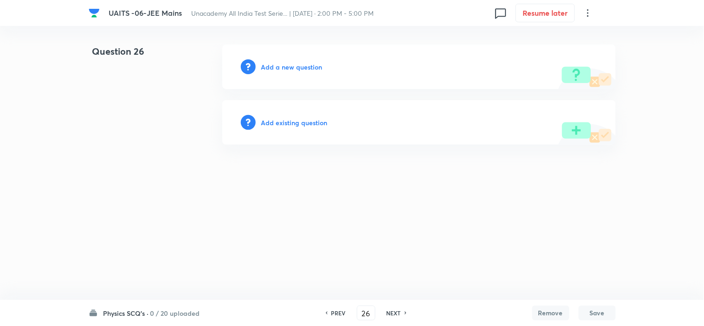
click at [294, 68] on h6 "Add a new question" at bounding box center [291, 67] width 61 height 10
click at [297, 65] on h6 "Choose a question type" at bounding box center [296, 67] width 71 height 10
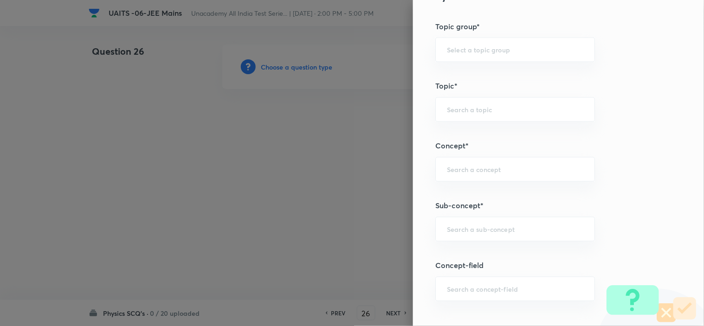
scroll to position [516, 0]
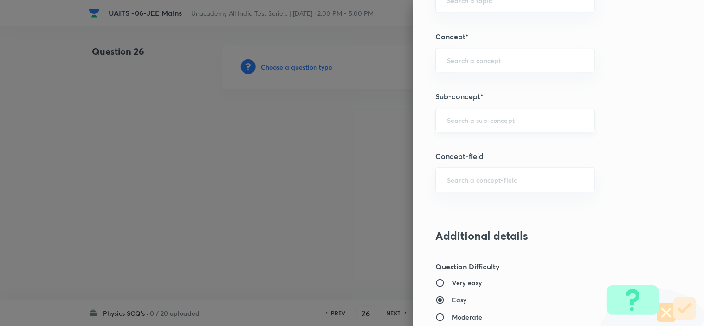
click at [464, 126] on div "​" at bounding box center [515, 120] width 160 height 25
paste input "Work, Power & Energy"
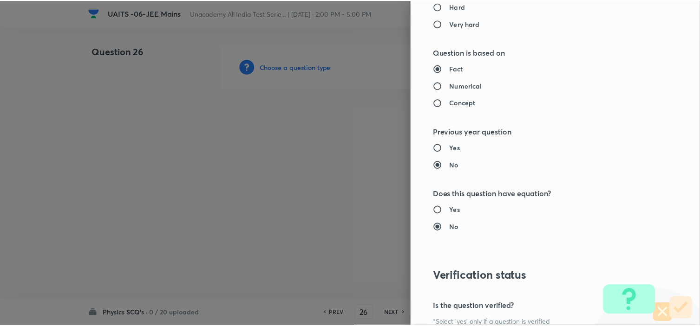
scroll to position [947, 0]
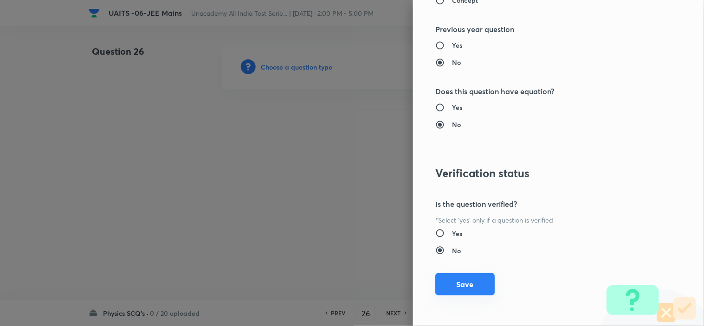
click at [467, 285] on button "Save" at bounding box center [464, 284] width 59 height 22
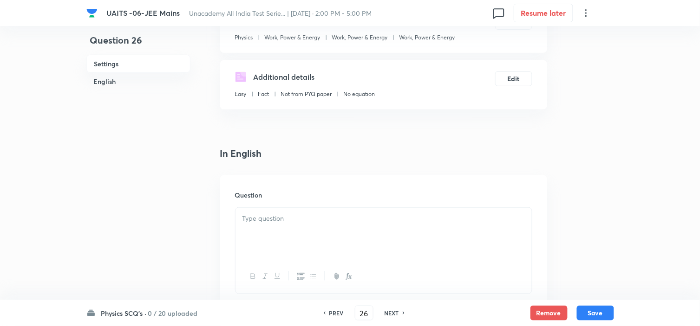
scroll to position [155, 0]
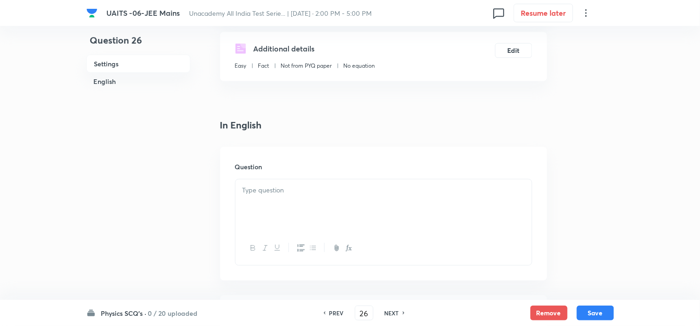
click at [291, 207] on div at bounding box center [383, 206] width 296 height 52
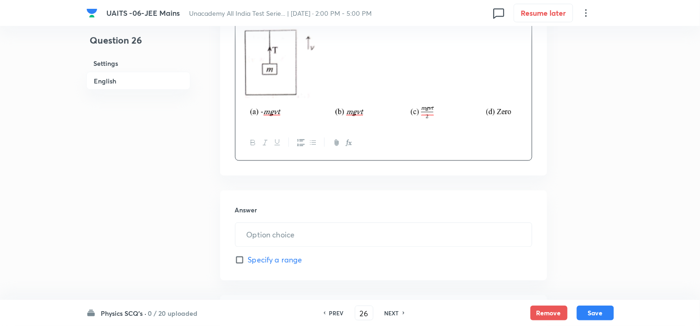
scroll to position [361, 0]
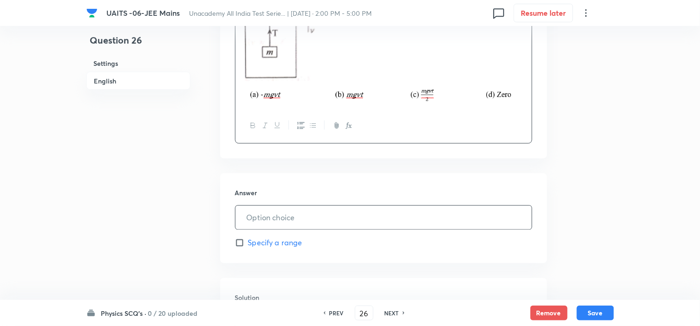
click at [308, 211] on input "text" at bounding box center [383, 218] width 296 height 24
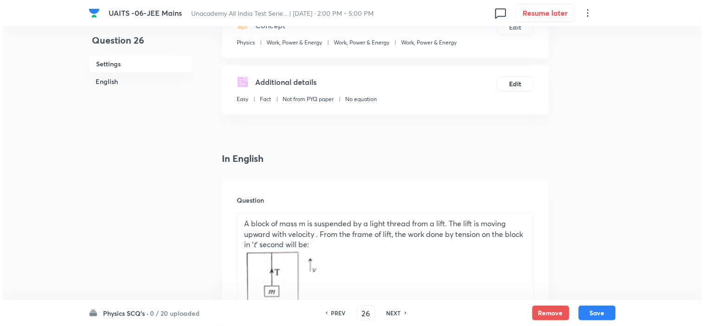
scroll to position [0, 0]
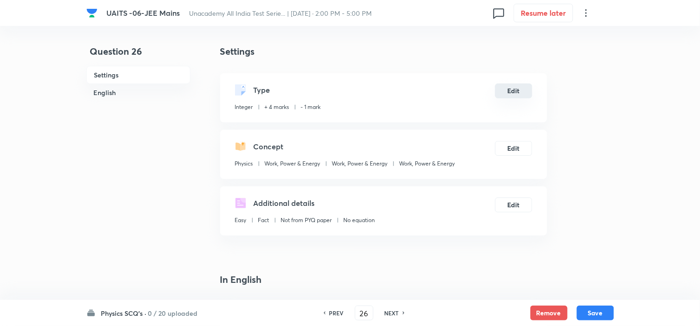
click at [516, 91] on button "Edit" at bounding box center [513, 91] width 37 height 15
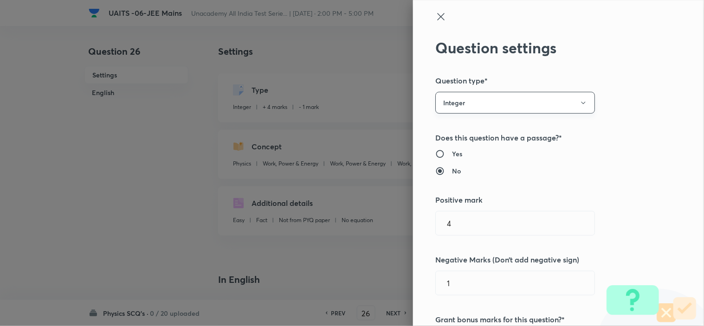
click at [471, 105] on button "Integer" at bounding box center [515, 103] width 160 height 22
click at [462, 126] on span "Single choice correct" at bounding box center [508, 131] width 148 height 10
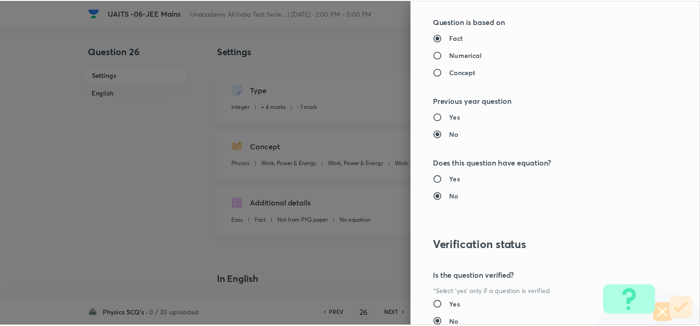
scroll to position [1001, 0]
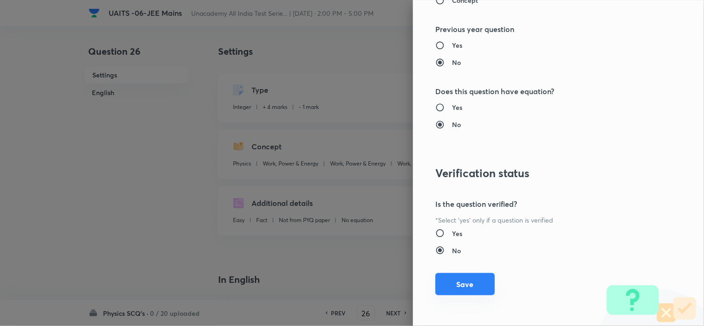
drag, startPoint x: 442, startPoint y: 291, endPoint x: 454, endPoint y: 290, distance: 11.6
click at [443, 290] on button "Save" at bounding box center [464, 284] width 59 height 22
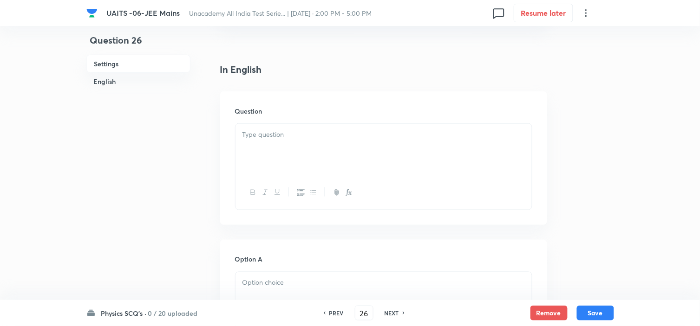
scroll to position [206, 0]
drag, startPoint x: 347, startPoint y: 164, endPoint x: 534, endPoint y: 203, distance: 191.2
click at [347, 163] on div at bounding box center [383, 154] width 296 height 52
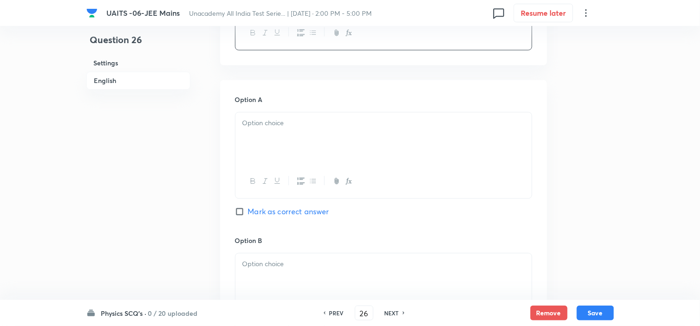
click at [316, 138] on div at bounding box center [383, 139] width 296 height 52
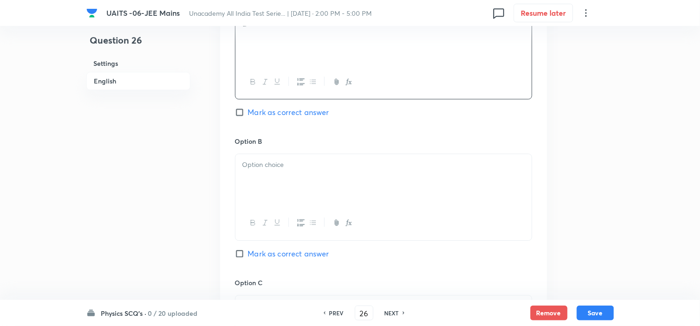
scroll to position [516, 0]
click at [295, 180] on div at bounding box center [383, 176] width 296 height 52
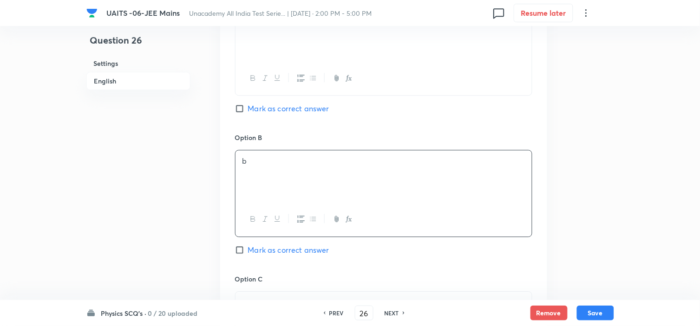
scroll to position [619, 0]
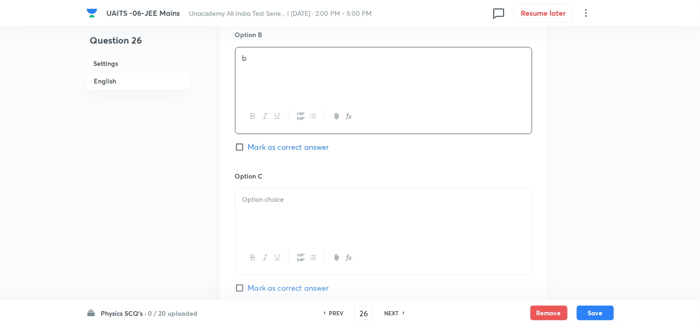
click at [283, 208] on div at bounding box center [383, 215] width 296 height 52
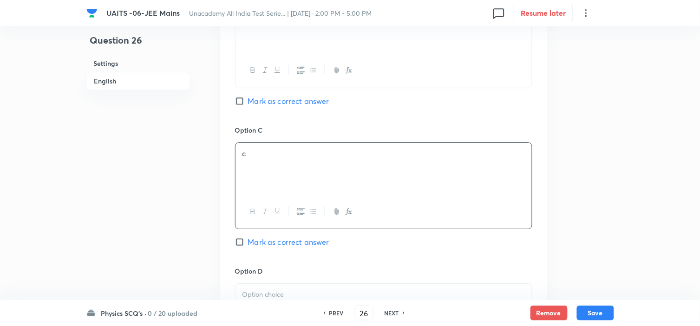
scroll to position [722, 0]
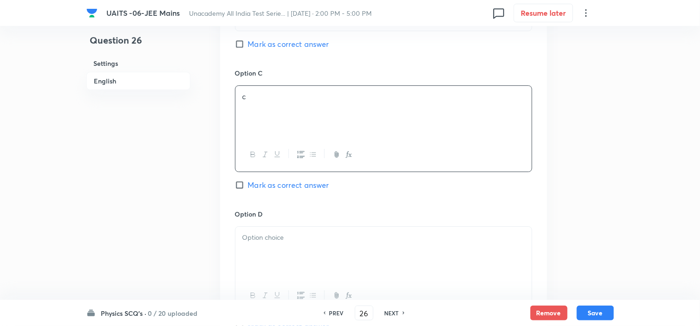
click at [267, 242] on p at bounding box center [383, 238] width 282 height 11
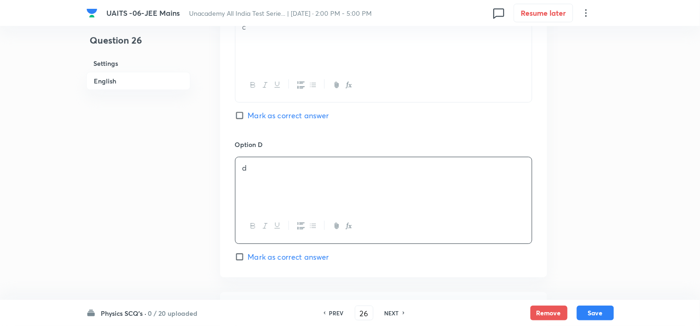
scroll to position [876, 0]
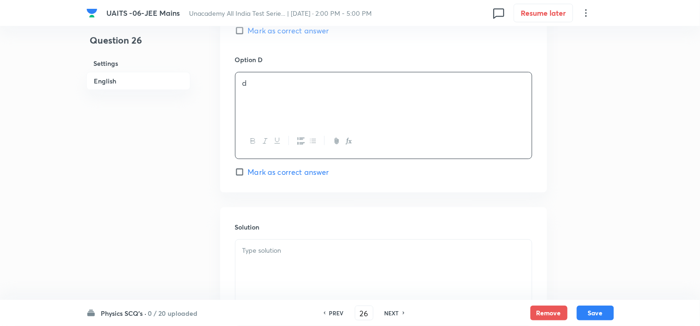
click at [266, 172] on span "Mark as correct answer" at bounding box center [288, 172] width 81 height 11
click at [248, 172] on input "Mark as correct answer" at bounding box center [241, 172] width 13 height 9
click at [319, 263] on div at bounding box center [383, 266] width 296 height 52
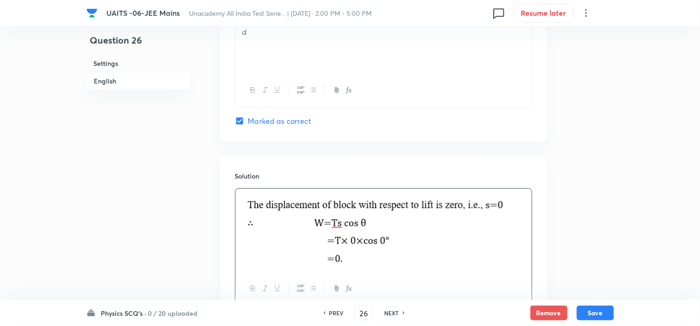
scroll to position [1006, 0]
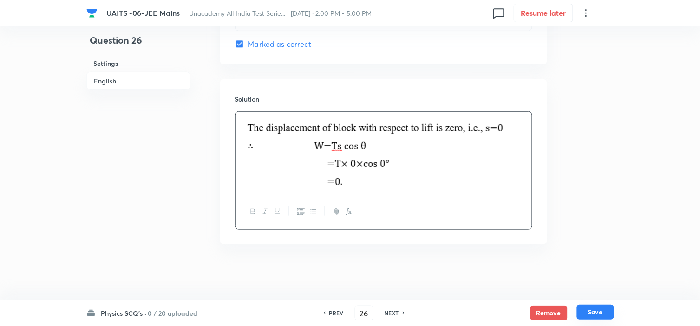
click at [604, 308] on button "Save" at bounding box center [595, 312] width 37 height 15
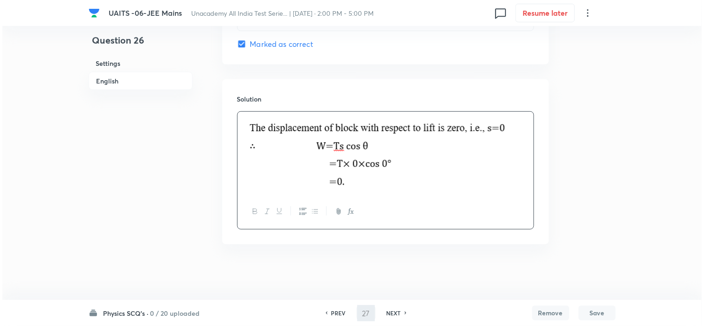
scroll to position [0, 0]
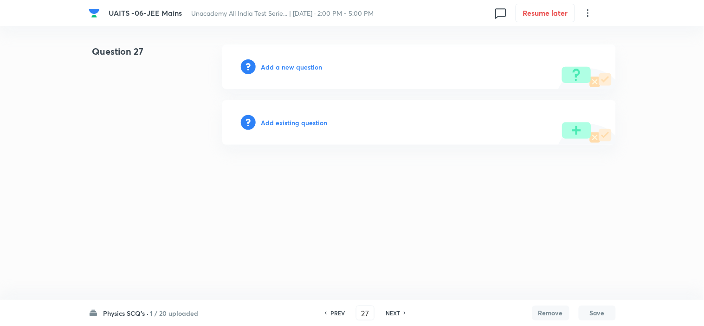
click at [272, 59] on div "Add a new question" at bounding box center [419, 67] width 394 height 45
click at [287, 67] on h6 "Add a new question" at bounding box center [291, 67] width 61 height 10
click at [289, 66] on h6 "Choose a question type" at bounding box center [296, 67] width 71 height 10
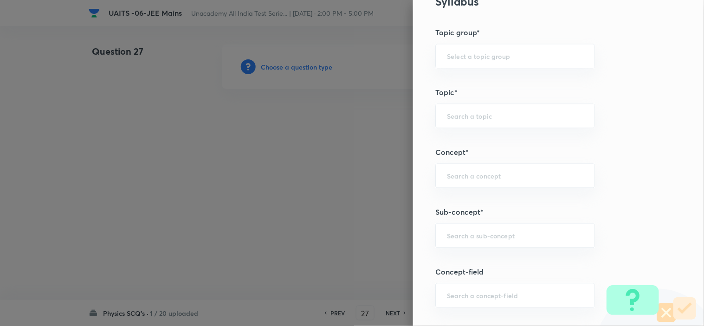
scroll to position [464, 0]
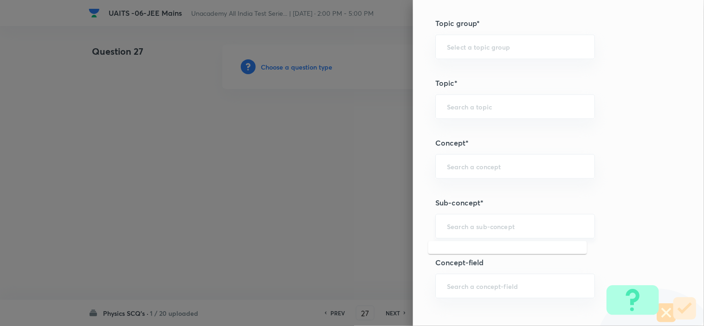
click at [452, 226] on input "text" at bounding box center [515, 226] width 136 height 9
paste input "Circular Motion"
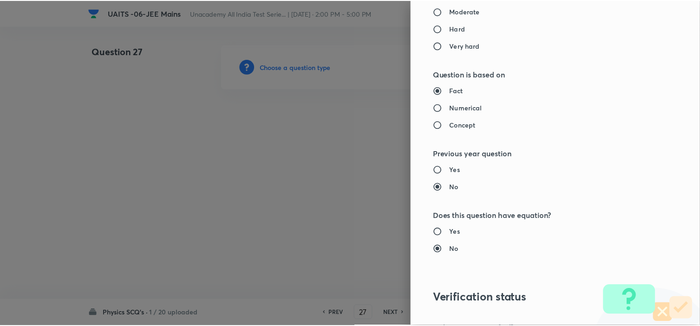
scroll to position [1001, 0]
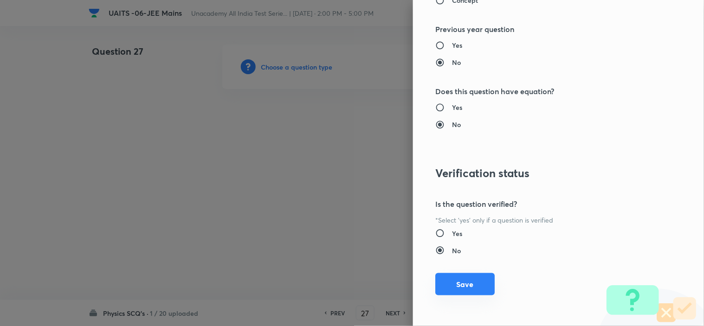
click at [447, 288] on button "Save" at bounding box center [464, 284] width 59 height 22
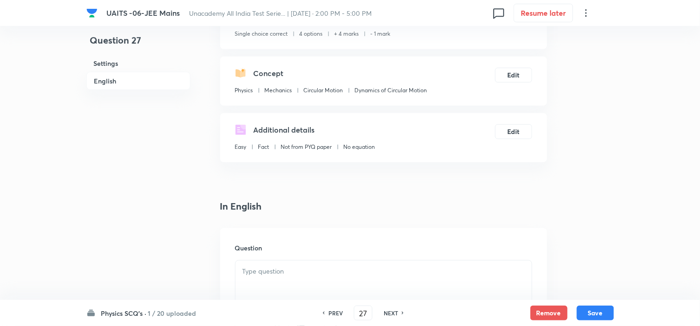
scroll to position [206, 0]
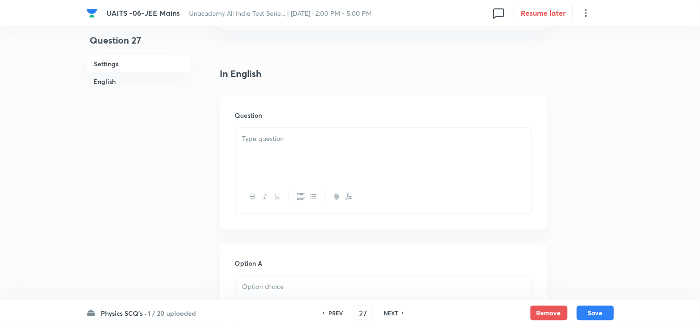
click at [306, 174] on div at bounding box center [383, 154] width 296 height 52
click at [279, 138] on p at bounding box center [383, 141] width 282 height 11
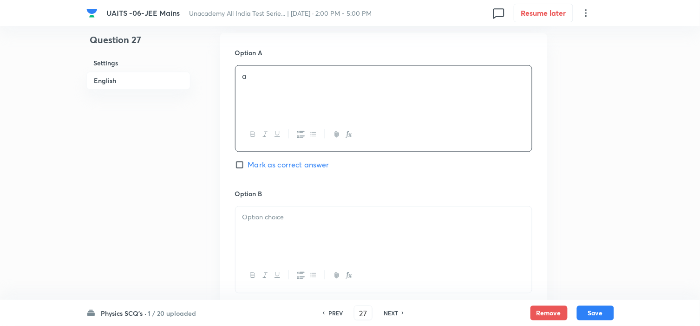
scroll to position [523, 0]
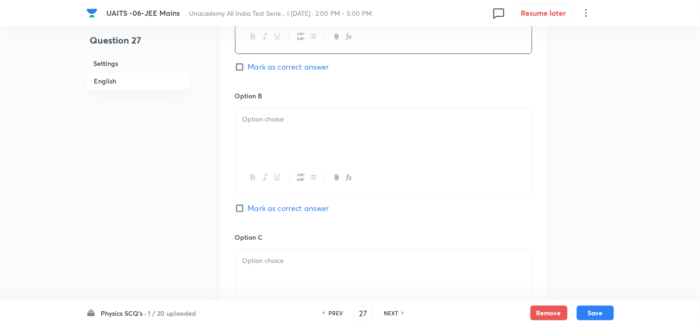
click at [289, 145] on div at bounding box center [383, 135] width 296 height 52
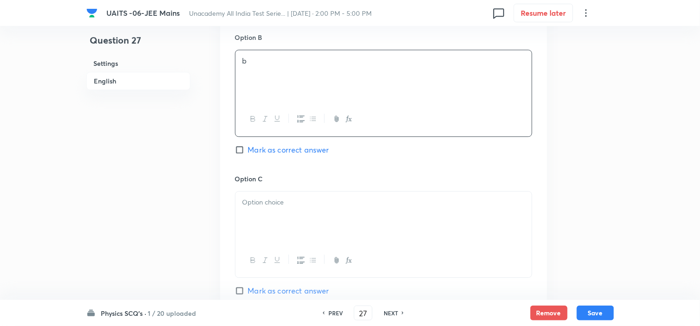
scroll to position [627, 0]
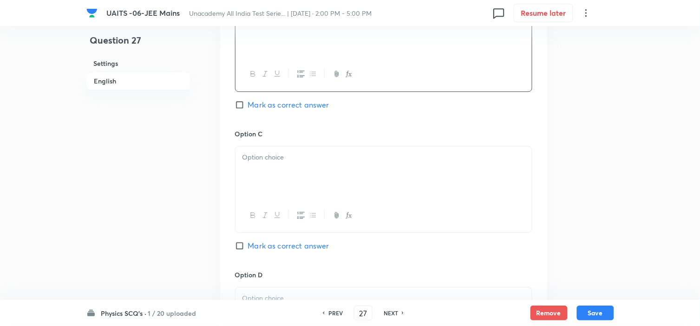
click at [284, 161] on p at bounding box center [383, 157] width 282 height 11
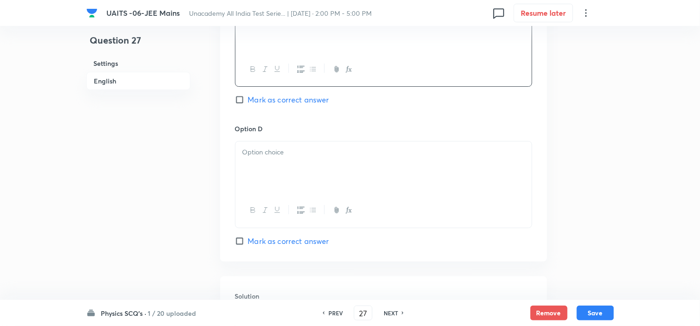
scroll to position [781, 0]
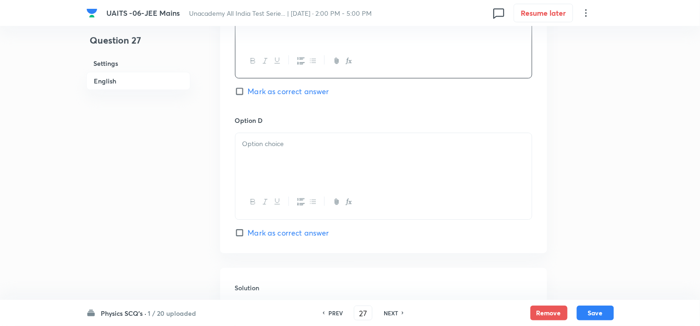
click at [306, 165] on div at bounding box center [383, 159] width 296 height 52
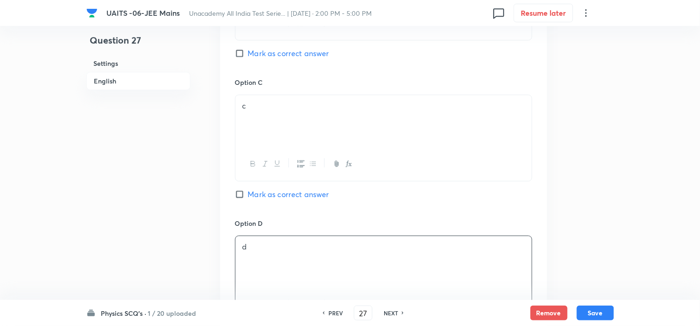
click at [291, 192] on span "Mark as correct answer" at bounding box center [288, 194] width 81 height 11
click at [248, 192] on input "Mark as correct answer" at bounding box center [241, 194] width 13 height 9
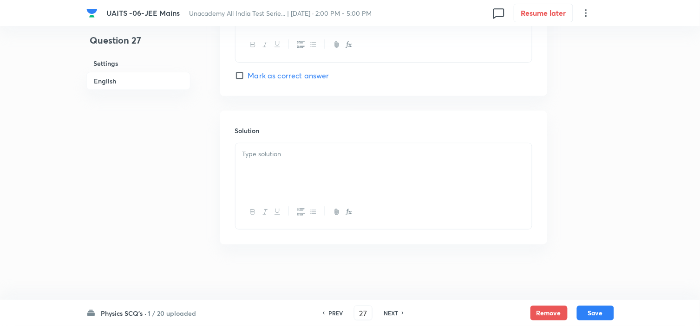
scroll to position [940, 0]
click at [284, 166] on div at bounding box center [383, 169] width 296 height 52
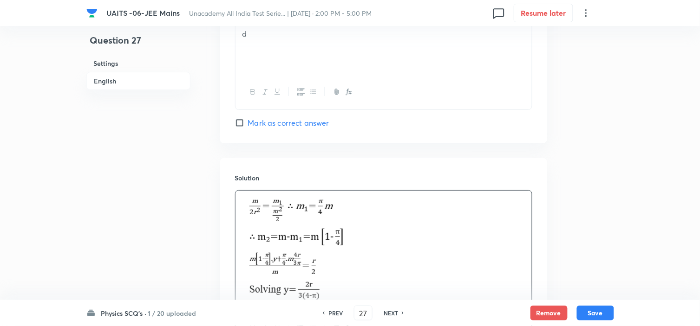
scroll to position [837, 0]
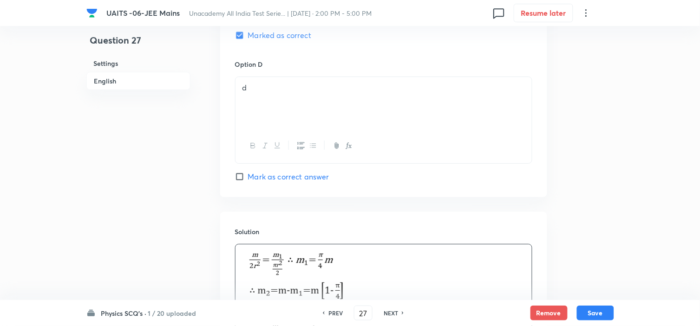
click at [289, 175] on span "Mark as correct answer" at bounding box center [288, 176] width 81 height 11
click at [248, 175] on input "Mark as correct answer" at bounding box center [241, 176] width 13 height 9
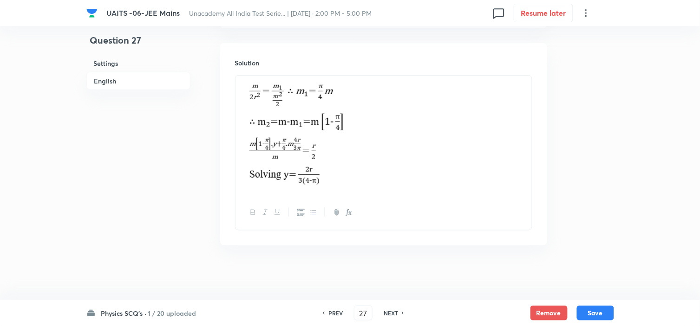
scroll to position [1009, 0]
click at [597, 313] on button "Save" at bounding box center [595, 312] width 37 height 15
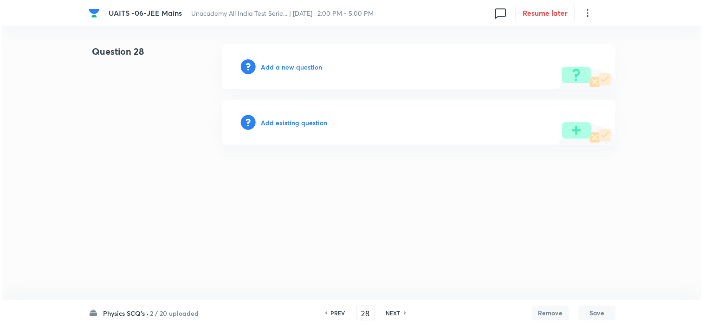
scroll to position [0, 0]
click at [289, 75] on div "Add a new question" at bounding box center [419, 67] width 394 height 45
click at [289, 65] on h6 "Add a new question" at bounding box center [291, 67] width 61 height 10
click at [289, 65] on h6 "Choose a question type" at bounding box center [296, 67] width 71 height 10
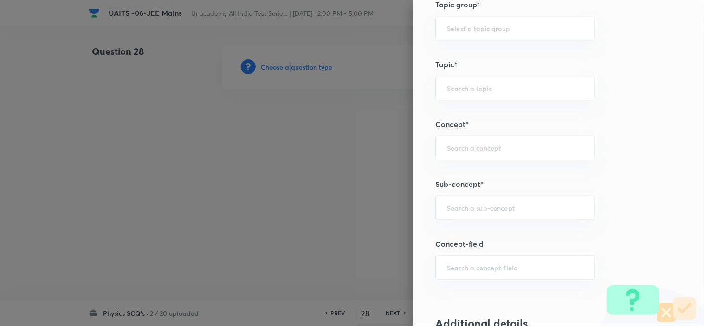
scroll to position [567, 0]
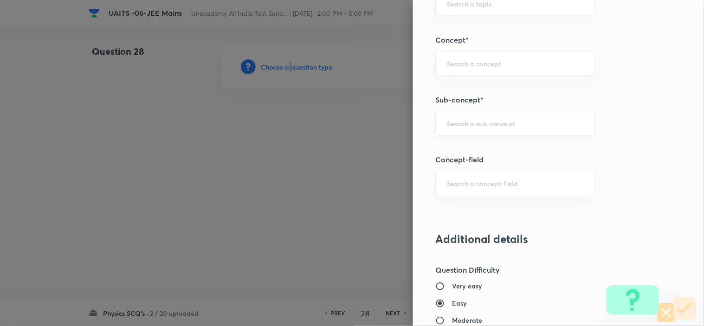
click at [470, 122] on input "text" at bounding box center [515, 123] width 136 height 9
paste input "Centre of Mass"
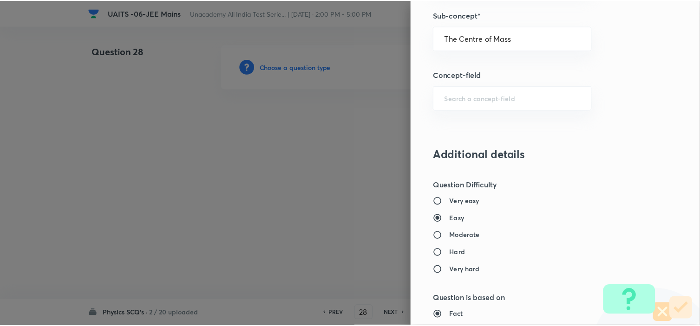
scroll to position [1001, 0]
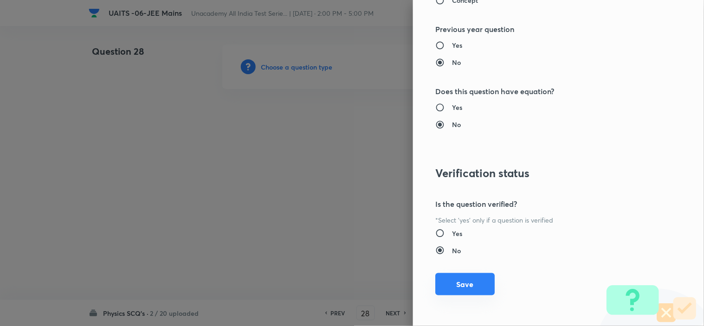
click at [453, 280] on button "Save" at bounding box center [464, 284] width 59 height 22
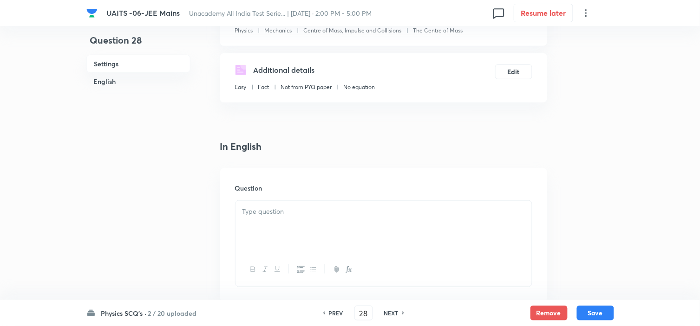
scroll to position [155, 0]
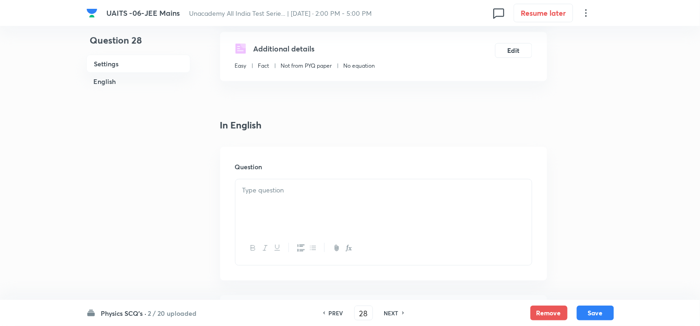
click at [291, 193] on p at bounding box center [383, 190] width 282 height 11
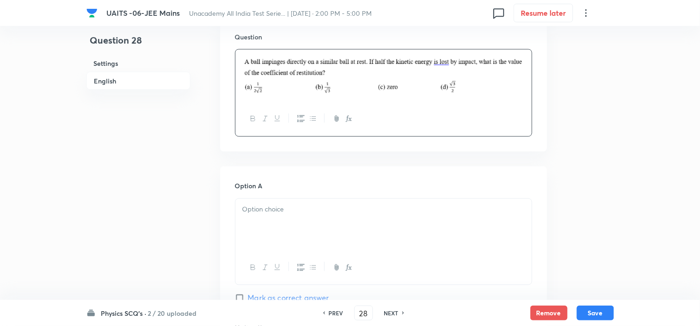
scroll to position [361, 0]
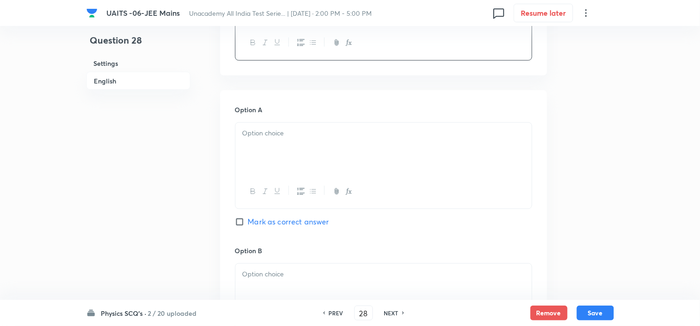
click at [350, 166] on div at bounding box center [383, 149] width 296 height 52
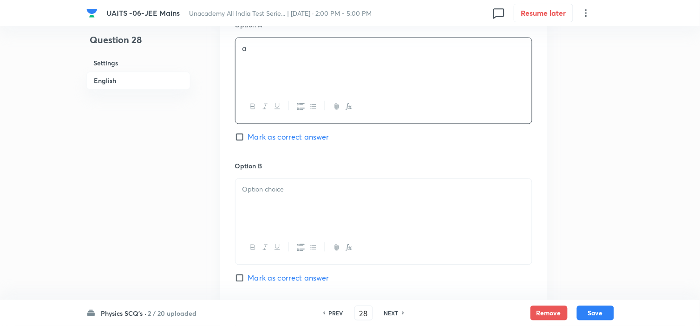
scroll to position [464, 0]
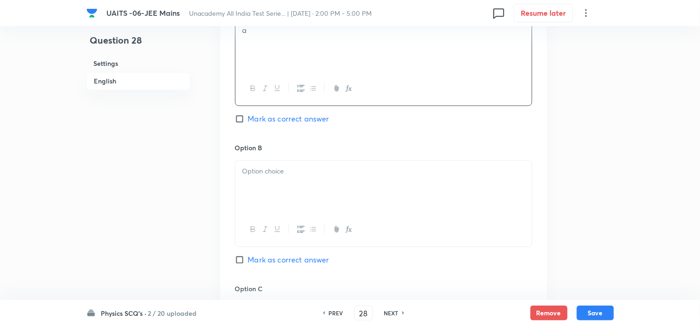
click at [310, 182] on div at bounding box center [383, 187] width 296 height 52
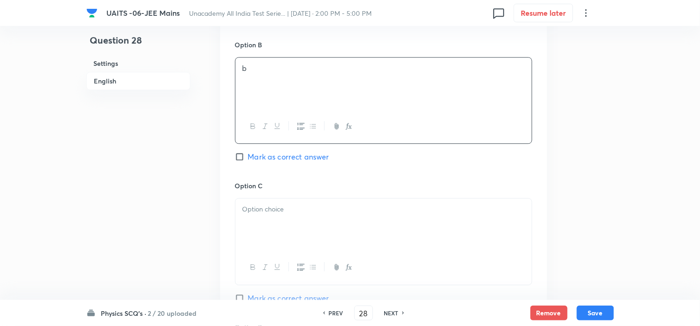
click at [318, 210] on p at bounding box center [383, 209] width 282 height 11
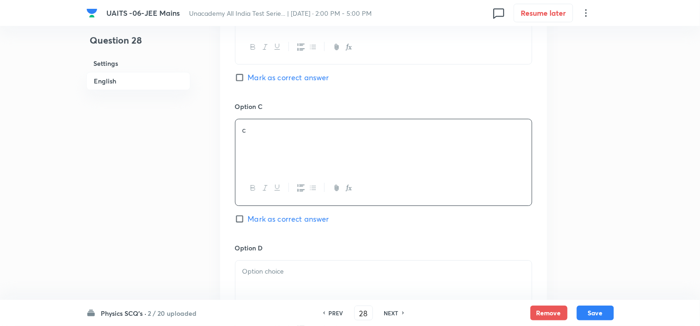
scroll to position [670, 0]
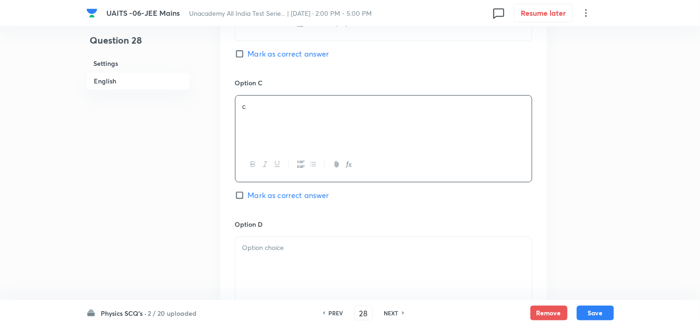
click at [294, 203] on div "Option C c [PERSON_NAME] as correct answer" at bounding box center [383, 148] width 297 height 141
click at [293, 192] on span "Mark as correct answer" at bounding box center [288, 195] width 81 height 11
click at [248, 192] on input "Mark as correct answer" at bounding box center [241, 195] width 13 height 9
click at [289, 242] on div at bounding box center [383, 263] width 296 height 52
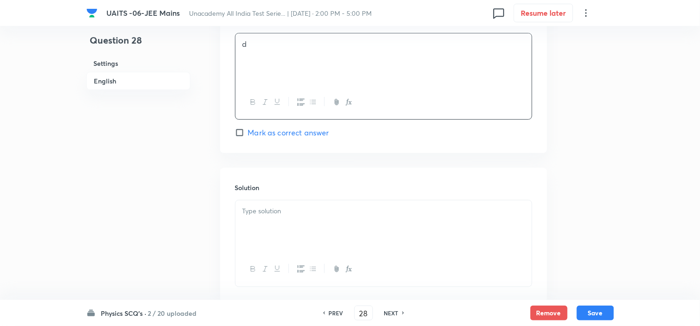
scroll to position [876, 0]
click at [304, 235] on div at bounding box center [383, 224] width 296 height 52
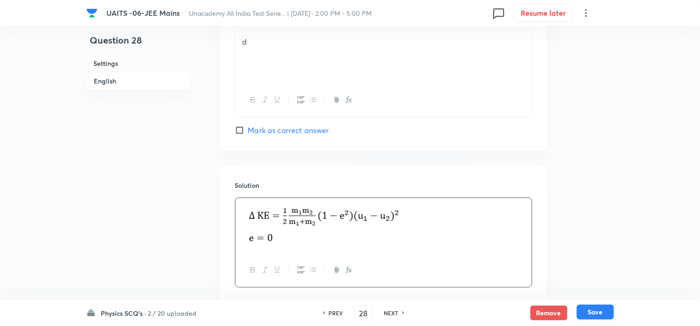
click at [601, 313] on button "Save" at bounding box center [595, 312] width 37 height 15
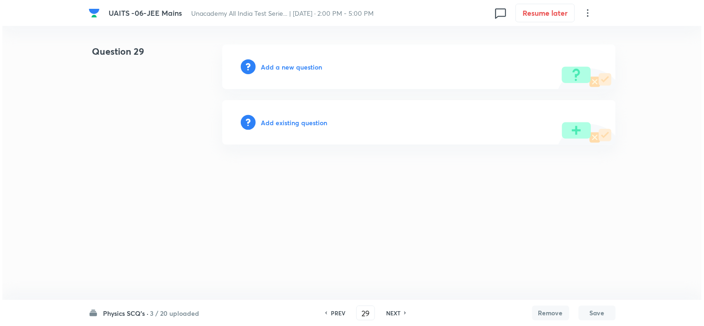
scroll to position [0, 0]
click at [289, 66] on h6 "Add a new question" at bounding box center [291, 67] width 61 height 10
click at [291, 68] on h6 "Choose a question type" at bounding box center [296, 67] width 71 height 10
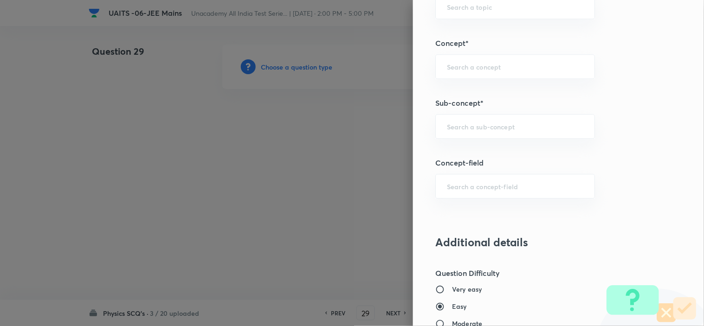
scroll to position [619, 0]
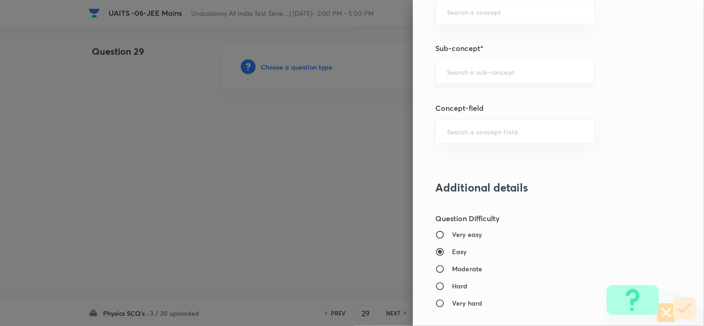
click at [467, 78] on div "​" at bounding box center [515, 71] width 160 height 25
paste input "Momentum & Collision"
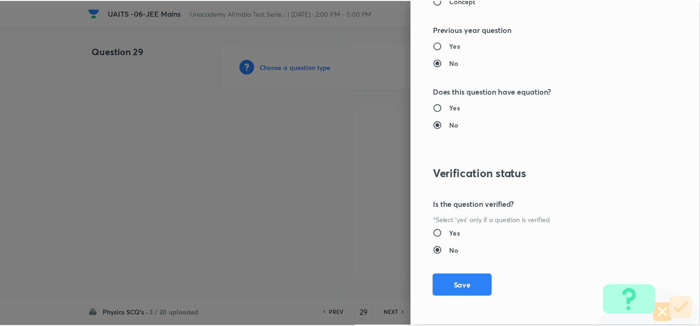
scroll to position [1001, 0]
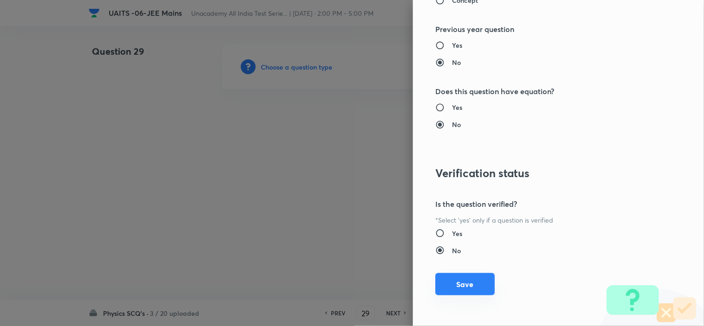
click at [455, 278] on button "Save" at bounding box center [464, 284] width 59 height 22
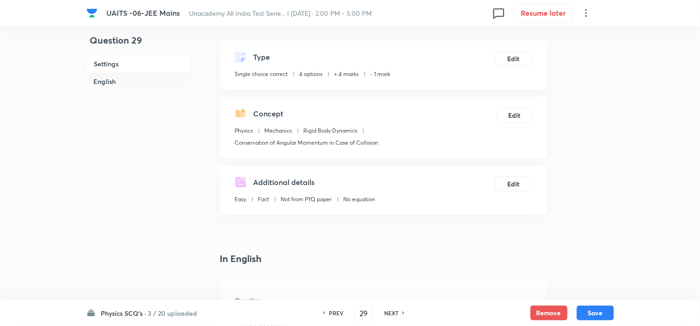
scroll to position [155, 0]
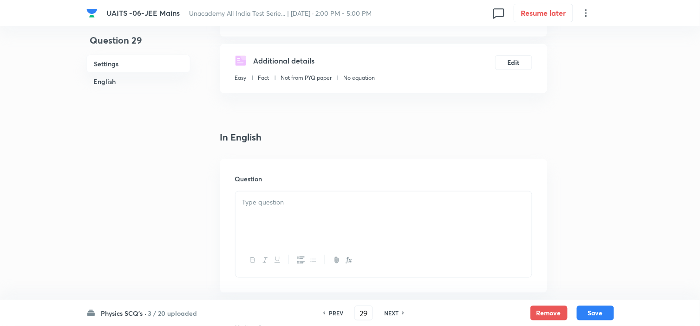
click at [314, 207] on div at bounding box center [383, 218] width 296 height 52
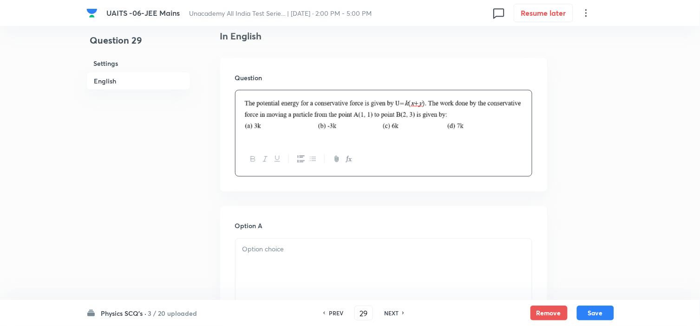
scroll to position [309, 0]
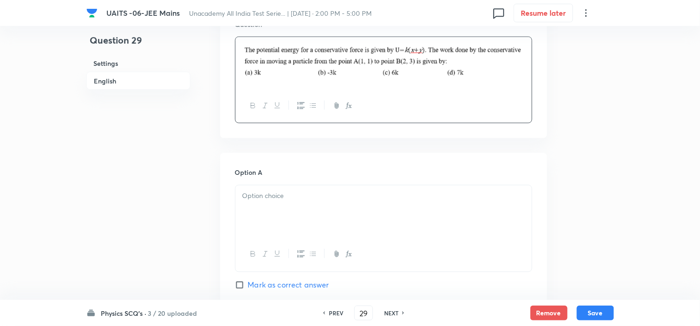
click at [314, 198] on p at bounding box center [383, 196] width 282 height 11
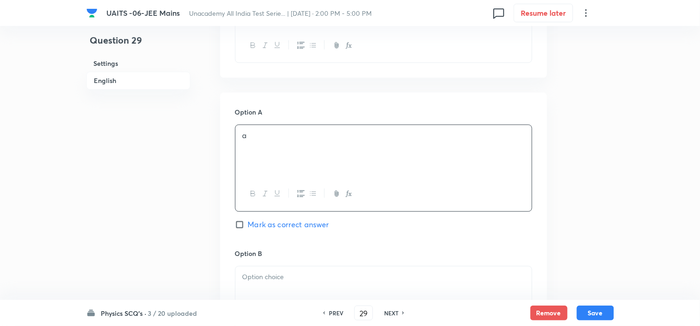
scroll to position [412, 0]
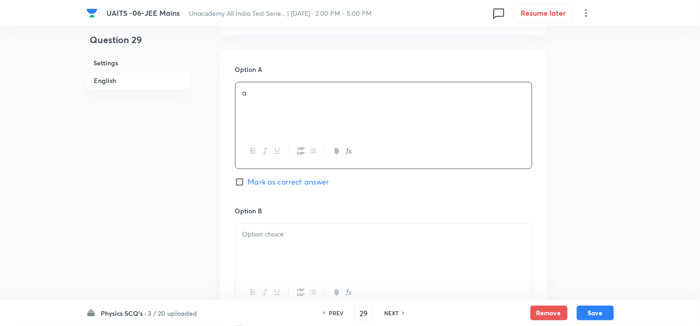
drag, startPoint x: 292, startPoint y: 221, endPoint x: 285, endPoint y: 242, distance: 22.5
click at [291, 222] on div "Option B [PERSON_NAME] as correct answer" at bounding box center [383, 277] width 297 height 141
click at [285, 242] on div at bounding box center [383, 250] width 296 height 52
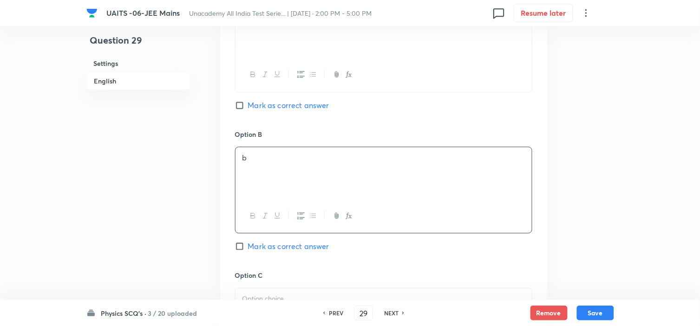
scroll to position [516, 0]
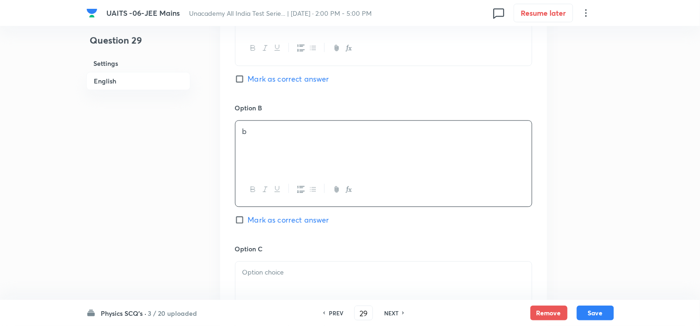
click at [288, 260] on div "Option C Mark as correct answer" at bounding box center [383, 314] width 297 height 141
drag, startPoint x: 286, startPoint y: 275, endPoint x: 339, endPoint y: 251, distance: 58.4
click at [288, 274] on p at bounding box center [383, 272] width 282 height 11
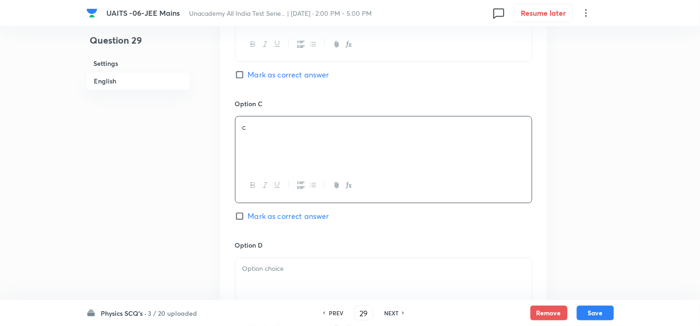
scroll to position [670, 0]
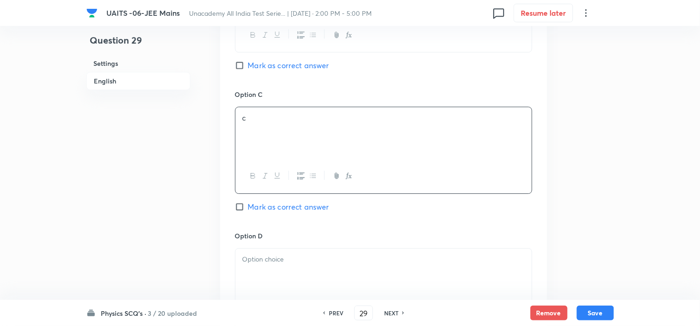
click at [310, 265] on p at bounding box center [383, 259] width 282 height 11
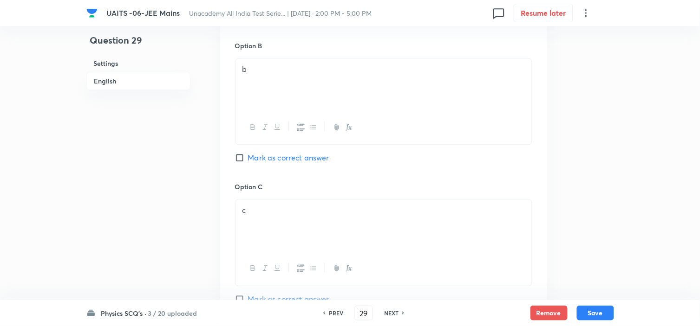
scroll to position [516, 0]
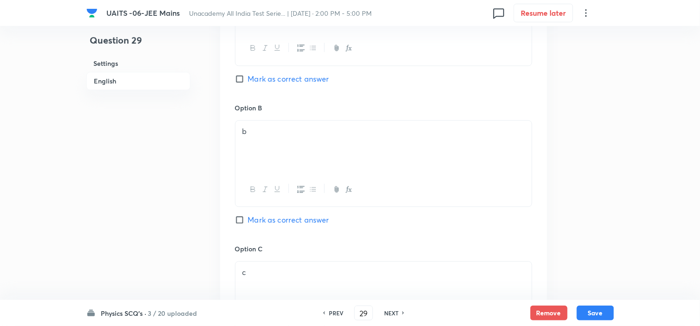
click at [287, 219] on span "Mark as correct answer" at bounding box center [288, 219] width 81 height 11
click at [248, 219] on input "Mark as correct answer" at bounding box center [241, 219] width 13 height 9
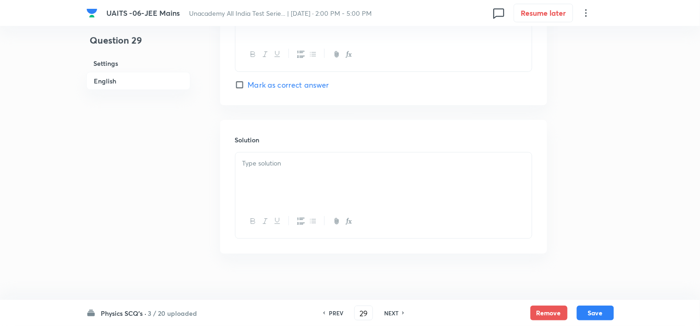
scroll to position [945, 0]
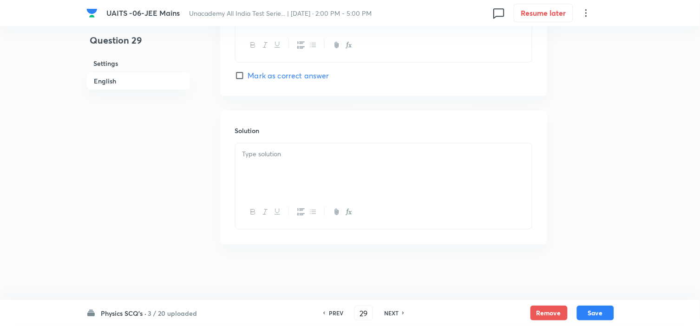
click at [295, 168] on div at bounding box center [383, 169] width 296 height 52
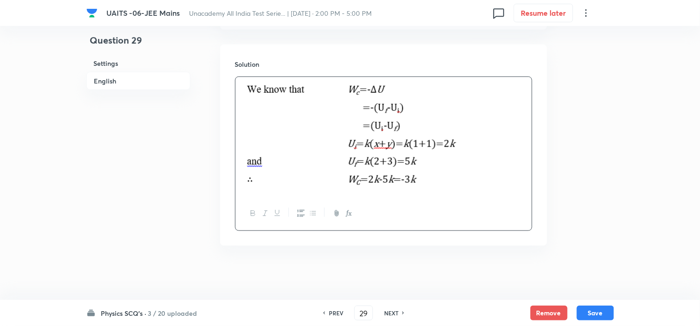
scroll to position [1012, 0]
click at [592, 317] on button "Save" at bounding box center [595, 312] width 37 height 15
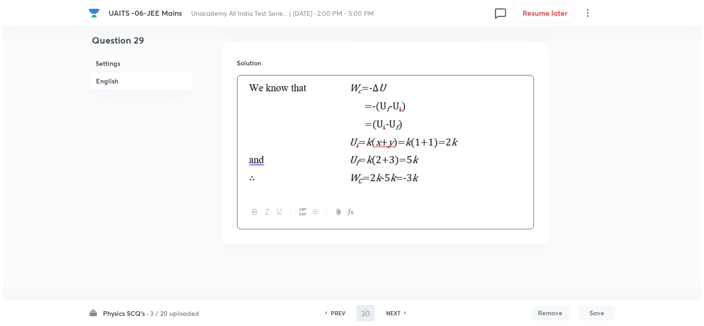
scroll to position [0, 0]
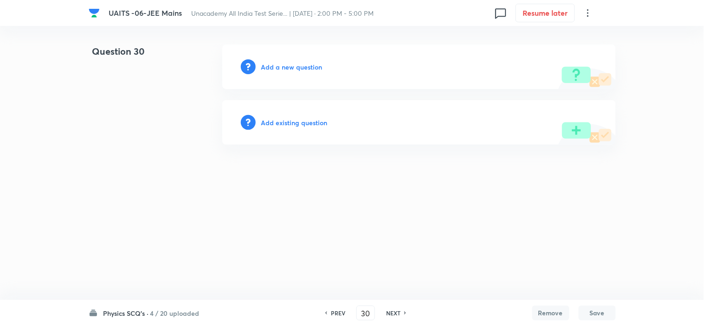
click at [291, 63] on h6 "Add a new question" at bounding box center [291, 67] width 61 height 10
click at [295, 66] on h6 "Choose a question type" at bounding box center [296, 67] width 71 height 10
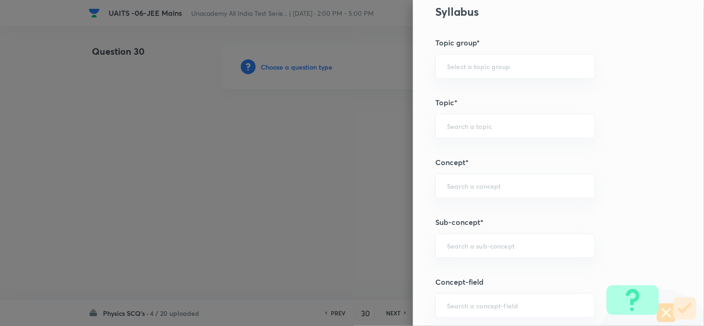
scroll to position [516, 0]
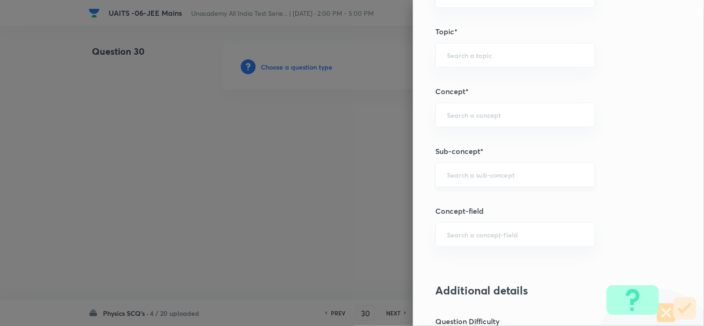
click at [490, 183] on div "​" at bounding box center [515, 174] width 160 height 25
paste input "Work, Power & Energy"
click at [505, 207] on li "Work, Power & Energy" at bounding box center [507, 202] width 159 height 17
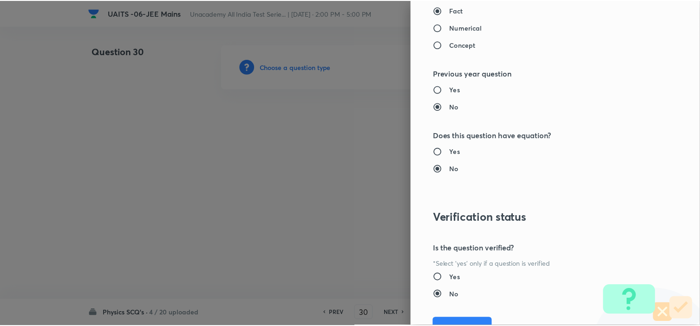
scroll to position [980, 0]
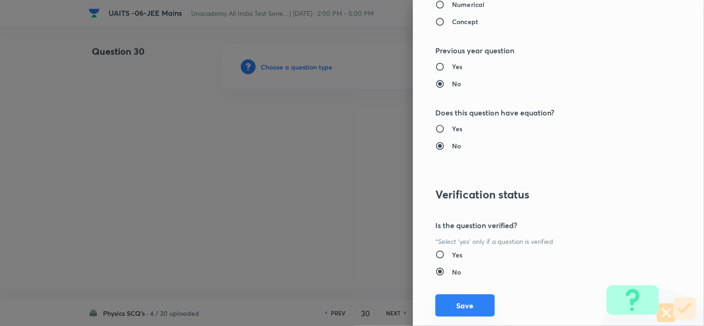
click at [470, 299] on button "Save" at bounding box center [464, 306] width 59 height 22
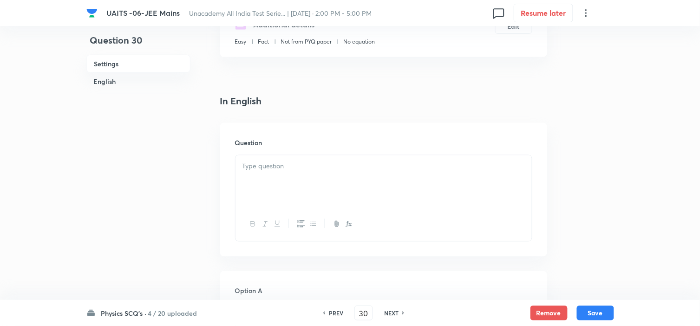
scroll to position [206, 0]
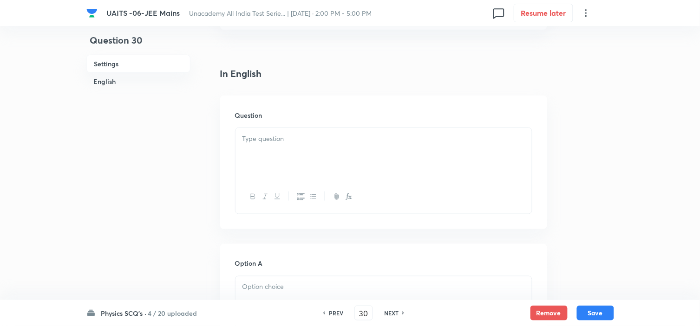
click at [302, 161] on div at bounding box center [383, 154] width 296 height 52
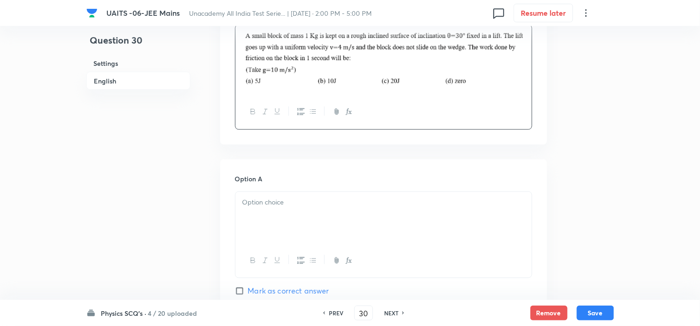
click at [337, 195] on div at bounding box center [383, 218] width 296 height 52
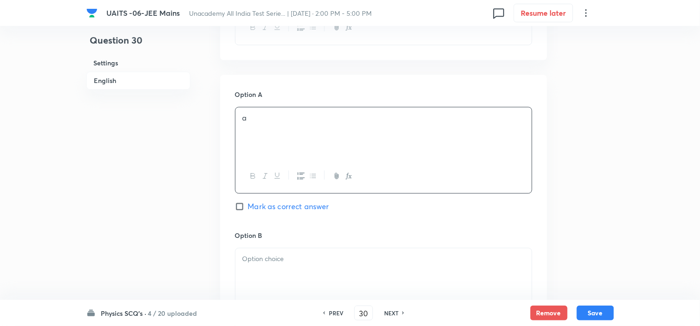
scroll to position [412, 0]
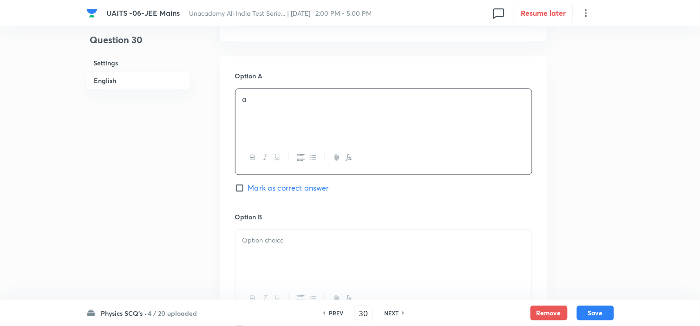
click at [319, 239] on p at bounding box center [383, 241] width 282 height 11
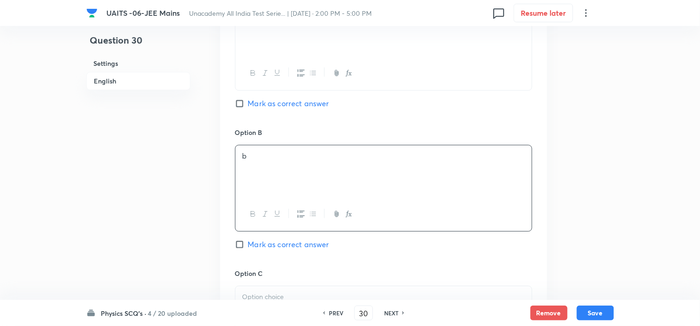
scroll to position [516, 0]
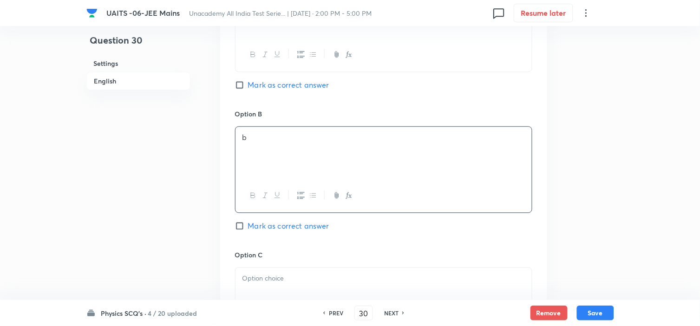
click at [280, 277] on p at bounding box center [383, 278] width 282 height 11
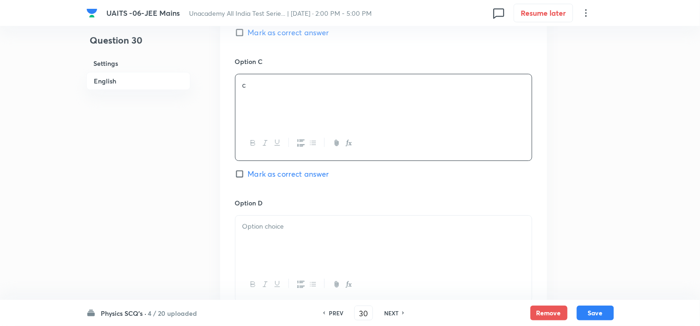
scroll to position [722, 0]
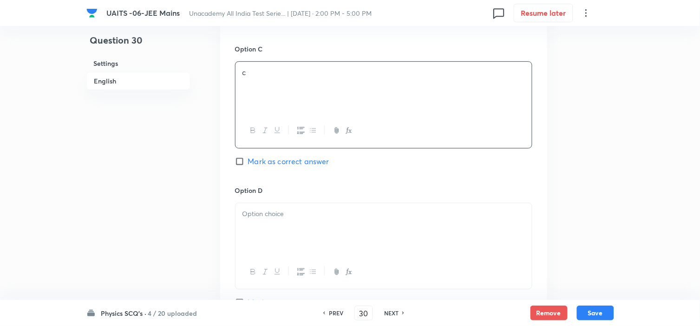
drag, startPoint x: 307, startPoint y: 234, endPoint x: 318, endPoint y: 225, distance: 13.8
click at [308, 234] on div at bounding box center [383, 229] width 296 height 52
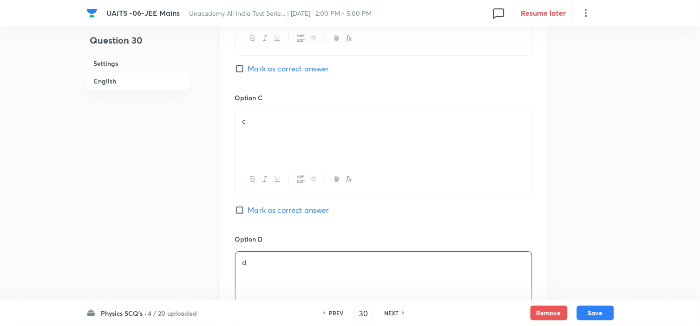
scroll to position [619, 0]
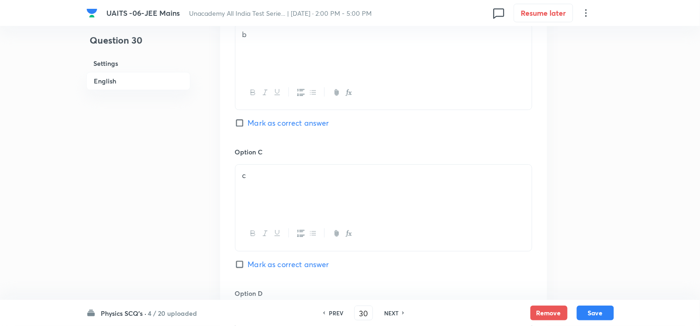
click at [259, 130] on div "Option B b [PERSON_NAME] as correct answer" at bounding box center [383, 76] width 297 height 141
click at [237, 121] on input "Mark as correct answer" at bounding box center [241, 122] width 13 height 9
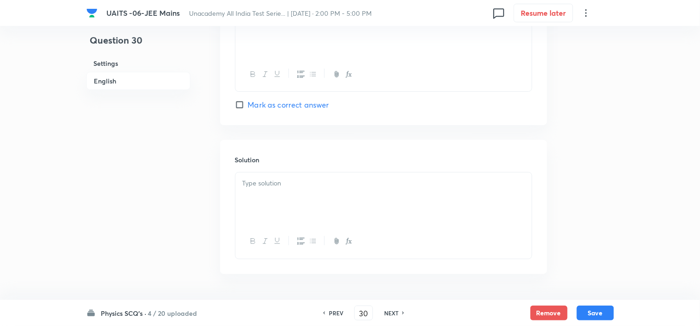
scroll to position [951, 0]
click at [295, 165] on div at bounding box center [383, 169] width 296 height 52
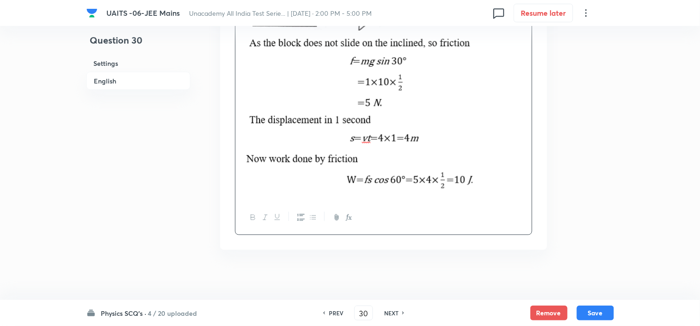
scroll to position [1153, 0]
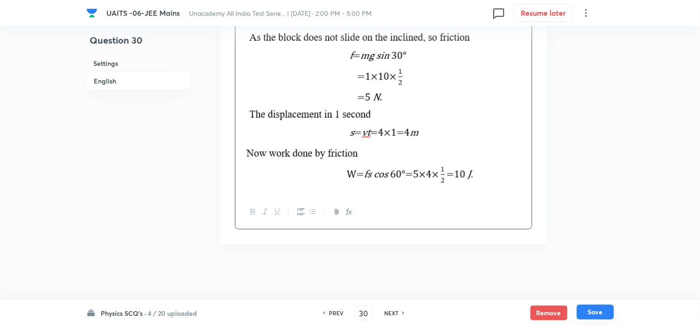
click at [586, 313] on button "Save" at bounding box center [595, 312] width 37 height 15
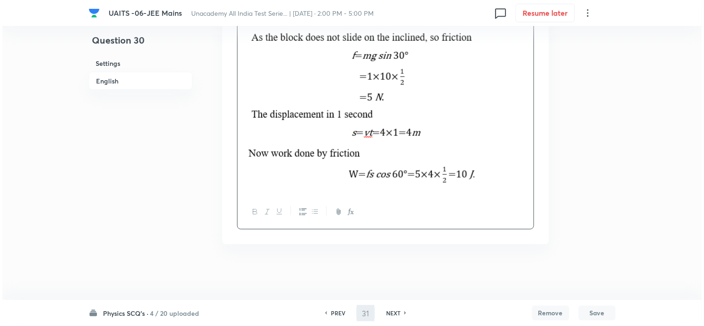
scroll to position [0, 0]
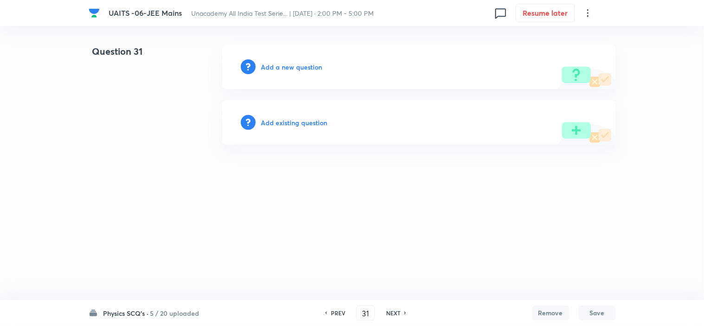
click at [289, 65] on h6 "Add a new question" at bounding box center [291, 67] width 61 height 10
click at [289, 65] on h6 "Choose a question type" at bounding box center [296, 67] width 71 height 10
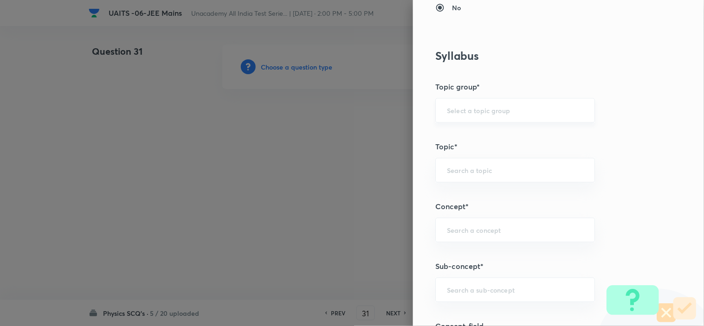
scroll to position [516, 0]
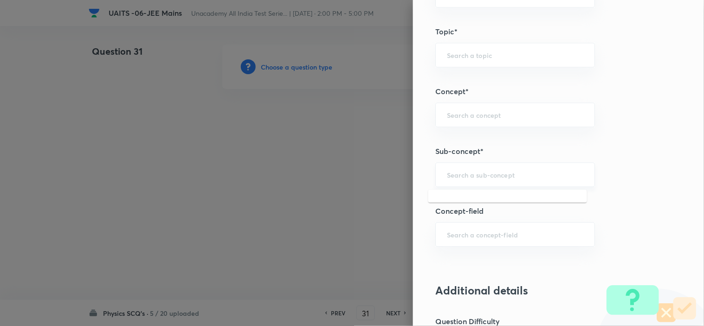
click at [494, 176] on input "text" at bounding box center [515, 174] width 136 height 9
paste input "Work, Power & Energy"
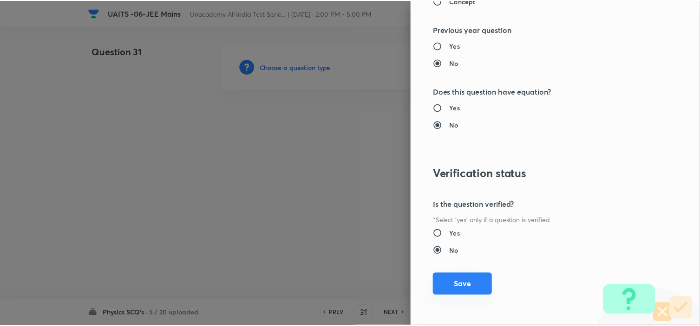
scroll to position [1001, 0]
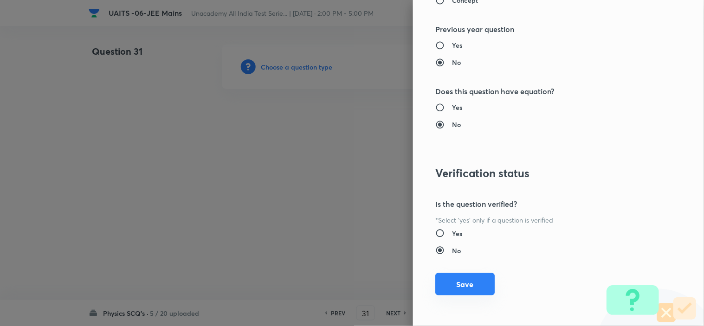
click at [470, 291] on button "Save" at bounding box center [464, 284] width 59 height 22
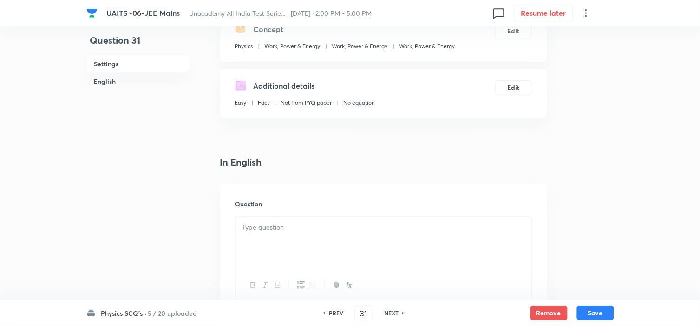
scroll to position [206, 0]
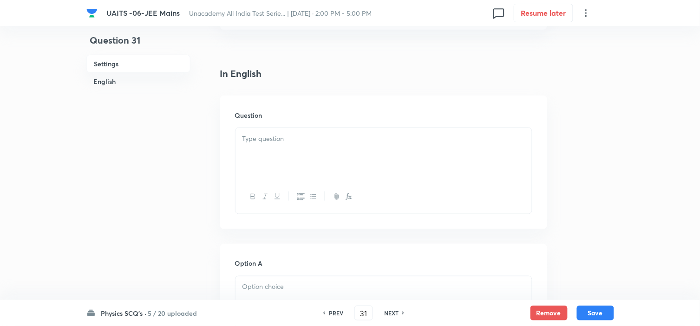
click at [331, 166] on div at bounding box center [383, 154] width 296 height 52
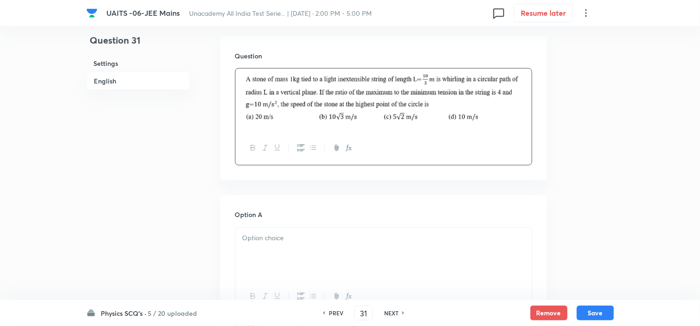
scroll to position [309, 0]
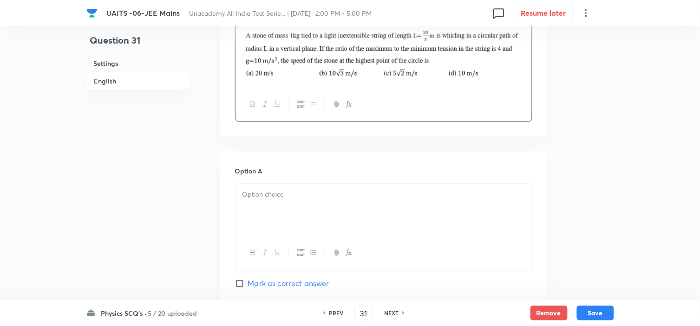
click at [328, 199] on p at bounding box center [383, 195] width 282 height 11
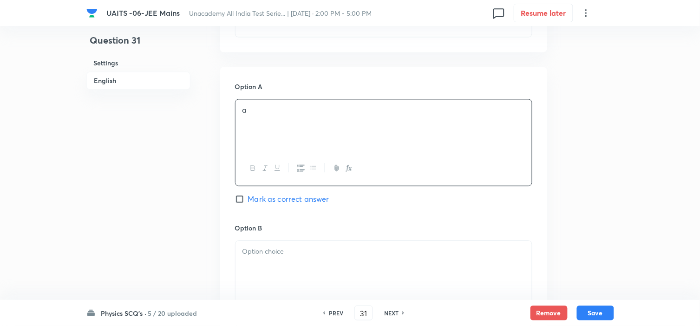
scroll to position [412, 0]
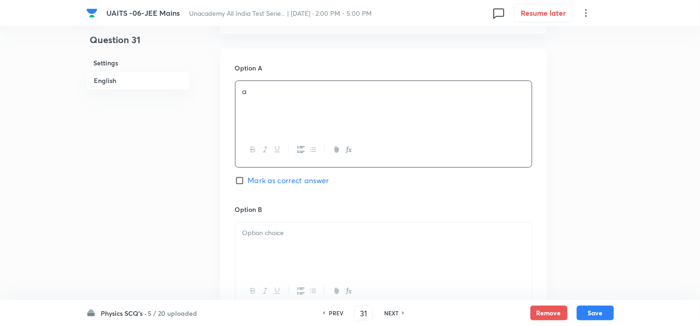
click at [286, 230] on p at bounding box center [383, 233] width 282 height 11
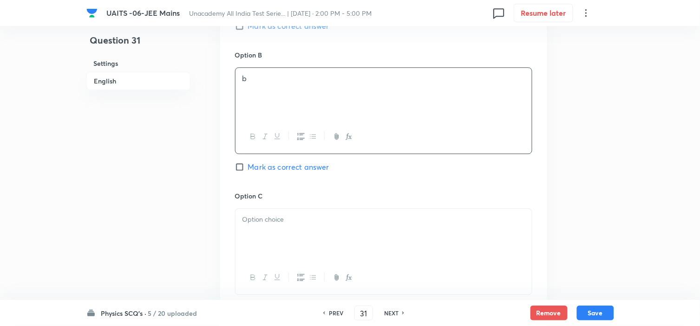
click at [298, 247] on div at bounding box center [383, 235] width 296 height 52
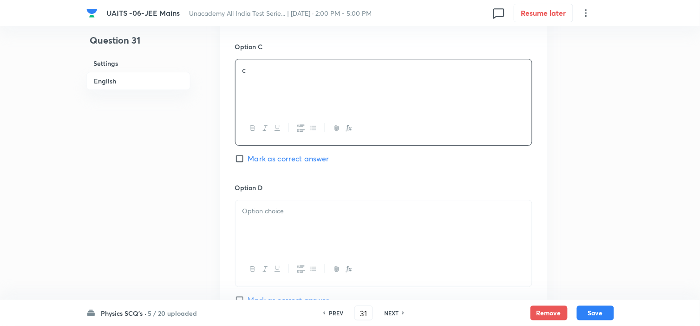
scroll to position [722, 0]
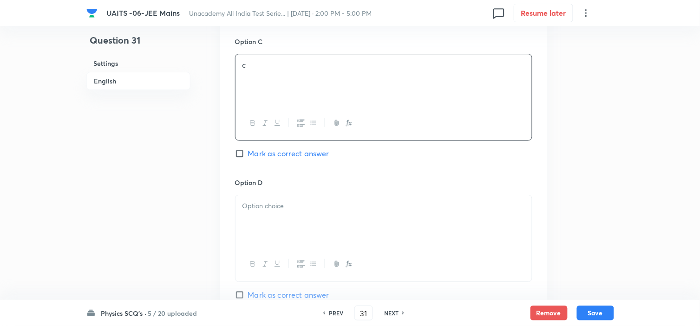
click at [303, 235] on div at bounding box center [383, 221] width 296 height 52
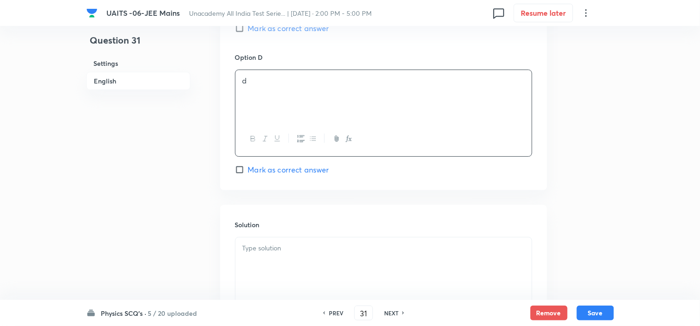
scroll to position [876, 0]
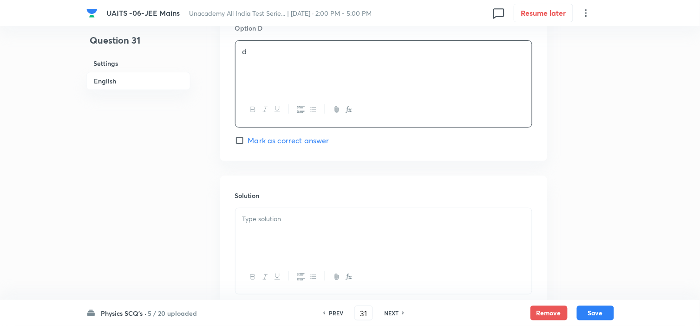
click at [280, 146] on span "Mark as correct answer" at bounding box center [288, 140] width 81 height 11
click at [248, 145] on input "Mark as correct answer" at bounding box center [241, 140] width 13 height 9
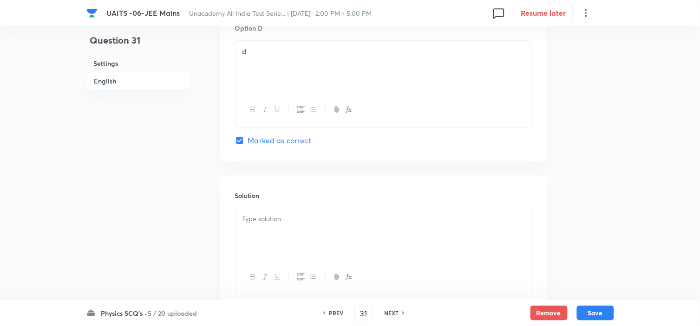
click at [277, 219] on p at bounding box center [383, 219] width 282 height 11
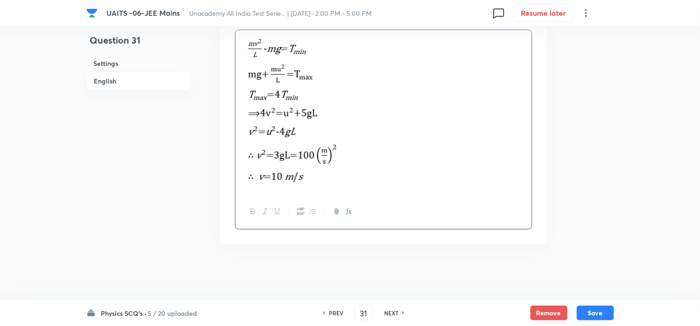
scroll to position [1057, 0]
click at [589, 311] on button "Save" at bounding box center [595, 312] width 37 height 15
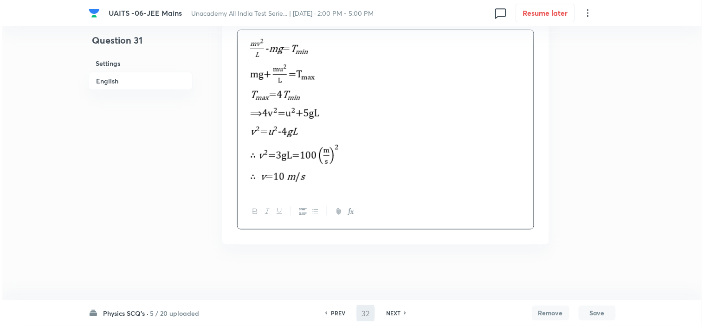
scroll to position [0, 0]
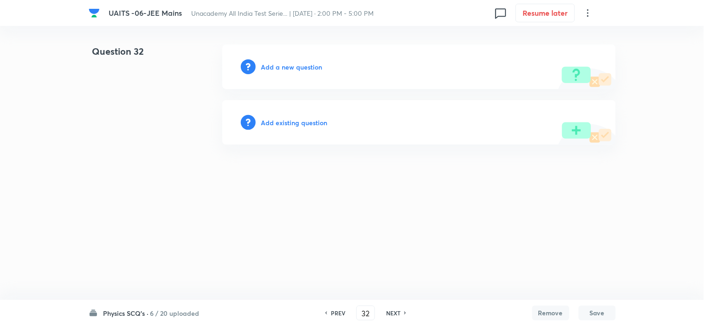
click at [282, 66] on h6 "Add a new question" at bounding box center [291, 67] width 61 height 10
click at [282, 67] on h6 "Choose a question type" at bounding box center [296, 67] width 71 height 10
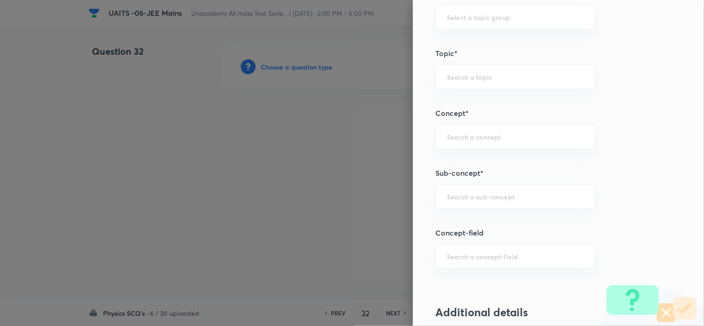
scroll to position [516, 0]
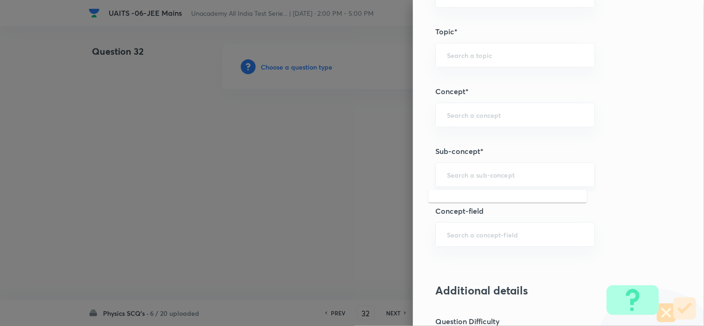
drag, startPoint x: 479, startPoint y: 172, endPoint x: 485, endPoint y: 175, distance: 6.6
click at [479, 171] on input "text" at bounding box center [515, 174] width 136 height 9
paste input "Circular Motion"
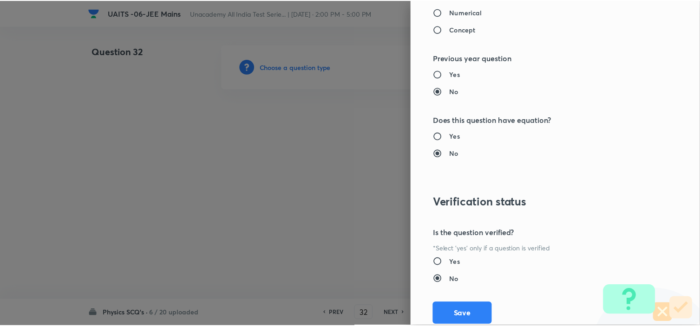
scroll to position [1001, 0]
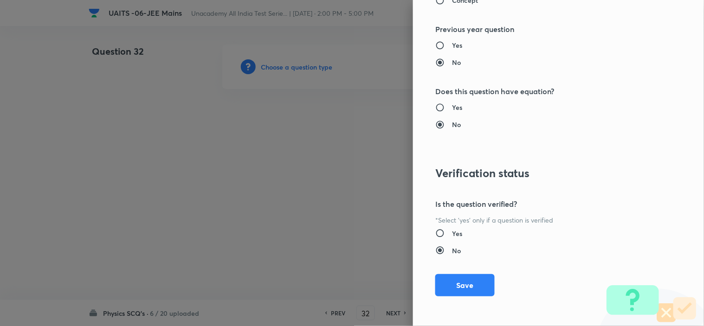
click at [478, 268] on div "Question settings Question type* Single choice correct Number of options* 2 3 4…" at bounding box center [558, 163] width 291 height 326
click at [470, 276] on button "Save" at bounding box center [464, 284] width 59 height 22
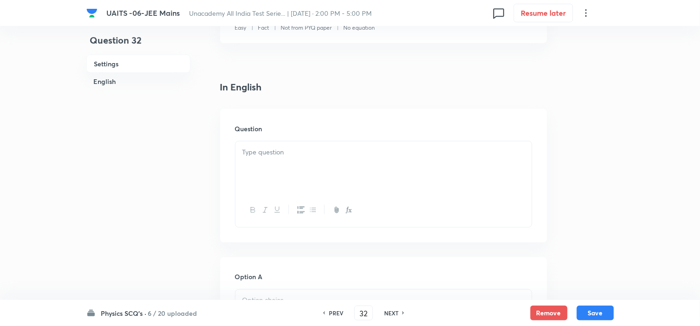
scroll to position [206, 0]
click at [288, 161] on div at bounding box center [383, 166] width 296 height 52
click at [334, 313] on h6 "PREV" at bounding box center [336, 313] width 14 height 8
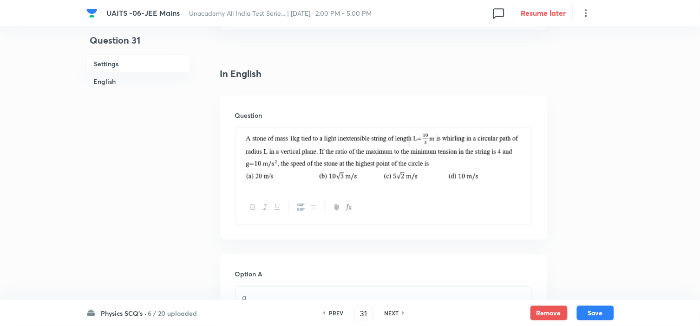
click at [338, 312] on h6 "PREV" at bounding box center [336, 313] width 14 height 8
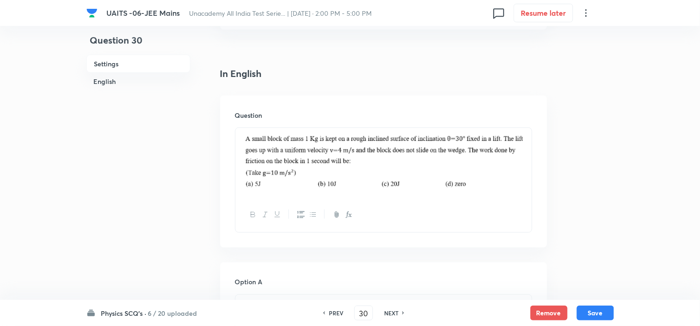
click at [337, 311] on h6 "PREV" at bounding box center [336, 313] width 14 height 8
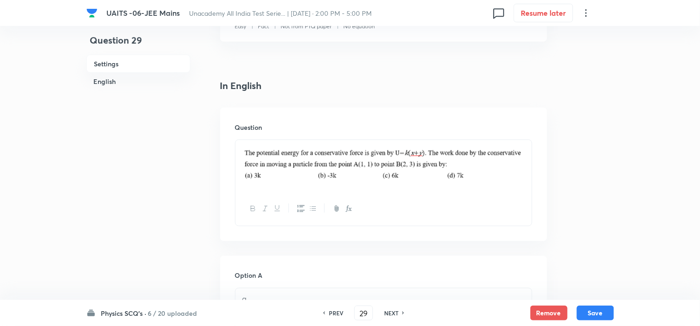
click at [338, 311] on h6 "PREV" at bounding box center [336, 313] width 14 height 8
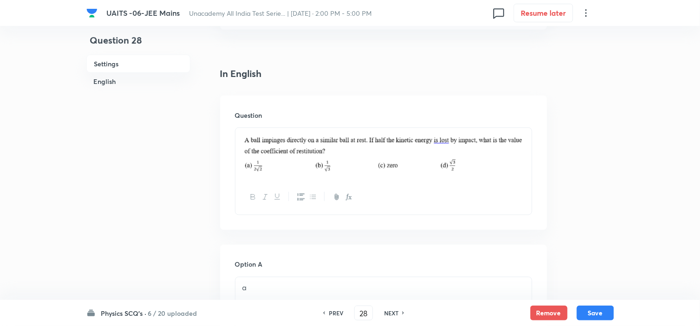
click at [337, 313] on h6 "PREV" at bounding box center [336, 313] width 14 height 8
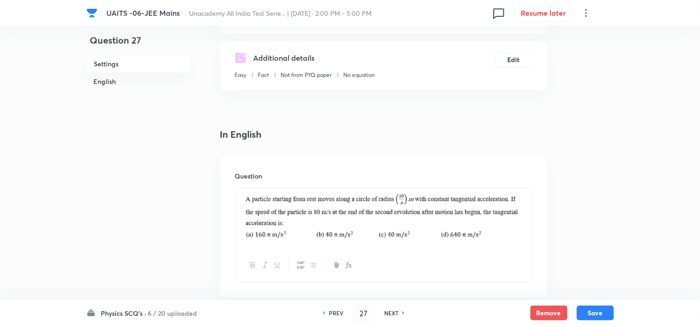
scroll to position [103, 0]
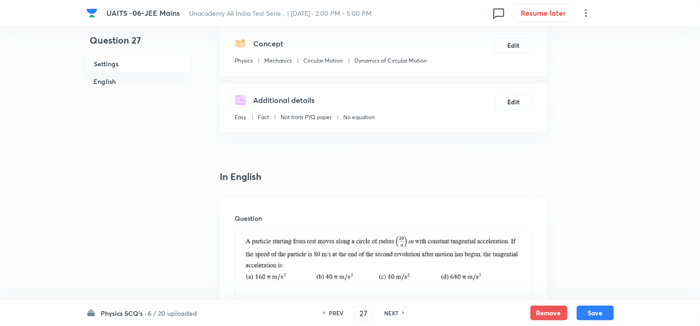
click at [393, 314] on h6 "NEXT" at bounding box center [391, 313] width 14 height 8
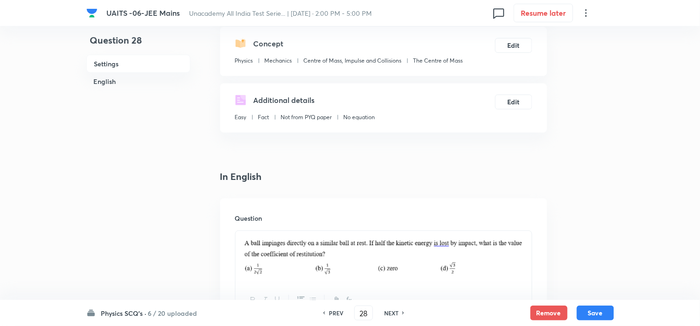
click at [347, 242] on img at bounding box center [383, 256] width 282 height 39
drag, startPoint x: 408, startPoint y: 245, endPoint x: 456, endPoint y: 248, distance: 48.8
click at [411, 245] on img at bounding box center [383, 256] width 282 height 39
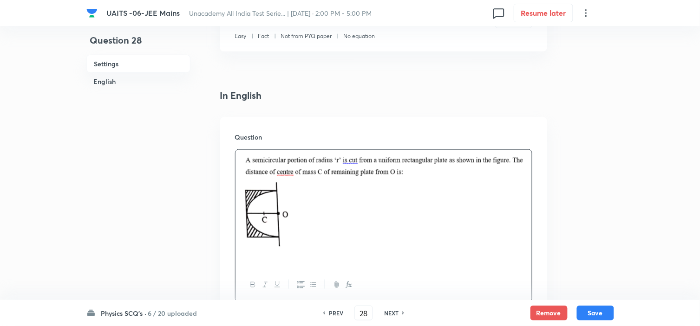
scroll to position [361, 0]
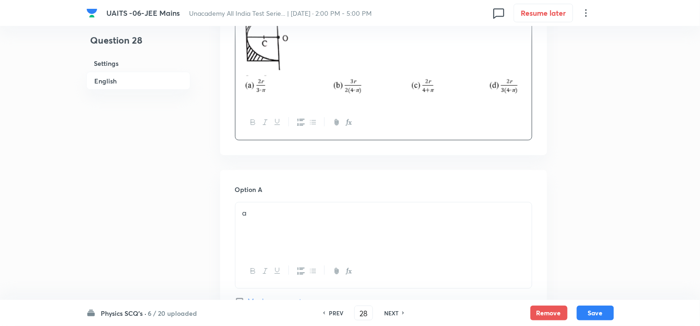
click at [291, 207] on div "a" at bounding box center [383, 229] width 296 height 52
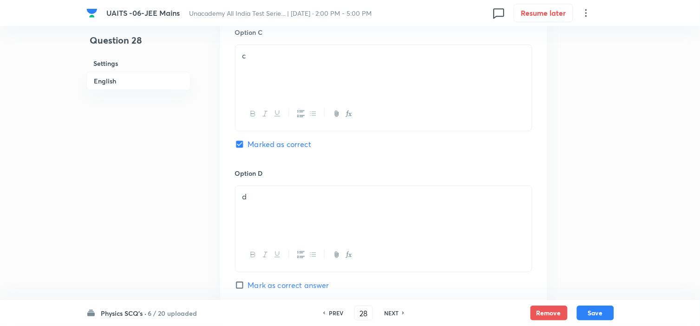
scroll to position [839, 0]
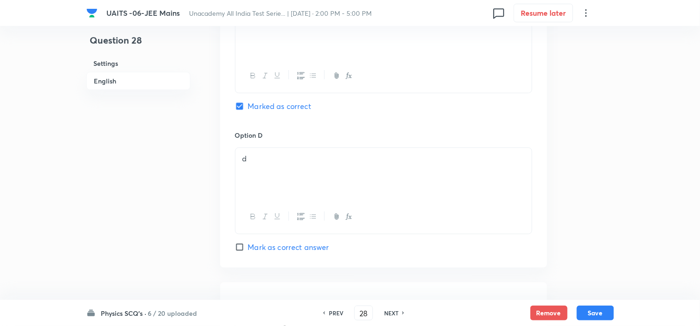
click at [315, 252] on span "Mark as correct answer" at bounding box center [288, 247] width 81 height 11
click at [248, 252] on input "Mark as correct answer" at bounding box center [241, 247] width 13 height 9
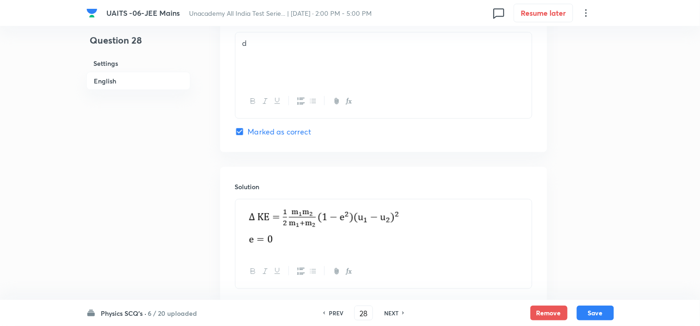
scroll to position [994, 0]
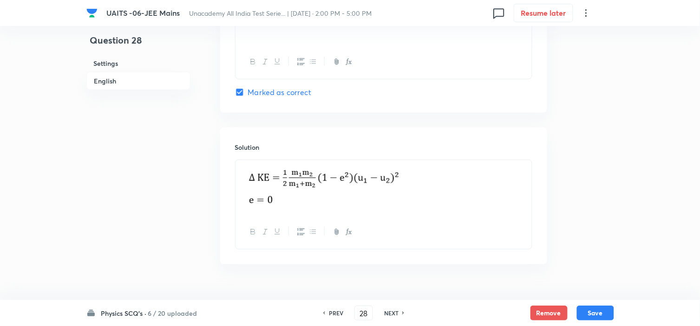
click at [409, 195] on img at bounding box center [329, 186] width 175 height 41
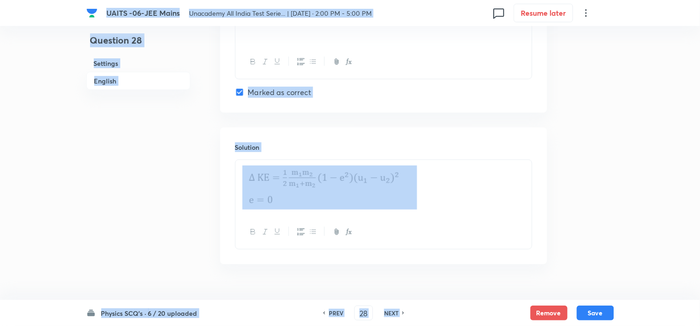
click at [439, 186] on p at bounding box center [383, 188] width 282 height 44
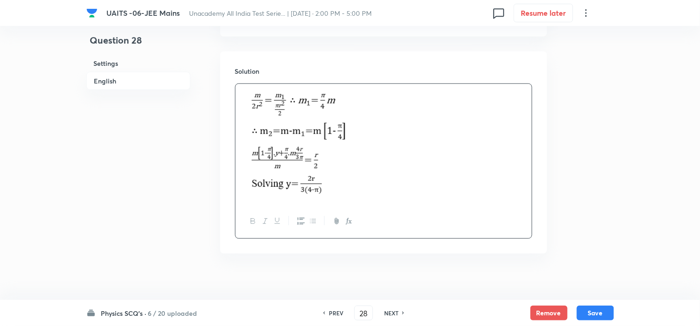
scroll to position [1083, 0]
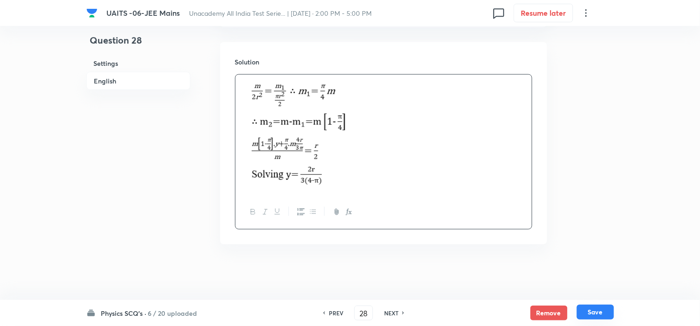
click at [604, 307] on button "Save" at bounding box center [595, 312] width 37 height 15
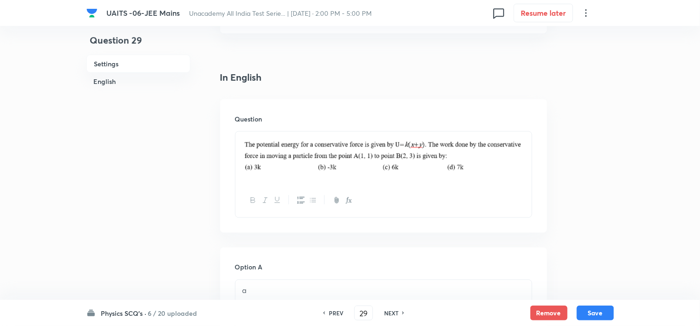
scroll to position [171, 0]
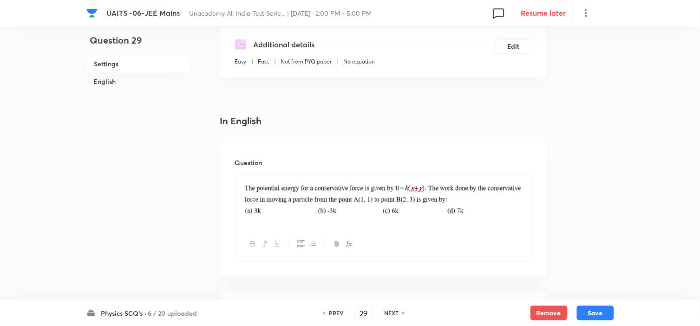
click at [415, 188] on img at bounding box center [383, 199] width 282 height 37
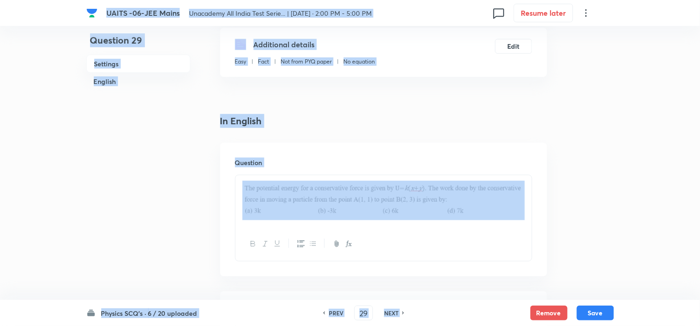
click at [462, 200] on img at bounding box center [383, 199] width 282 height 37
click at [486, 205] on img at bounding box center [383, 199] width 282 height 37
click at [513, 212] on img at bounding box center [383, 199] width 282 height 37
click at [498, 207] on img at bounding box center [383, 199] width 282 height 37
click at [475, 196] on img at bounding box center [383, 199] width 282 height 37
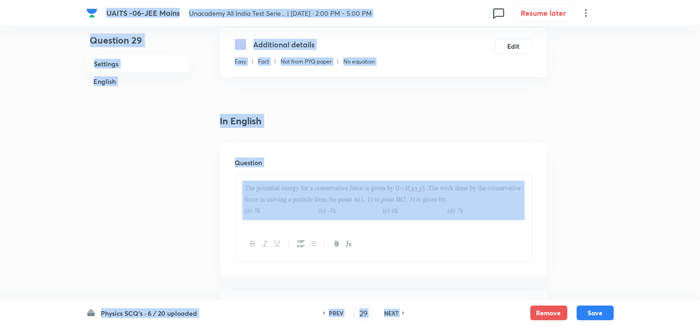
click at [539, 169] on div "Question" at bounding box center [383, 210] width 327 height 134
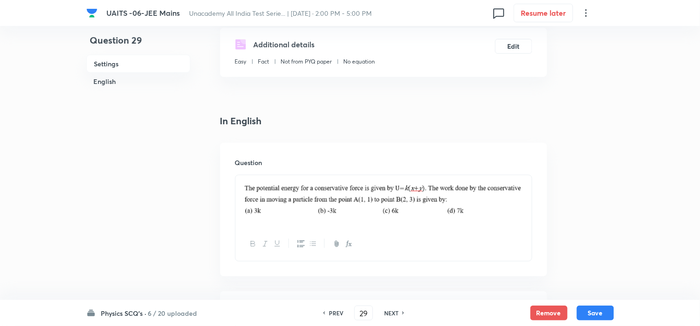
click at [508, 196] on img at bounding box center [383, 199] width 282 height 37
click at [521, 192] on img at bounding box center [383, 199] width 282 height 37
click at [502, 211] on img at bounding box center [383, 199] width 282 height 37
click at [270, 186] on img at bounding box center [383, 199] width 282 height 37
click at [247, 188] on img at bounding box center [383, 199] width 282 height 37
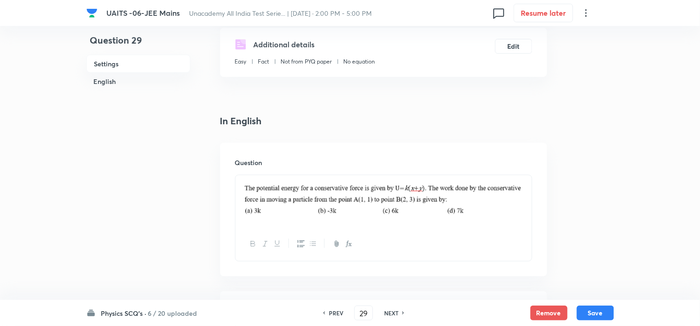
click at [244, 188] on img at bounding box center [383, 199] width 282 height 37
click at [289, 189] on img at bounding box center [383, 199] width 282 height 37
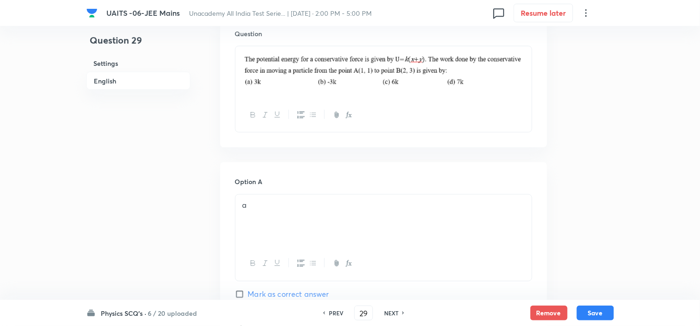
scroll to position [326, 0]
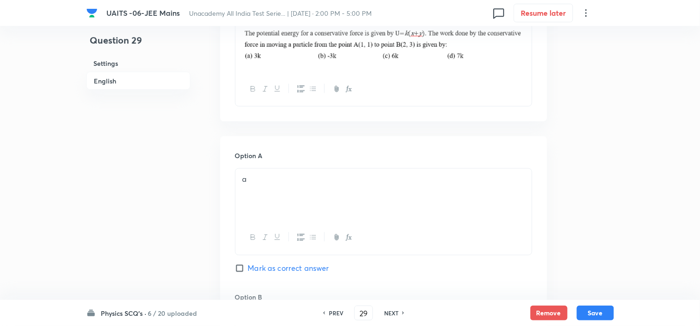
click at [306, 188] on div "a" at bounding box center [383, 195] width 296 height 52
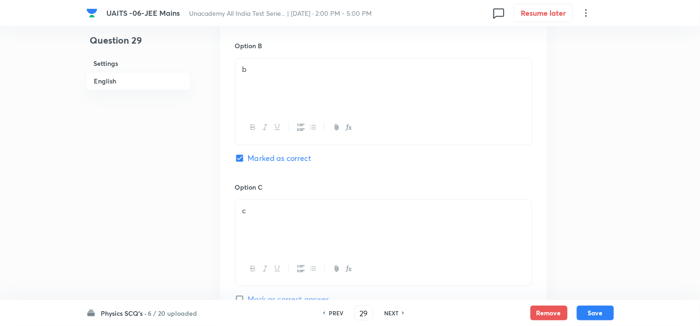
scroll to position [635, 0]
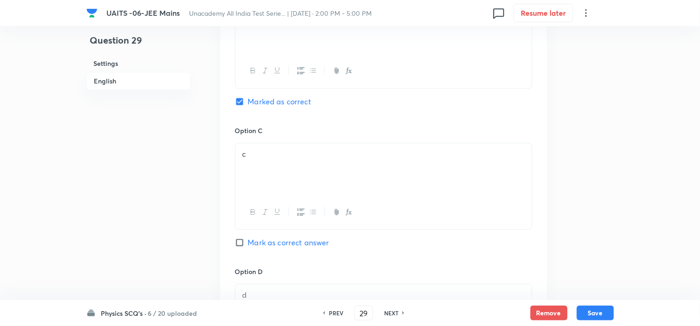
click at [259, 238] on span "Mark as correct answer" at bounding box center [288, 242] width 81 height 11
click at [248, 238] on input "Mark as correct answer" at bounding box center [241, 242] width 13 height 9
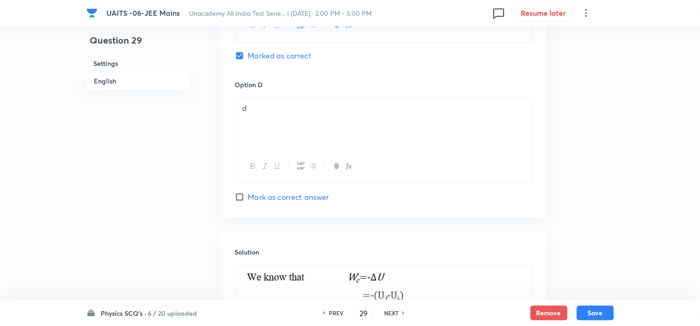
scroll to position [945, 0]
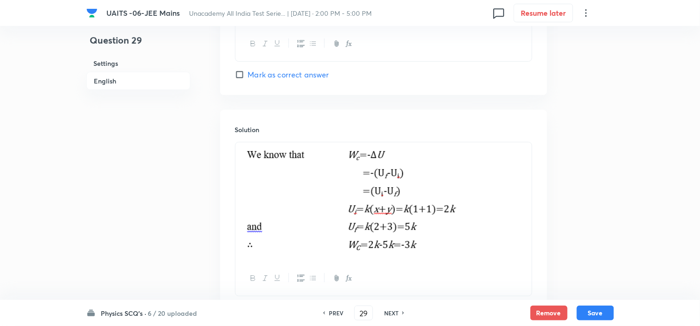
click at [336, 202] on img at bounding box center [356, 201] width 229 height 106
click at [504, 216] on p at bounding box center [383, 202] width 282 height 109
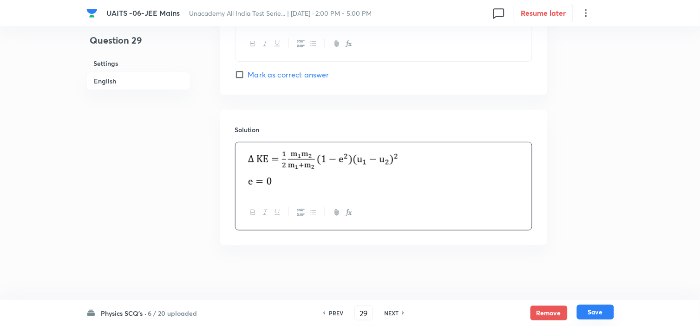
click at [590, 311] on button "Save" at bounding box center [595, 312] width 37 height 15
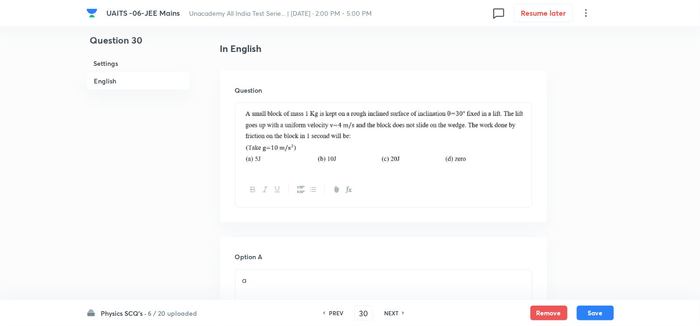
scroll to position [228, 0]
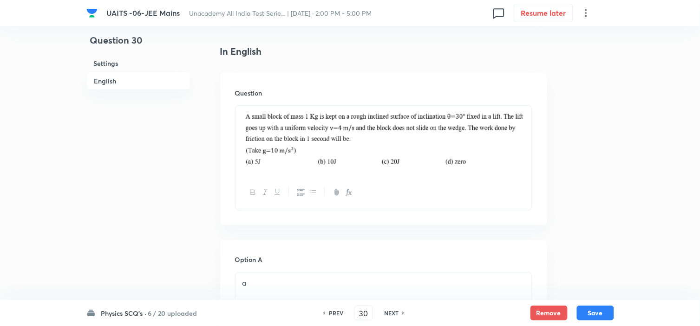
click at [432, 143] on img at bounding box center [383, 139] width 282 height 56
click at [503, 158] on img at bounding box center [383, 139] width 282 height 56
click at [523, 131] on img at bounding box center [383, 139] width 282 height 56
click at [307, 285] on p "a" at bounding box center [383, 284] width 282 height 11
click at [271, 141] on img at bounding box center [383, 139] width 282 height 56
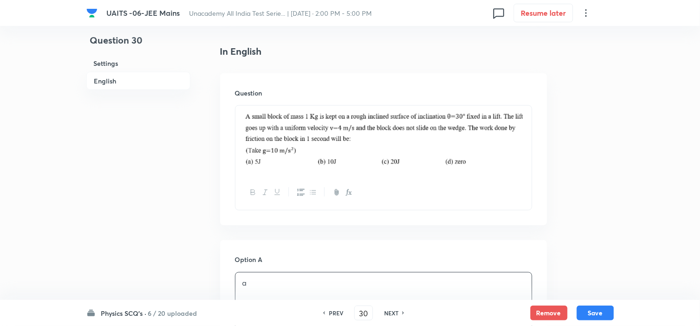
drag, startPoint x: 238, startPoint y: 123, endPoint x: 260, endPoint y: 122, distance: 21.9
click at [239, 123] on div at bounding box center [383, 141] width 296 height 70
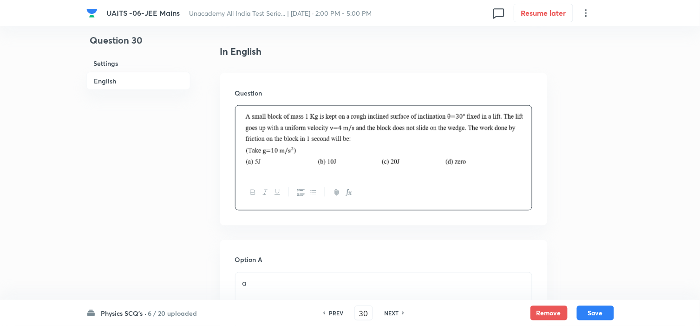
click at [260, 122] on img at bounding box center [383, 139] width 282 height 56
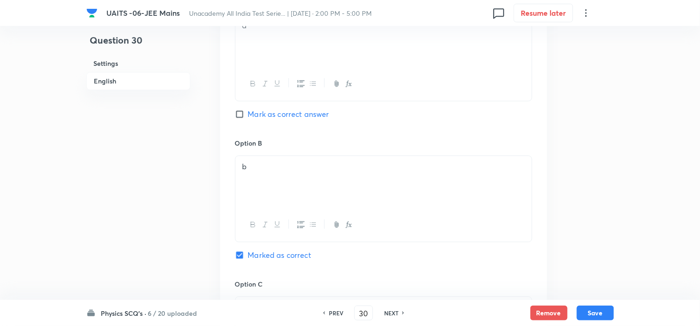
scroll to position [486, 0]
click at [305, 183] on div "b" at bounding box center [383, 182] width 296 height 52
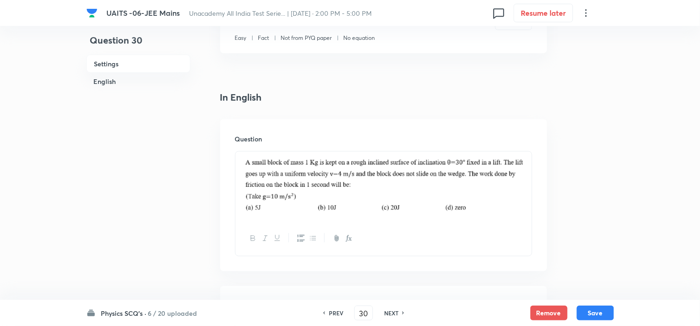
scroll to position [155, 0]
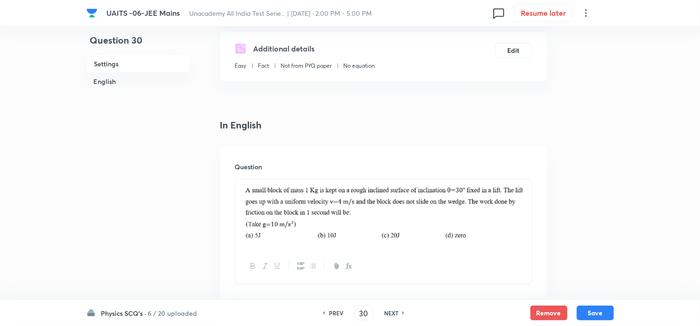
click at [274, 205] on img at bounding box center [383, 213] width 282 height 56
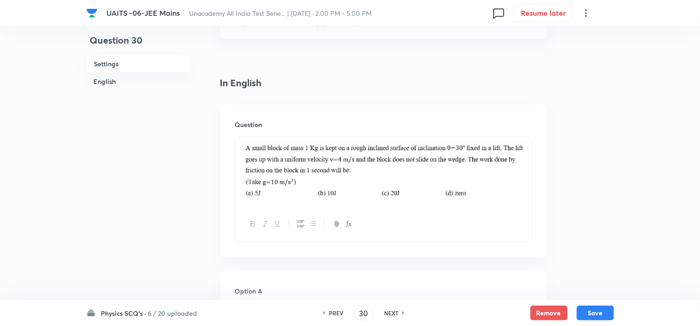
scroll to position [206, 0]
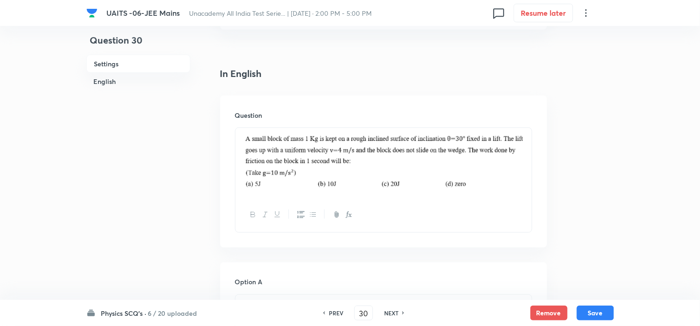
click at [361, 186] on img at bounding box center [383, 162] width 282 height 56
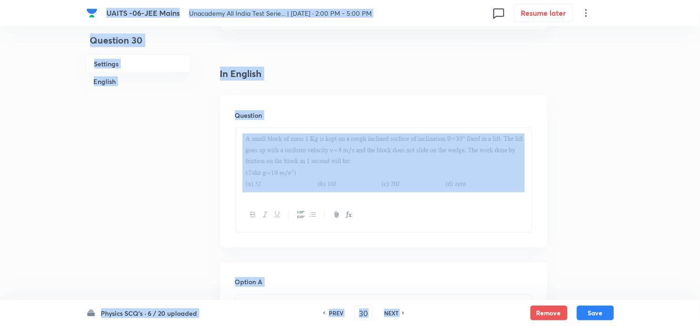
click at [361, 186] on img at bounding box center [383, 162] width 282 height 56
click at [365, 156] on img at bounding box center [383, 162] width 282 height 56
click at [344, 150] on img at bounding box center [383, 162] width 282 height 56
click at [344, 98] on div "Question" at bounding box center [383, 172] width 327 height 152
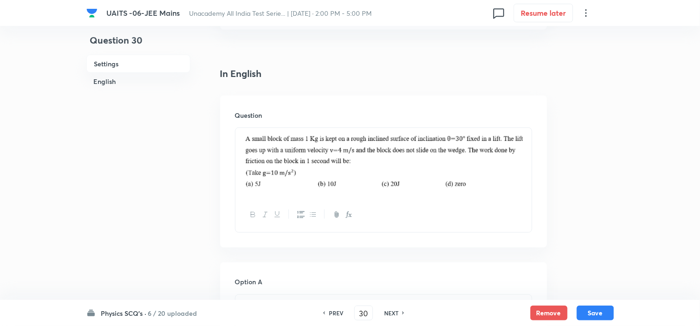
click at [242, 141] on img at bounding box center [383, 162] width 282 height 56
drag, startPoint x: 242, startPoint y: 141, endPoint x: 545, endPoint y: 188, distance: 307.2
click at [342, 182] on img at bounding box center [383, 162] width 282 height 56
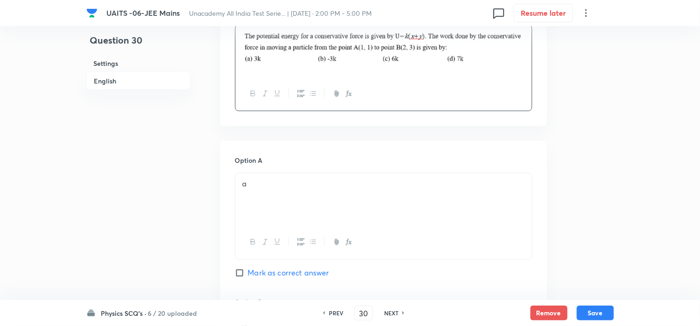
click at [297, 197] on div "a" at bounding box center [383, 200] width 296 height 52
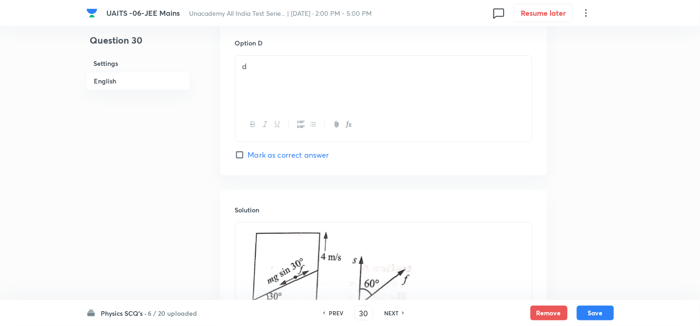
scroll to position [876, 0]
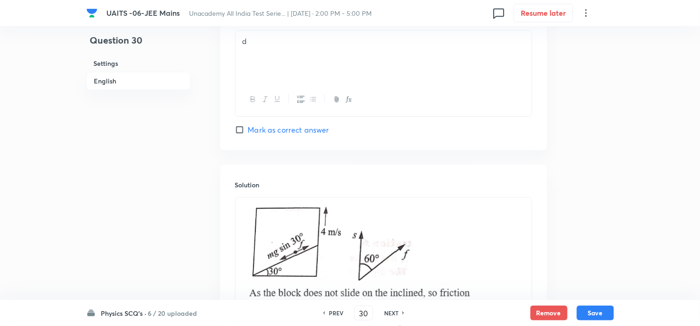
click at [302, 71] on div "d" at bounding box center [383, 57] width 296 height 52
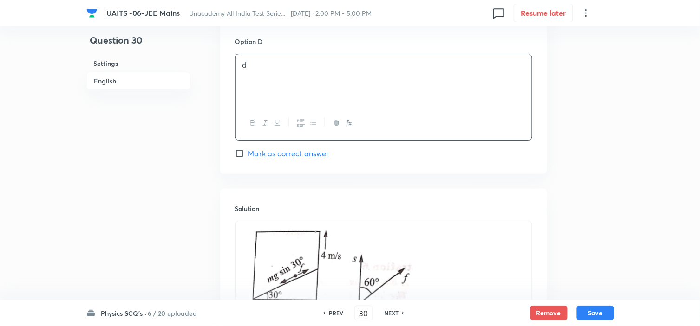
scroll to position [928, 0]
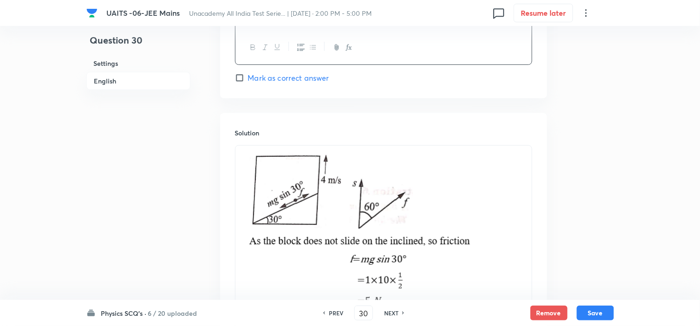
drag, startPoint x: 388, startPoint y: 199, endPoint x: 490, endPoint y: 210, distance: 102.3
click at [389, 199] on img at bounding box center [371, 248] width 258 height 194
click at [494, 210] on img at bounding box center [371, 248] width 258 height 194
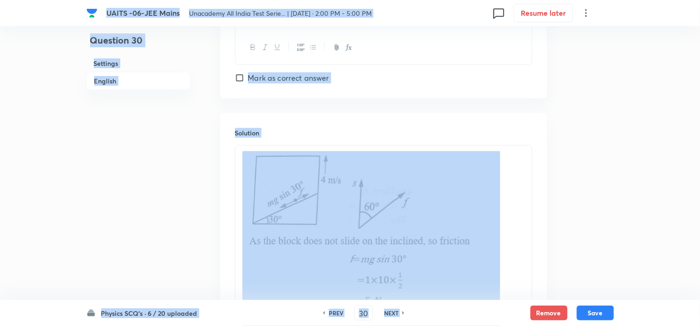
click at [478, 217] on img at bounding box center [371, 248] width 258 height 194
click at [484, 225] on img at bounding box center [371, 248] width 258 height 194
click at [493, 237] on img at bounding box center [371, 248] width 258 height 194
drag, startPoint x: 469, startPoint y: 241, endPoint x: 443, endPoint y: 239, distance: 26.6
click at [469, 240] on img at bounding box center [371, 248] width 258 height 194
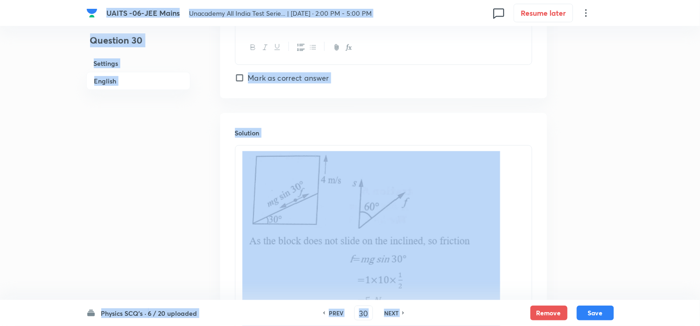
click at [430, 131] on h6 "Solution" at bounding box center [383, 133] width 297 height 10
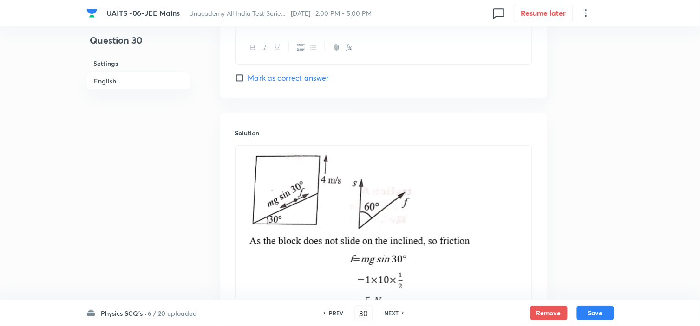
click at [418, 207] on img at bounding box center [371, 248] width 258 height 194
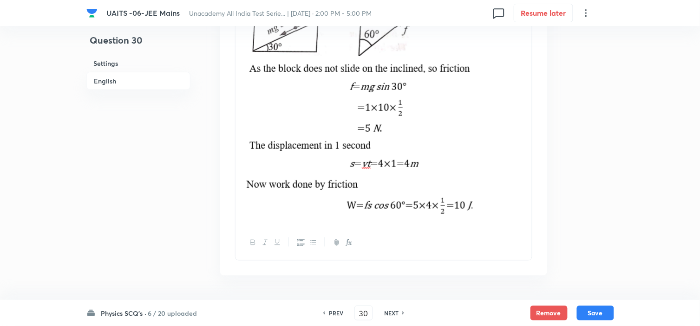
scroll to position [1134, 0]
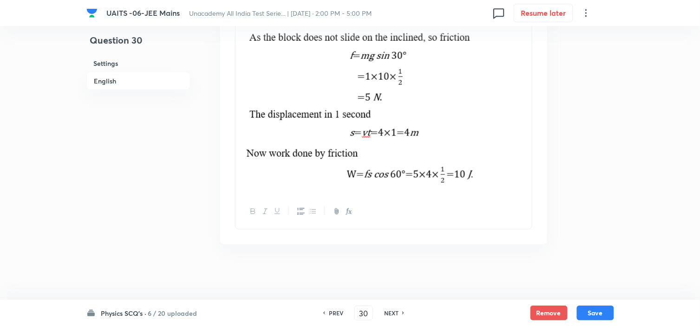
drag, startPoint x: 480, startPoint y: 182, endPoint x: 480, endPoint y: 177, distance: 5.1
click at [480, 179] on img at bounding box center [364, 165] width 245 height 43
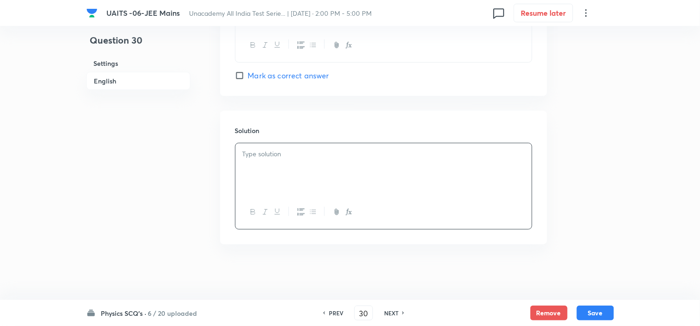
scroll to position [932, 0]
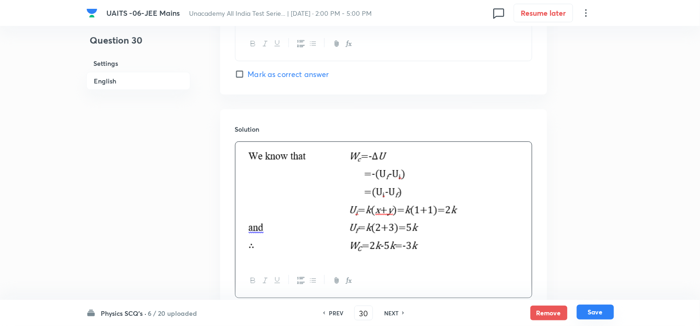
click at [596, 312] on button "Save" at bounding box center [595, 312] width 37 height 15
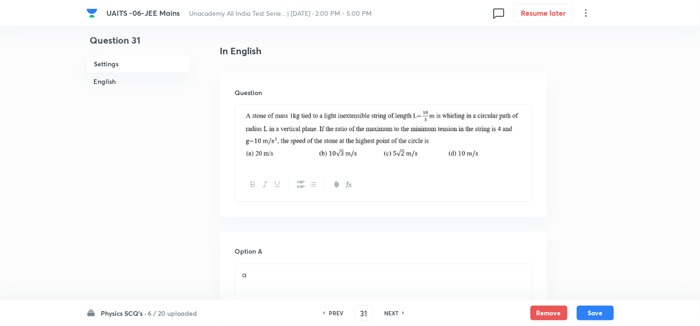
scroll to position [169, 0]
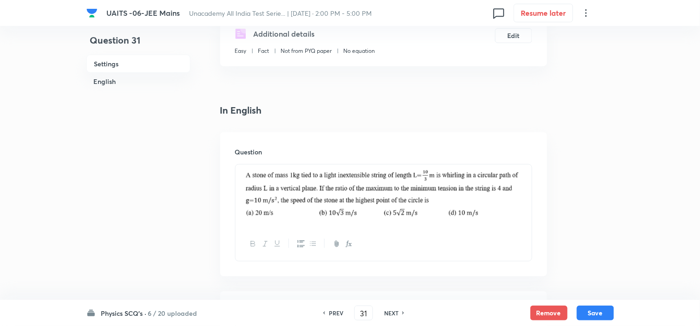
click at [480, 206] on img at bounding box center [383, 194] width 282 height 49
click at [513, 193] on img at bounding box center [383, 194] width 282 height 49
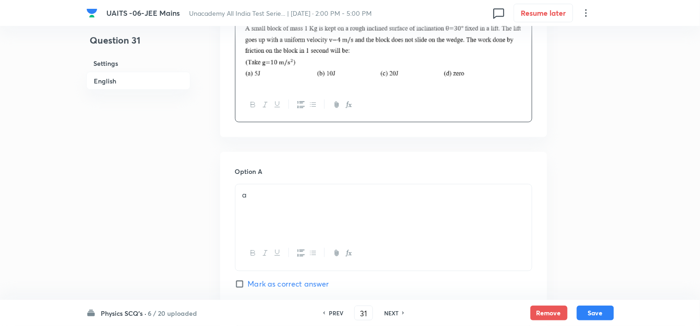
scroll to position [324, 0]
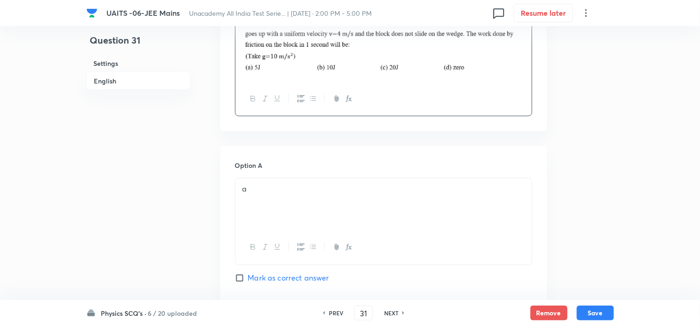
click at [348, 201] on div "a" at bounding box center [383, 205] width 296 height 52
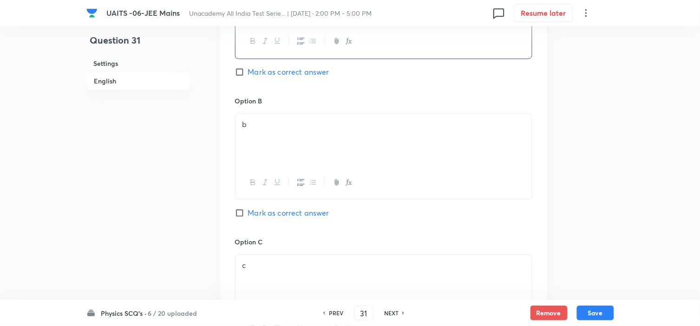
click at [292, 212] on span "Mark as correct answer" at bounding box center [288, 212] width 81 height 11
click at [248, 212] on input "Mark as correct answer" at bounding box center [241, 212] width 13 height 9
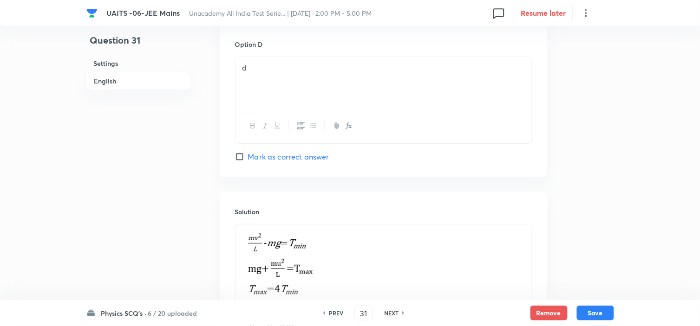
scroll to position [892, 0]
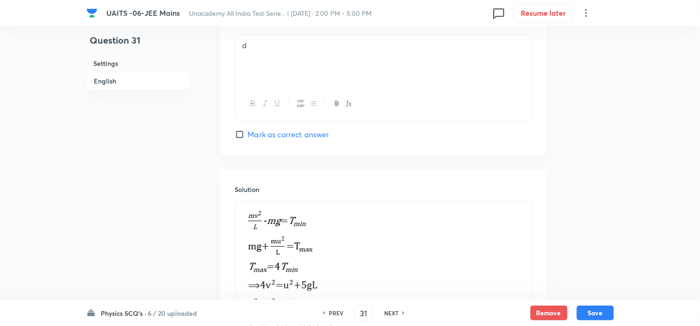
click at [358, 229] on p at bounding box center [383, 285] width 282 height 154
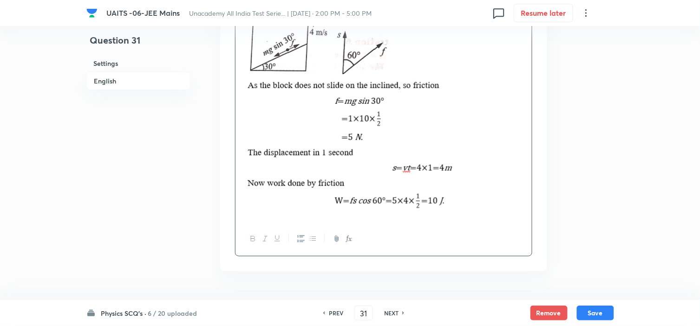
scroll to position [1125, 0]
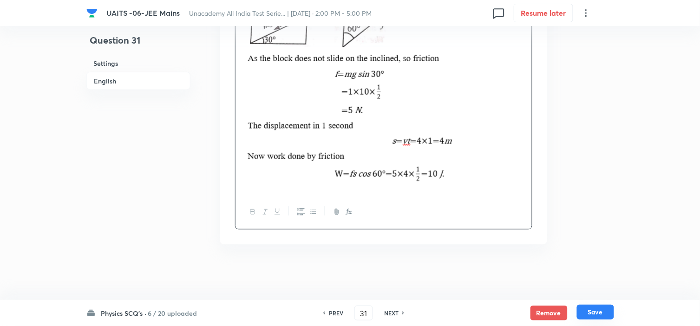
click at [605, 314] on button "Save" at bounding box center [595, 312] width 37 height 15
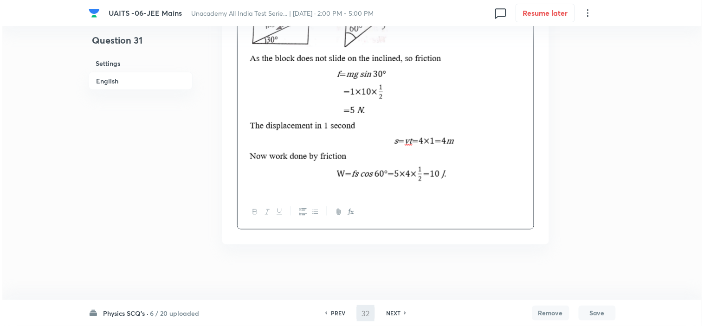
scroll to position [0, 0]
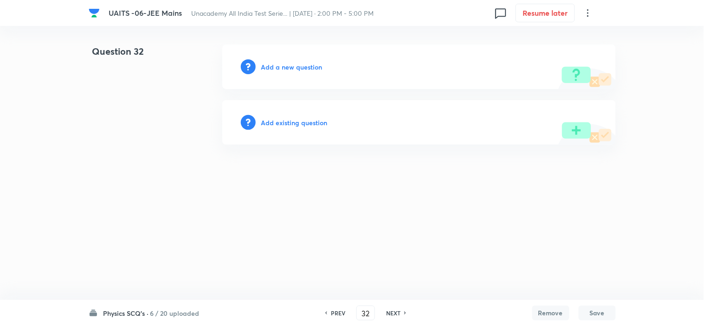
click at [297, 67] on h6 "Add a new question" at bounding box center [291, 67] width 61 height 10
click at [298, 67] on h6 "Choose a question type" at bounding box center [296, 67] width 71 height 10
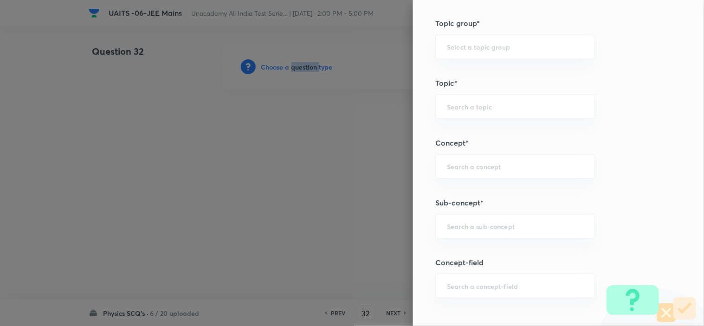
scroll to position [516, 0]
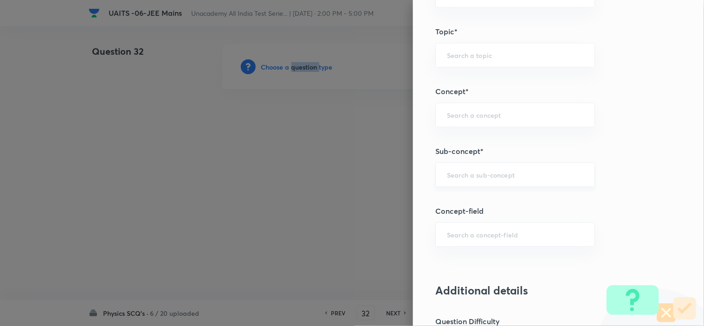
click at [467, 180] on div "​" at bounding box center [515, 174] width 160 height 25
paste input "Circular Motion"
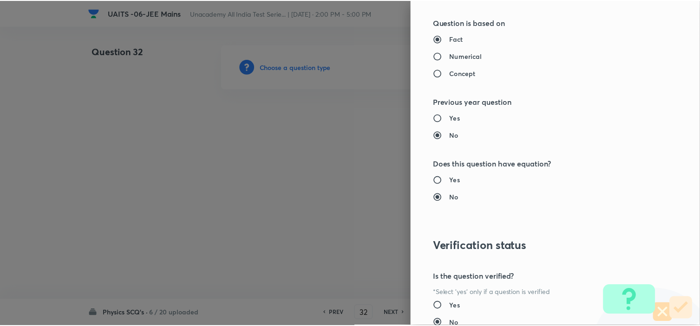
scroll to position [1001, 0]
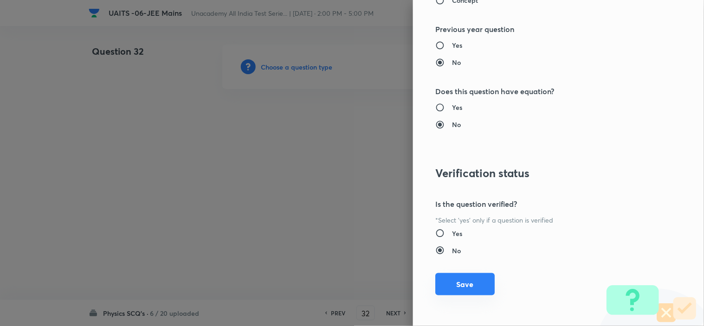
click at [460, 282] on button "Save" at bounding box center [464, 284] width 59 height 22
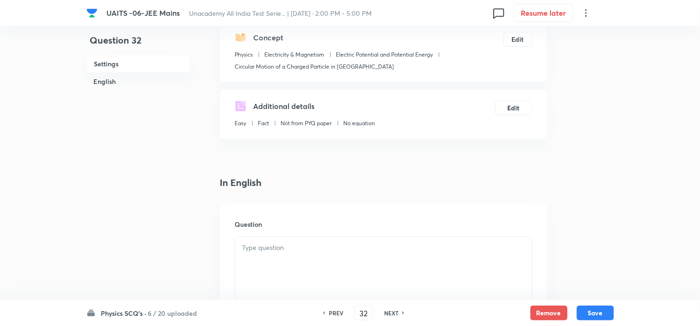
scroll to position [206, 0]
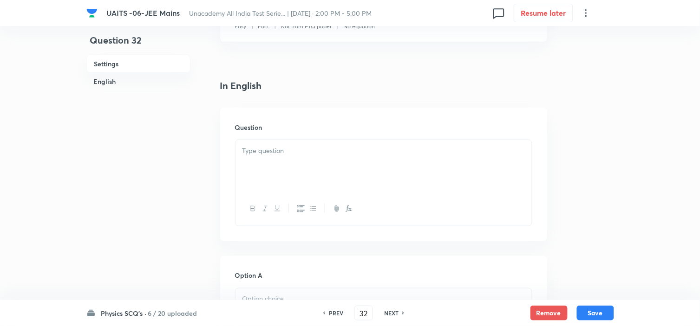
click at [344, 185] on div at bounding box center [383, 166] width 296 height 52
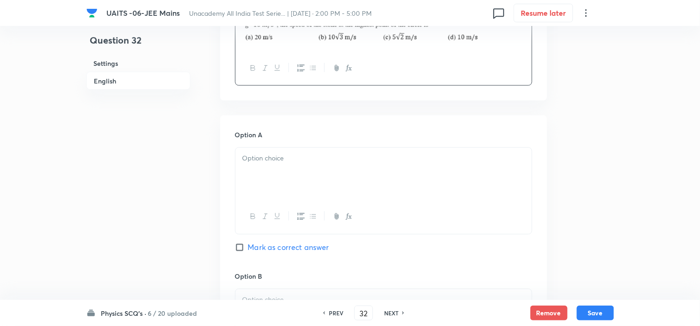
click at [285, 154] on p at bounding box center [383, 159] width 282 height 11
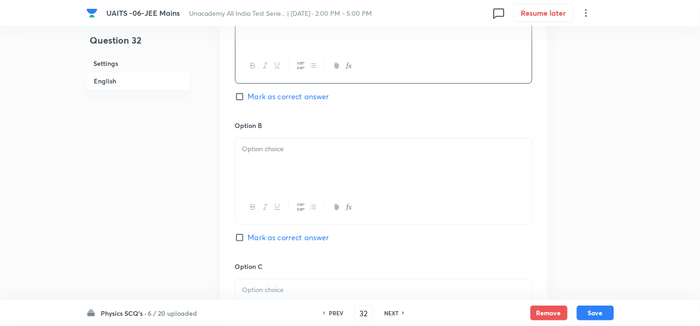
scroll to position [530, 0]
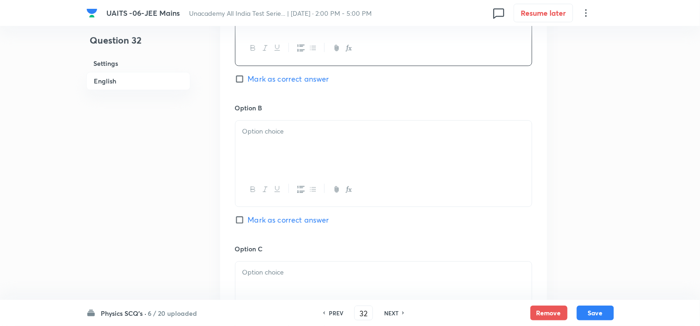
click at [286, 157] on div at bounding box center [383, 147] width 296 height 52
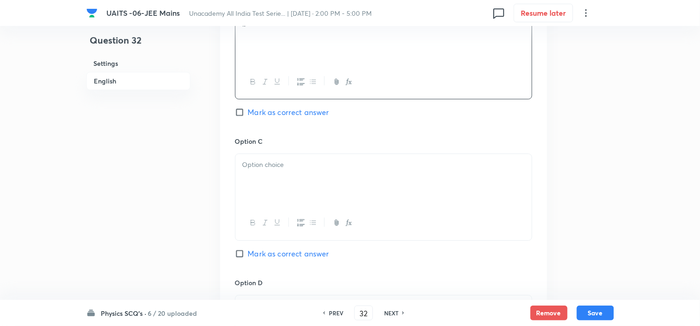
scroll to position [684, 0]
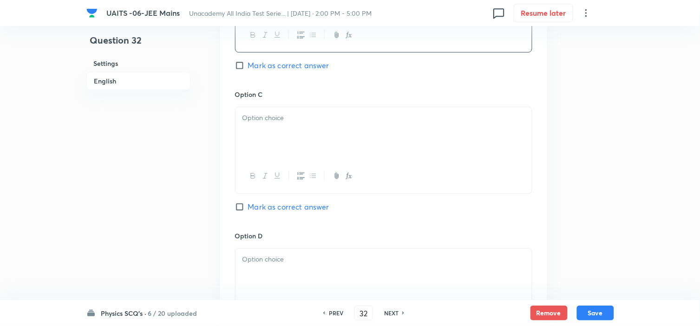
click at [269, 133] on div at bounding box center [383, 133] width 296 height 52
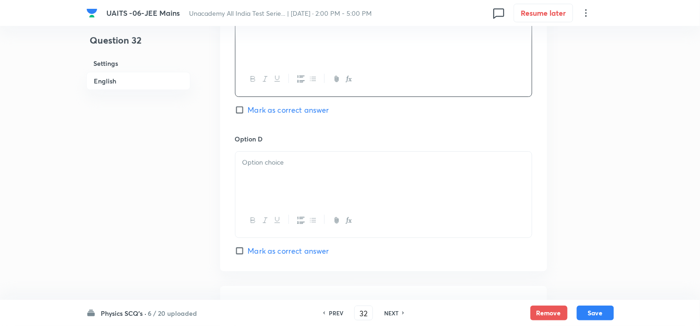
scroll to position [787, 0]
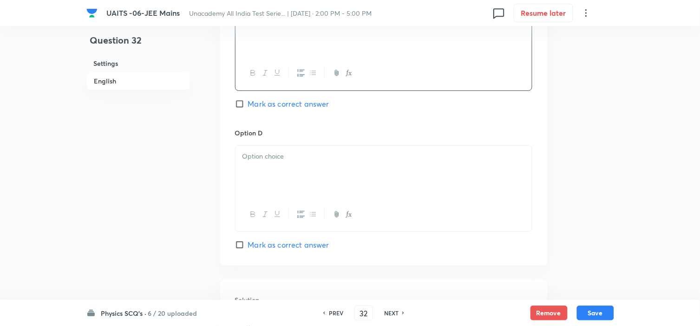
click at [307, 197] on div at bounding box center [383, 172] width 296 height 52
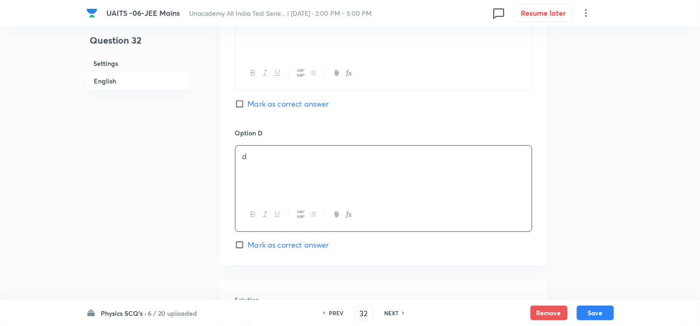
click at [279, 237] on div "Option D d [PERSON_NAME] as correct answer" at bounding box center [383, 189] width 297 height 123
click at [280, 245] on span "Mark as correct answer" at bounding box center [288, 245] width 81 height 11
click at [248, 245] on input "Mark as correct answer" at bounding box center [241, 244] width 13 height 9
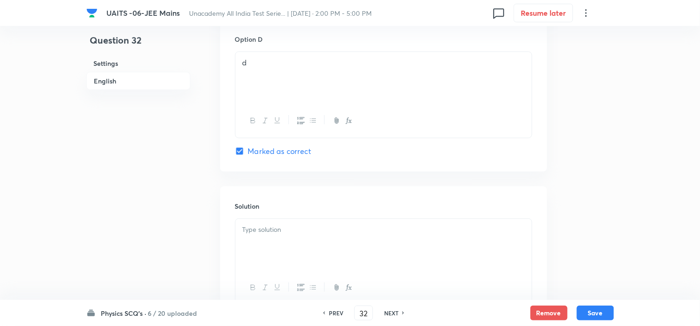
scroll to position [942, 0]
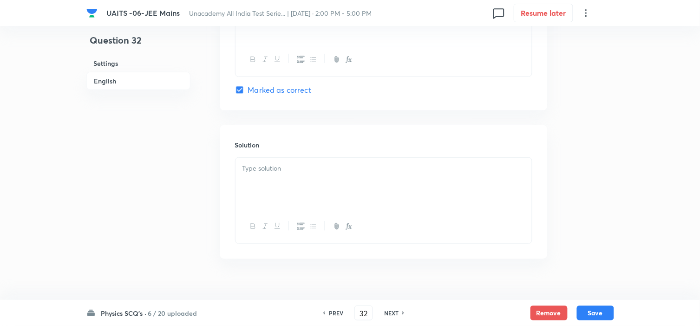
click at [309, 191] on div at bounding box center [383, 184] width 296 height 52
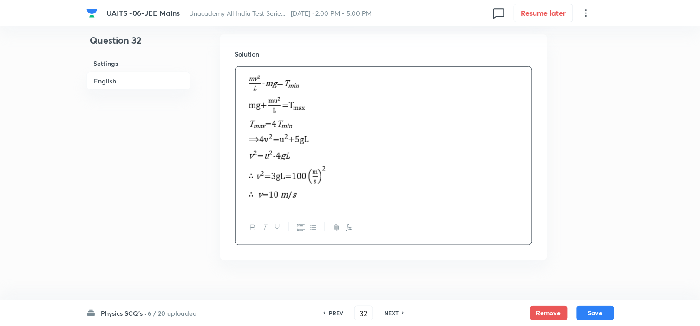
scroll to position [1051, 0]
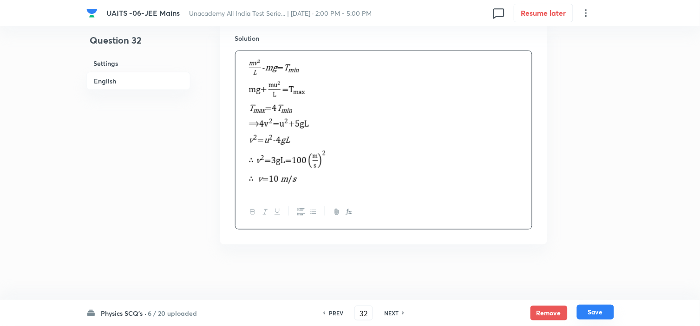
click at [599, 309] on button "Save" at bounding box center [595, 312] width 37 height 15
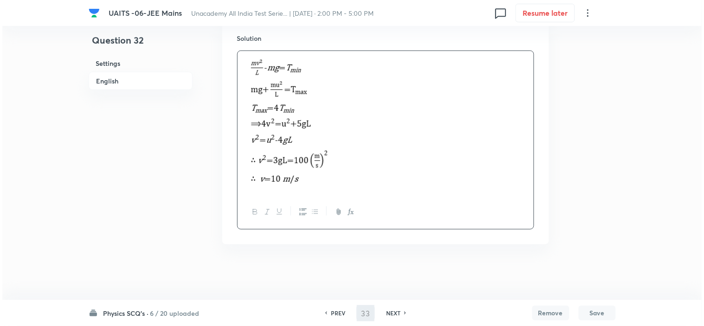
scroll to position [0, 0]
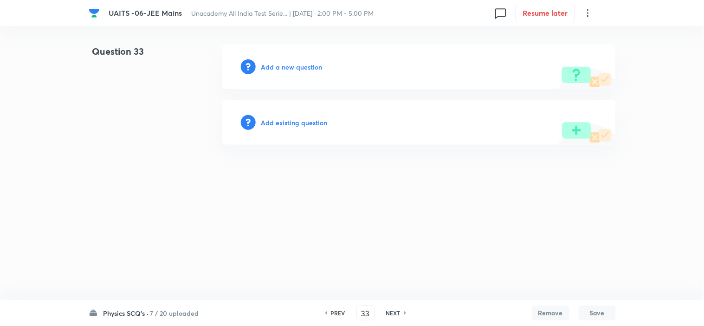
click at [290, 65] on h6 "Add a new question" at bounding box center [291, 67] width 61 height 10
click at [290, 65] on h6 "Choose a question type" at bounding box center [296, 67] width 71 height 10
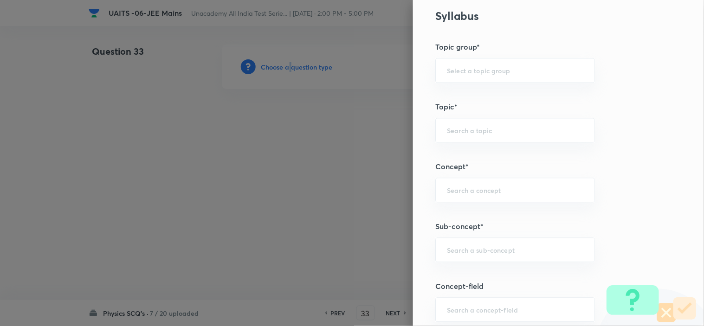
scroll to position [464, 0]
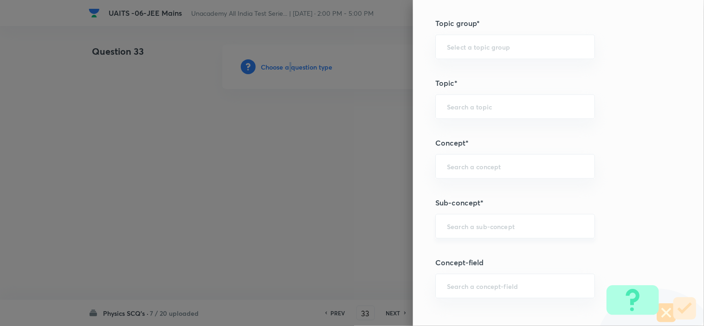
click at [496, 220] on div "​" at bounding box center [515, 226] width 160 height 25
paste input "Momentum & Collision"
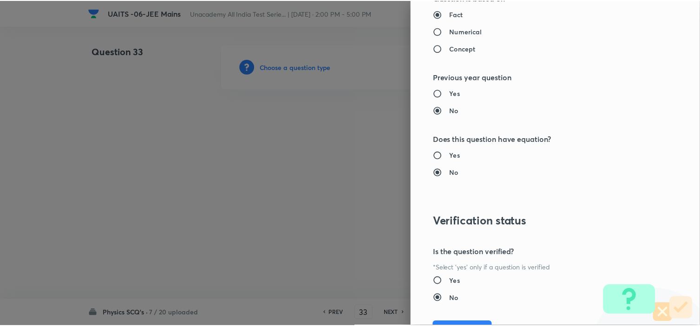
scroll to position [1001, 0]
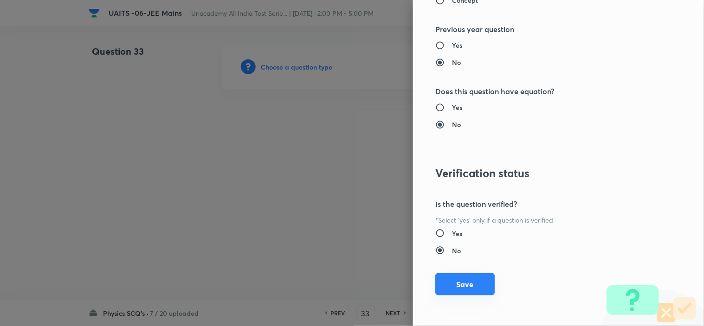
click at [480, 282] on button "Save" at bounding box center [464, 284] width 59 height 22
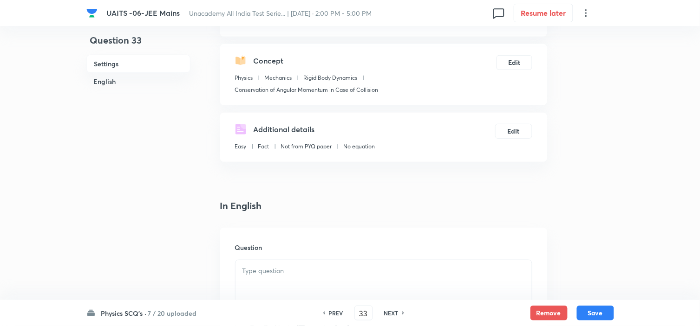
scroll to position [103, 0]
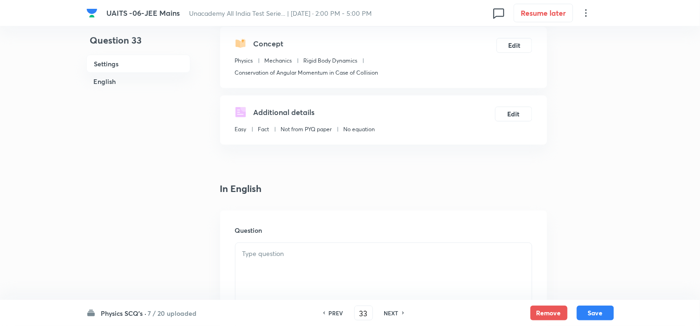
click at [290, 256] on p at bounding box center [383, 254] width 282 height 11
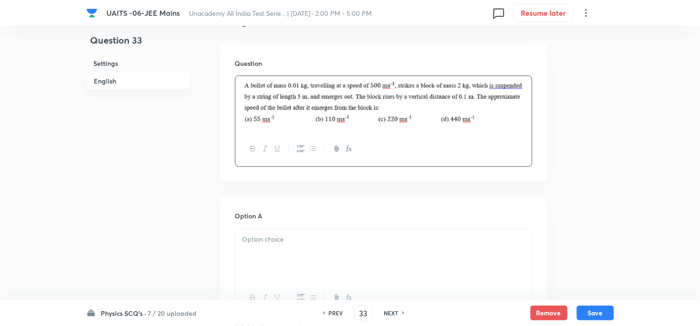
scroll to position [309, 0]
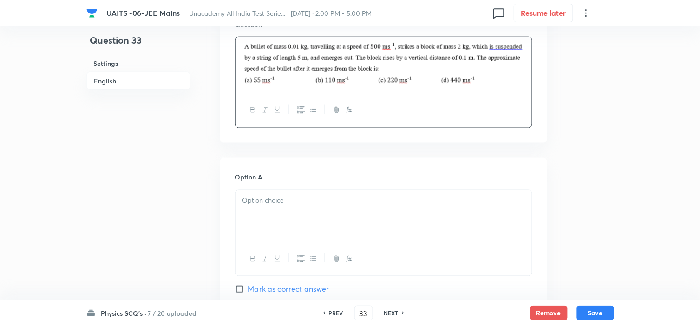
click at [310, 217] on div at bounding box center [383, 216] width 296 height 52
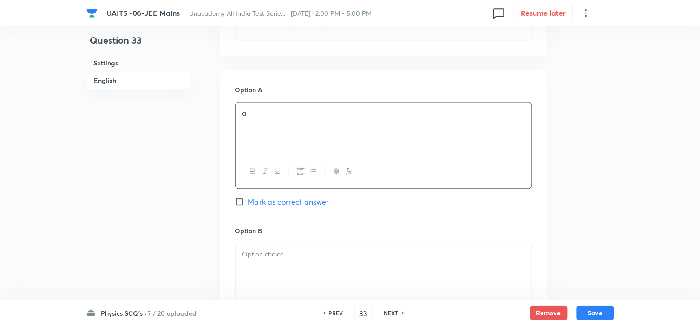
scroll to position [469, 0]
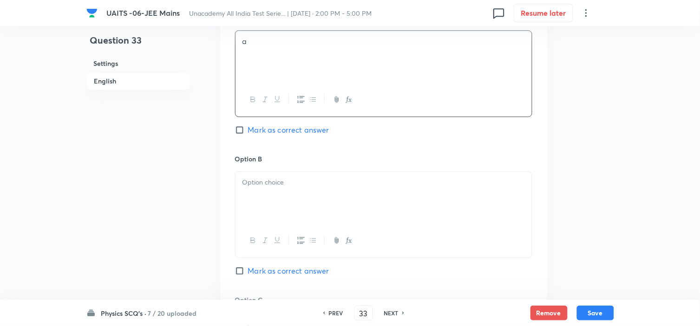
drag, startPoint x: 311, startPoint y: 225, endPoint x: 310, endPoint y: 212, distance: 13.1
click at [311, 225] on div at bounding box center [383, 241] width 296 height 34
click at [309, 202] on div at bounding box center [383, 198] width 296 height 52
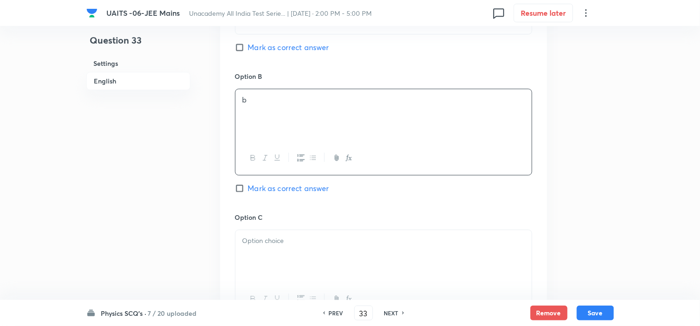
scroll to position [572, 0]
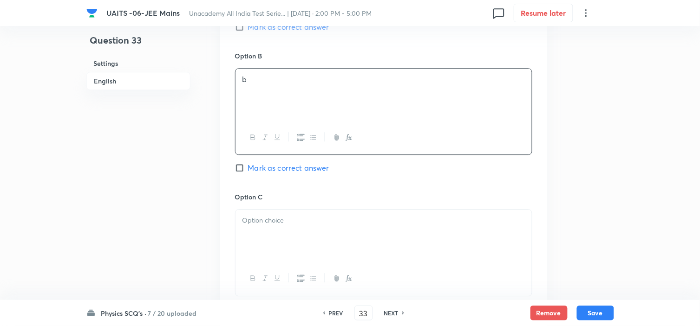
click at [287, 223] on p at bounding box center [383, 220] width 282 height 11
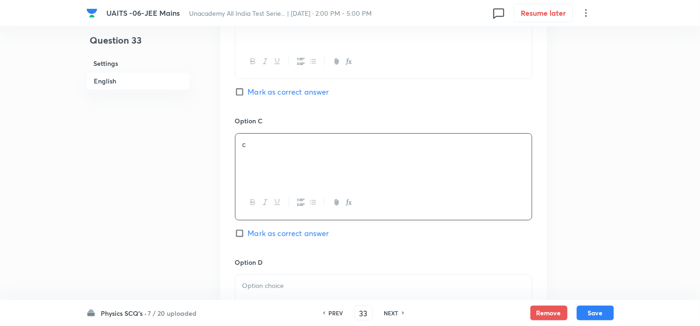
scroll to position [675, 0]
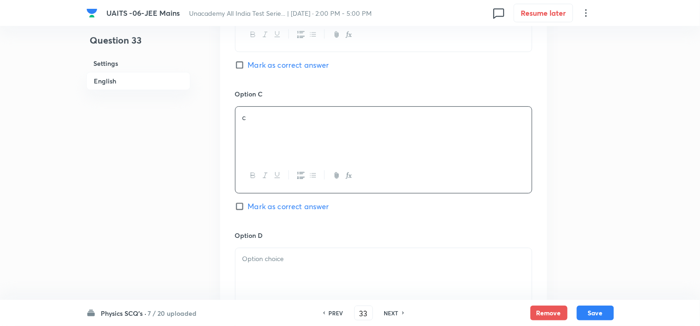
click at [279, 260] on p at bounding box center [383, 259] width 282 height 11
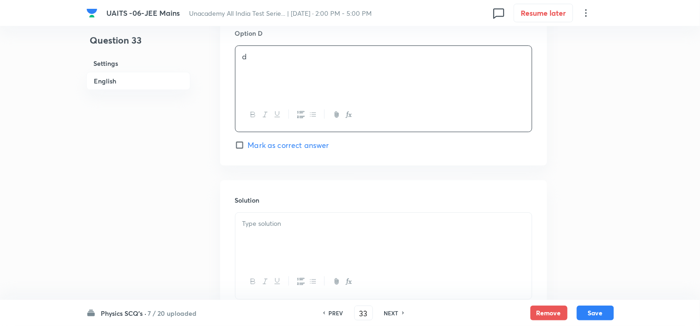
scroll to position [881, 0]
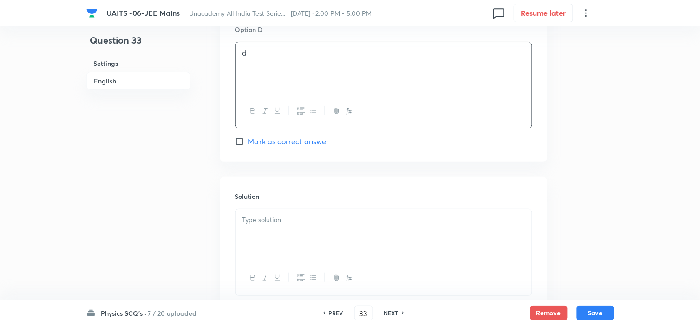
drag, startPoint x: 289, startPoint y: 243, endPoint x: 300, endPoint y: 245, distance: 11.7
click at [289, 243] on div at bounding box center [383, 235] width 296 height 52
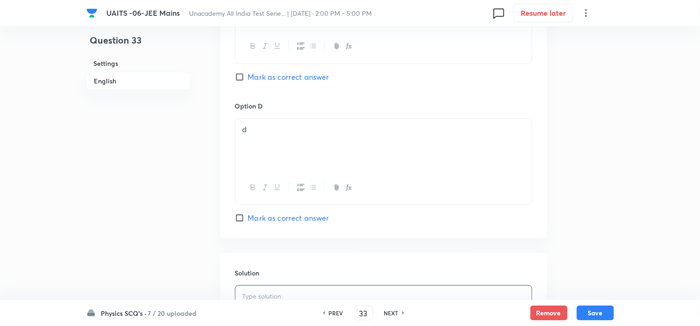
scroll to position [778, 0]
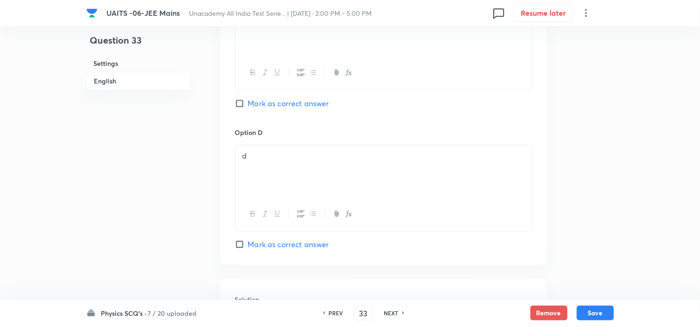
click at [269, 97] on div "Option C c [PERSON_NAME] as correct answer" at bounding box center [383, 56] width 297 height 141
drag, startPoint x: 273, startPoint y: 104, endPoint x: 289, endPoint y: 113, distance: 18.7
click at [274, 104] on span "Mark as correct answer" at bounding box center [288, 103] width 81 height 11
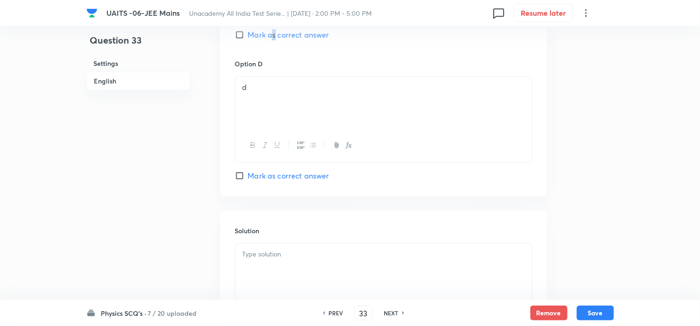
scroll to position [794, 0]
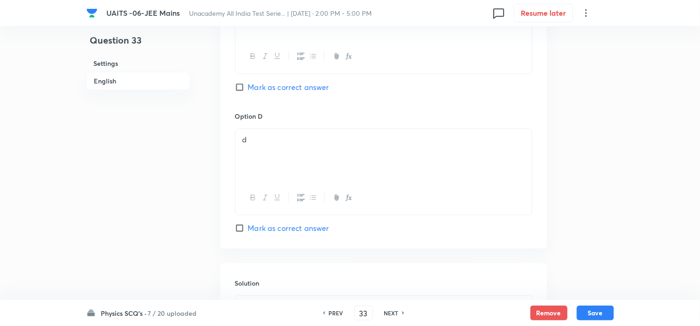
click at [243, 93] on label "Mark as correct answer" at bounding box center [282, 87] width 94 height 11
click at [243, 92] on input "Mark as correct answer" at bounding box center [241, 87] width 13 height 9
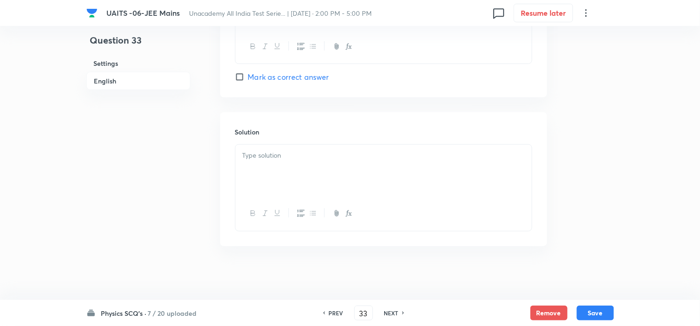
scroll to position [949, 0]
click at [306, 170] on div at bounding box center [383, 169] width 296 height 52
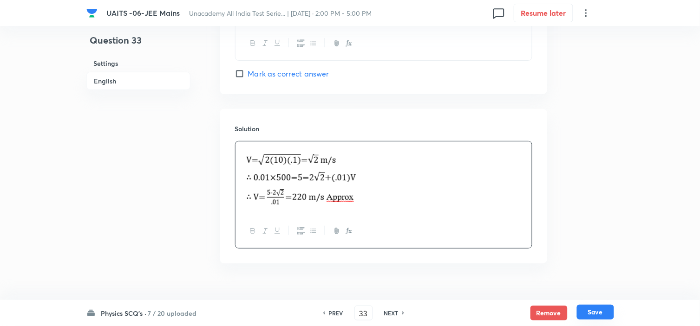
click at [599, 310] on button "Save" at bounding box center [595, 312] width 37 height 15
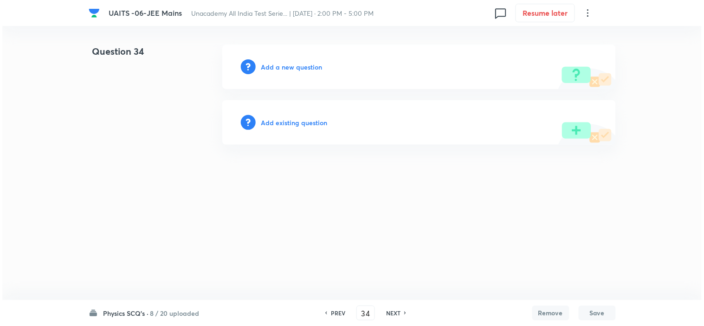
scroll to position [0, 0]
click at [294, 69] on h6 "Add a new question" at bounding box center [291, 67] width 61 height 10
click at [300, 64] on h6 "Choose a question type" at bounding box center [296, 67] width 71 height 10
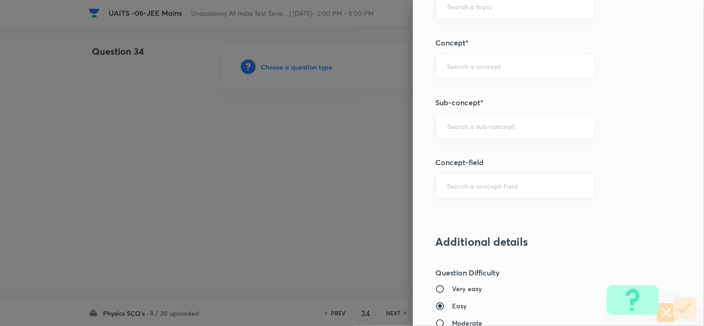
scroll to position [567, 0]
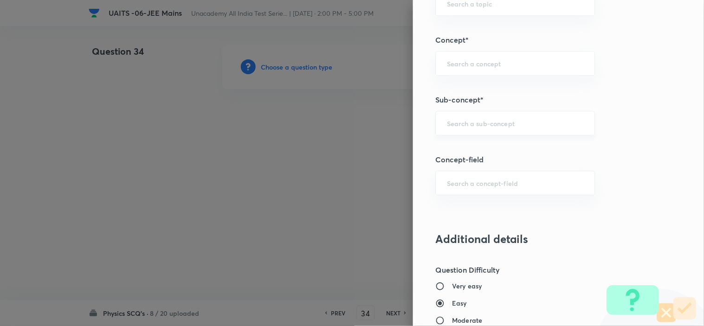
click at [465, 121] on input "text" at bounding box center [515, 123] width 136 height 9
paste input "Work, Power & Energy"
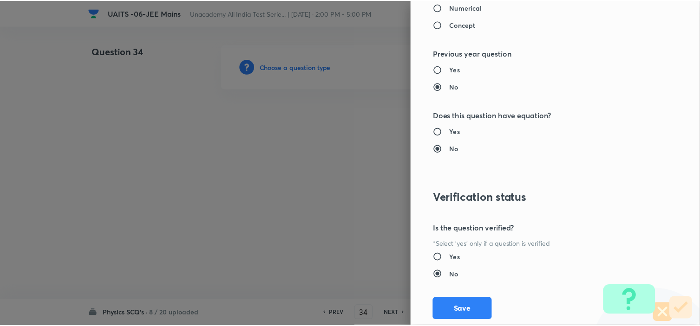
scroll to position [1001, 0]
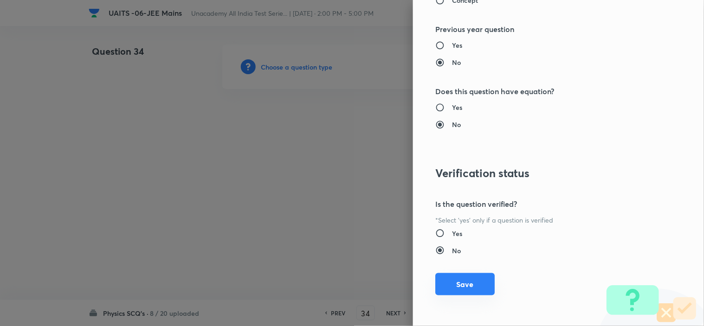
click at [453, 284] on button "Save" at bounding box center [464, 284] width 59 height 22
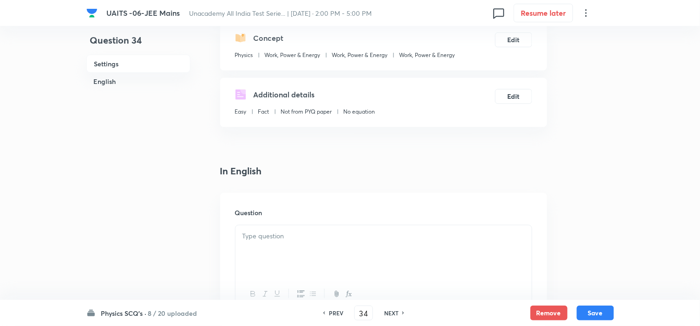
scroll to position [155, 0]
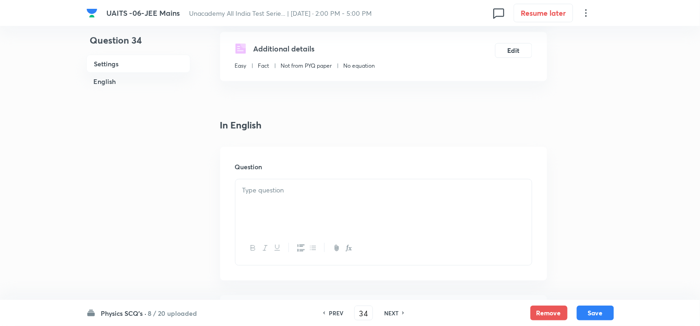
click at [280, 193] on p at bounding box center [383, 190] width 282 height 11
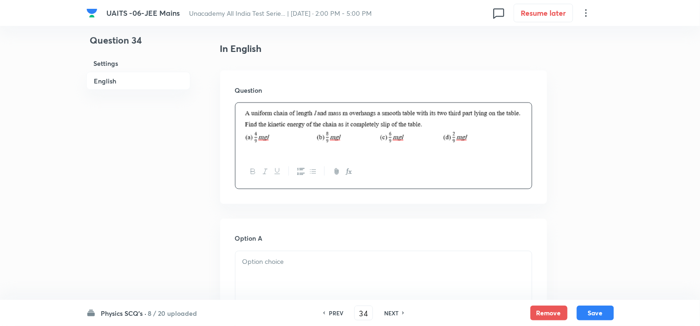
scroll to position [309, 0]
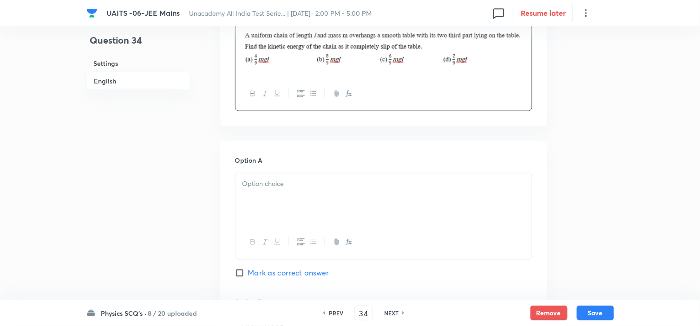
click at [290, 199] on div at bounding box center [383, 200] width 296 height 52
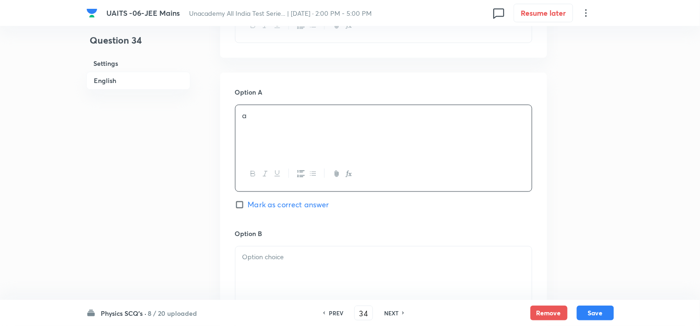
scroll to position [412, 0]
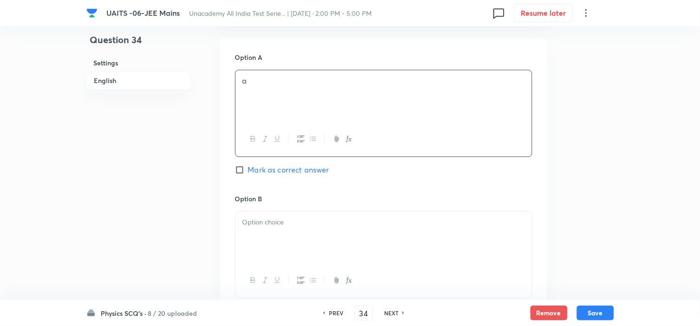
click at [277, 225] on p at bounding box center [383, 223] width 282 height 11
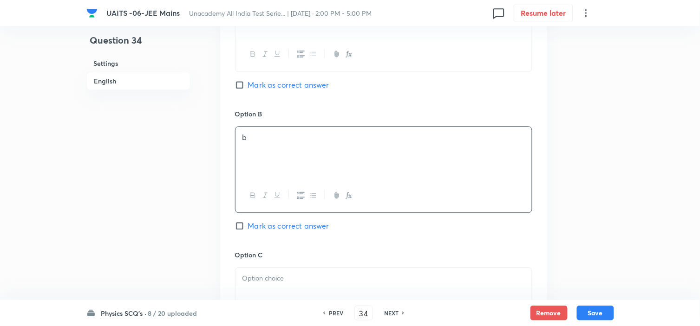
scroll to position [516, 0]
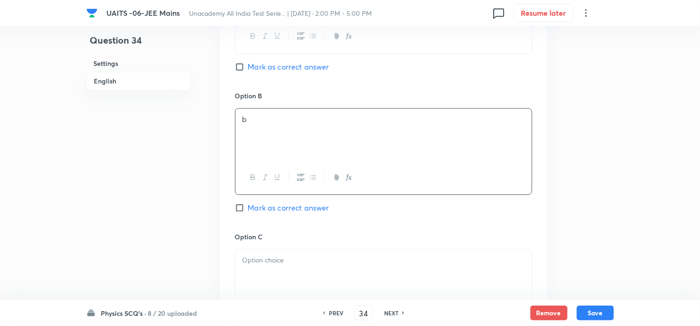
click at [289, 275] on div at bounding box center [383, 276] width 296 height 52
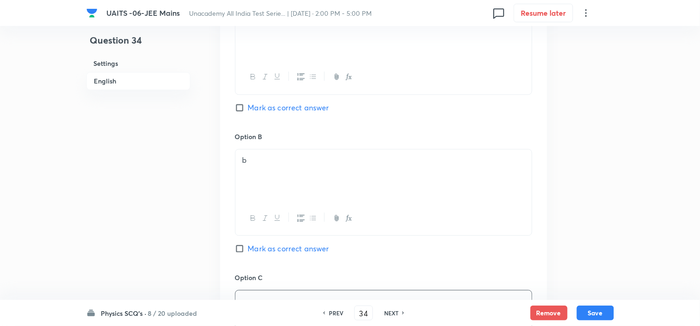
scroll to position [464, 0]
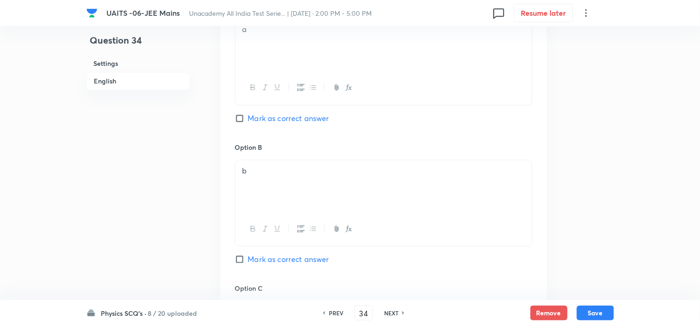
click at [270, 117] on span "Mark as correct answer" at bounding box center [288, 118] width 81 height 11
click at [248, 117] on input "Mark as correct answer" at bounding box center [241, 118] width 13 height 9
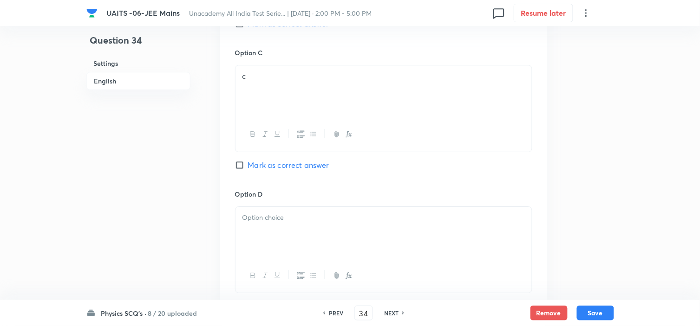
scroll to position [722, 0]
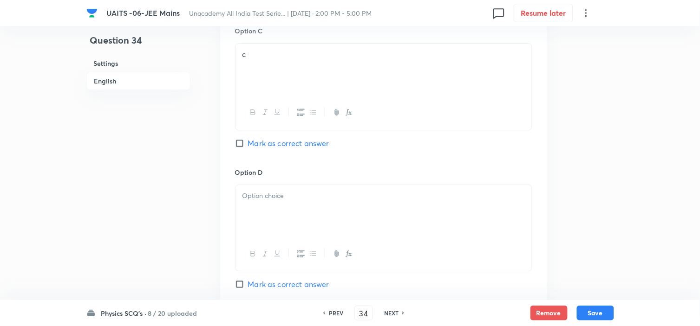
click at [319, 218] on div at bounding box center [383, 211] width 296 height 52
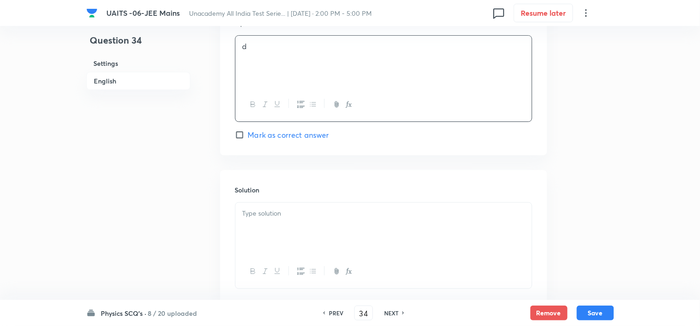
scroll to position [876, 0]
click at [308, 231] on div at bounding box center [383, 224] width 296 height 52
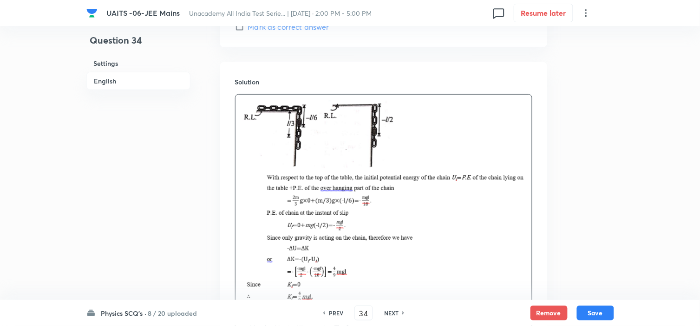
scroll to position [1031, 0]
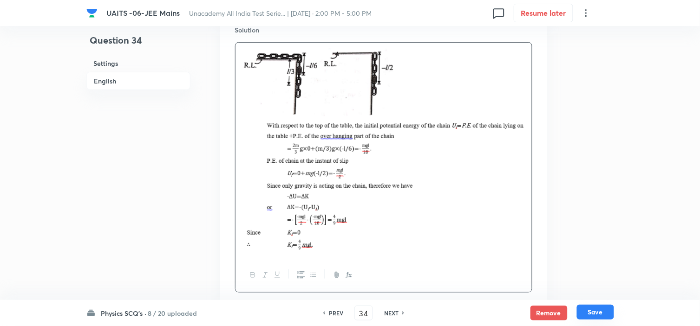
click at [606, 314] on button "Save" at bounding box center [595, 312] width 37 height 15
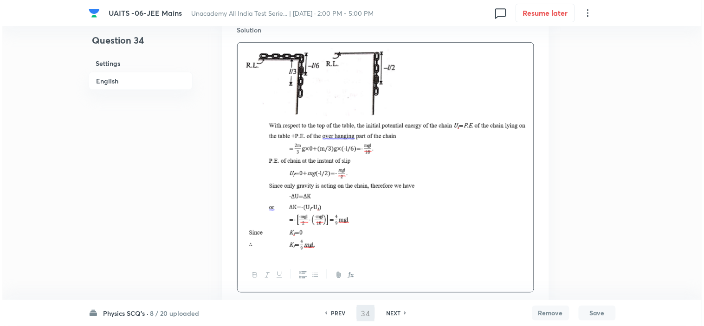
scroll to position [0, 0]
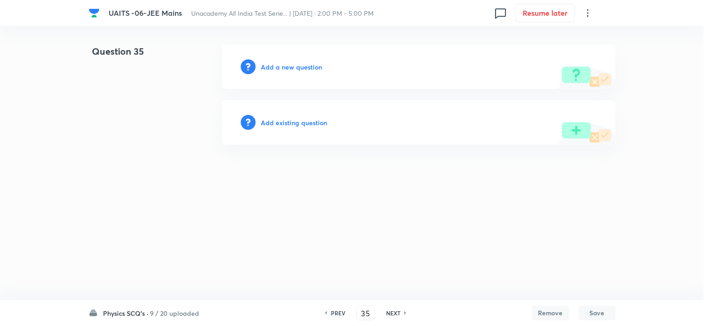
click at [303, 68] on h6 "Add a new question" at bounding box center [291, 67] width 61 height 10
click at [303, 68] on h6 "Choose a question type" at bounding box center [296, 67] width 71 height 10
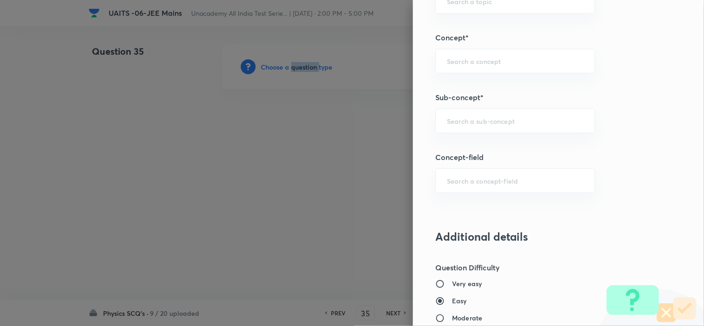
scroll to position [567, 0]
click at [462, 128] on input "text" at bounding box center [515, 123] width 136 height 9
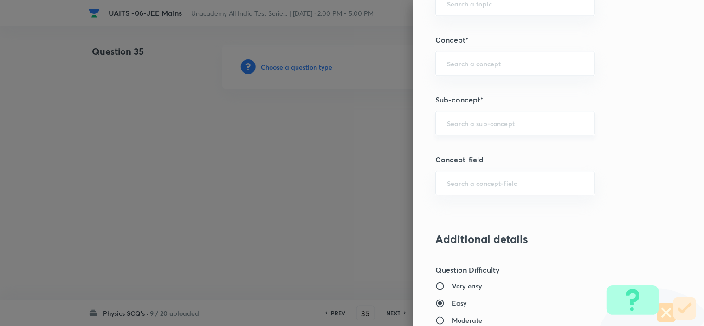
paste input "Work, Power & Energy"
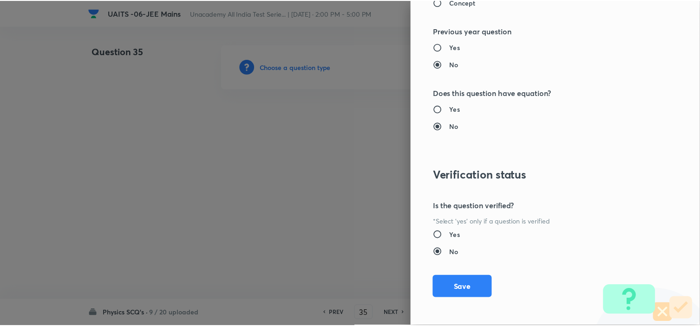
scroll to position [1001, 0]
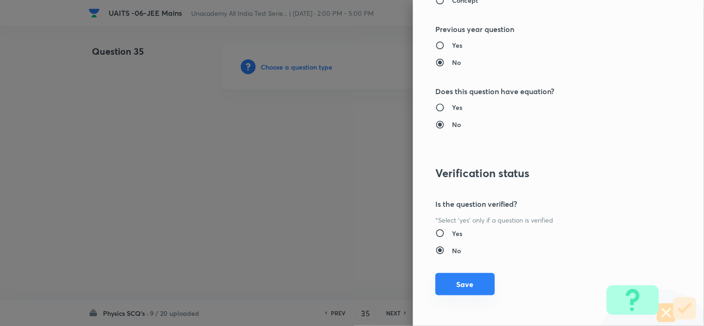
click at [462, 287] on button "Save" at bounding box center [464, 284] width 59 height 22
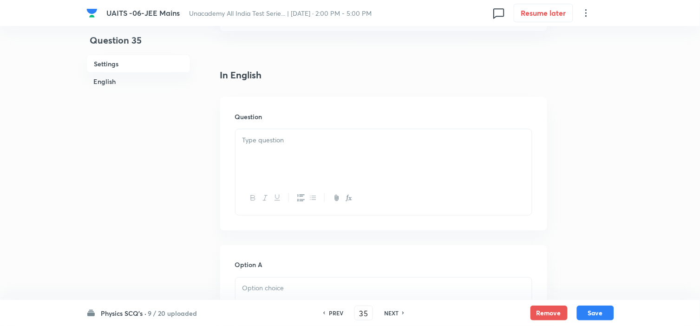
scroll to position [206, 0]
click at [296, 163] on div at bounding box center [383, 154] width 296 height 52
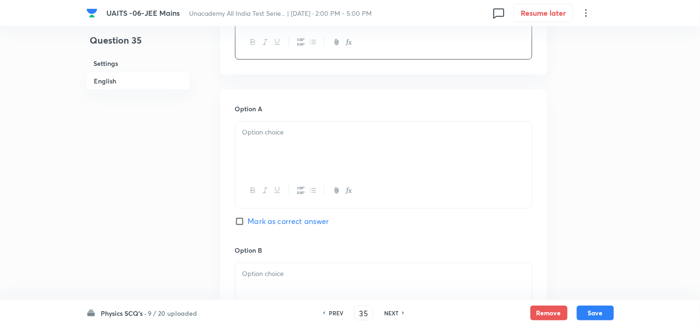
click at [289, 154] on div at bounding box center [383, 148] width 296 height 52
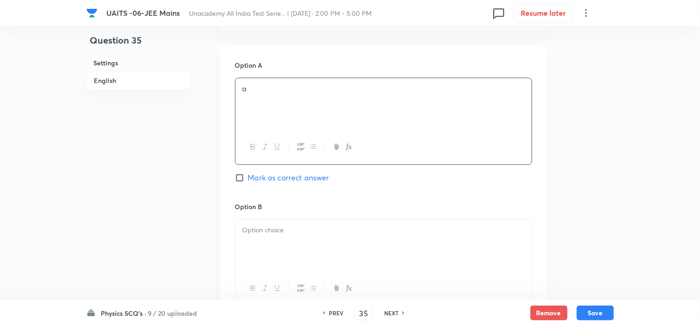
scroll to position [516, 0]
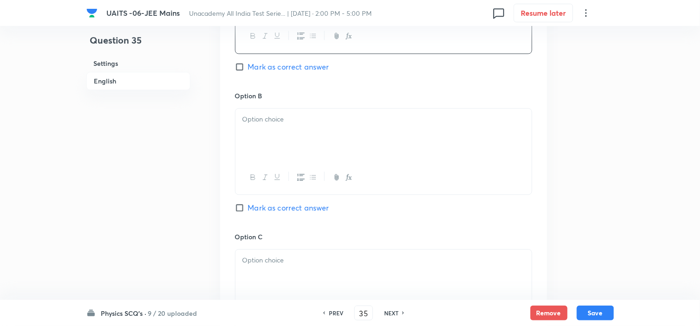
click at [279, 136] on div at bounding box center [383, 135] width 296 height 52
click at [308, 209] on span "Mark as correct answer" at bounding box center [288, 207] width 81 height 11
click at [248, 209] on input "Mark as correct answer" at bounding box center [241, 207] width 13 height 9
click at [294, 256] on p at bounding box center [383, 260] width 282 height 11
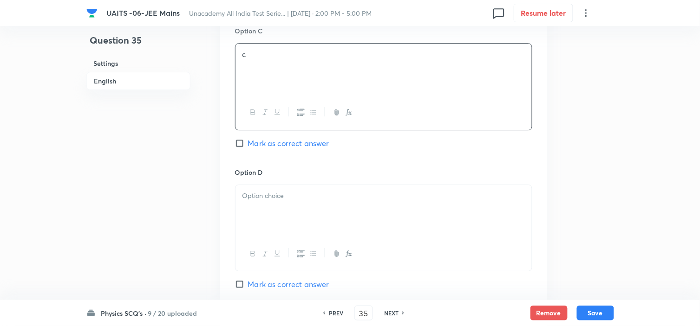
click at [275, 217] on div at bounding box center [383, 211] width 296 height 52
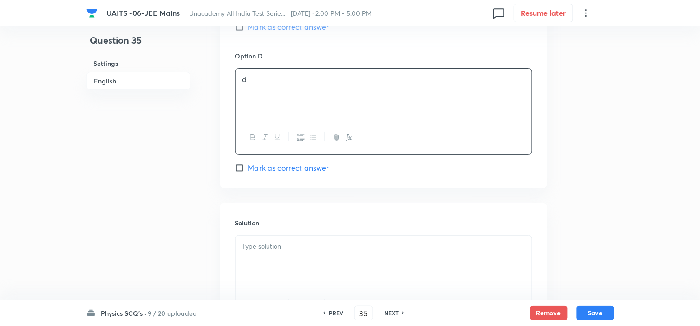
scroll to position [876, 0]
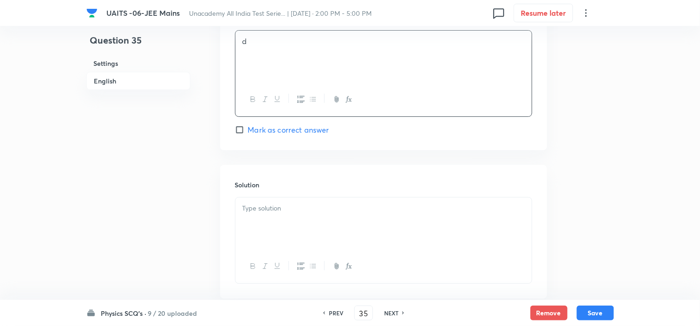
click at [293, 236] on div at bounding box center [383, 224] width 296 height 52
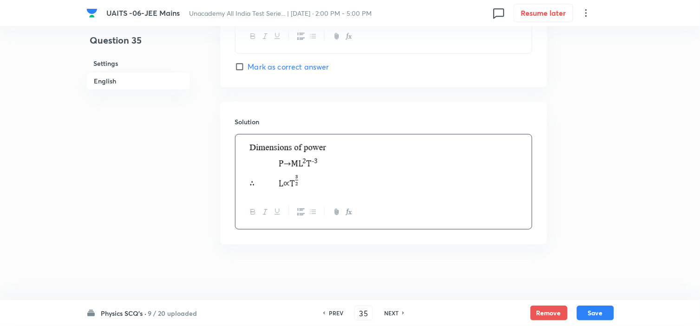
scroll to position [941, 0]
click at [591, 313] on button "Save" at bounding box center [595, 312] width 37 height 15
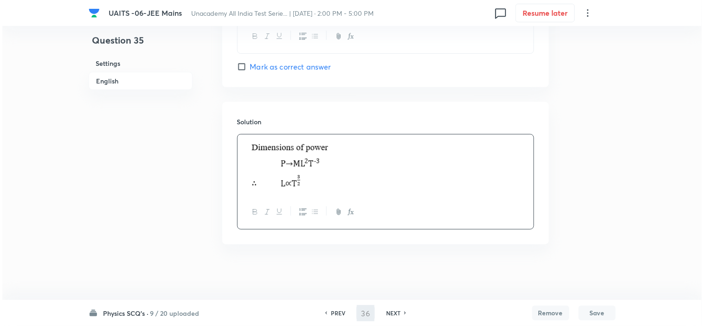
scroll to position [0, 0]
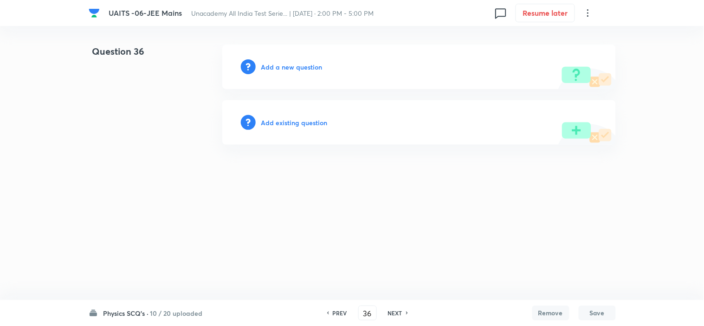
click at [302, 65] on h6 "Add a new question" at bounding box center [291, 67] width 61 height 10
click at [302, 65] on h6 "Choose a question type" at bounding box center [296, 67] width 71 height 10
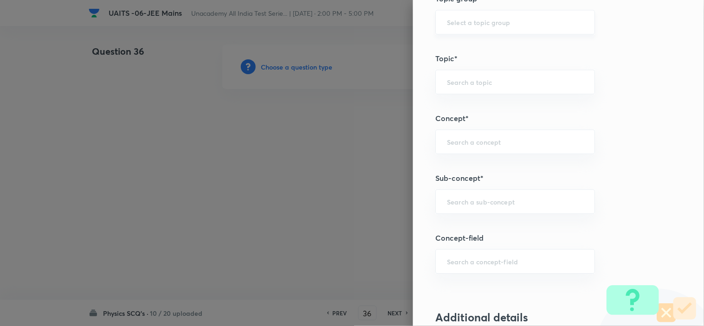
scroll to position [516, 0]
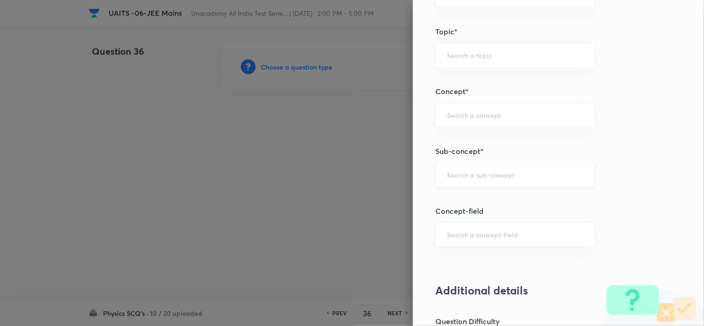
click at [480, 175] on input "text" at bounding box center [515, 174] width 136 height 9
paste input "Centre of Mass"
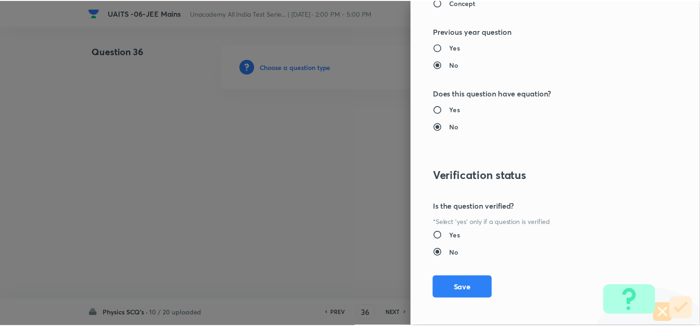
scroll to position [1001, 0]
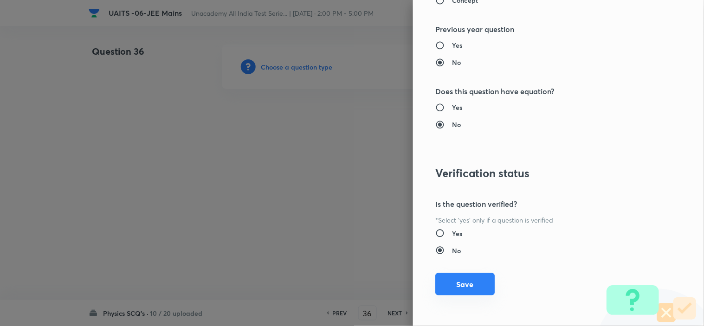
click at [465, 277] on button "Save" at bounding box center [464, 284] width 59 height 22
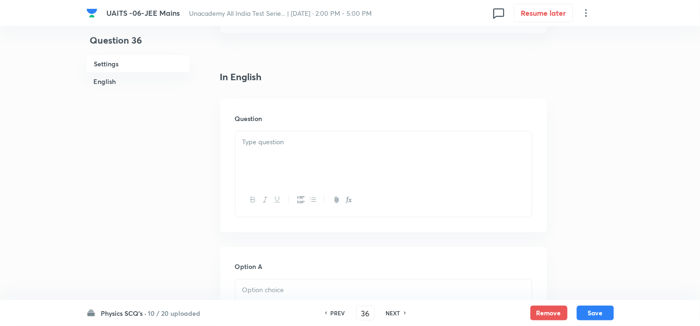
scroll to position [206, 0]
click at [261, 143] on p at bounding box center [383, 139] width 282 height 11
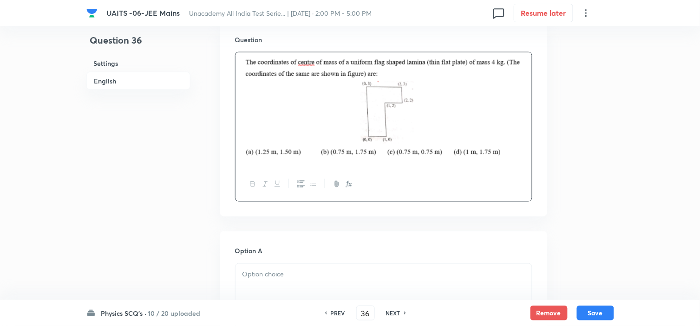
scroll to position [309, 0]
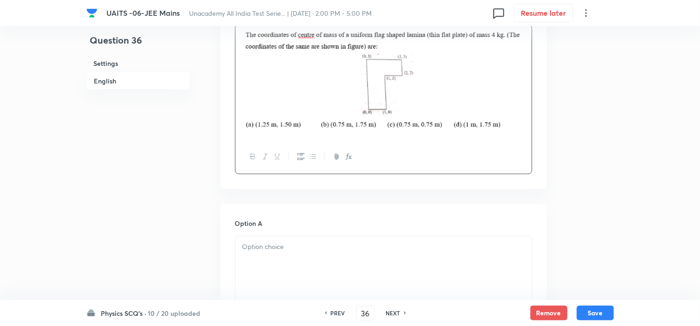
click at [270, 256] on div at bounding box center [383, 263] width 296 height 52
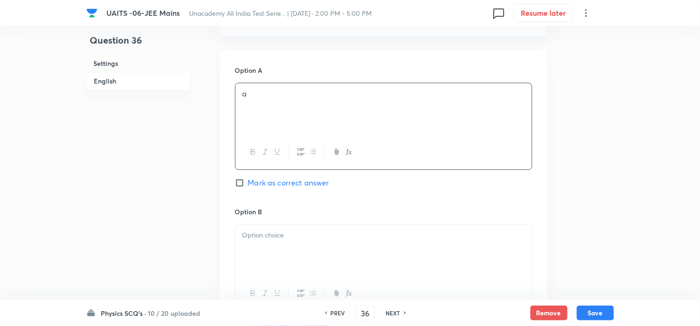
scroll to position [464, 0]
click at [294, 234] on p at bounding box center [383, 234] width 282 height 11
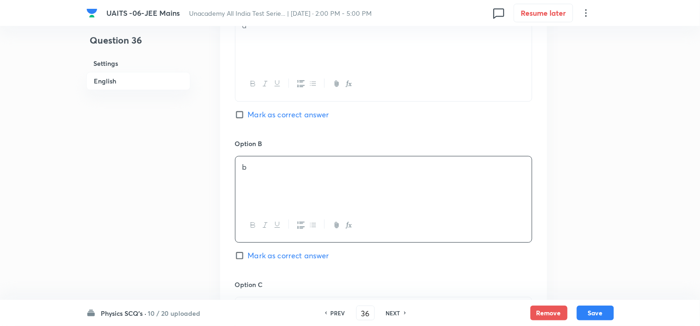
scroll to position [567, 0]
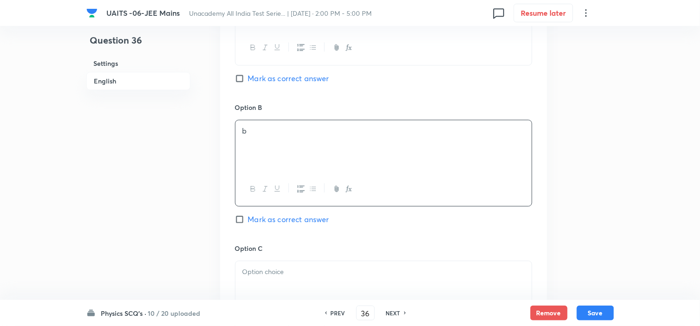
click at [253, 284] on div at bounding box center [383, 287] width 296 height 52
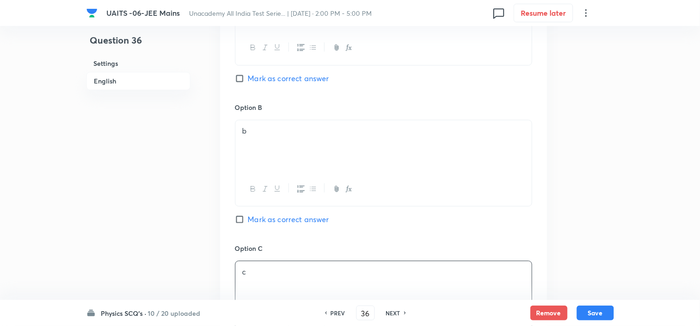
click at [279, 215] on span "Mark as correct answer" at bounding box center [288, 219] width 81 height 11
click at [248, 215] on input "Mark as correct answer" at bounding box center [241, 219] width 13 height 9
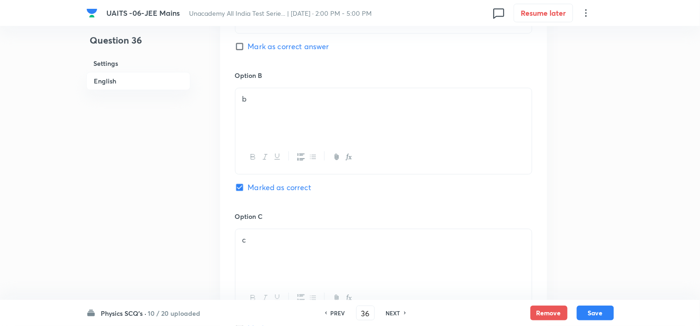
scroll to position [722, 0]
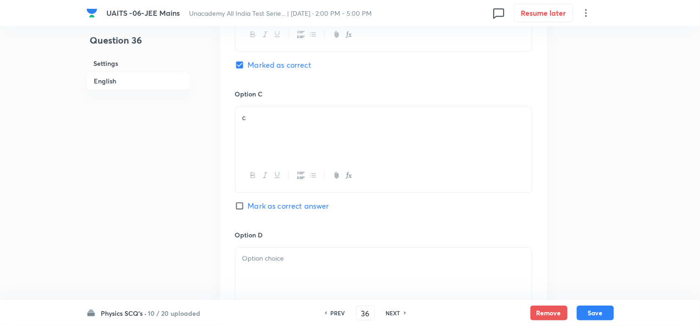
click at [285, 257] on p at bounding box center [383, 258] width 282 height 11
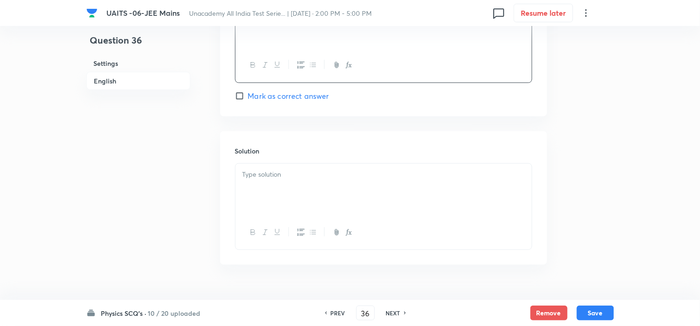
scroll to position [980, 0]
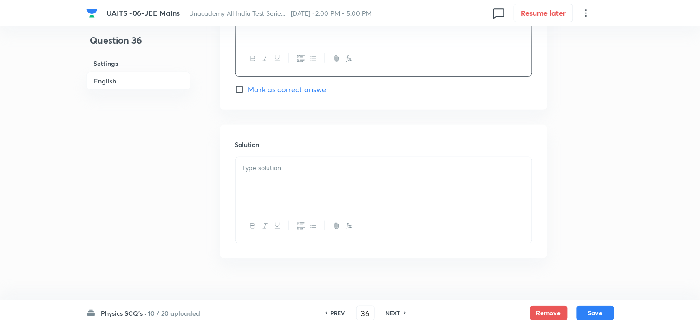
click at [302, 193] on div at bounding box center [383, 183] width 296 height 52
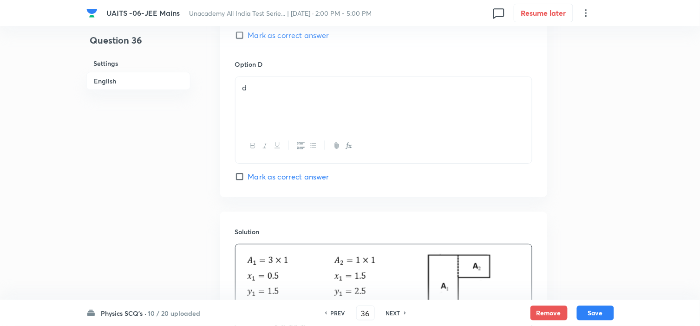
scroll to position [928, 0]
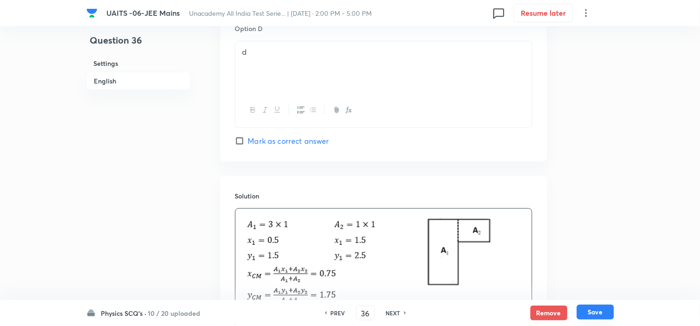
click at [584, 316] on button "Save" at bounding box center [595, 312] width 37 height 15
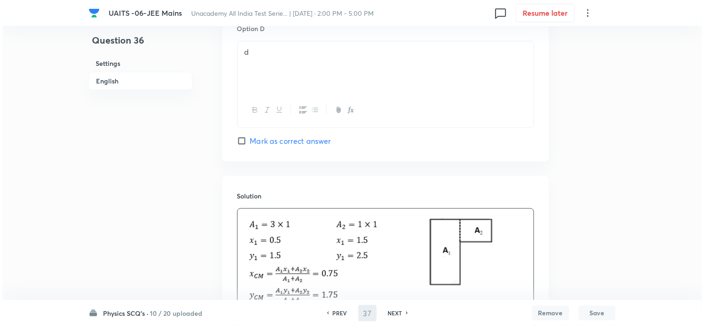
scroll to position [0, 0]
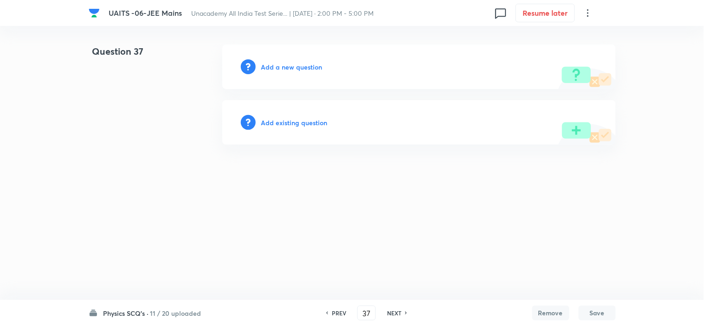
click at [300, 72] on div "Add a new question" at bounding box center [419, 67] width 394 height 45
click at [302, 64] on h6 "Add a new question" at bounding box center [291, 67] width 61 height 10
click at [302, 65] on h6 "Choose a question type" at bounding box center [296, 67] width 71 height 10
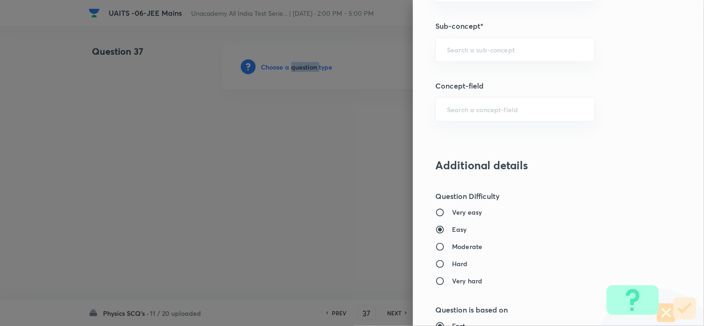
scroll to position [619, 0]
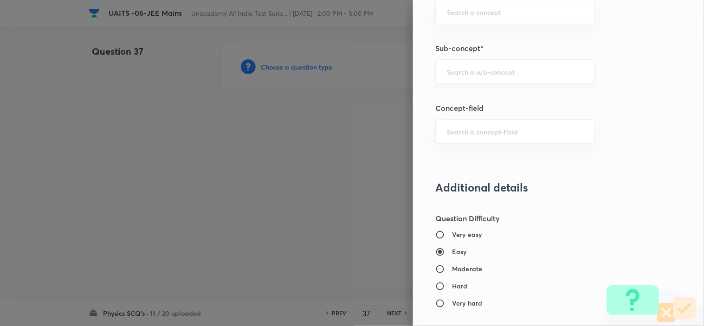
click at [457, 75] on input "text" at bounding box center [515, 71] width 136 height 9
paste input "Centre of Mass"
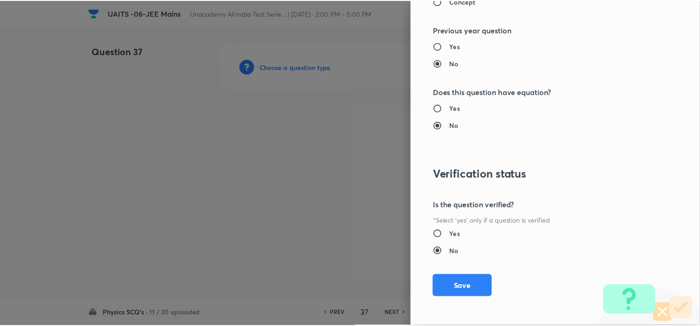
scroll to position [1001, 0]
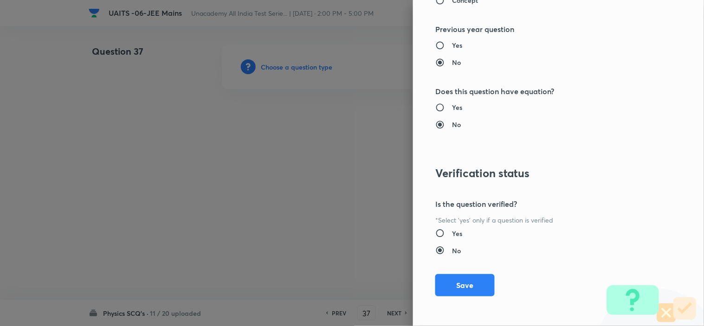
click at [454, 272] on div "Question settings Question type* Single choice correct Number of options* 2 3 4…" at bounding box center [558, 163] width 291 height 326
click at [454, 279] on button "Save" at bounding box center [464, 284] width 59 height 22
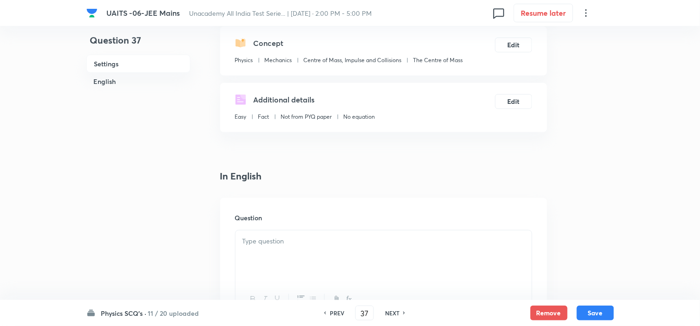
scroll to position [155, 0]
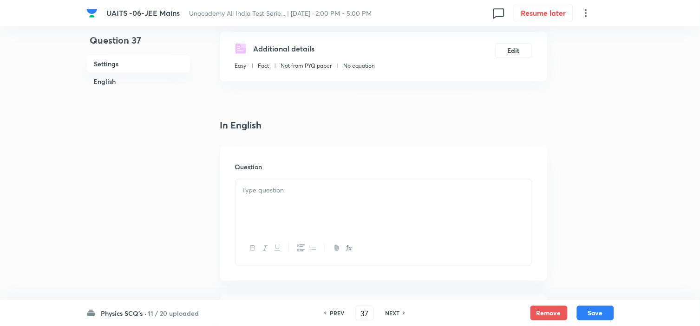
click at [346, 213] on div at bounding box center [383, 206] width 296 height 52
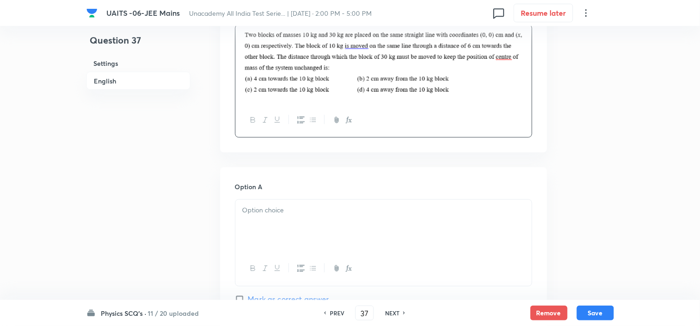
click at [306, 212] on p at bounding box center [383, 211] width 282 height 11
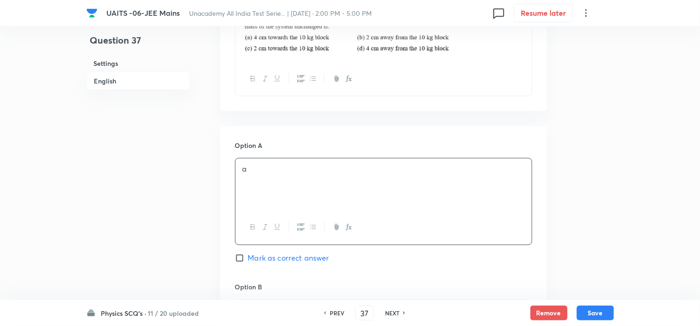
scroll to position [464, 0]
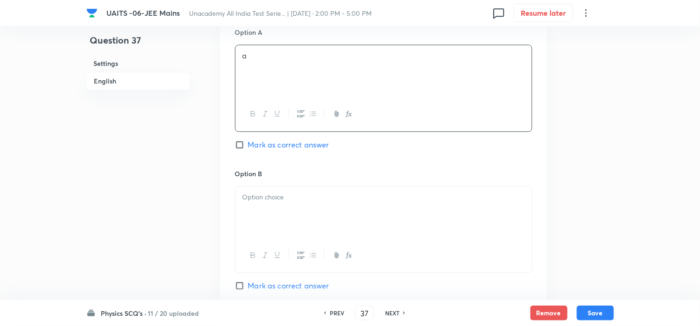
click at [320, 223] on div at bounding box center [383, 213] width 296 height 52
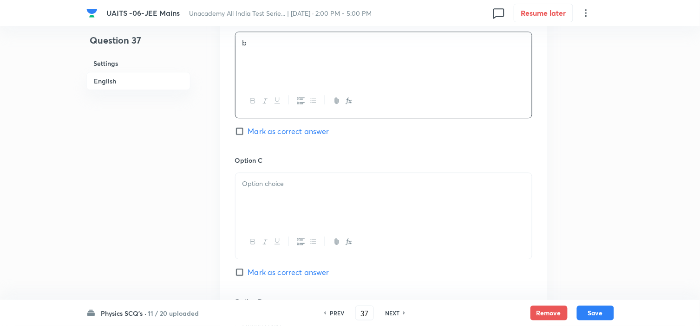
click at [294, 177] on div at bounding box center [383, 199] width 296 height 52
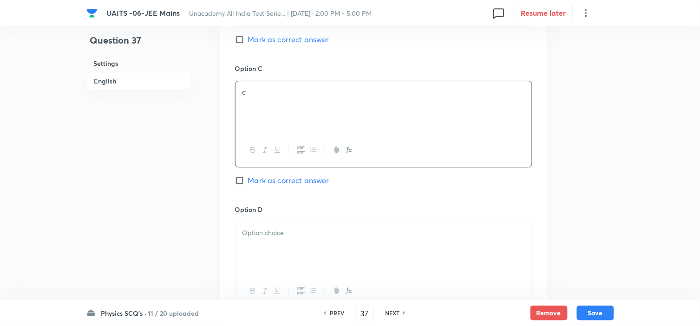
scroll to position [722, 0]
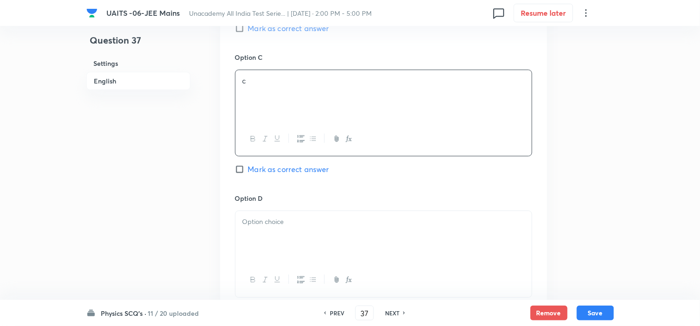
click at [298, 220] on p at bounding box center [383, 222] width 282 height 11
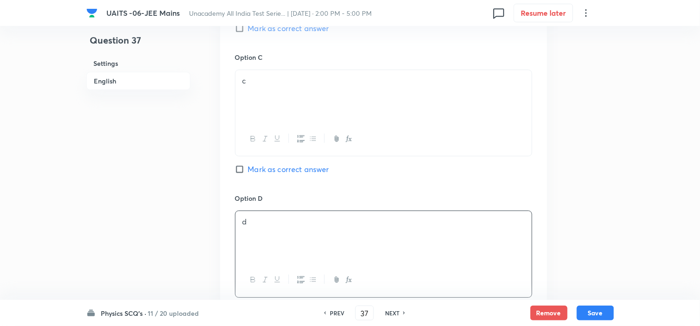
click at [281, 175] on span "Mark as correct answer" at bounding box center [288, 169] width 81 height 11
click at [248, 174] on input "Mark as correct answer" at bounding box center [241, 169] width 13 height 9
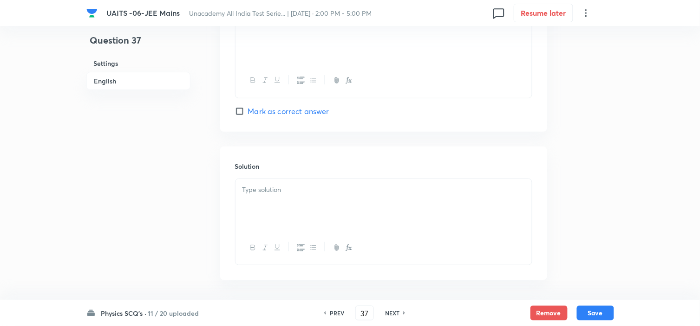
scroll to position [928, 0]
click at [302, 208] on div at bounding box center [383, 198] width 296 height 52
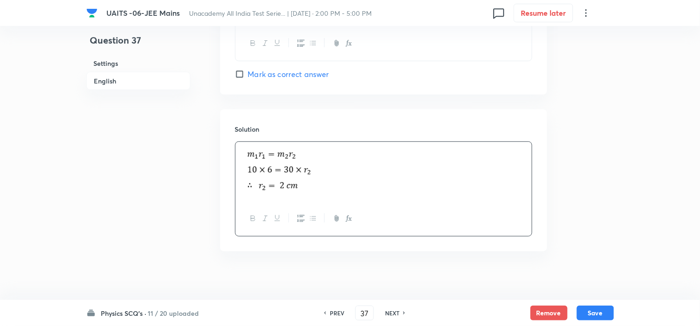
scroll to position [967, 0]
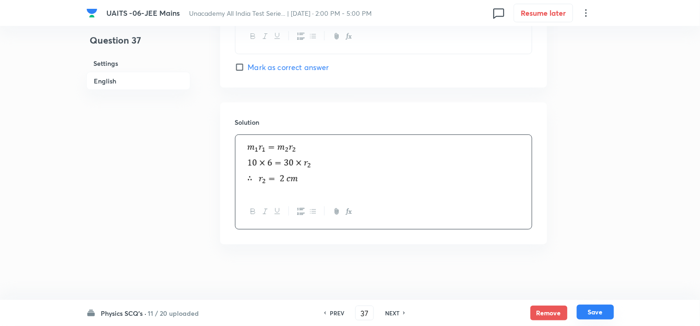
click at [596, 309] on button "Save" at bounding box center [595, 312] width 37 height 15
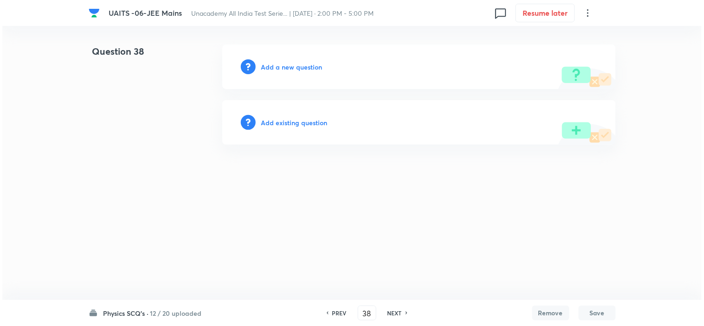
scroll to position [0, 0]
click at [267, 47] on div "Add a new question" at bounding box center [419, 67] width 394 height 45
click at [274, 62] on h6 "Add a new question" at bounding box center [291, 67] width 61 height 10
click at [279, 65] on h6 "Choose a question type" at bounding box center [296, 67] width 71 height 10
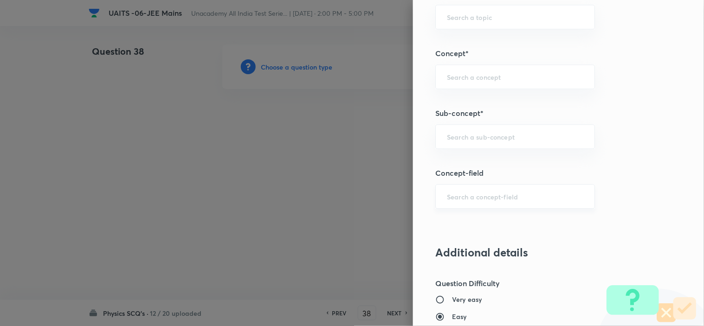
scroll to position [619, 0]
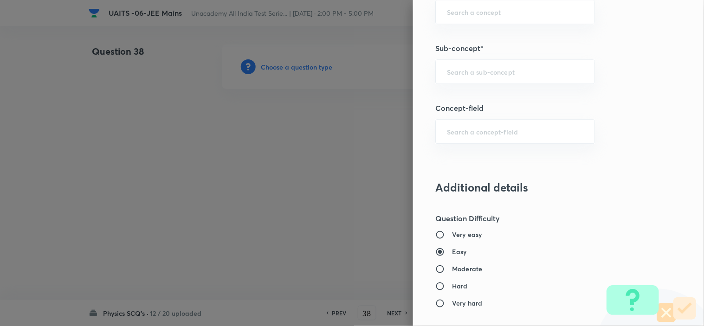
click at [467, 88] on div "Question settings Question type* Single choice correct Number of options* 2 3 4…" at bounding box center [558, 163] width 291 height 326
click at [467, 77] on div "​" at bounding box center [515, 71] width 160 height 25
paste input "Centre of Mass"
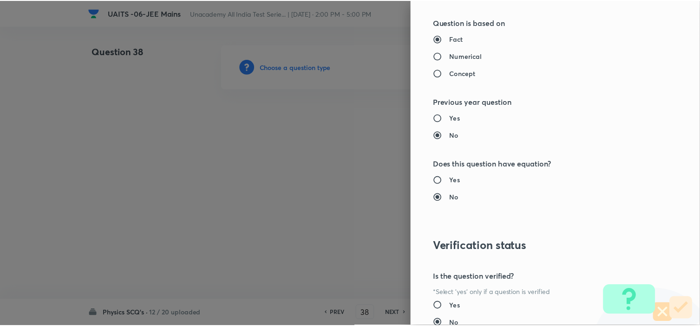
scroll to position [1001, 0]
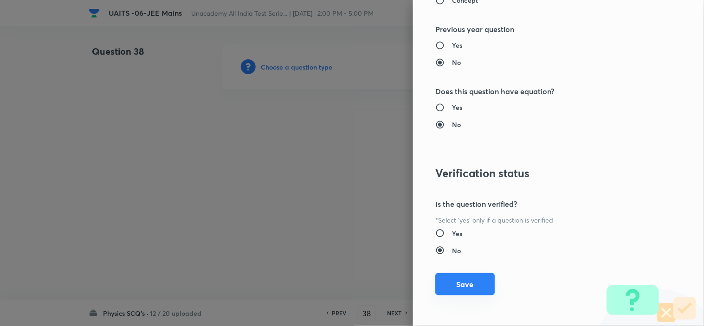
click at [458, 277] on button "Save" at bounding box center [464, 284] width 59 height 22
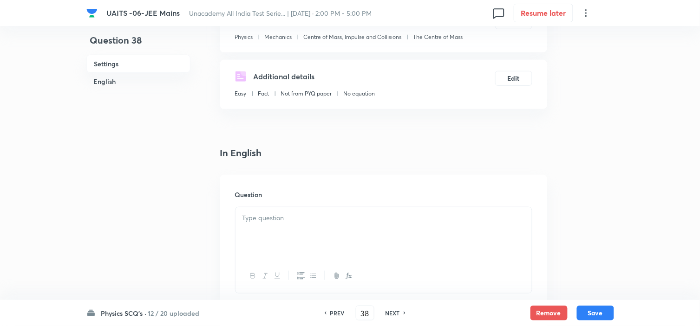
scroll to position [206, 0]
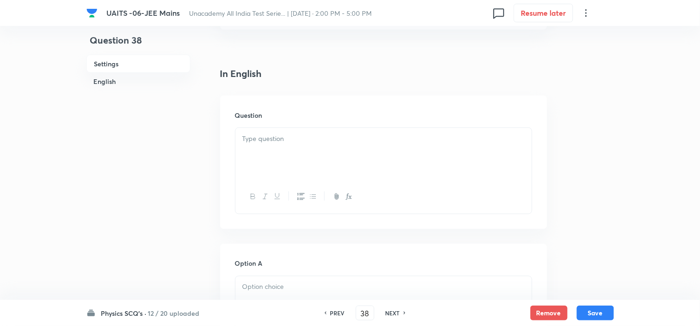
click at [314, 219] on div "Question" at bounding box center [383, 163] width 327 height 134
click at [294, 149] on div at bounding box center [383, 154] width 296 height 52
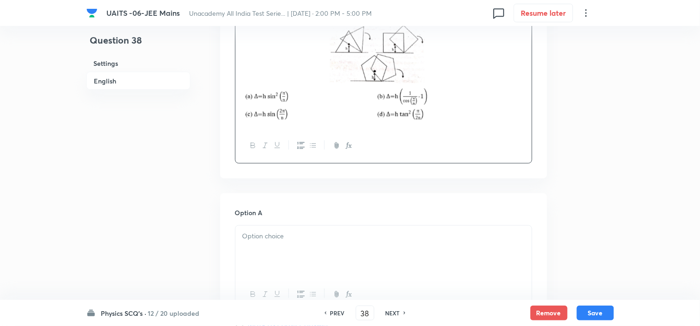
click at [304, 232] on p at bounding box center [383, 237] width 282 height 11
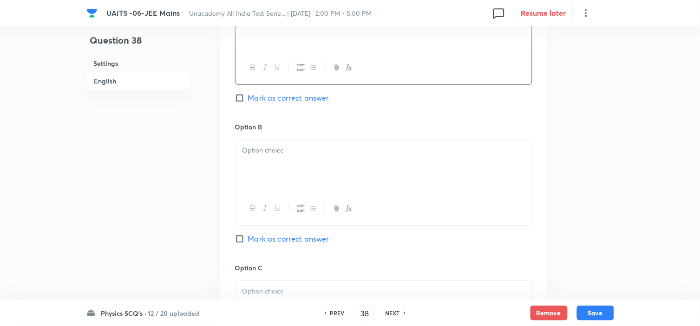
scroll to position [619, 0]
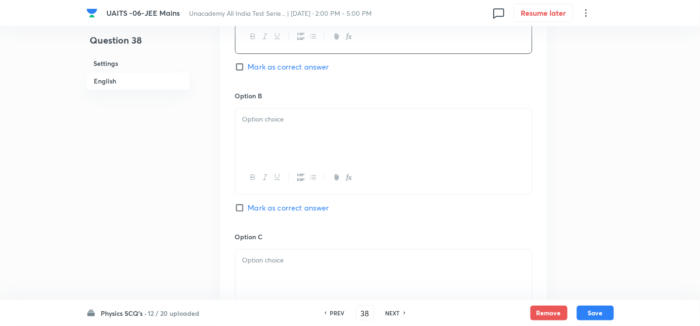
click at [311, 140] on div at bounding box center [383, 135] width 296 height 52
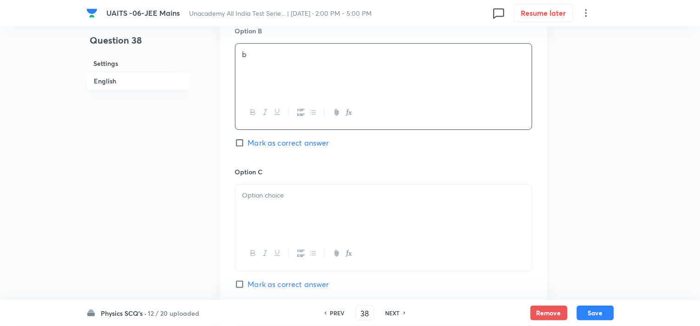
scroll to position [722, 0]
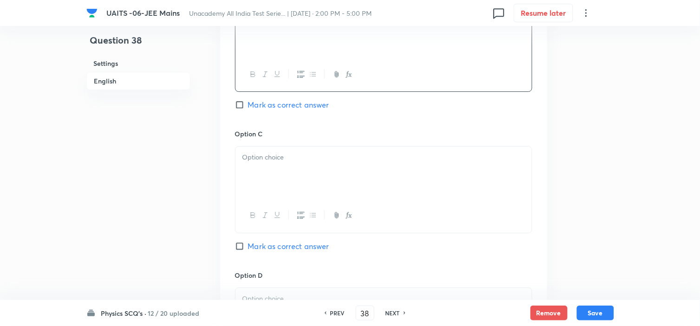
click at [291, 165] on div at bounding box center [383, 173] width 296 height 52
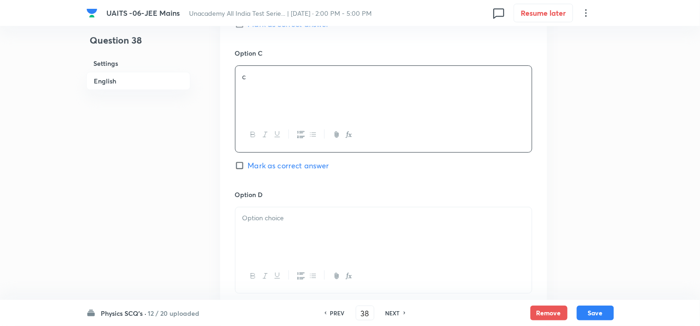
scroll to position [825, 0]
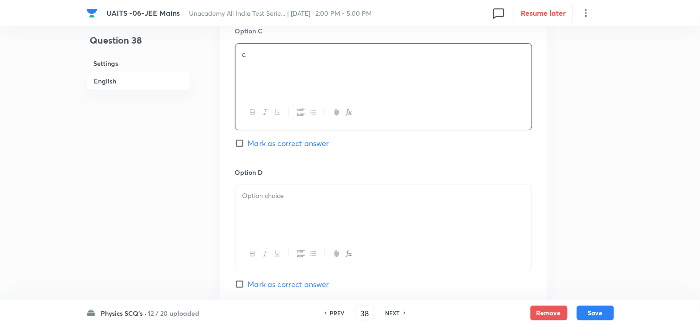
click at [278, 197] on p at bounding box center [383, 196] width 282 height 11
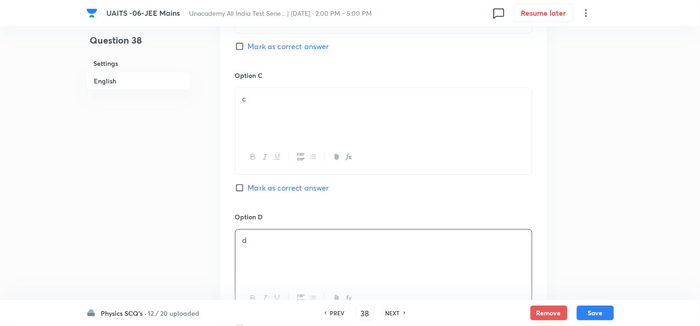
scroll to position [671, 0]
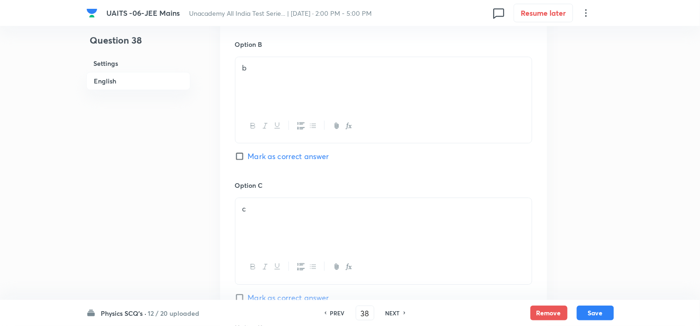
drag, startPoint x: 281, startPoint y: 155, endPoint x: 337, endPoint y: 178, distance: 59.9
click at [281, 154] on span "Mark as correct answer" at bounding box center [288, 156] width 81 height 11
click at [248, 154] on input "Mark as correct answer" at bounding box center [241, 156] width 13 height 9
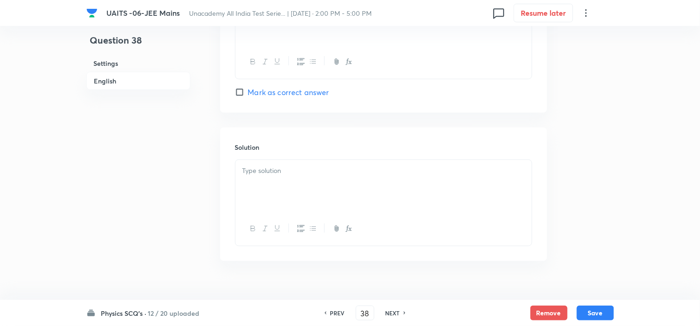
scroll to position [1036, 0]
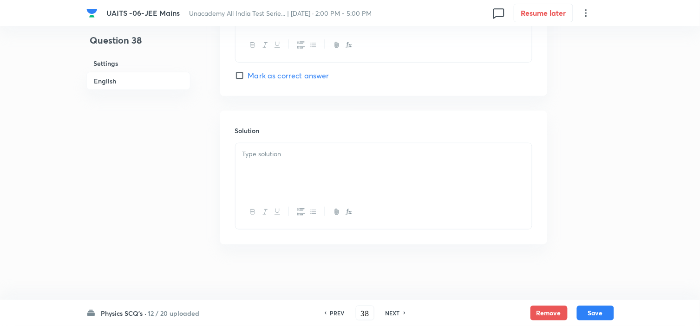
click at [308, 169] on div at bounding box center [383, 169] width 296 height 52
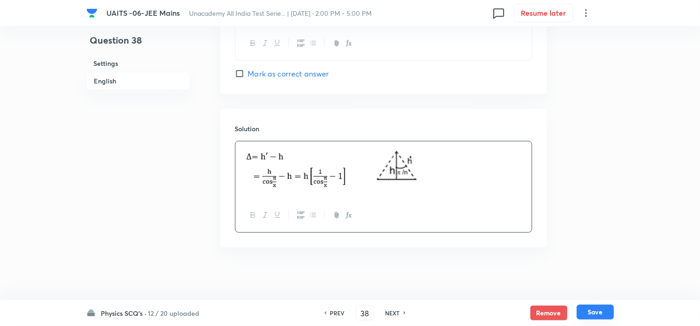
click at [613, 312] on button "Save" at bounding box center [595, 312] width 37 height 15
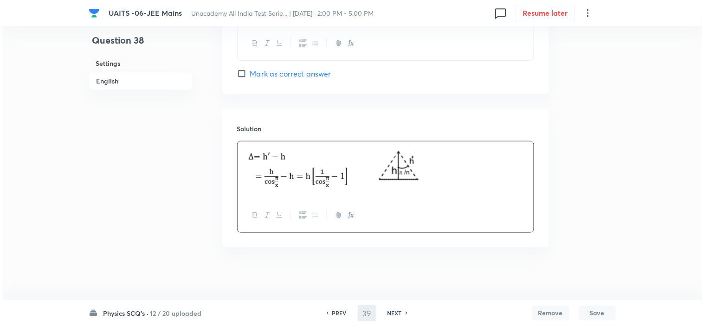
scroll to position [0, 0]
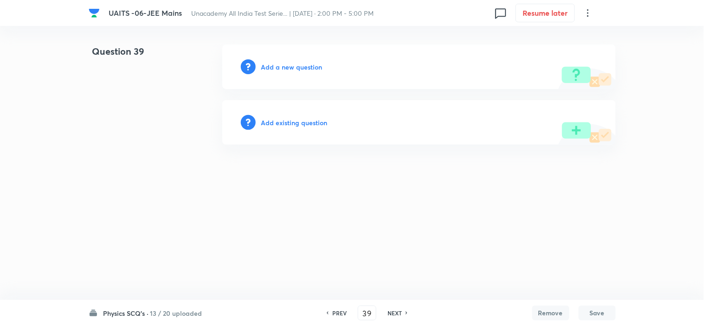
click at [284, 66] on h6 "Add a new question" at bounding box center [291, 67] width 61 height 10
click at [285, 67] on h6 "Choose a question type" at bounding box center [296, 67] width 71 height 10
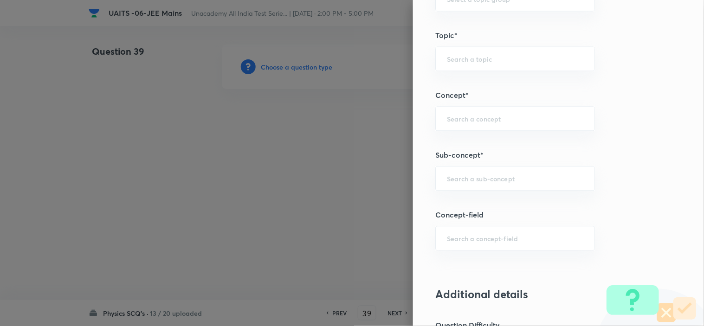
scroll to position [516, 0]
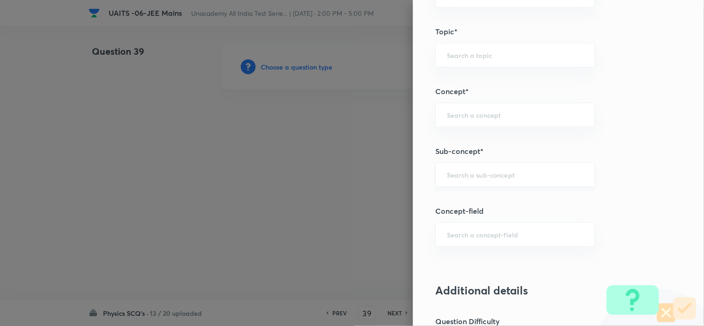
click at [465, 177] on input "text" at bounding box center [515, 174] width 136 height 9
paste input "Centre of Mass"
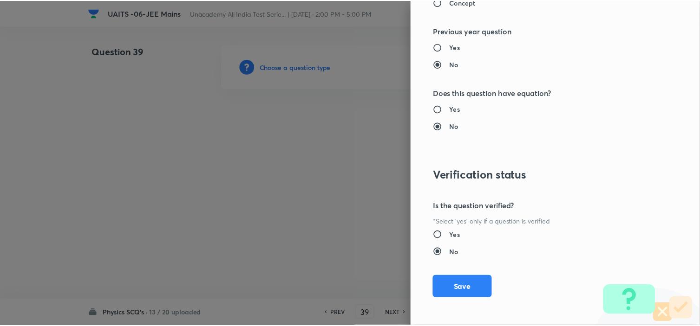
scroll to position [1001, 0]
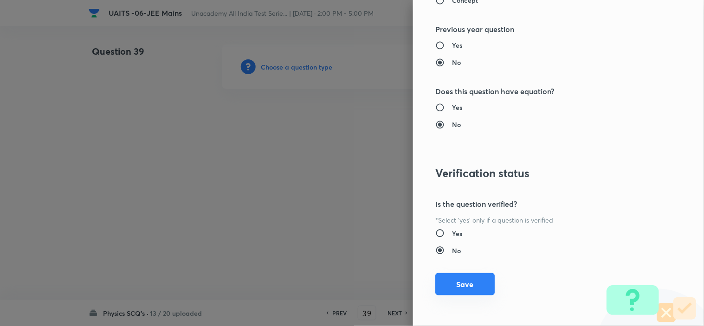
click at [474, 276] on button "Save" at bounding box center [464, 284] width 59 height 22
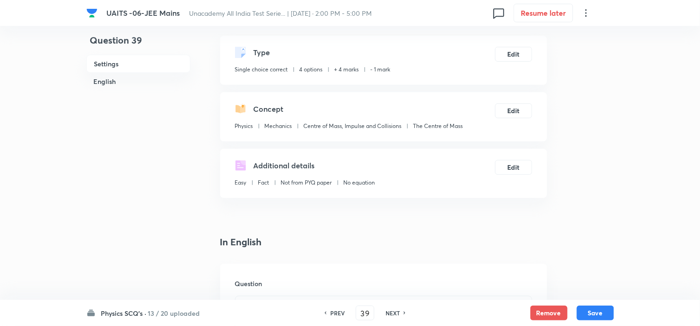
scroll to position [206, 0]
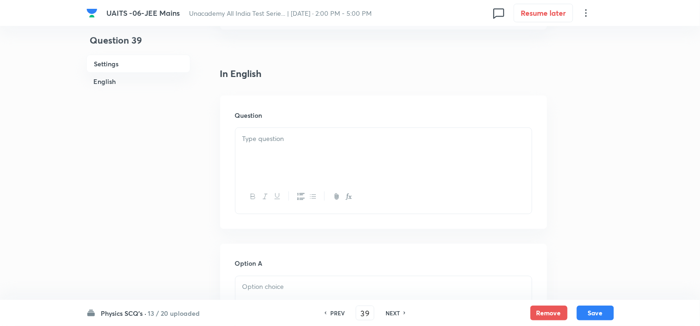
click at [305, 148] on div at bounding box center [383, 154] width 296 height 52
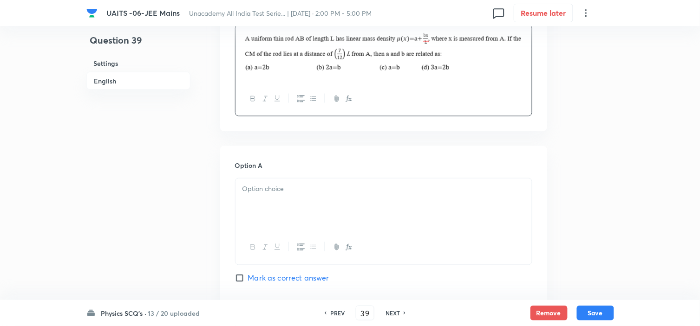
click at [313, 201] on div at bounding box center [383, 205] width 296 height 52
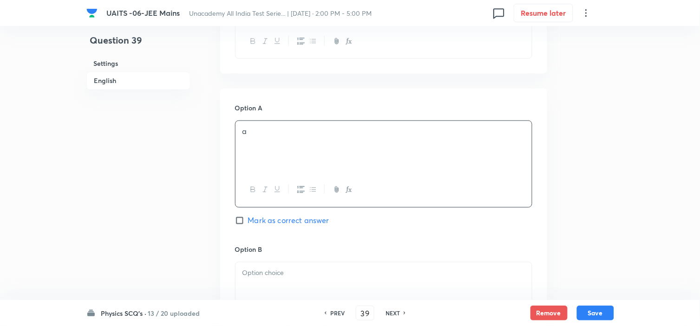
scroll to position [412, 0]
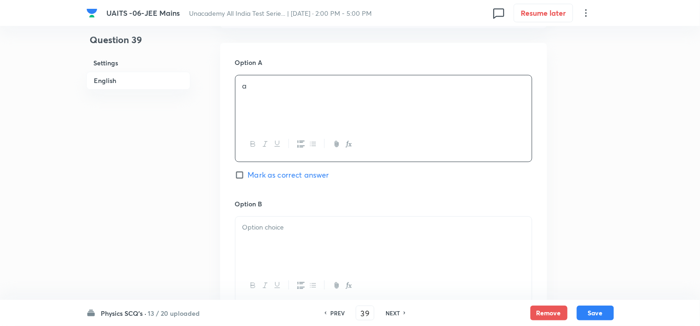
click at [293, 224] on p at bounding box center [383, 228] width 282 height 11
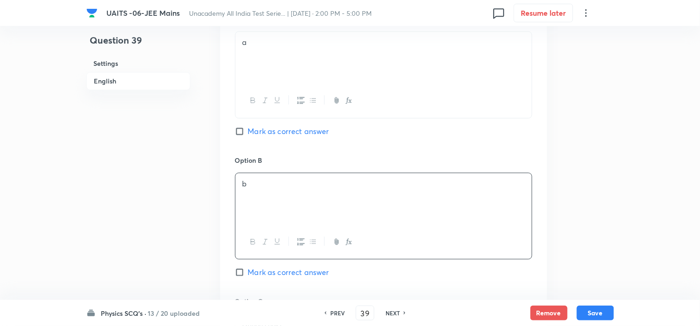
scroll to position [516, 0]
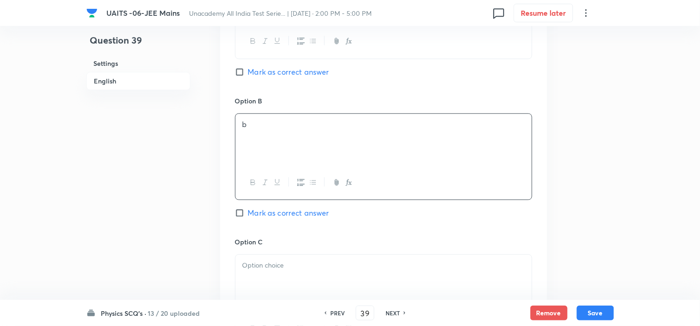
click at [263, 263] on p at bounding box center [383, 265] width 282 height 11
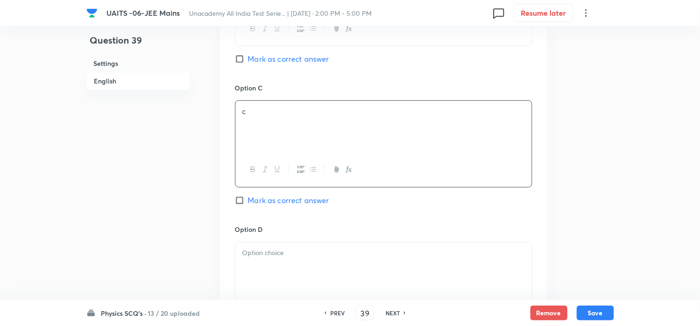
scroll to position [670, 0]
click at [274, 263] on div at bounding box center [383, 268] width 296 height 52
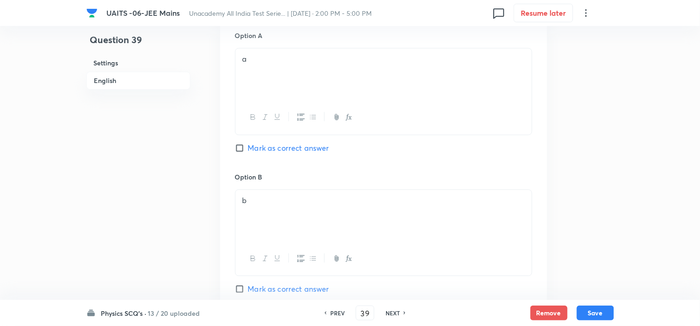
scroll to position [464, 0]
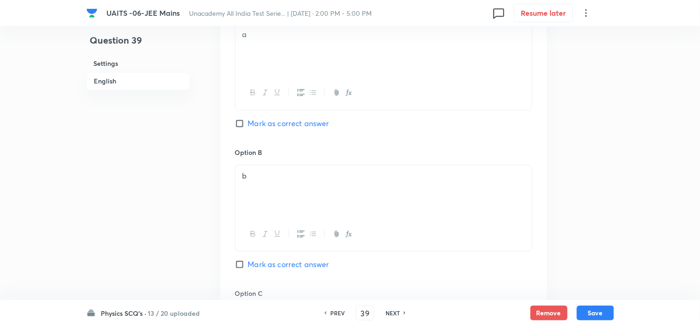
click at [269, 262] on span "Mark as correct answer" at bounding box center [288, 264] width 81 height 11
click at [248, 262] on input "Mark as correct answer" at bounding box center [241, 264] width 13 height 9
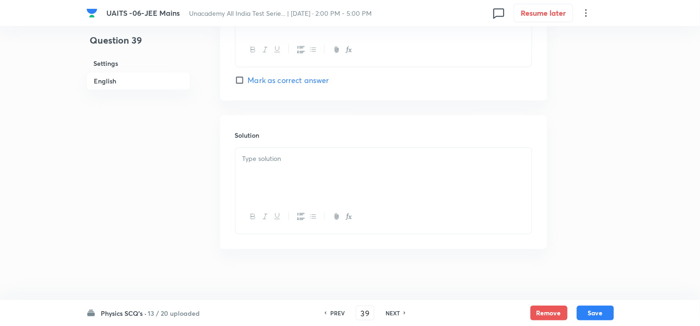
scroll to position [938, 0]
click at [314, 150] on p at bounding box center [383, 154] width 282 height 11
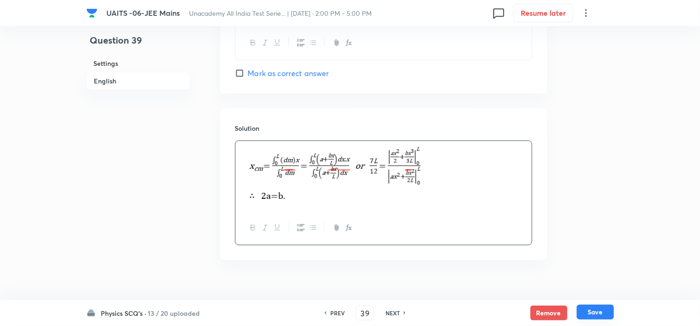
click at [610, 320] on button "Save" at bounding box center [595, 312] width 37 height 15
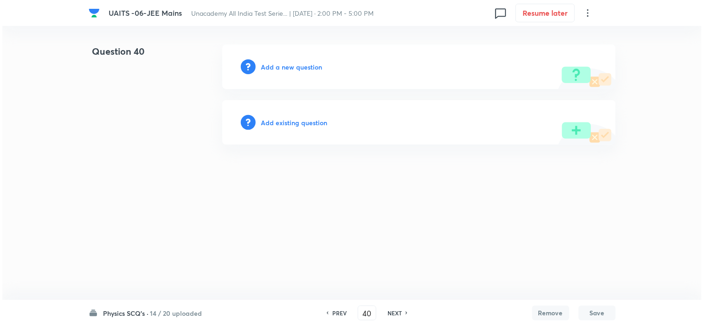
scroll to position [0, 0]
click at [300, 62] on h6 "Add a new question" at bounding box center [291, 67] width 61 height 10
click at [302, 63] on h6 "Choose a question type" at bounding box center [296, 67] width 71 height 10
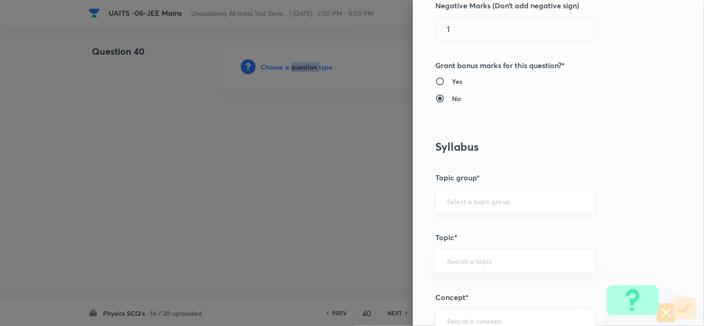
scroll to position [464, 0]
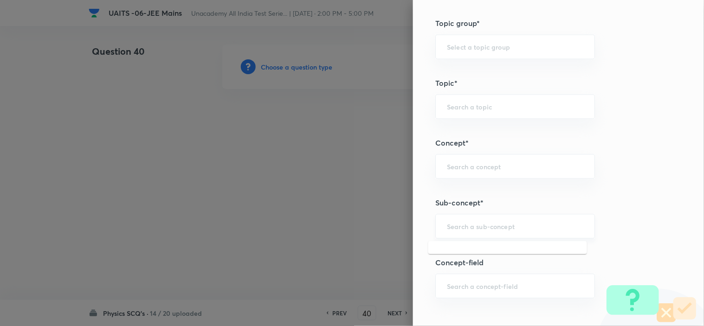
click at [457, 231] on input "text" at bounding box center [515, 226] width 136 height 9
paste input "Work, Power & Energy"
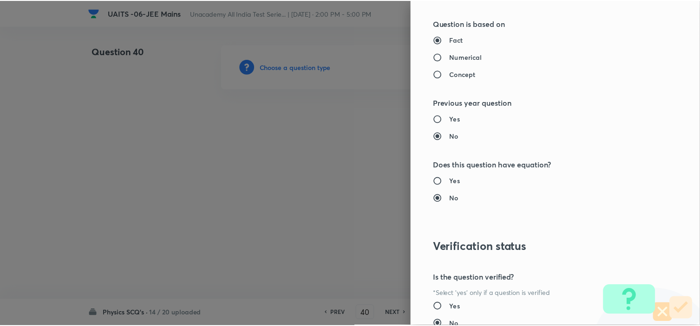
scroll to position [1001, 0]
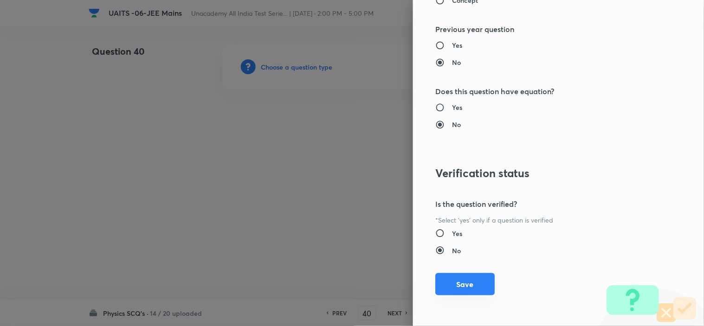
click at [459, 279] on button "Save" at bounding box center [464, 284] width 59 height 22
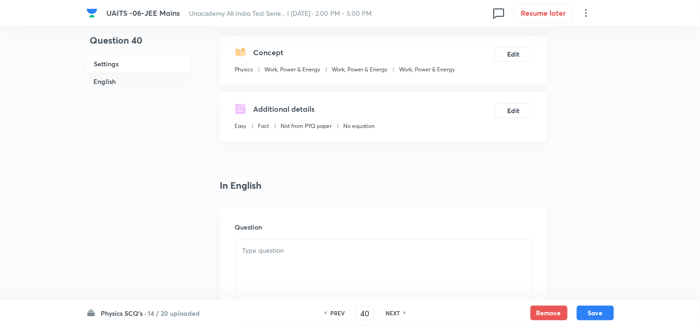
scroll to position [206, 0]
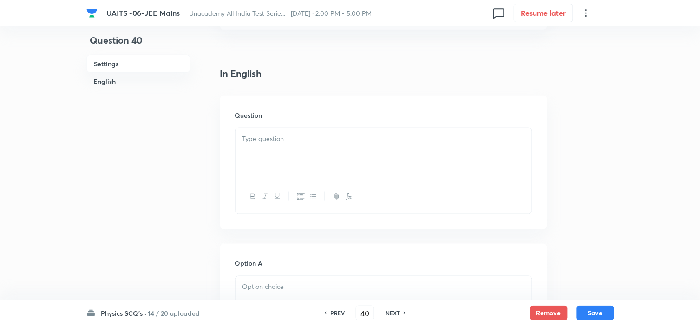
click at [289, 164] on div at bounding box center [383, 154] width 296 height 52
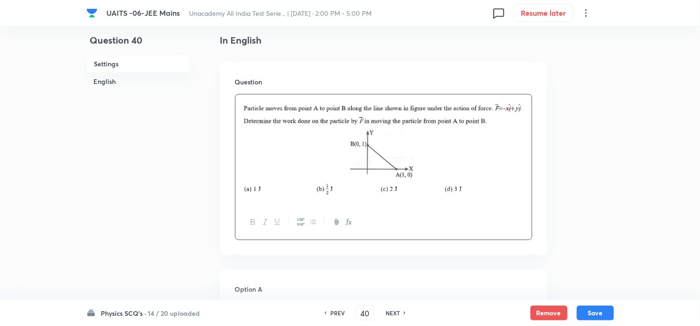
scroll to position [258, 0]
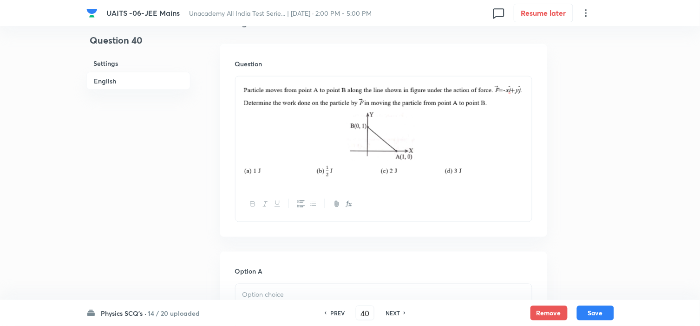
click at [282, 276] on h6 "Option A" at bounding box center [383, 272] width 297 height 10
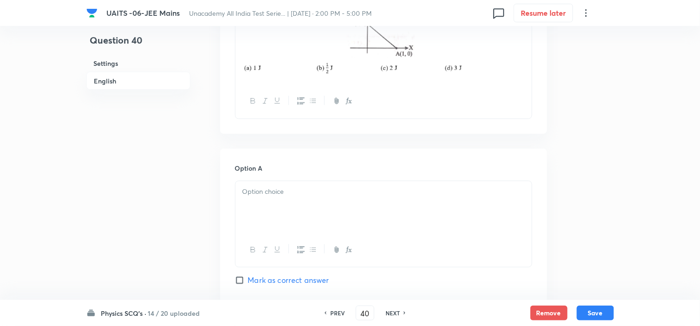
click at [286, 201] on div at bounding box center [383, 208] width 296 height 52
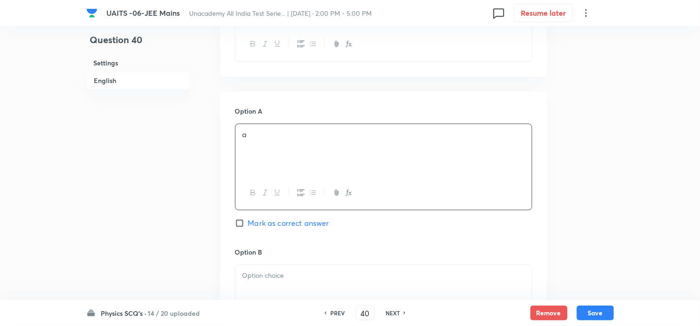
scroll to position [516, 0]
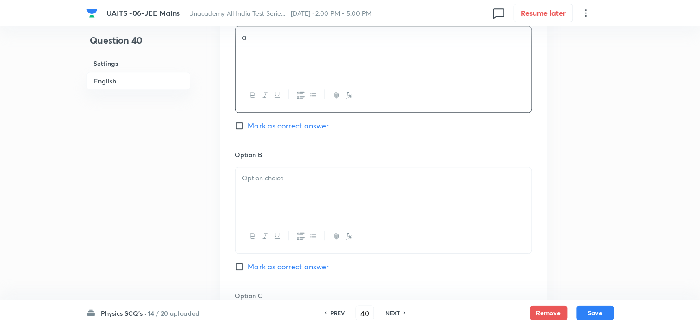
click at [298, 201] on div at bounding box center [383, 194] width 296 height 52
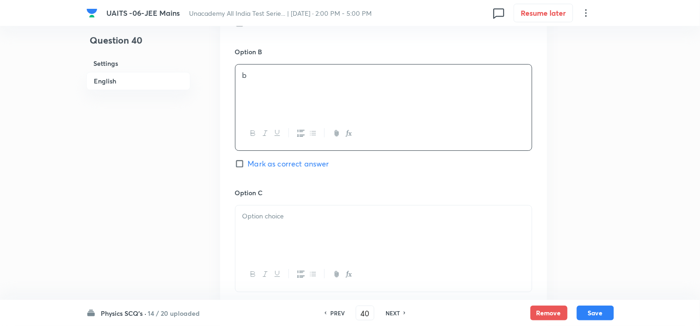
click at [299, 215] on p at bounding box center [383, 216] width 282 height 11
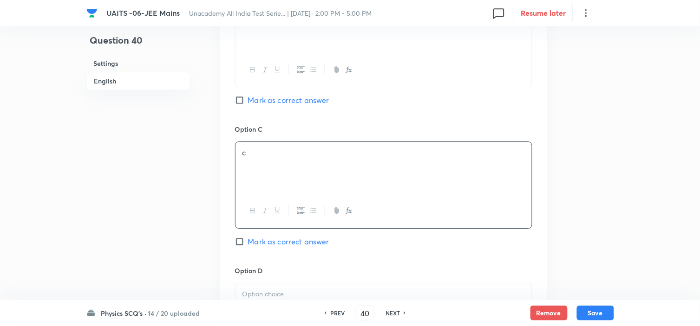
scroll to position [773, 0]
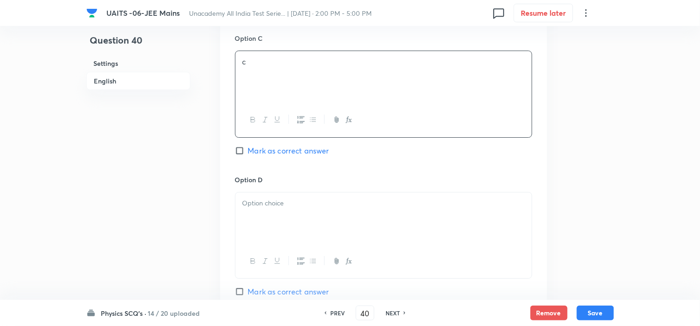
click at [295, 231] on div at bounding box center [383, 219] width 296 height 52
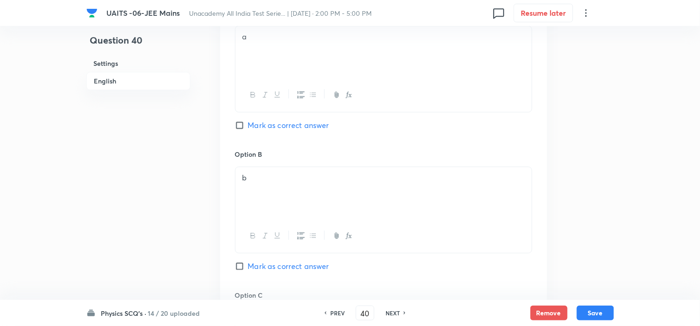
scroll to position [516, 0]
click at [272, 120] on div "Option A a Mark as correct answer" at bounding box center [383, 79] width 297 height 141
click at [272, 127] on span "Mark as correct answer" at bounding box center [288, 125] width 81 height 11
click at [248, 127] on input "Mark as correct answer" at bounding box center [241, 125] width 13 height 9
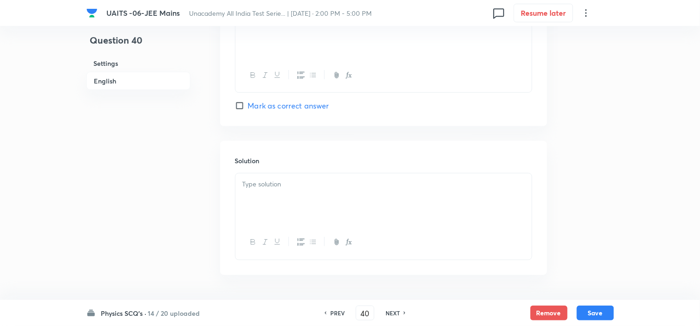
scroll to position [992, 0]
click at [313, 142] on div "Solution" at bounding box center [383, 177] width 327 height 134
click at [349, 178] on div at bounding box center [383, 169] width 296 height 52
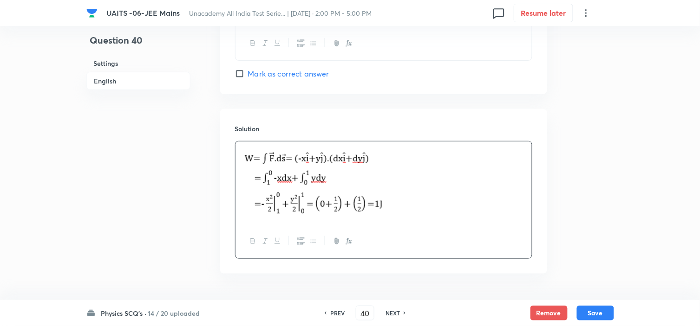
click at [593, 305] on div "Physics SCQ's · 14 / 20 uploaded PREV 40 ​ NEXT Remove Save" at bounding box center [349, 313] width 527 height 26
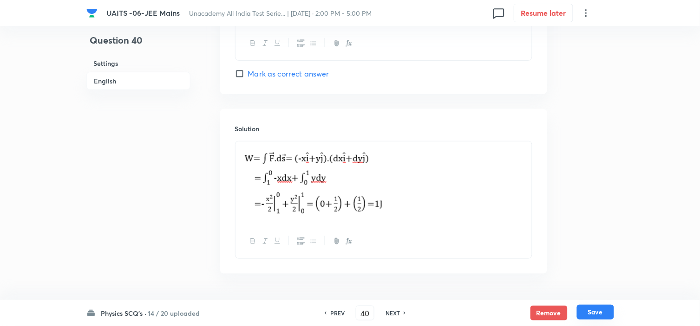
click at [591, 314] on button "Save" at bounding box center [595, 312] width 37 height 15
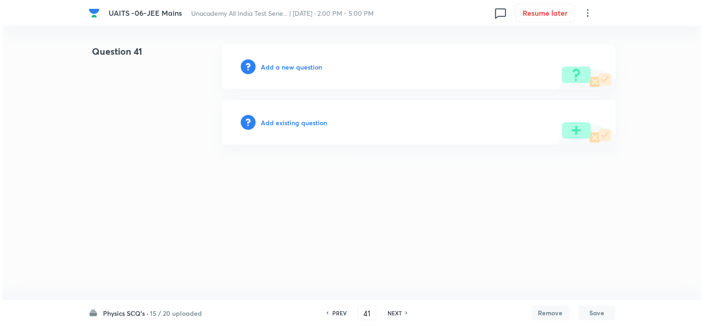
scroll to position [0, 0]
click at [298, 71] on h6 "Add a new question" at bounding box center [291, 67] width 61 height 10
click at [299, 68] on h6 "Choose a question type" at bounding box center [296, 67] width 71 height 10
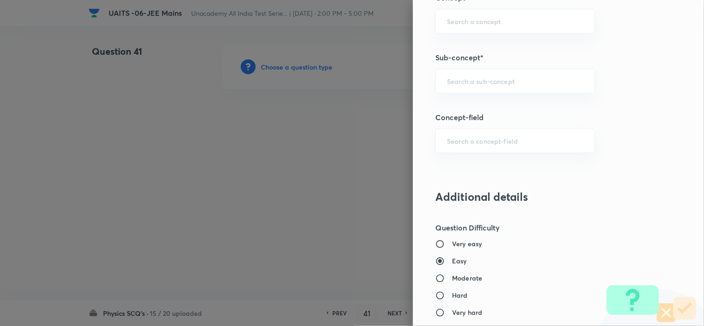
scroll to position [567, 0]
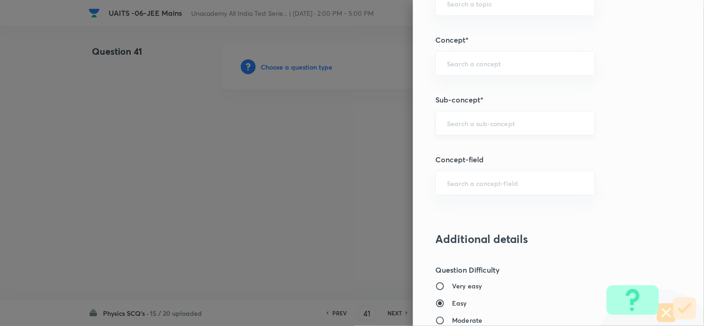
click at [477, 128] on div "​" at bounding box center [515, 123] width 160 height 25
paste input "Centre of Mass"
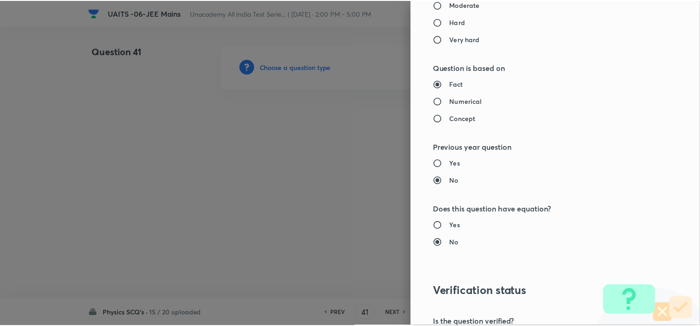
scroll to position [1001, 0]
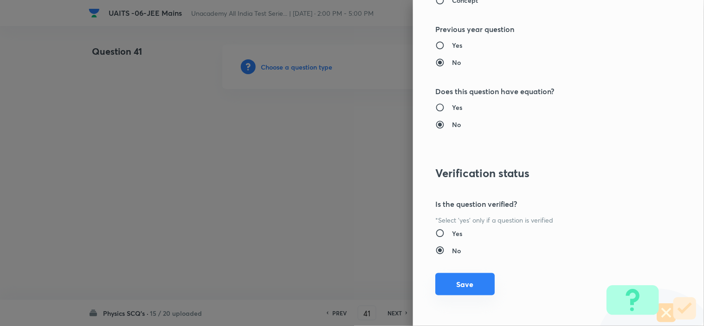
click at [457, 276] on button "Save" at bounding box center [464, 284] width 59 height 22
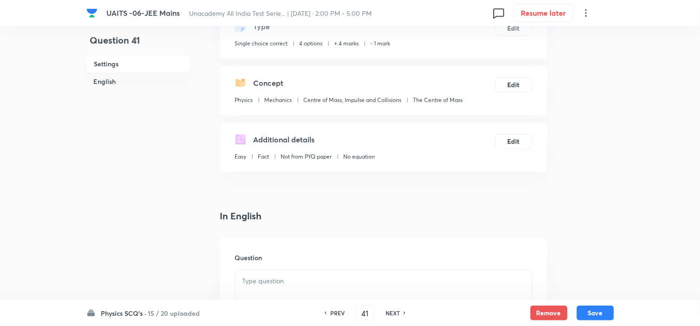
scroll to position [206, 0]
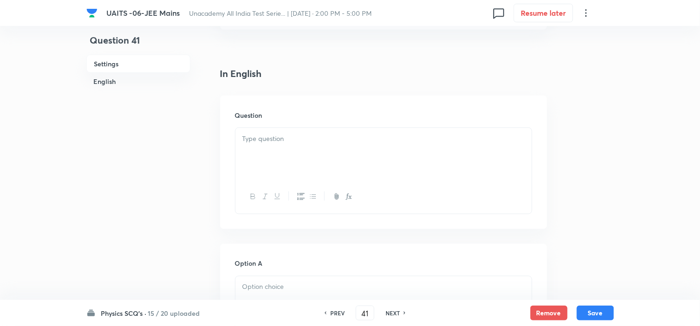
click at [289, 145] on div at bounding box center [383, 154] width 296 height 52
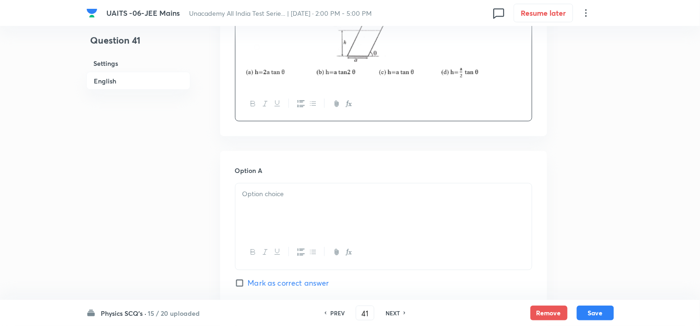
scroll to position [361, 0]
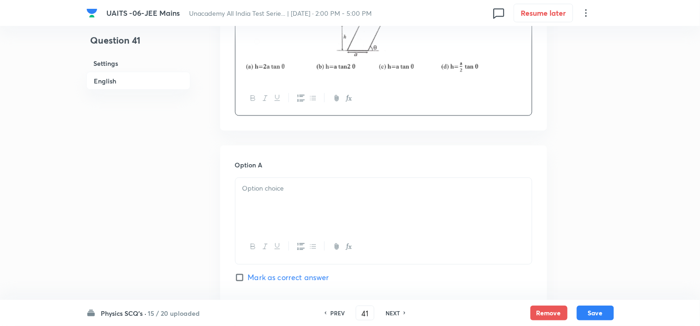
click at [293, 178] on div at bounding box center [383, 204] width 296 height 52
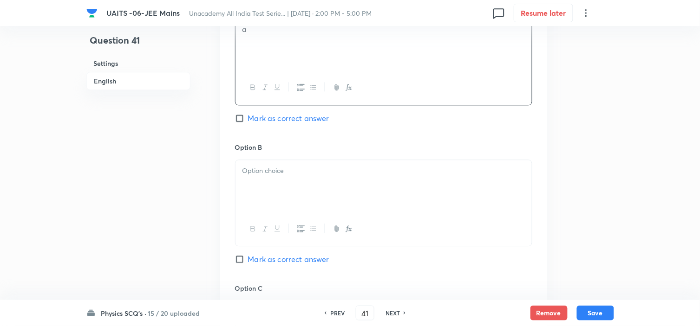
click at [277, 176] on p at bounding box center [383, 171] width 282 height 11
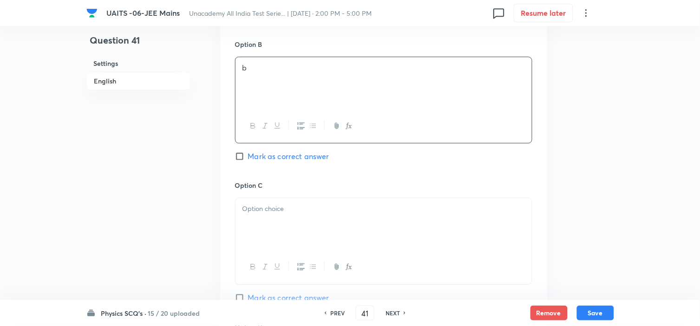
click at [266, 226] on div at bounding box center [383, 224] width 296 height 52
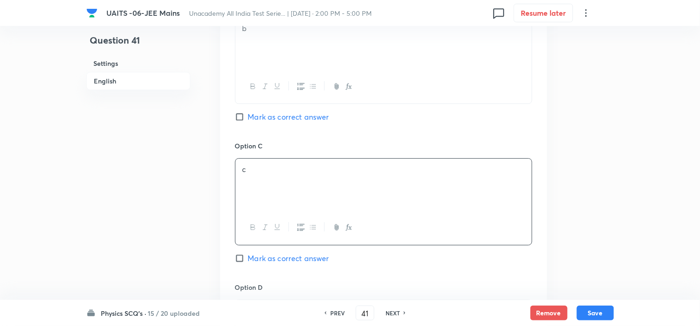
scroll to position [778, 0]
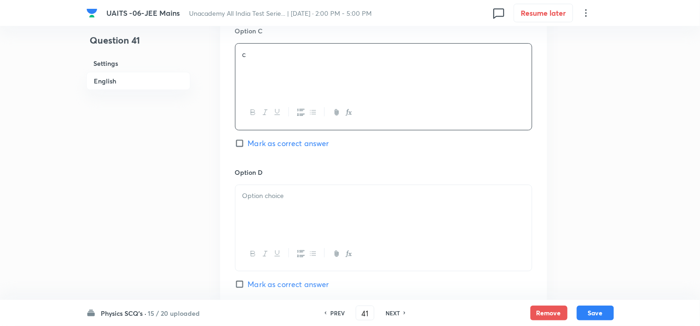
click at [300, 234] on div at bounding box center [383, 211] width 296 height 52
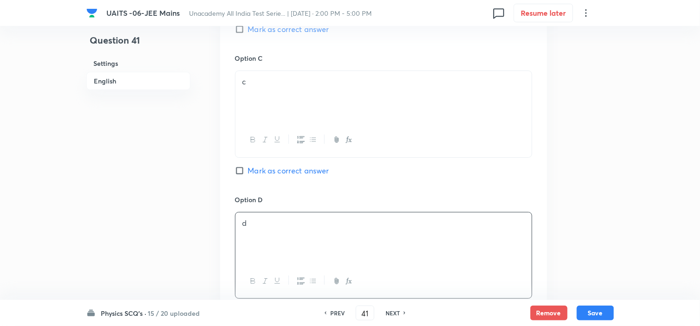
scroll to position [726, 0]
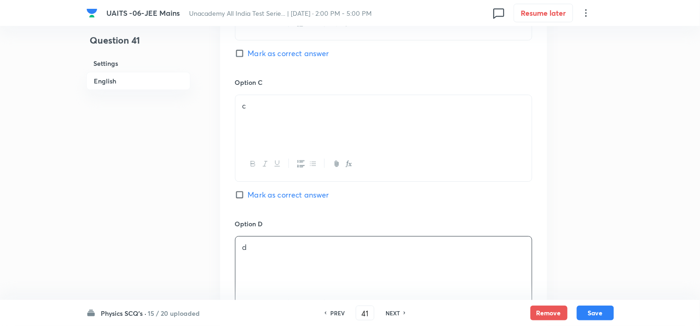
click at [274, 195] on span "Mark as correct answer" at bounding box center [288, 194] width 81 height 11
click at [248, 195] on input "Mark as correct answer" at bounding box center [241, 194] width 13 height 9
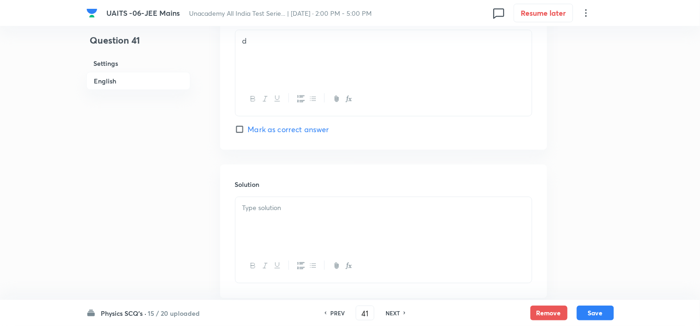
scroll to position [989, 0]
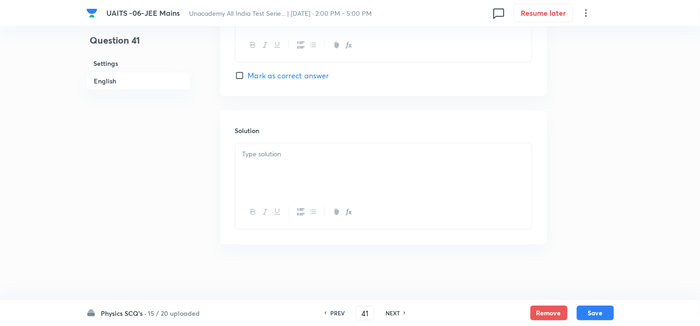
click at [297, 150] on p at bounding box center [383, 154] width 282 height 11
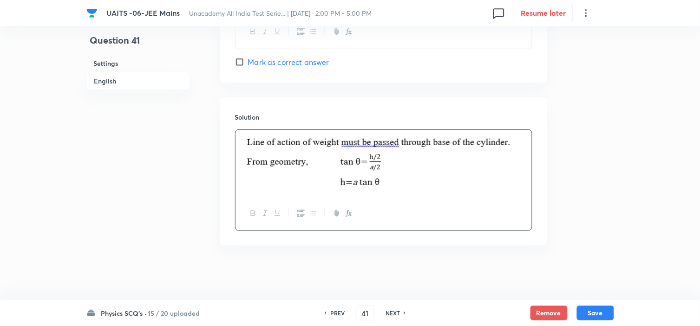
scroll to position [1004, 0]
click at [605, 307] on button "Save" at bounding box center [595, 312] width 37 height 15
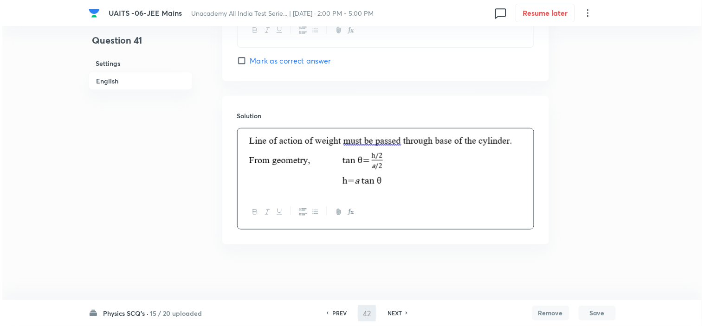
scroll to position [0, 0]
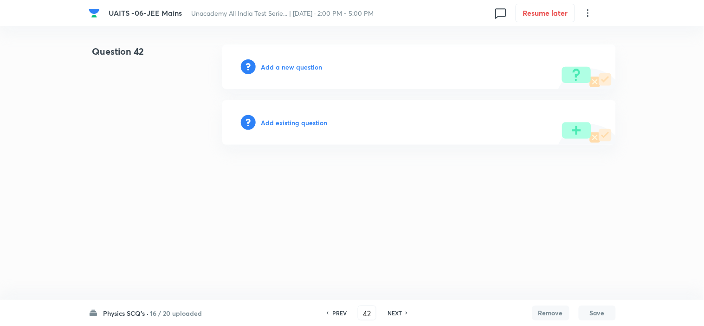
click at [282, 69] on h6 "Add a new question" at bounding box center [291, 67] width 61 height 10
click at [283, 69] on h6 "Choose a question type" at bounding box center [296, 67] width 71 height 10
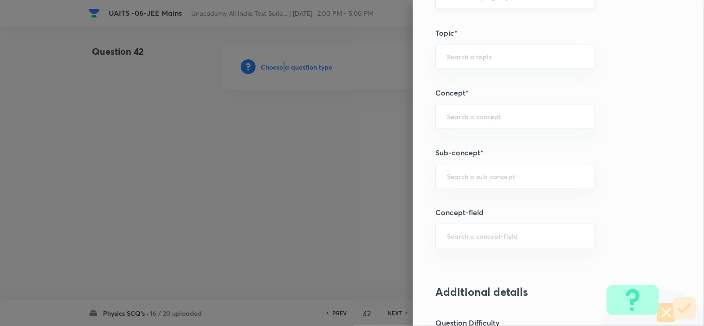
scroll to position [516, 0]
click at [494, 173] on input "text" at bounding box center [515, 174] width 136 height 9
paste input "Work, Power & Energy"
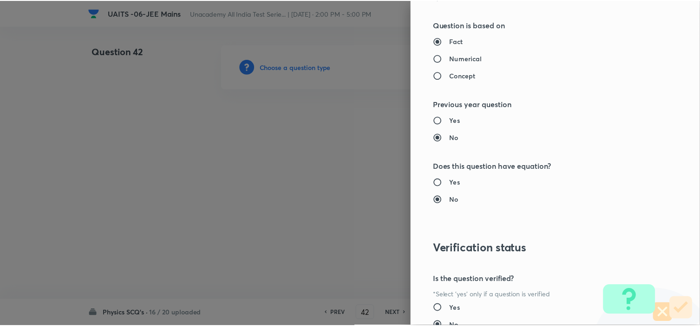
scroll to position [1001, 0]
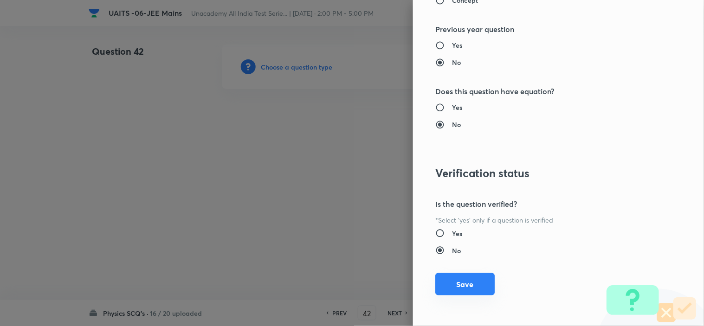
click at [459, 282] on button "Save" at bounding box center [464, 284] width 59 height 22
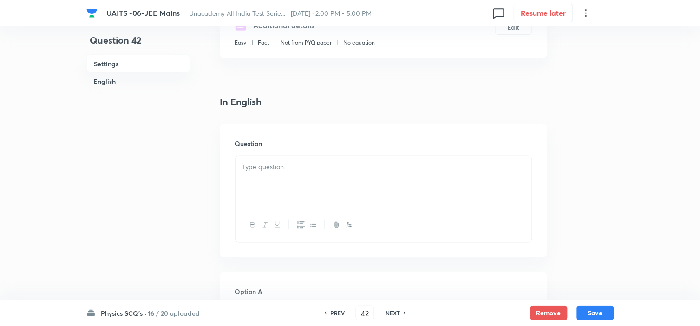
scroll to position [206, 0]
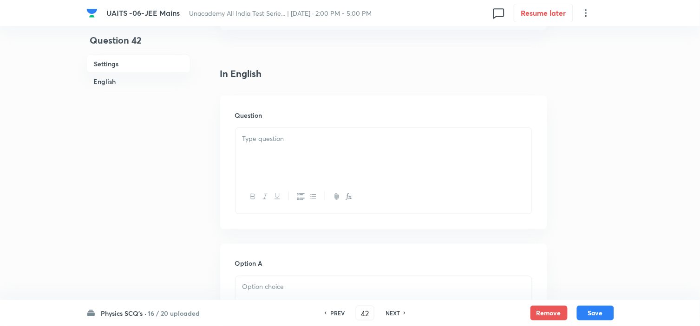
click at [273, 143] on p at bounding box center [383, 139] width 282 height 11
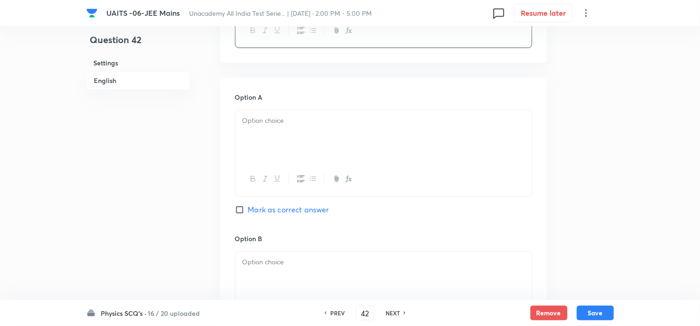
scroll to position [464, 0]
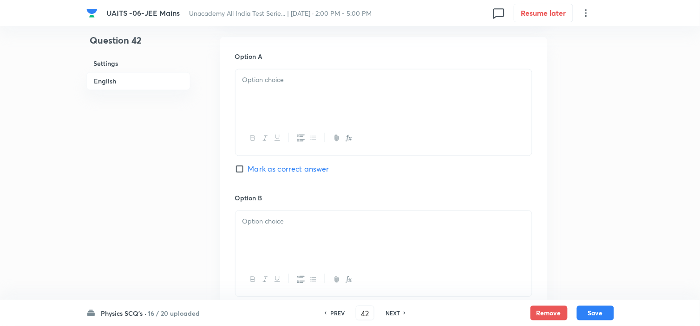
click at [293, 112] on div at bounding box center [383, 95] width 296 height 52
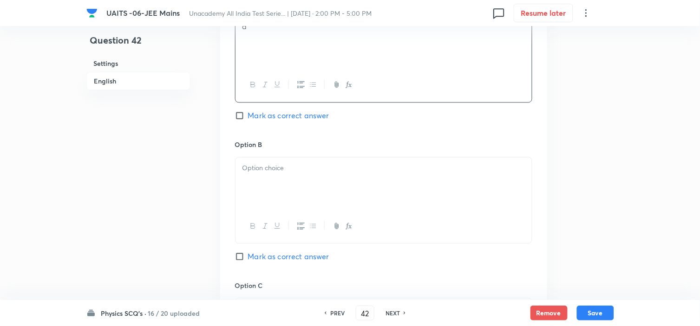
scroll to position [567, 0]
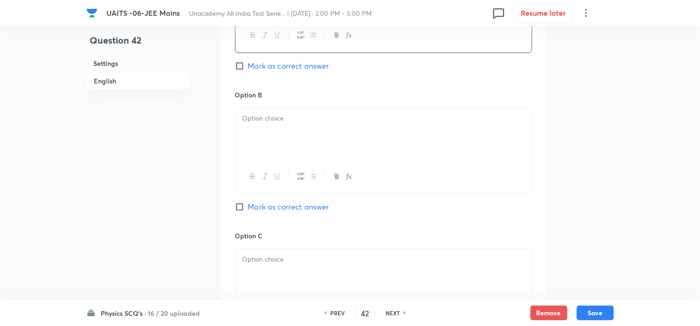
click at [321, 136] on div at bounding box center [383, 134] width 296 height 52
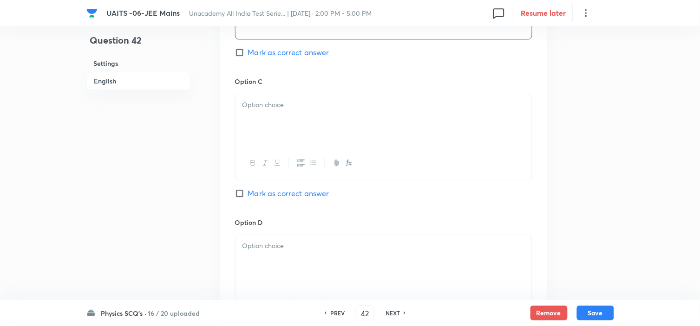
click at [309, 134] on div at bounding box center [383, 120] width 296 height 52
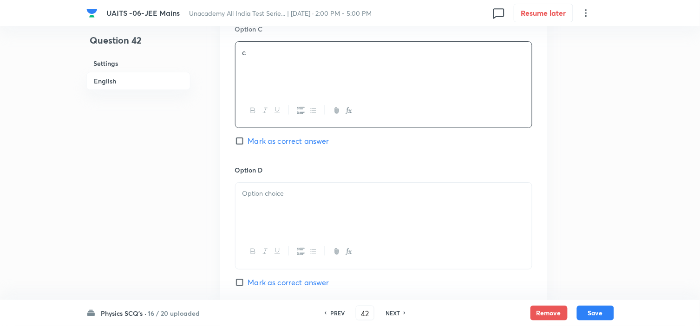
scroll to position [825, 0]
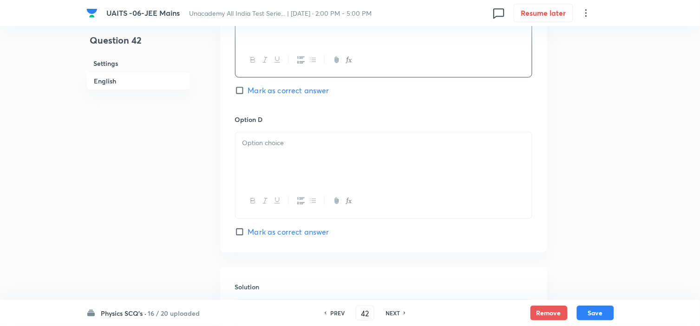
click at [308, 152] on div at bounding box center [383, 158] width 296 height 52
click at [280, 95] on span "Mark as correct answer" at bounding box center [288, 90] width 81 height 11
click at [248, 95] on input "Mark as correct answer" at bounding box center [241, 90] width 13 height 9
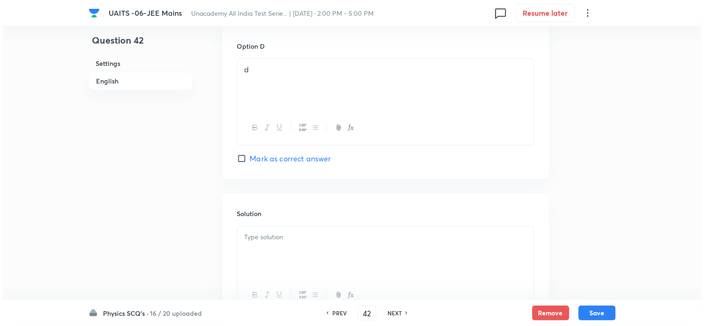
scroll to position [980, 0]
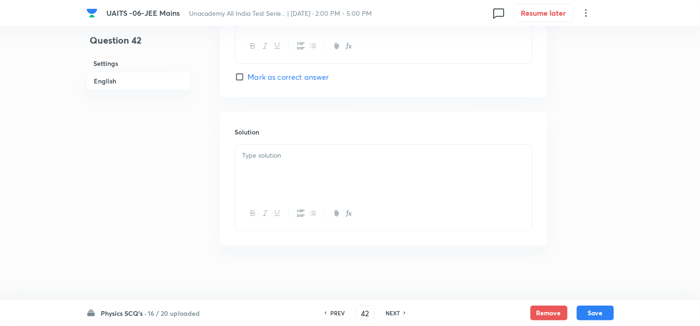
click at [326, 190] on div at bounding box center [383, 171] width 296 height 52
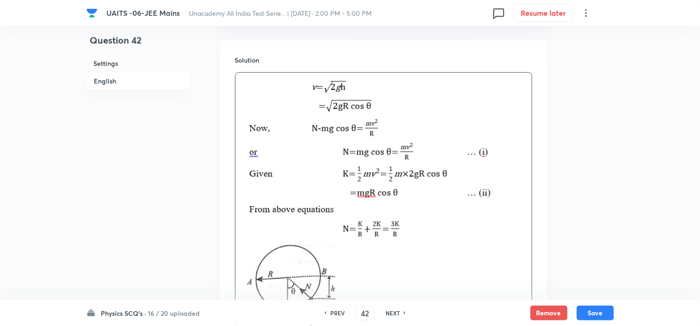
scroll to position [1119, 0]
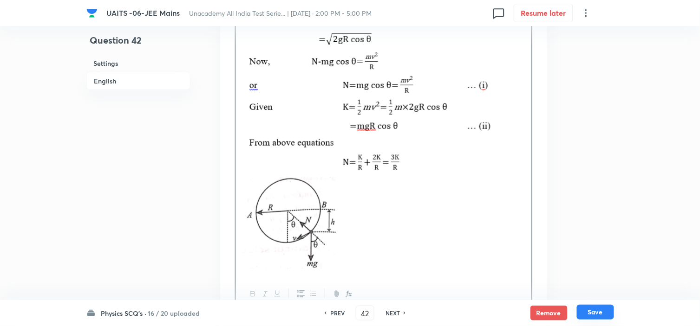
click at [603, 313] on button "Save" at bounding box center [595, 312] width 37 height 15
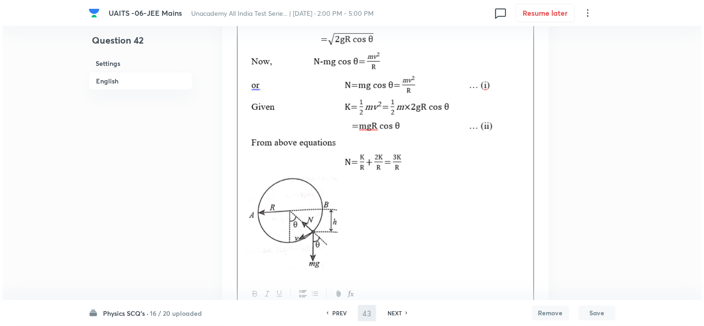
scroll to position [0, 0]
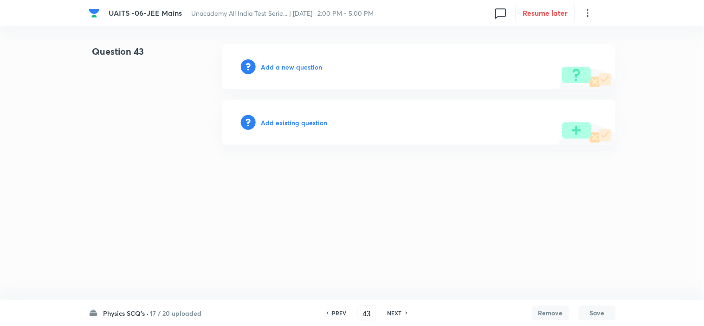
drag, startPoint x: 258, startPoint y: 63, endPoint x: 286, endPoint y: 64, distance: 28.3
click at [257, 63] on div "Add a new question" at bounding box center [419, 67] width 394 height 45
click at [286, 63] on h6 "Add a new question" at bounding box center [291, 67] width 61 height 10
click at [291, 65] on h6 "Choose a question type" at bounding box center [296, 67] width 71 height 10
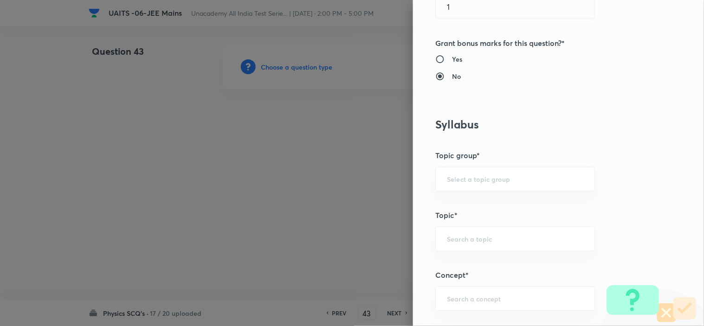
scroll to position [464, 0]
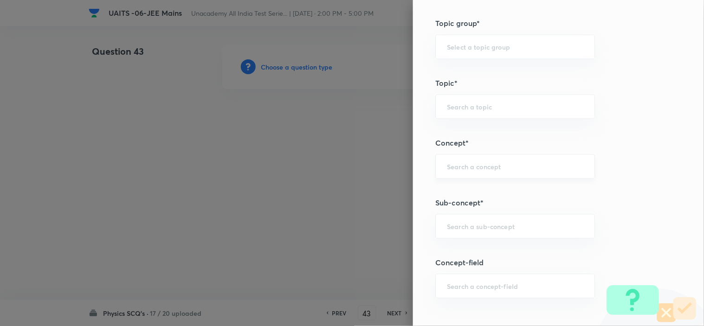
click at [498, 173] on div "​" at bounding box center [515, 166] width 160 height 25
drag, startPoint x: 484, startPoint y: 211, endPoint x: 488, endPoint y: 219, distance: 8.5
click at [483, 212] on div "Question settings Question type* Single choice correct Number of options* 2 3 4…" at bounding box center [558, 163] width 291 height 326
drag, startPoint x: 488, startPoint y: 219, endPoint x: 585, endPoint y: 224, distance: 97.2
click at [488, 219] on div "​" at bounding box center [515, 226] width 160 height 25
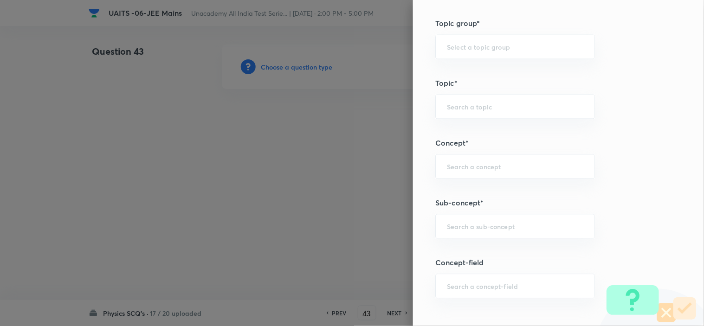
paste input "Centre of Mass"
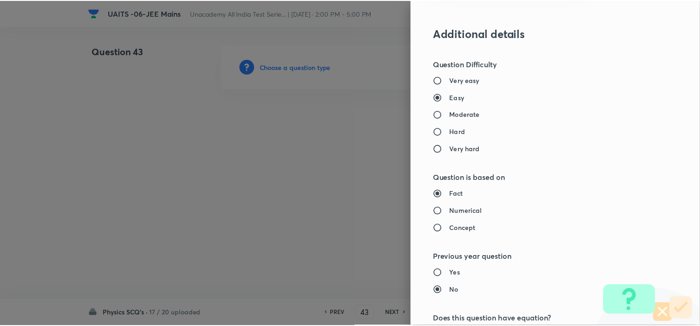
scroll to position [980, 0]
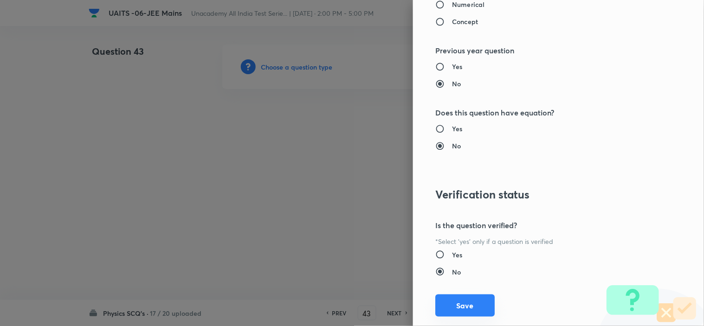
click at [458, 309] on button "Save" at bounding box center [464, 306] width 59 height 22
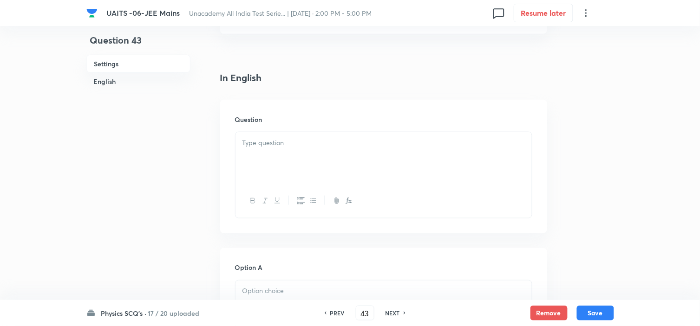
scroll to position [206, 0]
click at [305, 160] on div at bounding box center [383, 154] width 296 height 52
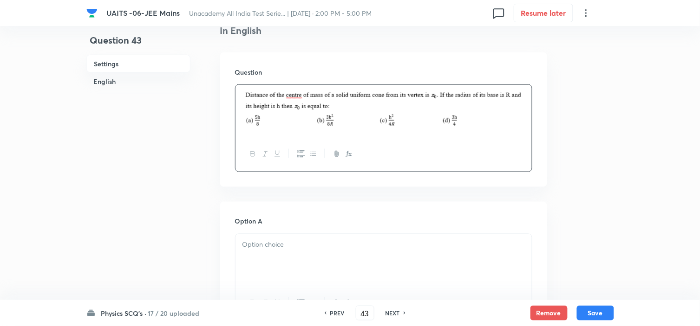
scroll to position [309, 0]
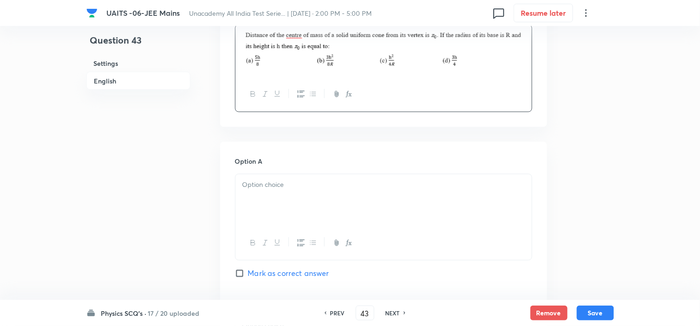
click at [284, 193] on div at bounding box center [383, 201] width 296 height 52
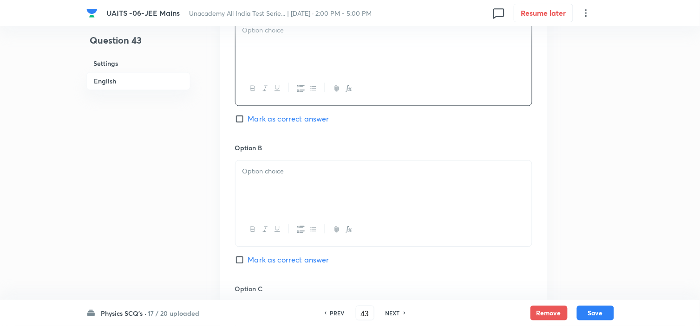
scroll to position [412, 0]
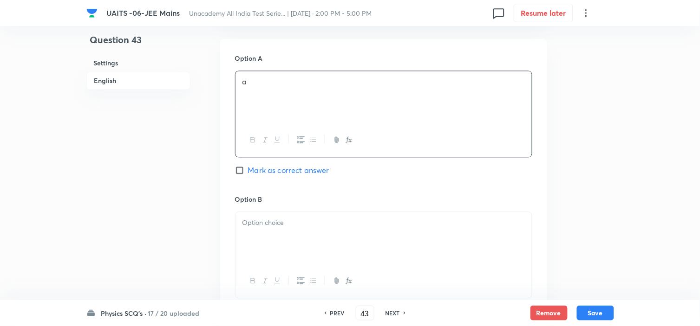
click at [292, 241] on div at bounding box center [383, 239] width 296 height 52
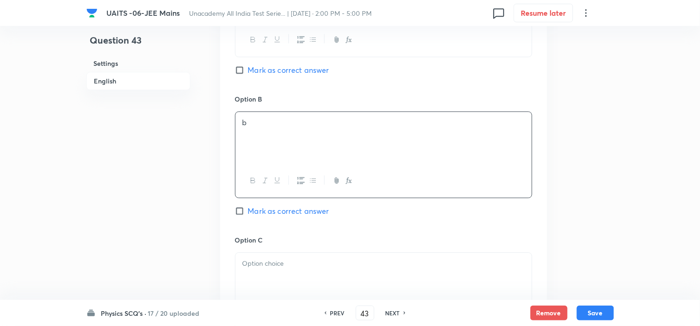
scroll to position [516, 0]
click at [277, 274] on div at bounding box center [383, 276] width 296 height 52
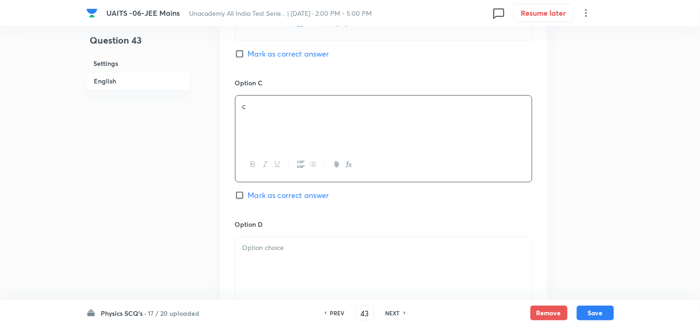
click at [318, 251] on p at bounding box center [383, 248] width 282 height 11
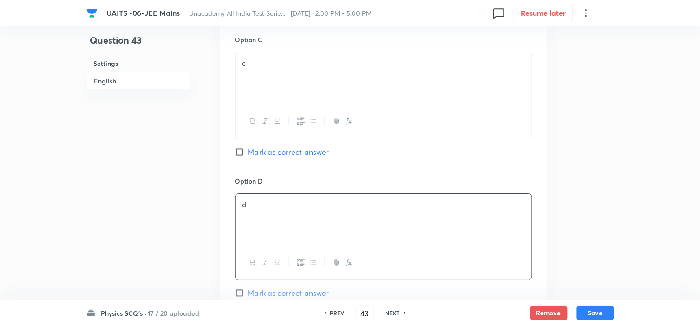
scroll to position [773, 0]
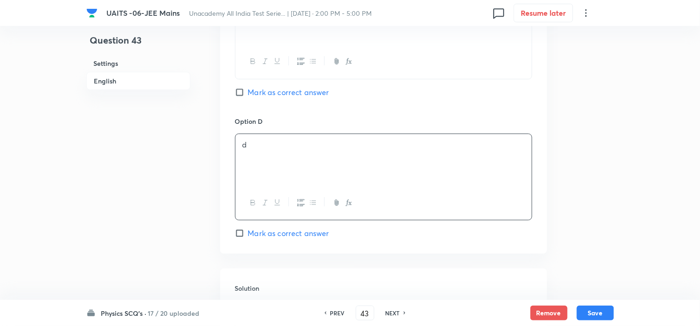
click at [280, 233] on span "Mark as correct answer" at bounding box center [288, 233] width 81 height 11
click at [248, 233] on input "Mark as correct answer" at bounding box center [241, 233] width 13 height 9
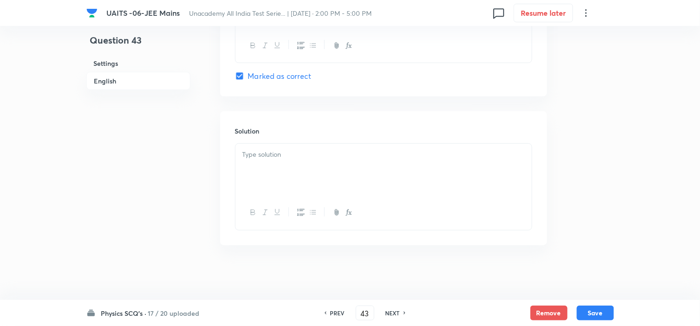
scroll to position [934, 0]
drag, startPoint x: 294, startPoint y: 180, endPoint x: 363, endPoint y: 187, distance: 69.6
click at [294, 179] on div at bounding box center [383, 169] width 296 height 52
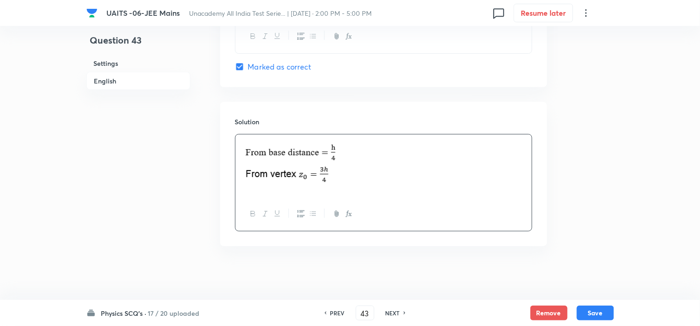
scroll to position [944, 0]
click at [602, 316] on button "Save" at bounding box center [595, 312] width 37 height 15
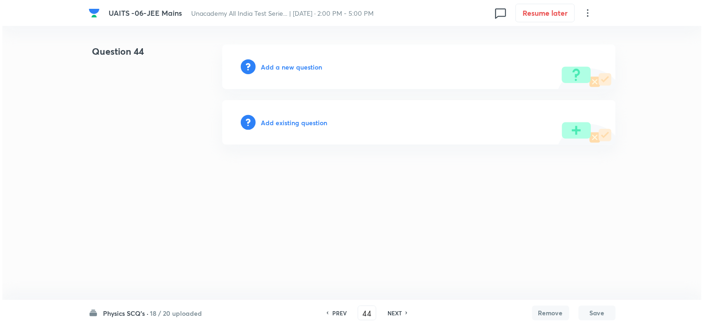
scroll to position [0, 0]
click at [290, 68] on h6 "Add a new question" at bounding box center [291, 67] width 61 height 10
click at [310, 69] on h6 "Choose a question type" at bounding box center [296, 67] width 71 height 10
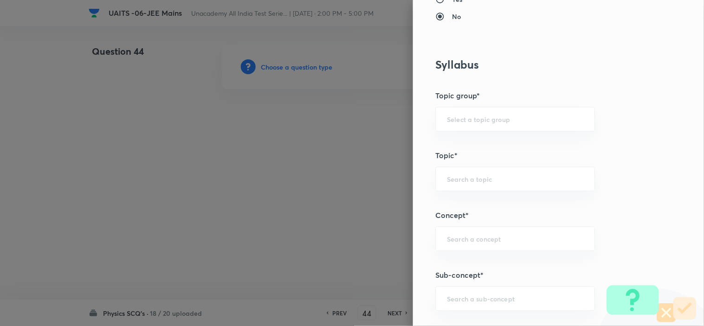
scroll to position [464, 0]
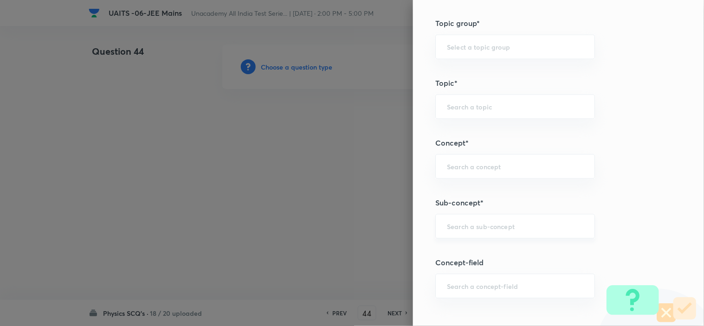
click at [471, 219] on div "​" at bounding box center [515, 226] width 160 height 25
paste input "Work, Power & Energy"
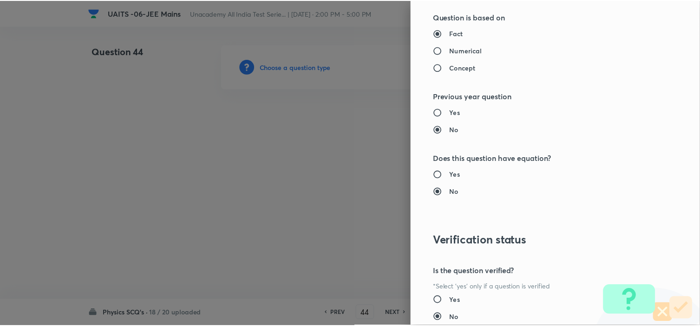
scroll to position [1001, 0]
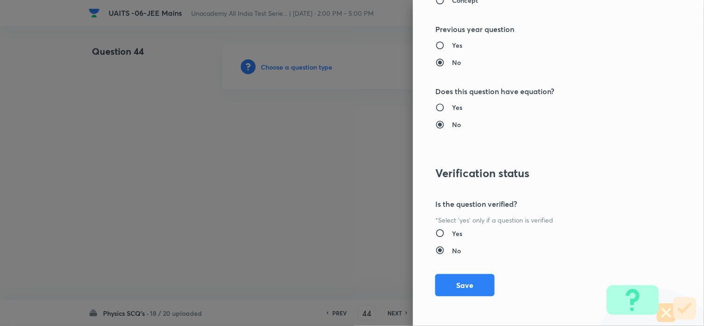
click at [488, 283] on div "Question settings Question type* Single choice correct Number of options* 2 3 4…" at bounding box center [558, 163] width 291 height 326
click at [447, 296] on div "Question settings Question type* Single choice correct Number of options* 2 3 4…" at bounding box center [558, 163] width 291 height 326
click at [453, 283] on button "Save" at bounding box center [464, 284] width 59 height 22
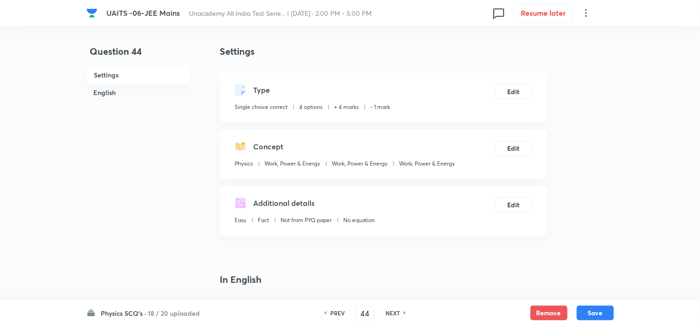
scroll to position [155, 0]
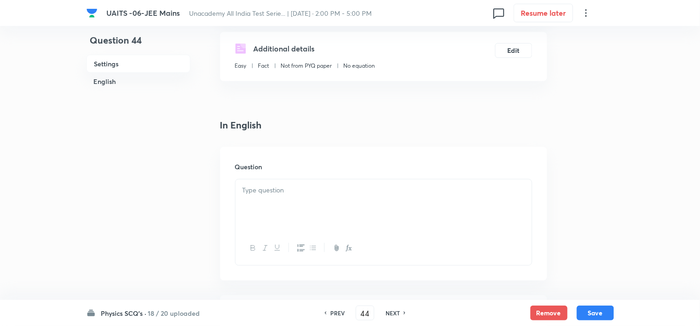
click at [282, 207] on div at bounding box center [383, 206] width 296 height 52
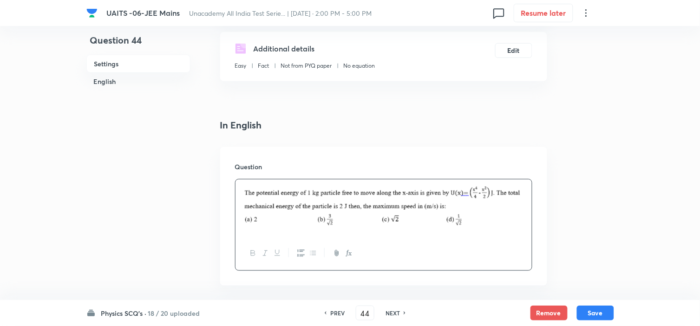
scroll to position [309, 0]
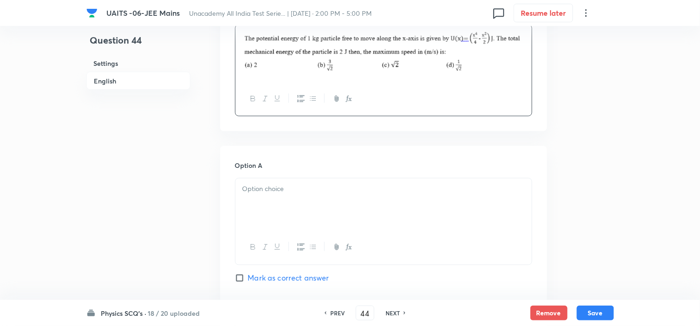
click at [324, 182] on div at bounding box center [383, 205] width 296 height 52
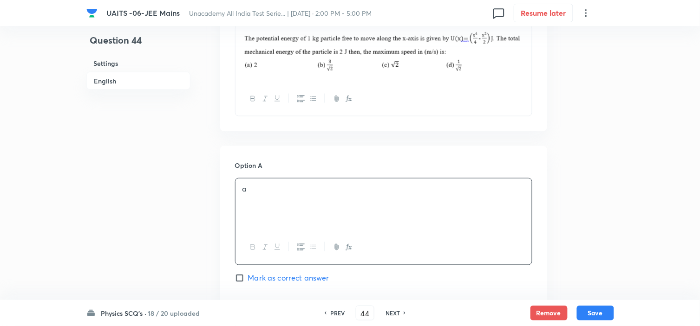
scroll to position [464, 0]
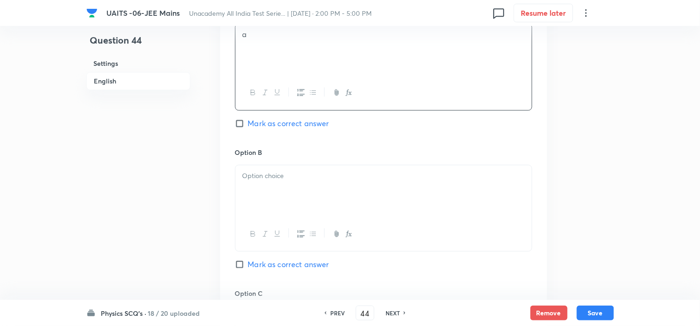
click at [305, 183] on div at bounding box center [383, 191] width 296 height 52
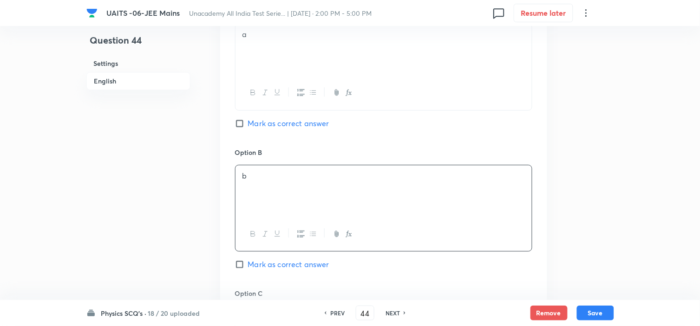
scroll to position [619, 0]
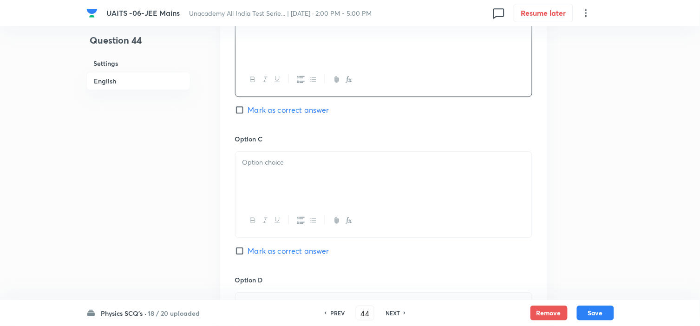
click at [290, 191] on div at bounding box center [383, 178] width 296 height 52
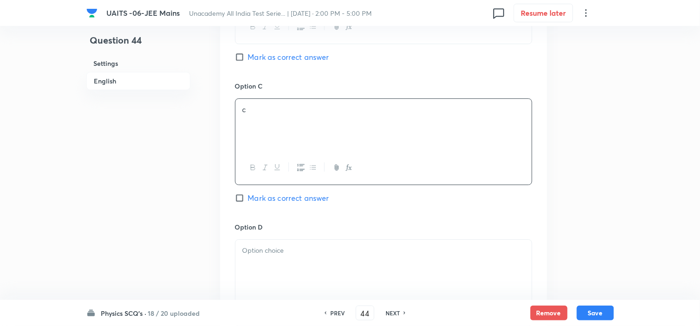
scroll to position [722, 0]
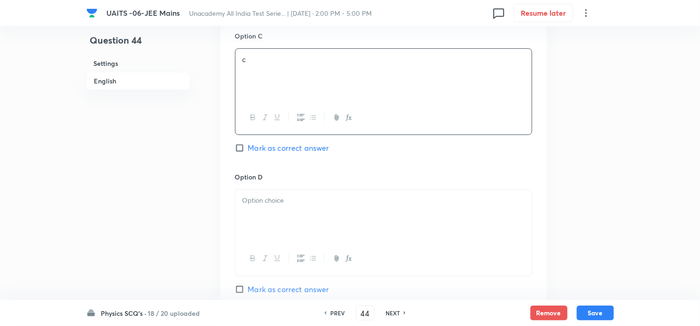
click at [277, 211] on div at bounding box center [383, 216] width 296 height 52
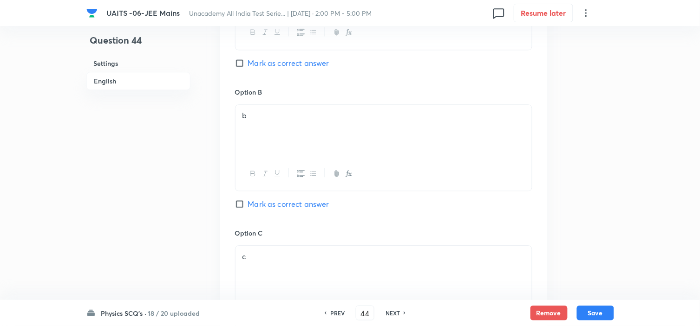
scroll to position [516, 0]
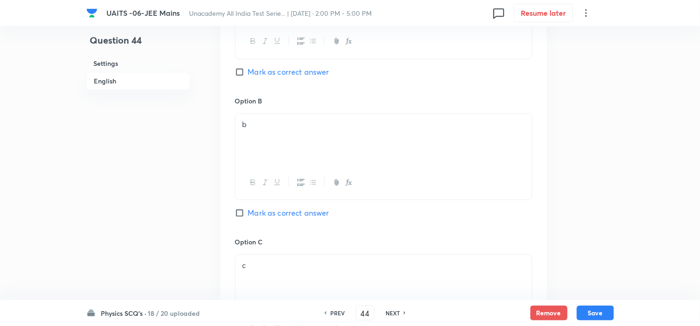
click at [294, 215] on span "Mark as correct answer" at bounding box center [288, 212] width 81 height 11
click at [248, 215] on input "Mark as correct answer" at bounding box center [241, 212] width 13 height 9
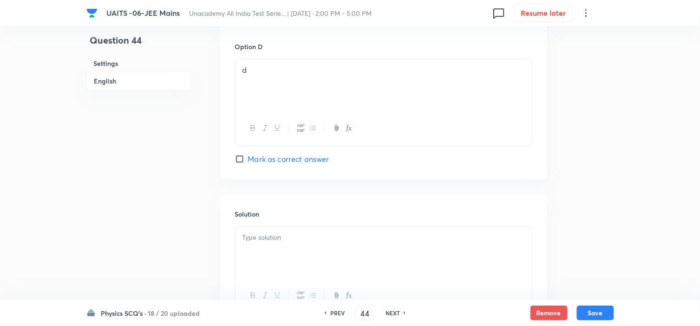
scroll to position [938, 0]
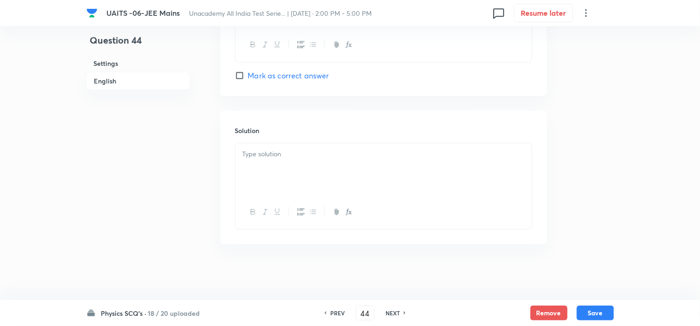
click at [296, 164] on div at bounding box center [383, 169] width 296 height 52
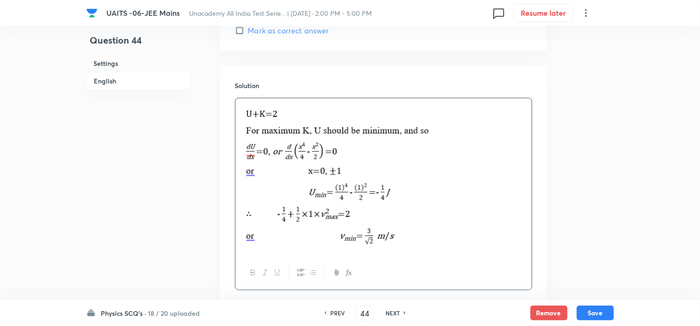
scroll to position [1044, 0]
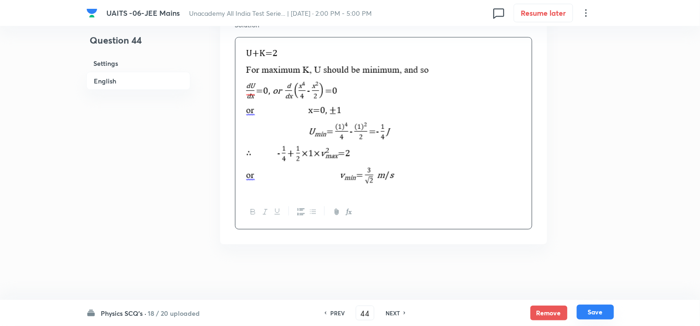
click at [592, 312] on button "Save" at bounding box center [595, 312] width 37 height 15
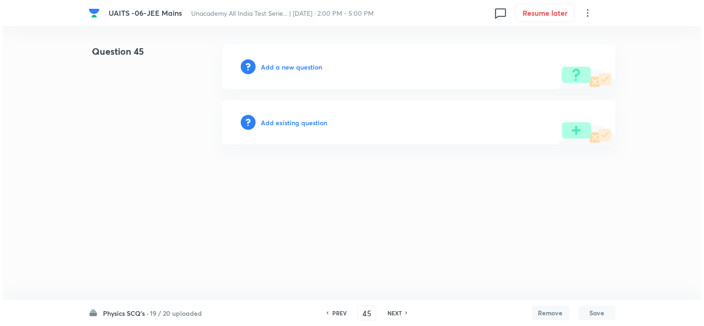
scroll to position [0, 0]
click at [283, 69] on h6 "Add a new question" at bounding box center [291, 67] width 61 height 10
click at [299, 64] on h6 "Choose a question type" at bounding box center [296, 67] width 71 height 10
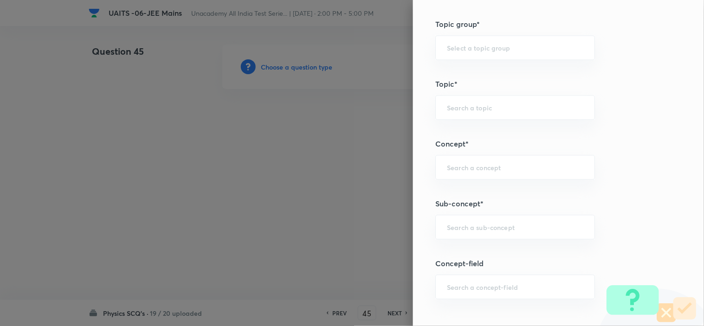
scroll to position [567, 0]
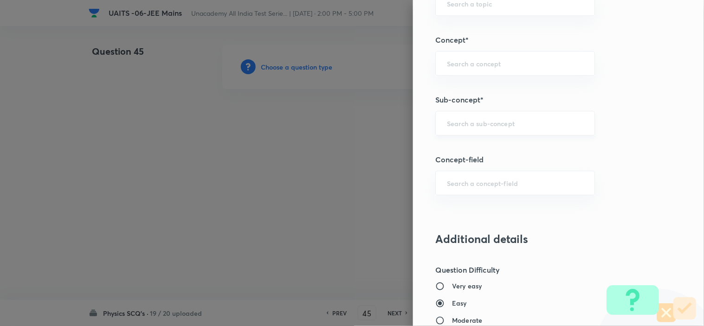
click at [462, 123] on input "text" at bounding box center [515, 123] width 136 height 9
paste input "Centre of Mass"
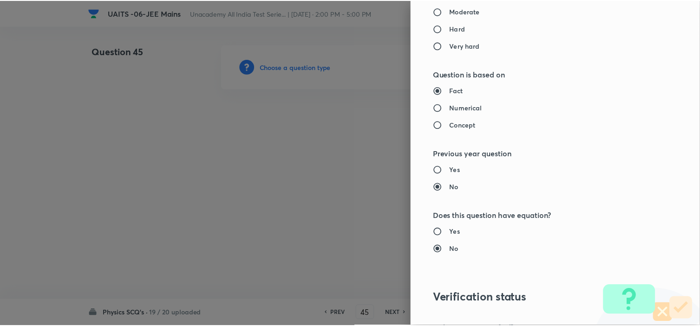
scroll to position [1001, 0]
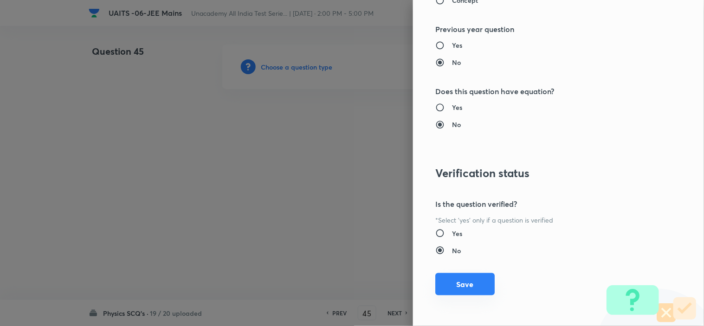
click at [449, 280] on button "Save" at bounding box center [464, 284] width 59 height 22
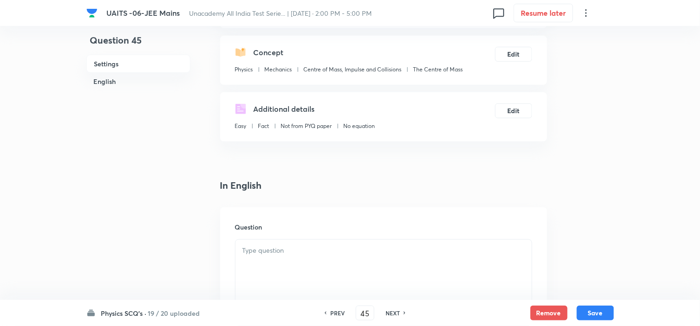
scroll to position [206, 0]
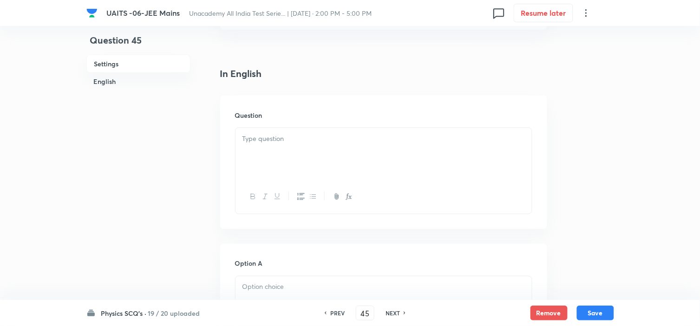
click at [328, 161] on div at bounding box center [383, 154] width 296 height 52
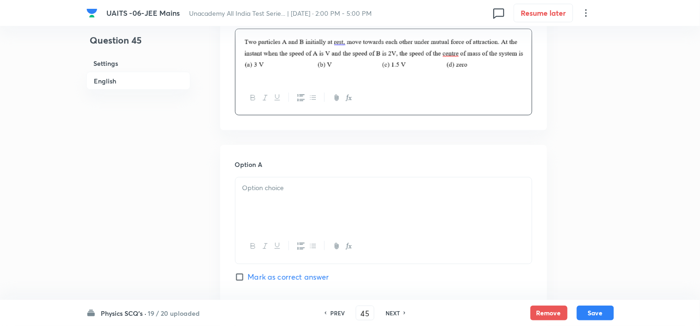
scroll to position [309, 0]
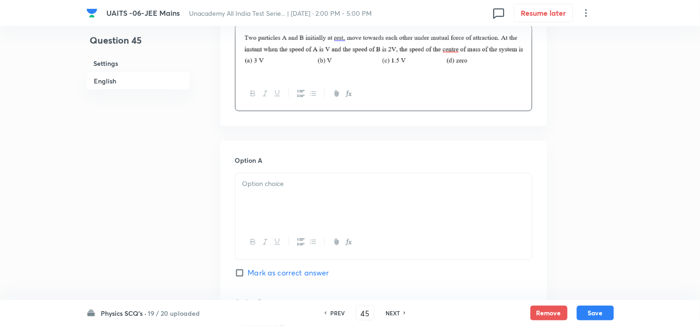
click at [331, 191] on div at bounding box center [383, 200] width 296 height 52
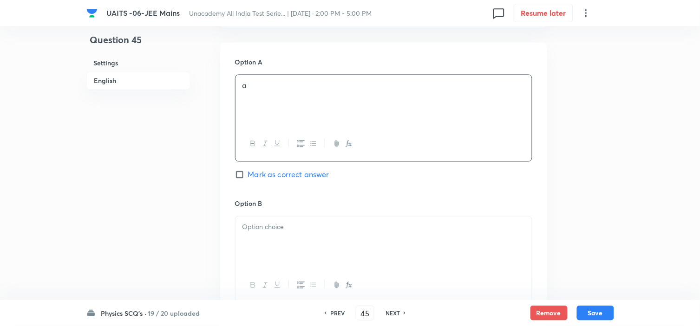
scroll to position [412, 0]
click at [292, 221] on p at bounding box center [383, 223] width 282 height 11
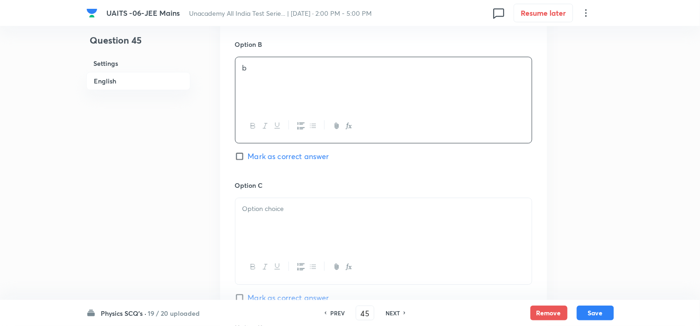
click at [286, 229] on div at bounding box center [383, 224] width 296 height 52
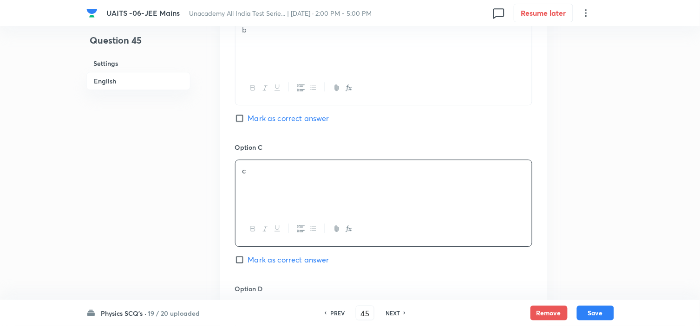
scroll to position [670, 0]
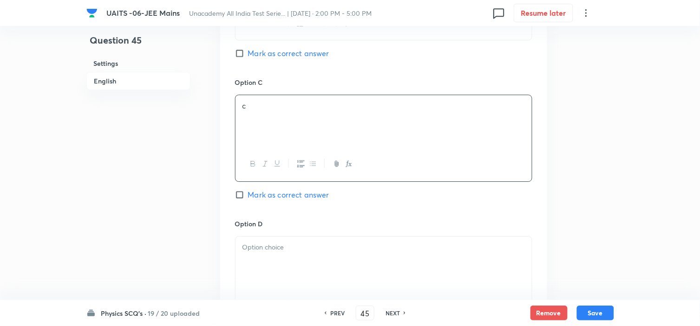
click at [313, 241] on div at bounding box center [383, 263] width 296 height 52
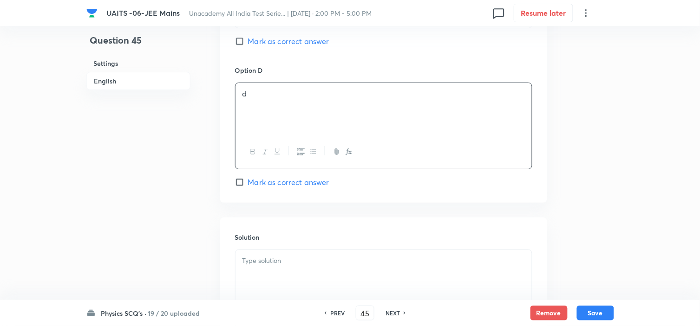
scroll to position [825, 0]
click at [282, 180] on span "Mark as correct answer" at bounding box center [288, 181] width 81 height 11
click at [248, 180] on input "Mark as correct answer" at bounding box center [241, 181] width 13 height 9
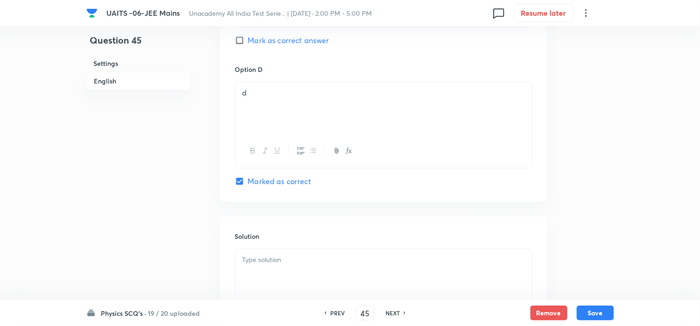
click at [286, 261] on p at bounding box center [383, 260] width 282 height 11
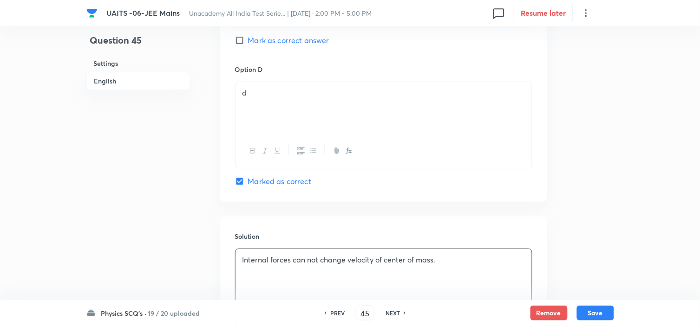
click at [598, 302] on div "Physics SCQ's · 19 / 20 uploaded PREV 45 ​ NEXT Remove Save" at bounding box center [349, 313] width 527 height 26
click at [595, 310] on button "Save" at bounding box center [595, 312] width 37 height 15
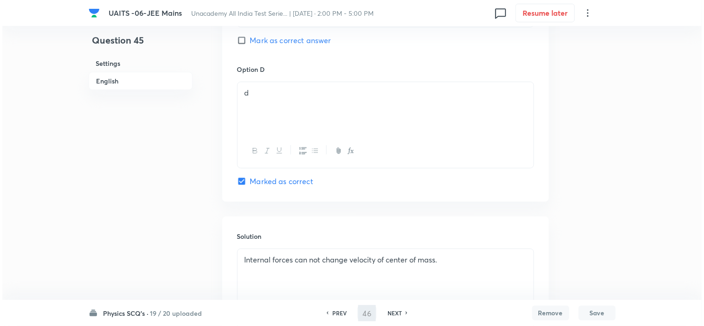
scroll to position [0, 0]
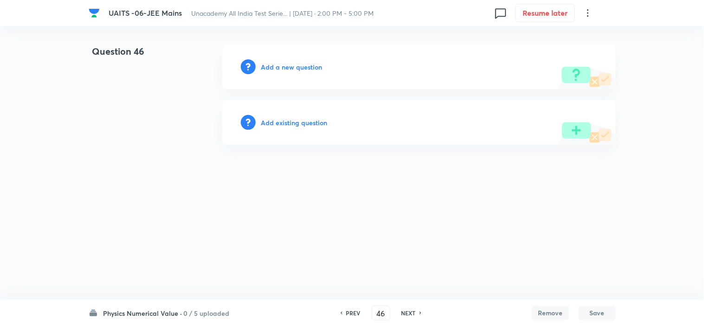
click at [290, 66] on h6 "Add a new question" at bounding box center [291, 67] width 61 height 10
click at [290, 66] on h6 "Choose a question type" at bounding box center [296, 67] width 71 height 10
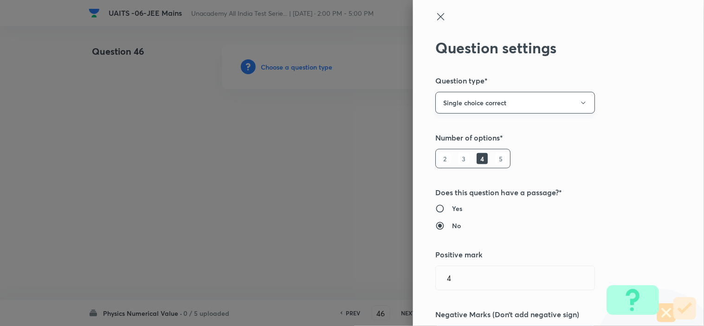
click at [512, 108] on button "Single choice correct" at bounding box center [515, 103] width 160 height 22
click at [460, 161] on span "Integer" at bounding box center [508, 166] width 148 height 10
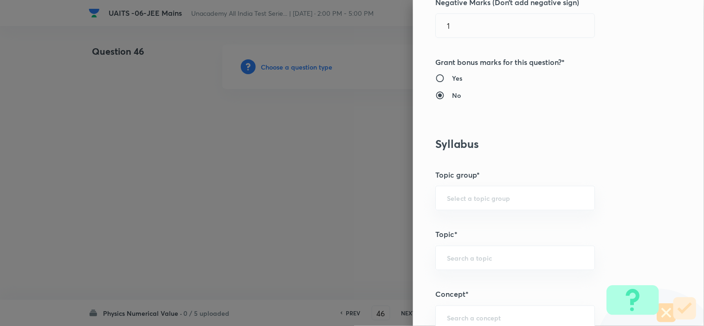
scroll to position [361, 0]
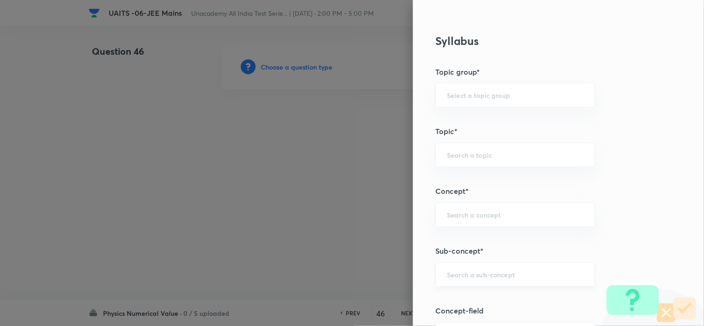
click at [457, 270] on div "​" at bounding box center [515, 275] width 160 height 25
paste input "Work, Power & Energy"
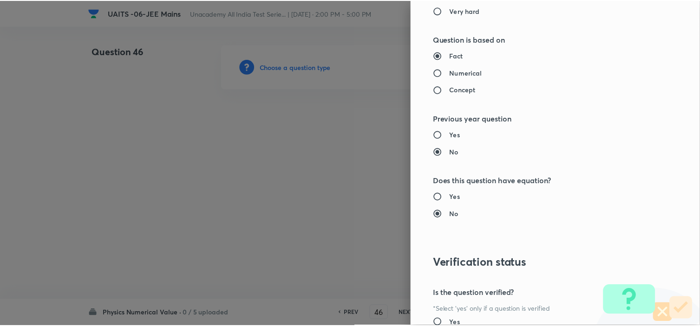
scroll to position [947, 0]
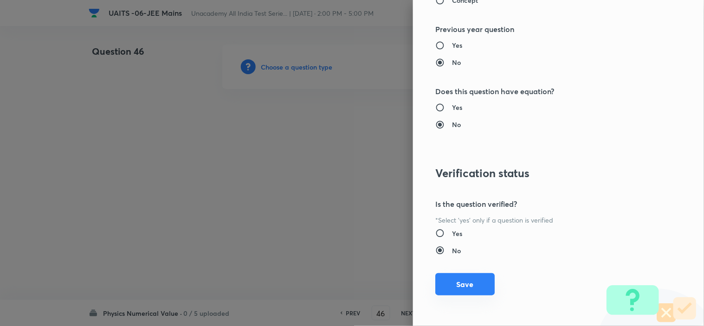
click at [451, 284] on button "Save" at bounding box center [464, 284] width 59 height 22
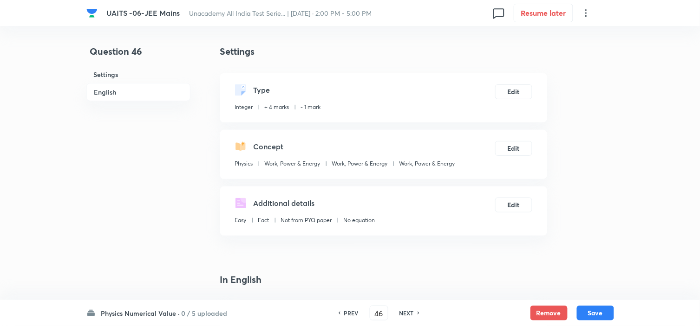
scroll to position [206, 0]
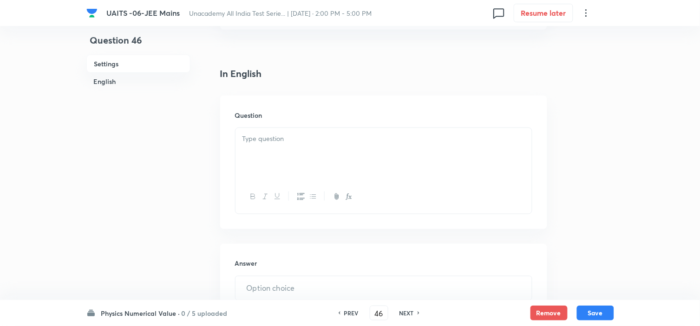
click at [300, 172] on div at bounding box center [383, 154] width 296 height 52
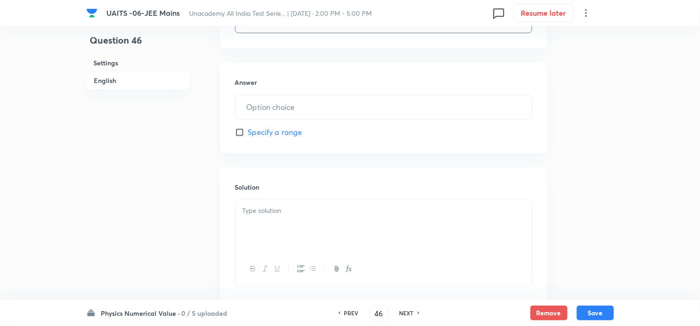
scroll to position [412, 0]
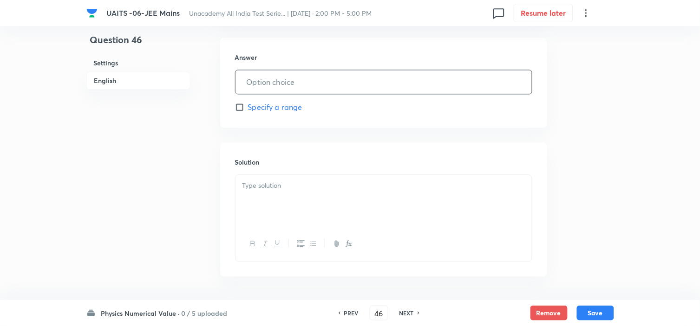
click at [297, 84] on input "text" at bounding box center [383, 83] width 296 height 24
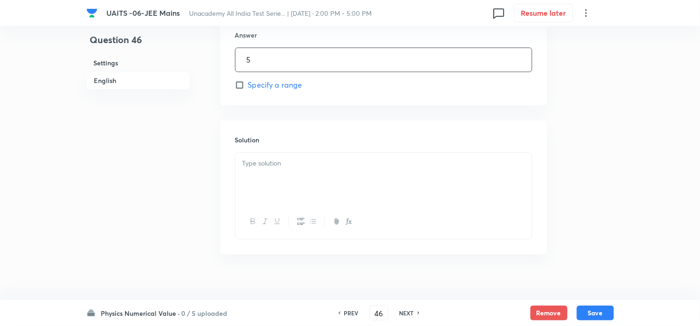
scroll to position [445, 0]
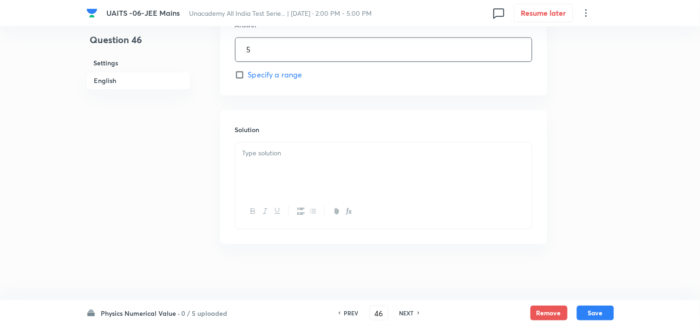
click at [258, 175] on div at bounding box center [383, 169] width 296 height 52
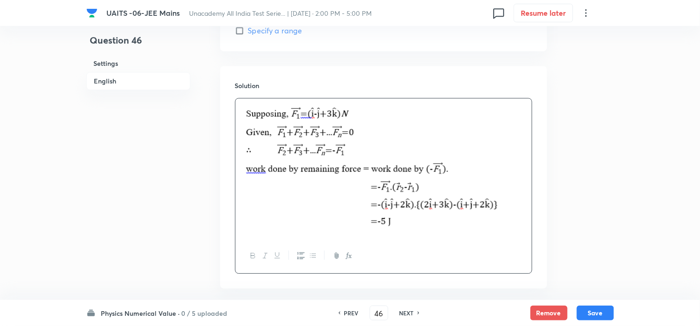
scroll to position [534, 0]
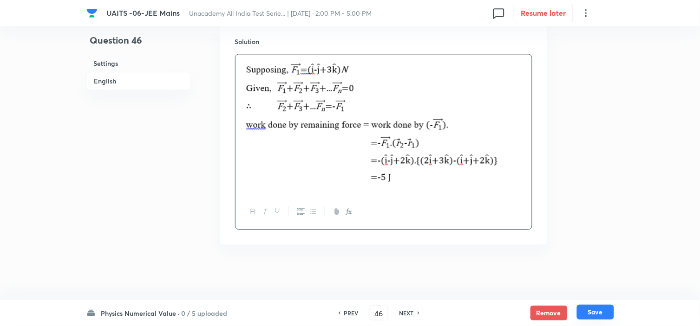
click at [586, 310] on button "Save" at bounding box center [595, 312] width 37 height 15
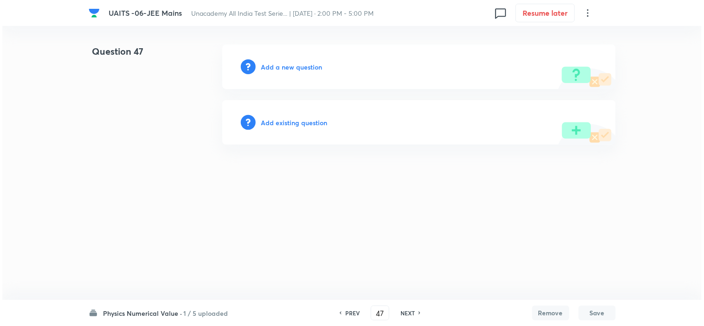
scroll to position [0, 0]
click at [291, 66] on h6 "Add a new question" at bounding box center [291, 67] width 61 height 10
click at [298, 65] on h6 "Choose a question type" at bounding box center [296, 67] width 71 height 10
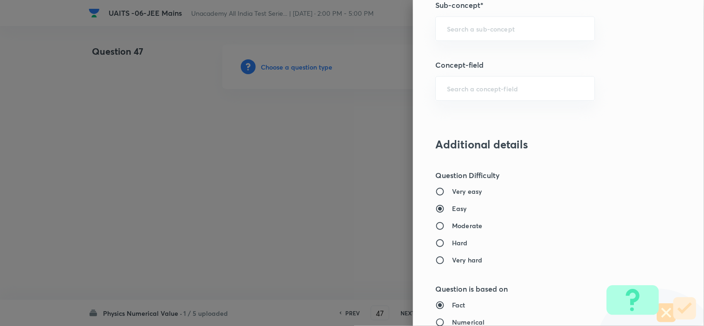
scroll to position [516, 0]
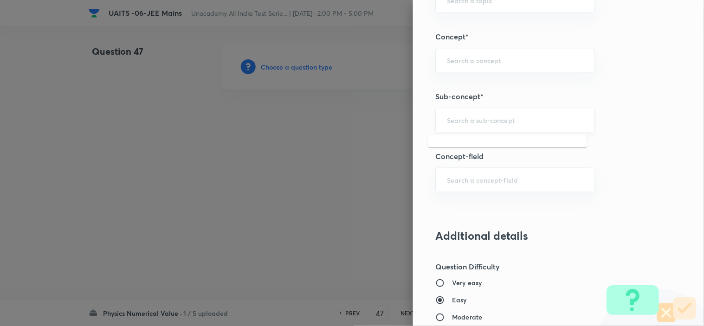
click at [460, 117] on input "text" at bounding box center [515, 120] width 136 height 9
paste input "Work, Power & Energy"
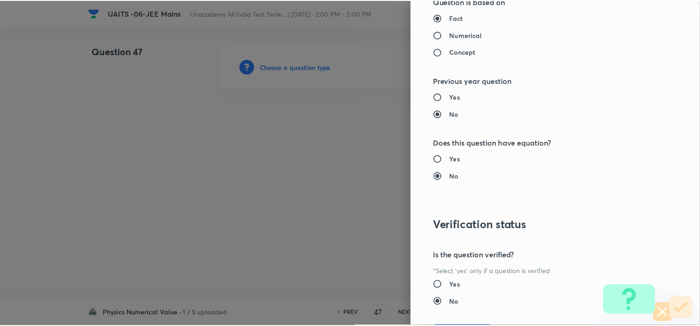
scroll to position [947, 0]
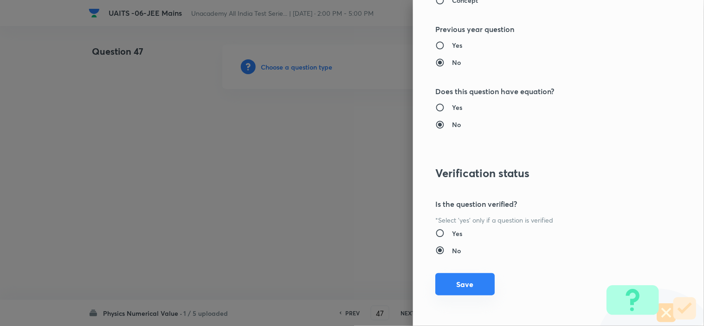
click at [435, 285] on button "Save" at bounding box center [464, 284] width 59 height 22
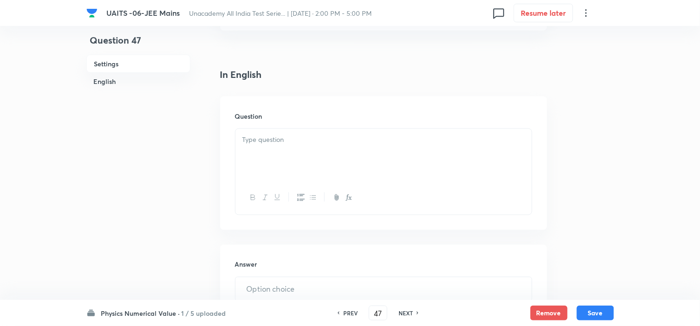
scroll to position [206, 0]
click at [272, 144] on p at bounding box center [383, 139] width 282 height 11
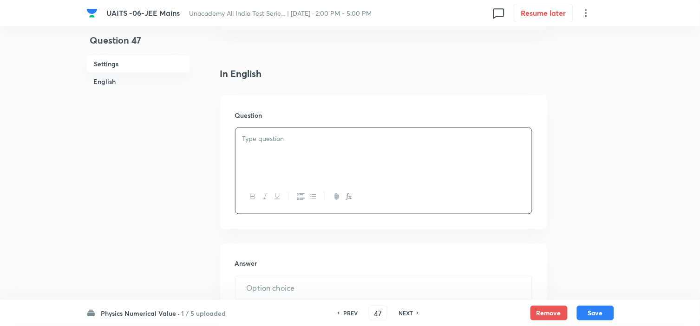
click at [333, 154] on div at bounding box center [383, 154] width 296 height 52
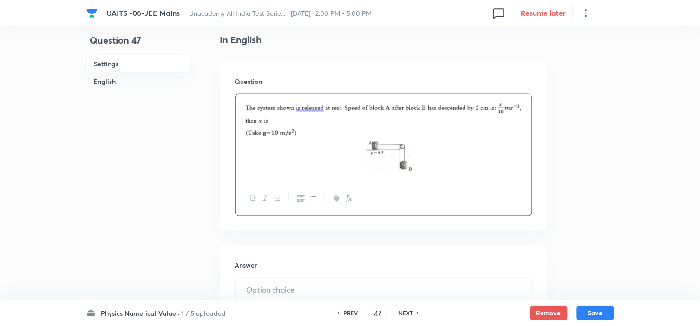
scroll to position [309, 0]
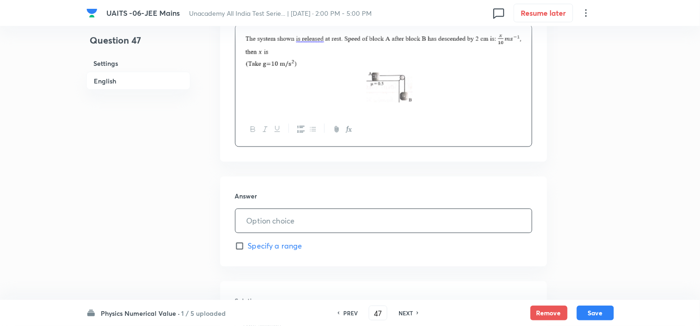
click at [285, 214] on input "text" at bounding box center [383, 221] width 296 height 24
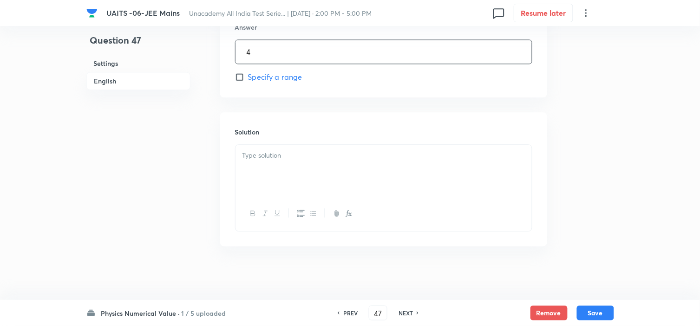
scroll to position [480, 0]
click at [331, 171] on div at bounding box center [383, 169] width 296 height 52
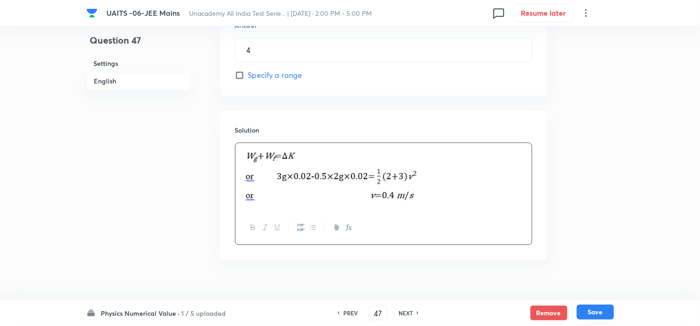
click at [586, 313] on button "Save" at bounding box center [595, 312] width 37 height 15
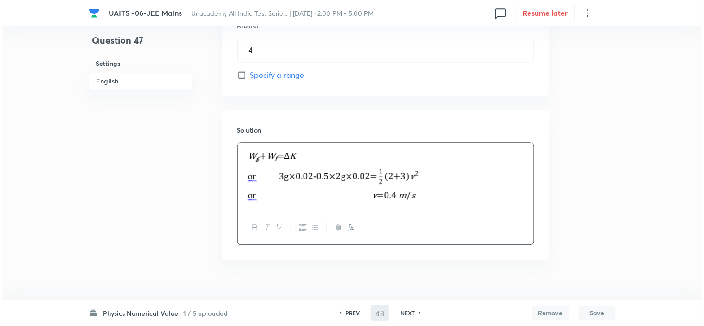
scroll to position [0, 0]
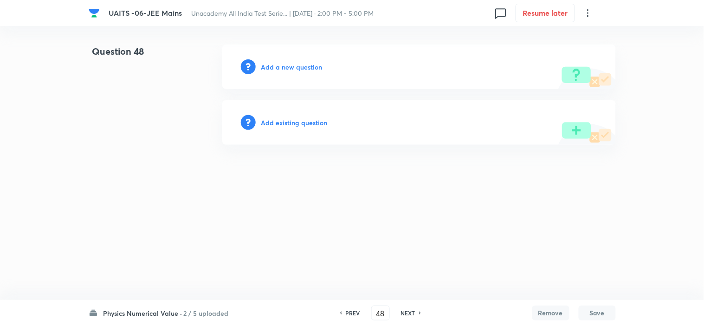
click at [294, 70] on h6 "Add a new question" at bounding box center [291, 67] width 61 height 10
click at [294, 70] on h6 "Choose a question type" at bounding box center [296, 67] width 71 height 10
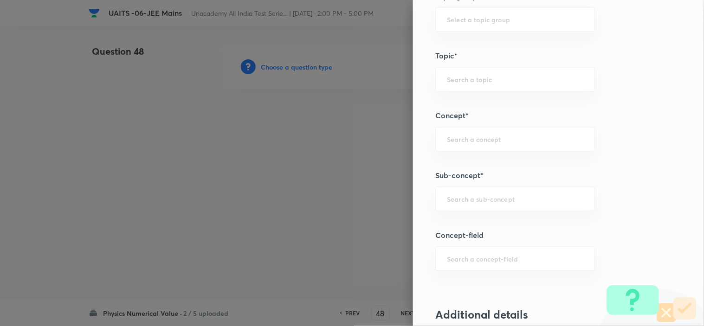
scroll to position [516, 0]
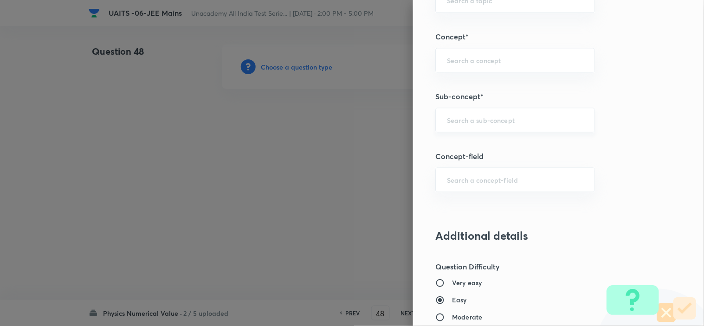
click at [484, 117] on input "text" at bounding box center [515, 120] width 136 height 9
paste input "Work, Power & Energy"
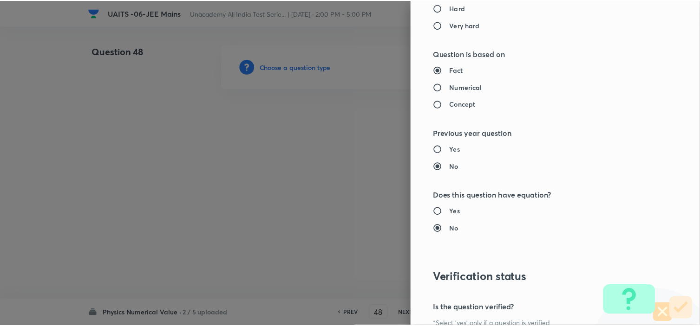
scroll to position [947, 0]
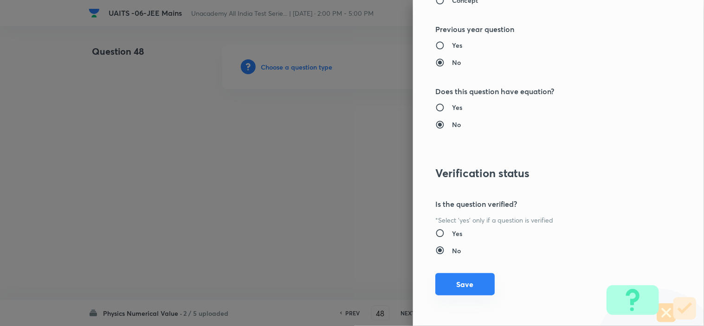
click at [461, 282] on button "Save" at bounding box center [464, 284] width 59 height 22
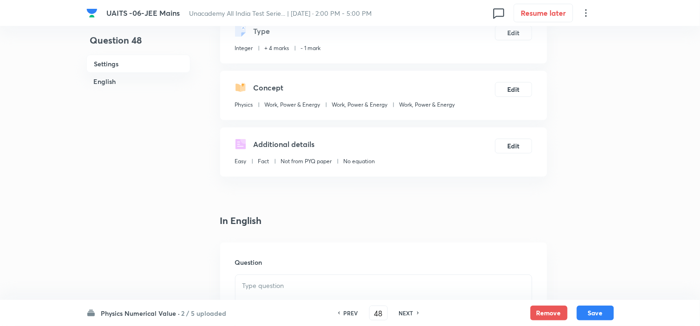
scroll to position [155, 0]
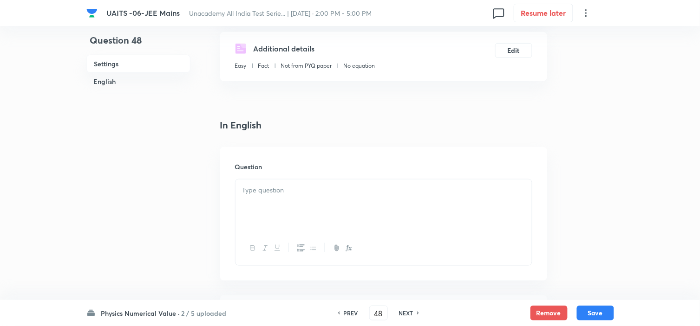
click at [308, 202] on div at bounding box center [383, 206] width 296 height 52
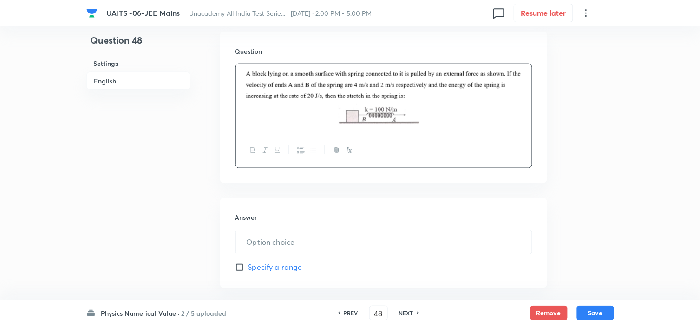
scroll to position [309, 0]
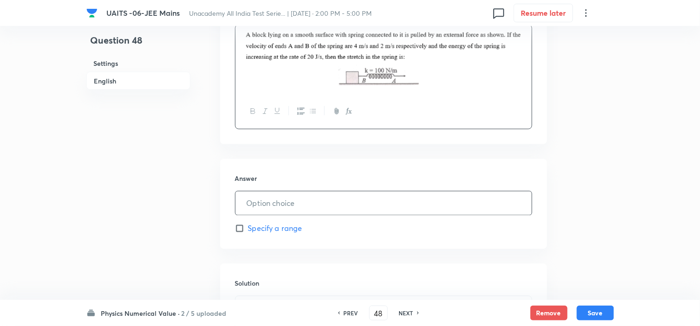
click at [297, 192] on input "text" at bounding box center [383, 204] width 296 height 24
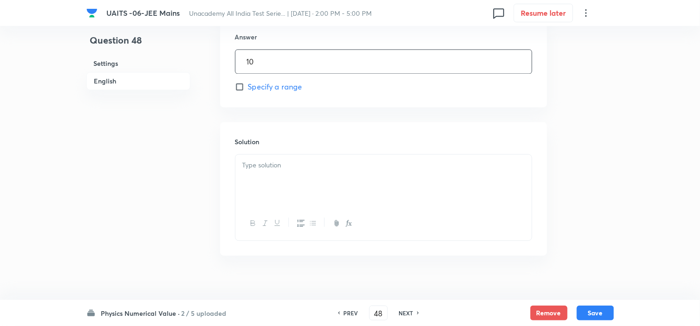
scroll to position [463, 0]
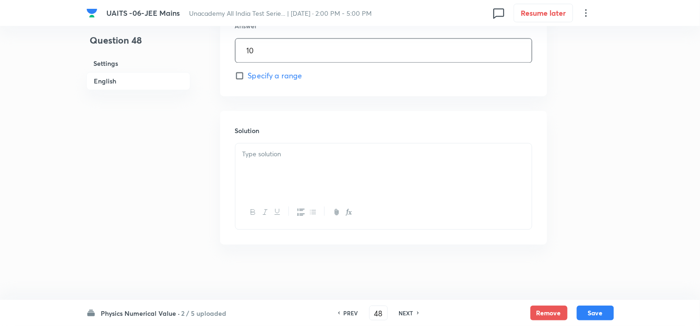
click at [286, 175] on div at bounding box center [383, 169] width 296 height 52
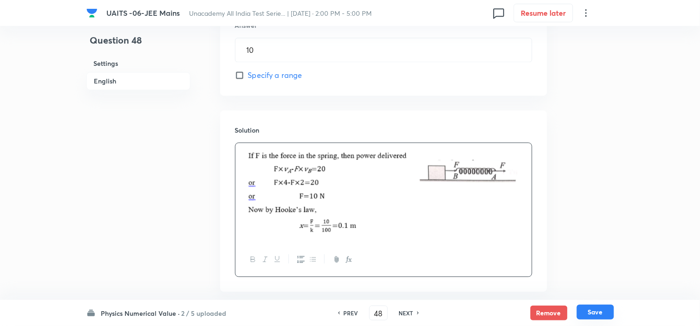
click at [600, 309] on button "Save" at bounding box center [595, 312] width 37 height 15
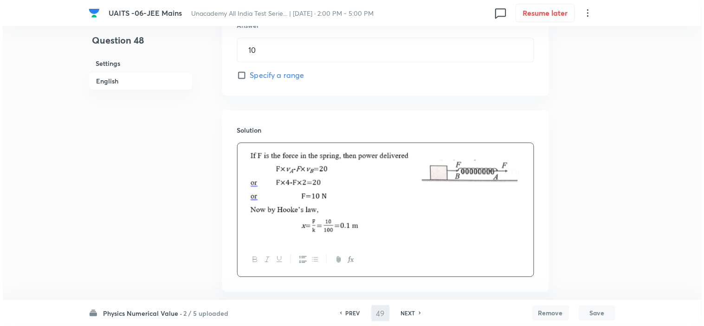
scroll to position [0, 0]
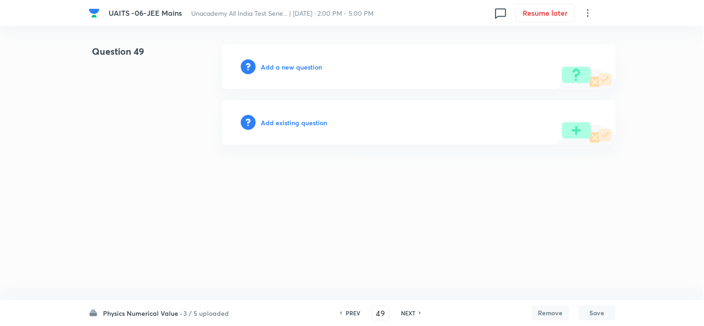
click at [307, 68] on h6 "Add a new question" at bounding box center [291, 67] width 61 height 10
click at [307, 68] on h6 "Choose a question type" at bounding box center [296, 67] width 71 height 10
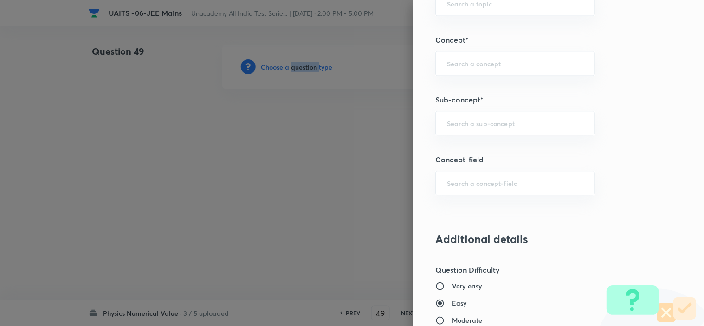
scroll to position [516, 0]
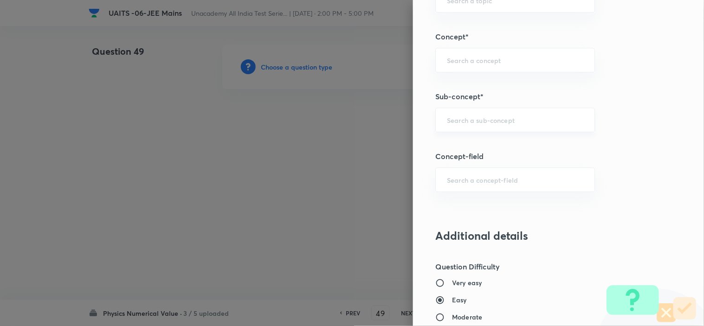
click at [451, 123] on input "text" at bounding box center [515, 120] width 136 height 9
paste input "Centre of Mass"
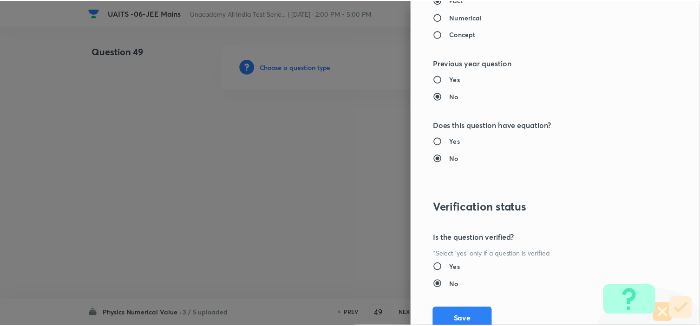
scroll to position [947, 0]
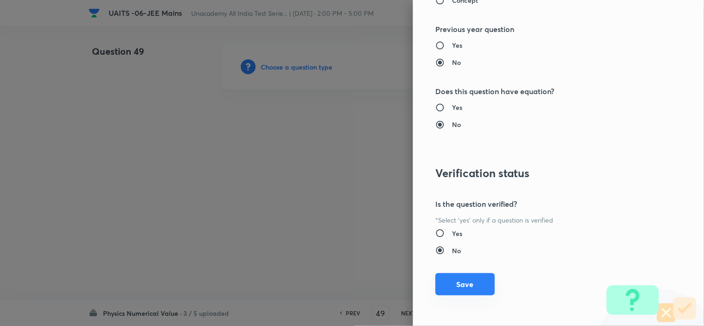
click at [461, 292] on button "Save" at bounding box center [464, 284] width 59 height 22
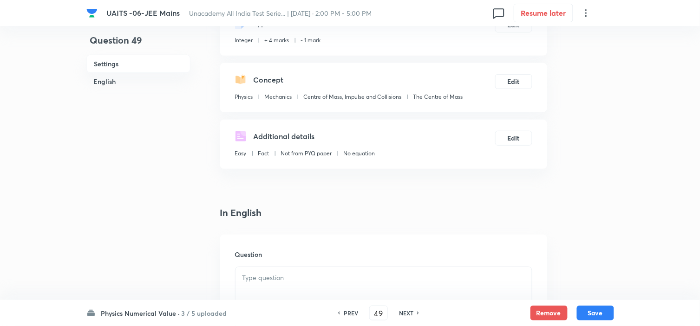
scroll to position [155, 0]
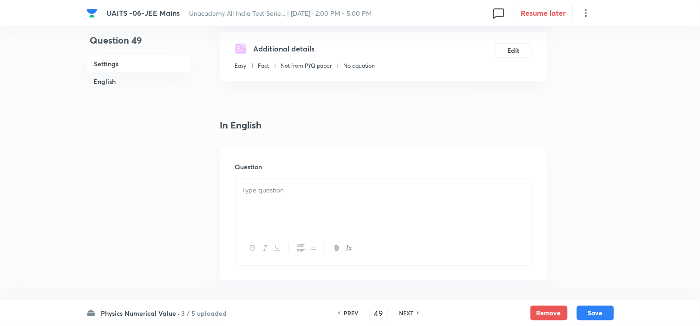
click at [327, 210] on div at bounding box center [383, 206] width 296 height 52
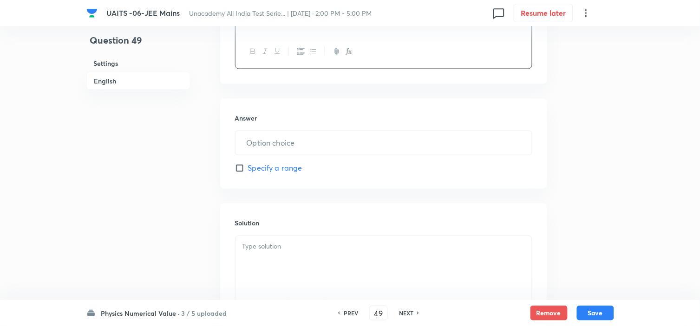
scroll to position [361, 0]
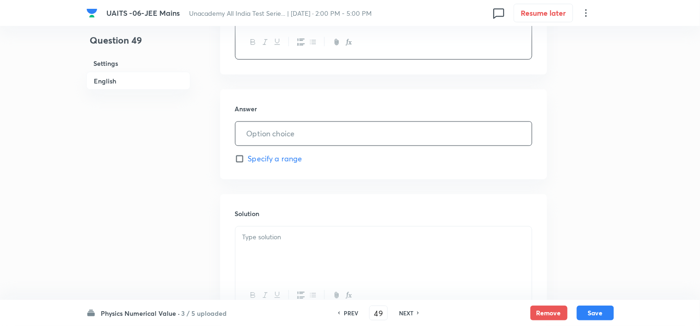
click at [333, 141] on input "text" at bounding box center [383, 134] width 296 height 24
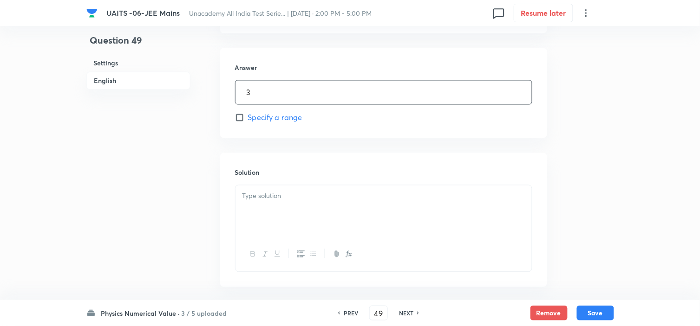
scroll to position [445, 0]
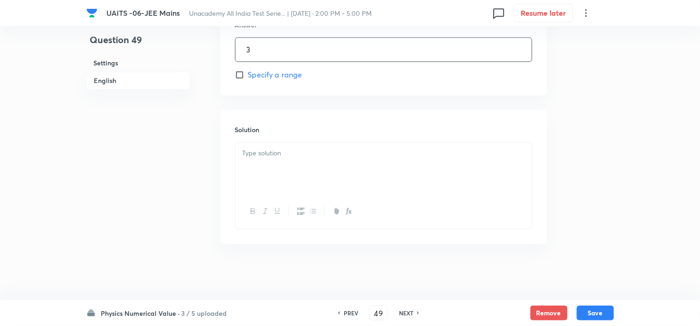
click at [305, 152] on p at bounding box center [383, 154] width 282 height 11
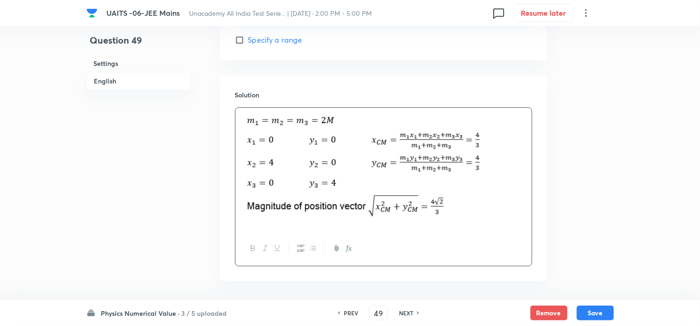
scroll to position [517, 0]
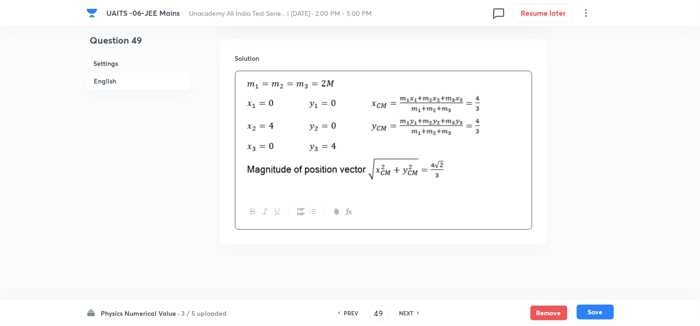
click at [585, 308] on button "Save" at bounding box center [595, 312] width 37 height 15
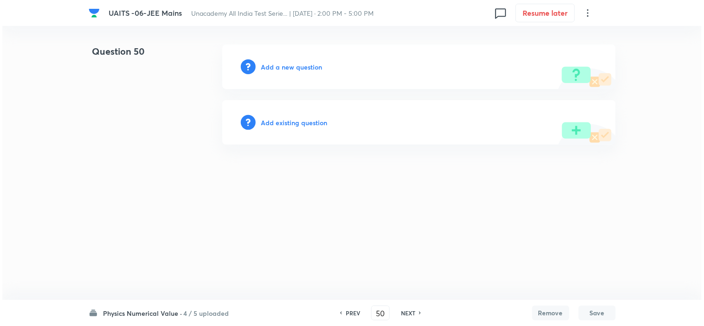
scroll to position [0, 0]
click at [304, 68] on h6 "Add a new question" at bounding box center [291, 67] width 61 height 10
click at [304, 68] on h6 "Choose a question type" at bounding box center [296, 67] width 71 height 10
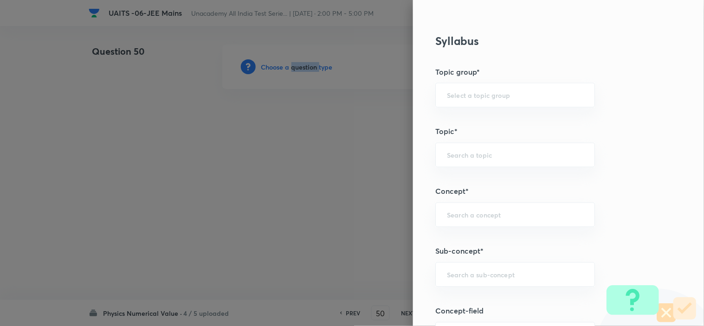
scroll to position [516, 0]
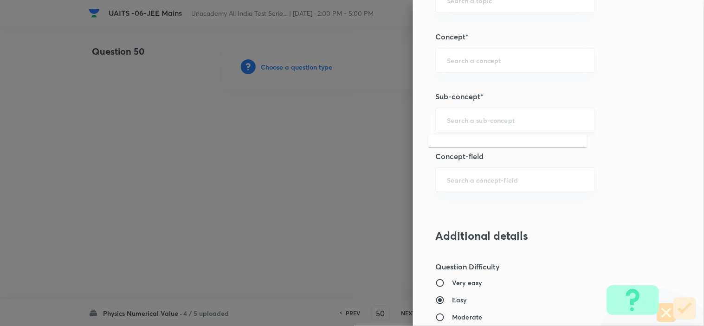
click at [469, 119] on input "text" at bounding box center [515, 120] width 136 height 9
paste input "Centre of Mass"
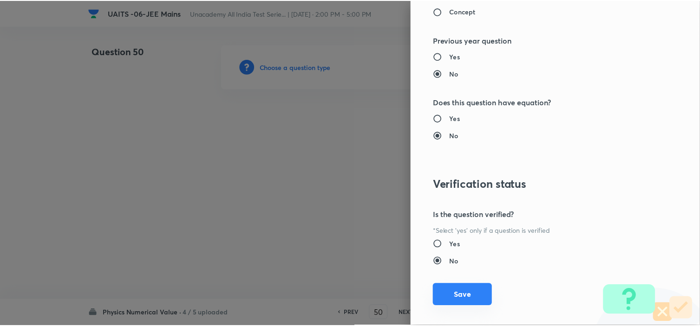
scroll to position [947, 0]
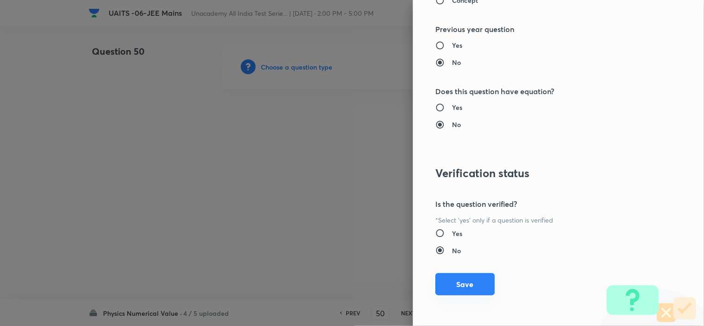
click at [473, 292] on button "Save" at bounding box center [464, 284] width 59 height 22
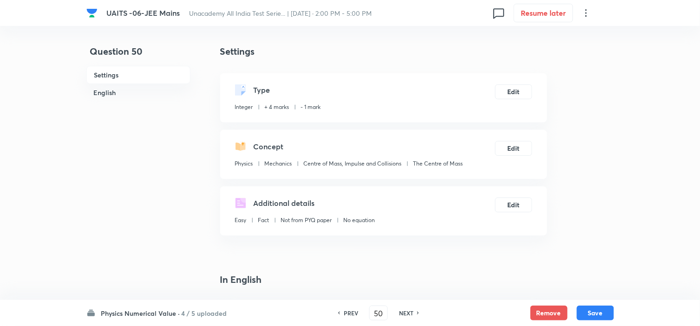
scroll to position [155, 0]
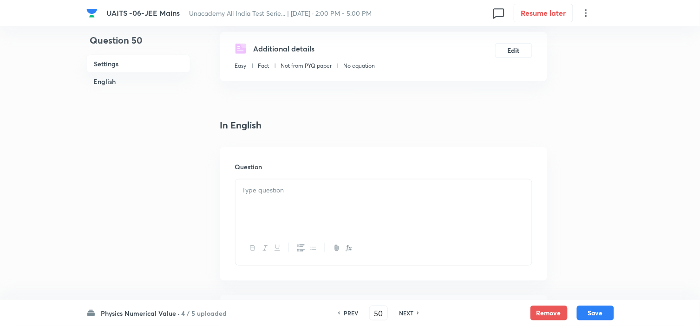
click at [286, 203] on div at bounding box center [383, 206] width 296 height 52
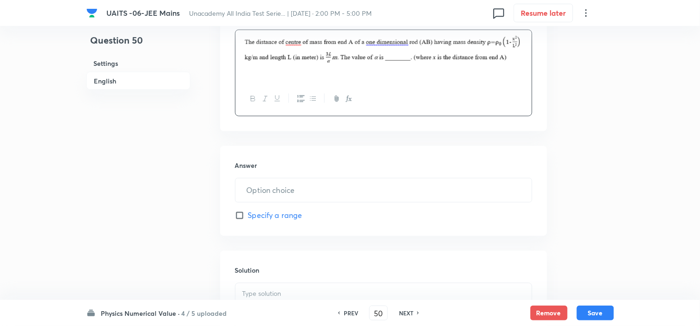
scroll to position [309, 0]
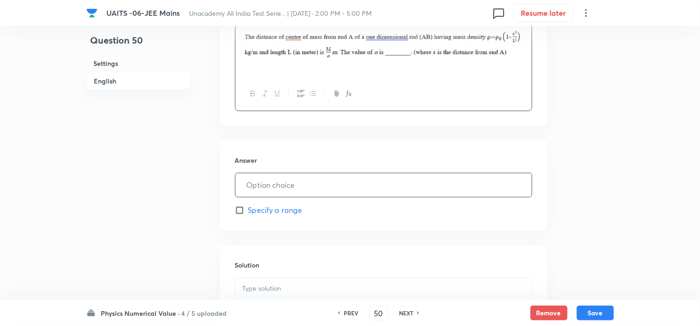
click at [321, 189] on input "text" at bounding box center [383, 186] width 296 height 24
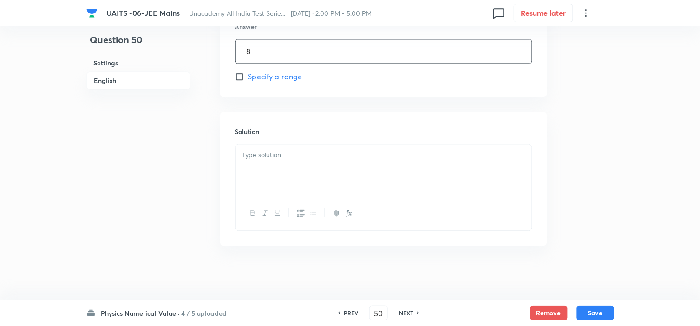
scroll to position [445, 0]
click at [273, 176] on div at bounding box center [383, 169] width 296 height 52
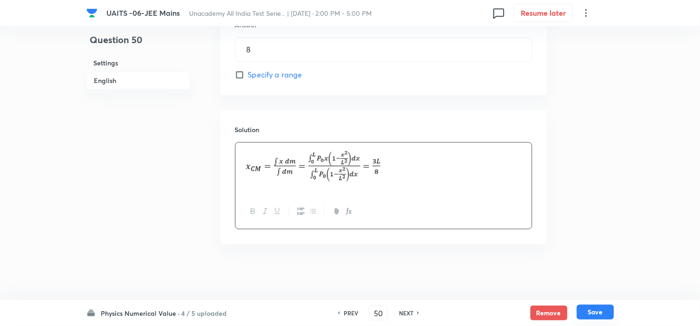
click at [596, 313] on button "Save" at bounding box center [595, 312] width 37 height 15
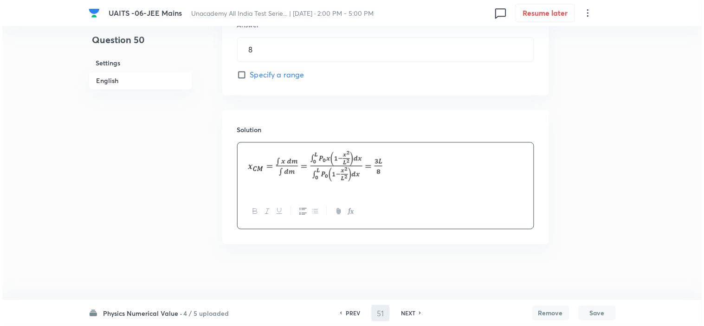
scroll to position [0, 0]
